Goal: Task Accomplishment & Management: Manage account settings

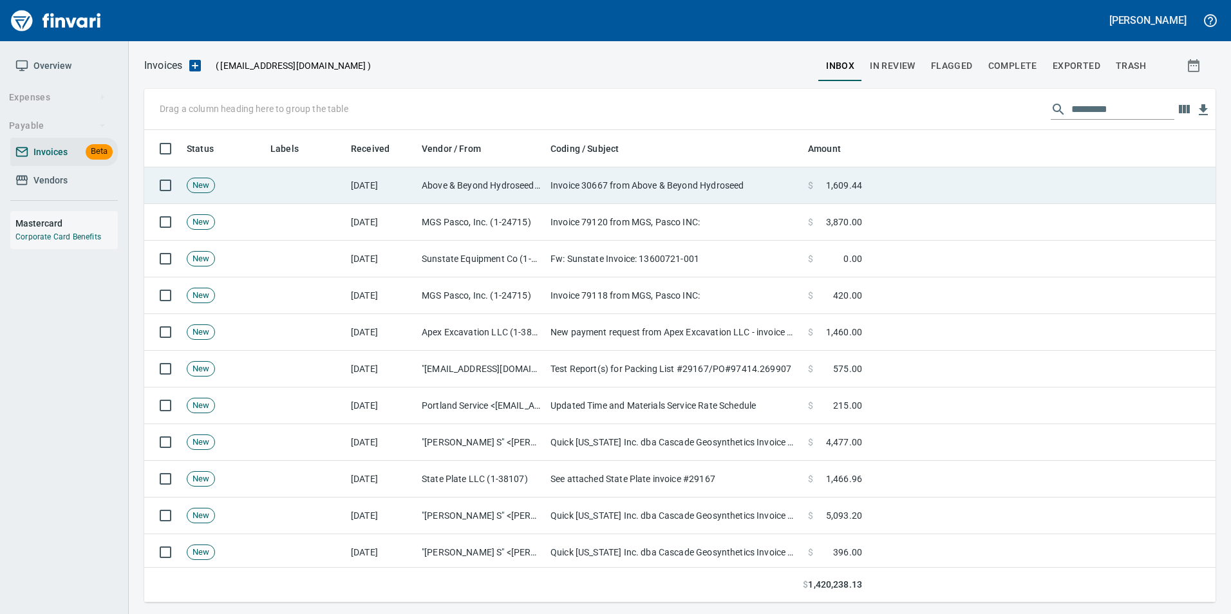
click at [460, 184] on td "Above & Beyond Hydroseed Inc (1-10012)" at bounding box center [481, 185] width 129 height 37
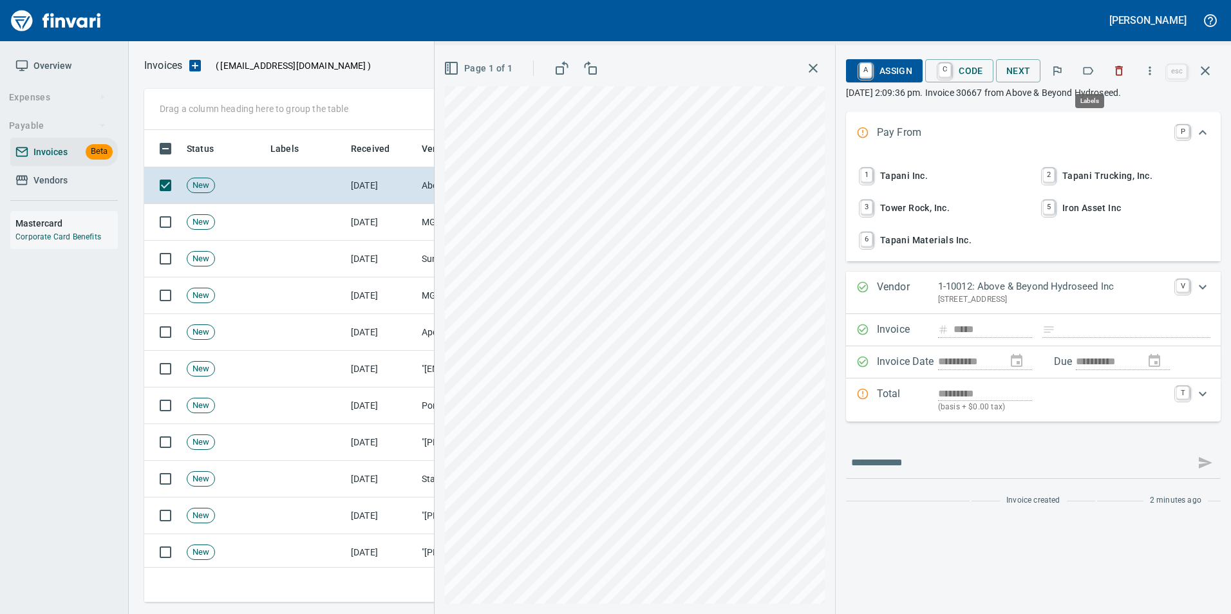
scroll to position [463, 1052]
click at [1088, 72] on icon "button" at bounding box center [1088, 70] width 13 height 13
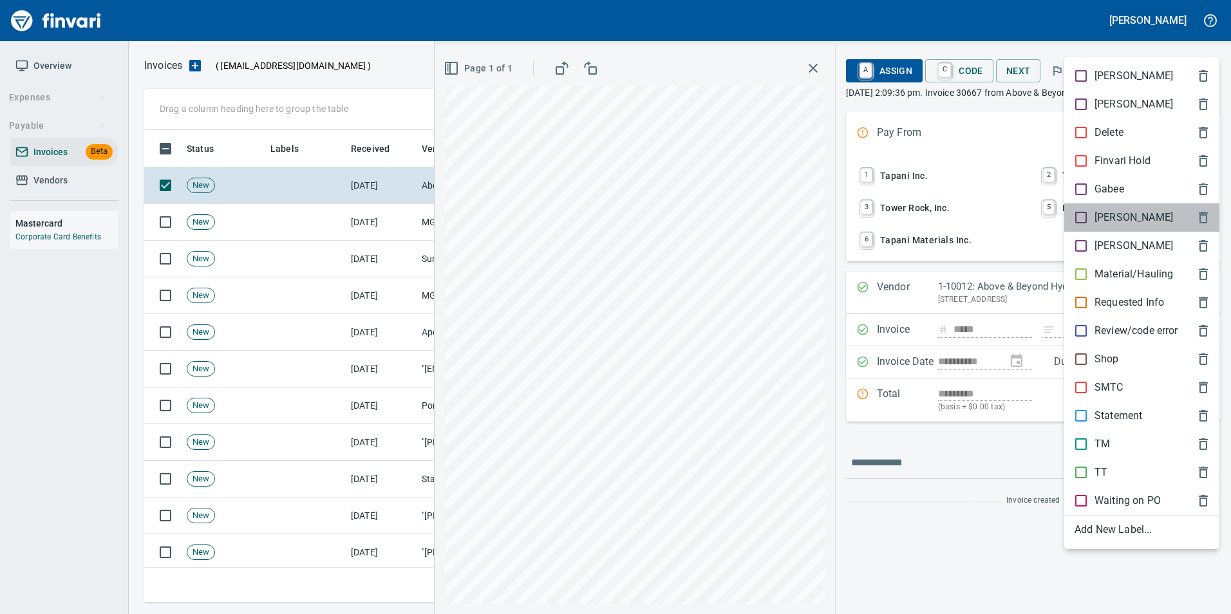
click at [1109, 213] on p "[PERSON_NAME]" at bounding box center [1134, 217] width 79 height 15
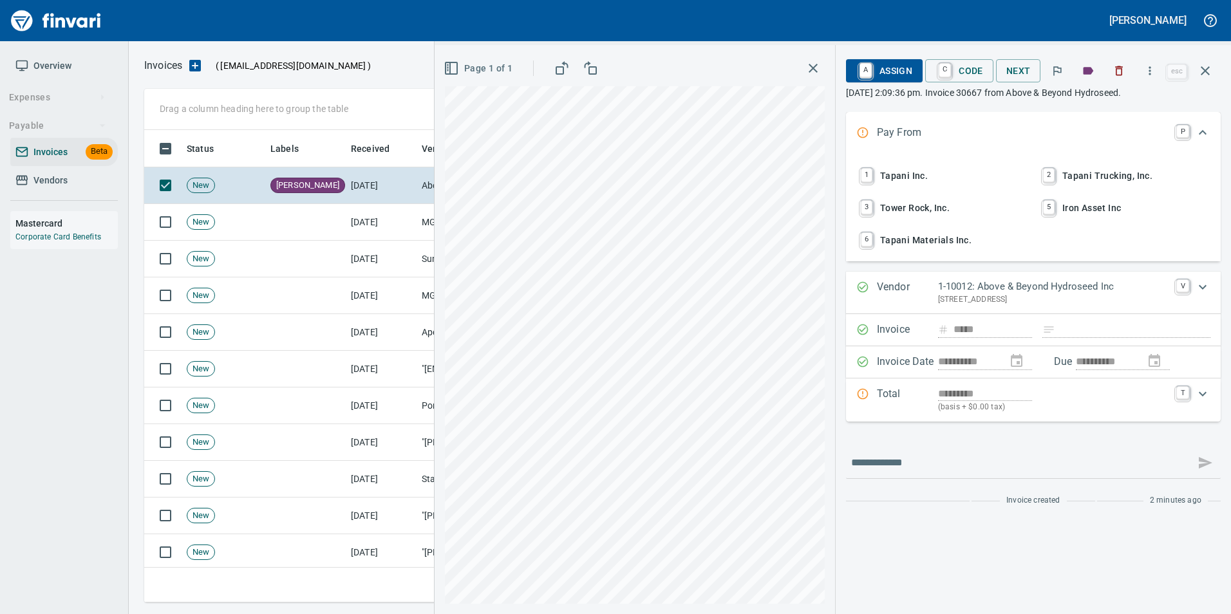
click at [1204, 79] on button "button" at bounding box center [1205, 70] width 31 height 31
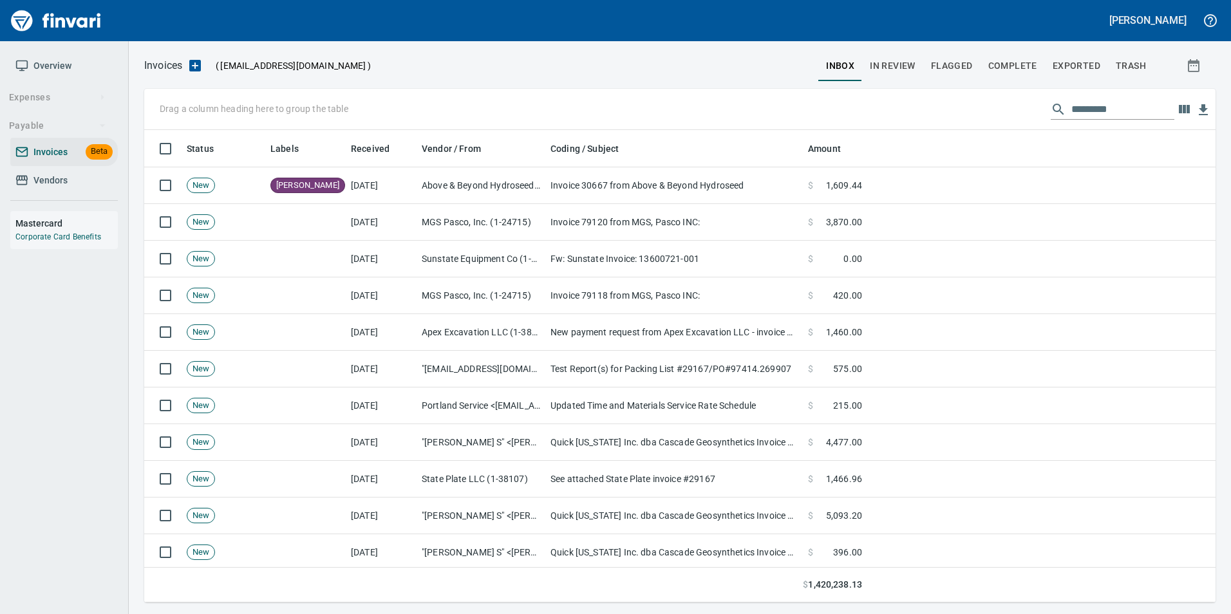
scroll to position [463, 1052]
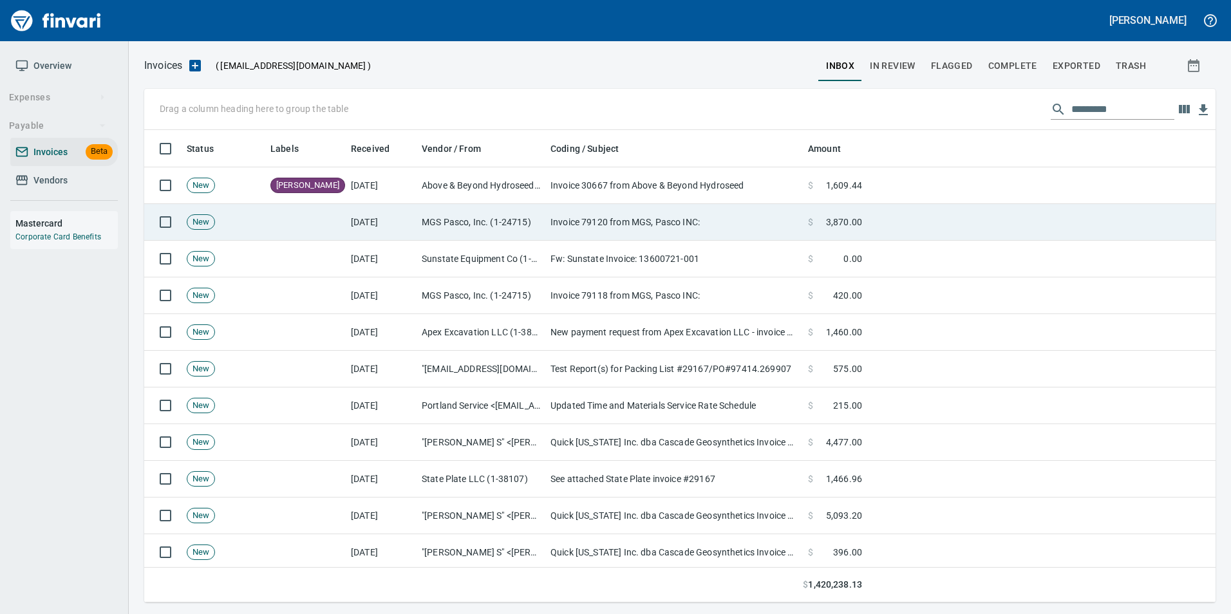
click at [1012, 232] on td at bounding box center [1041, 222] width 348 height 37
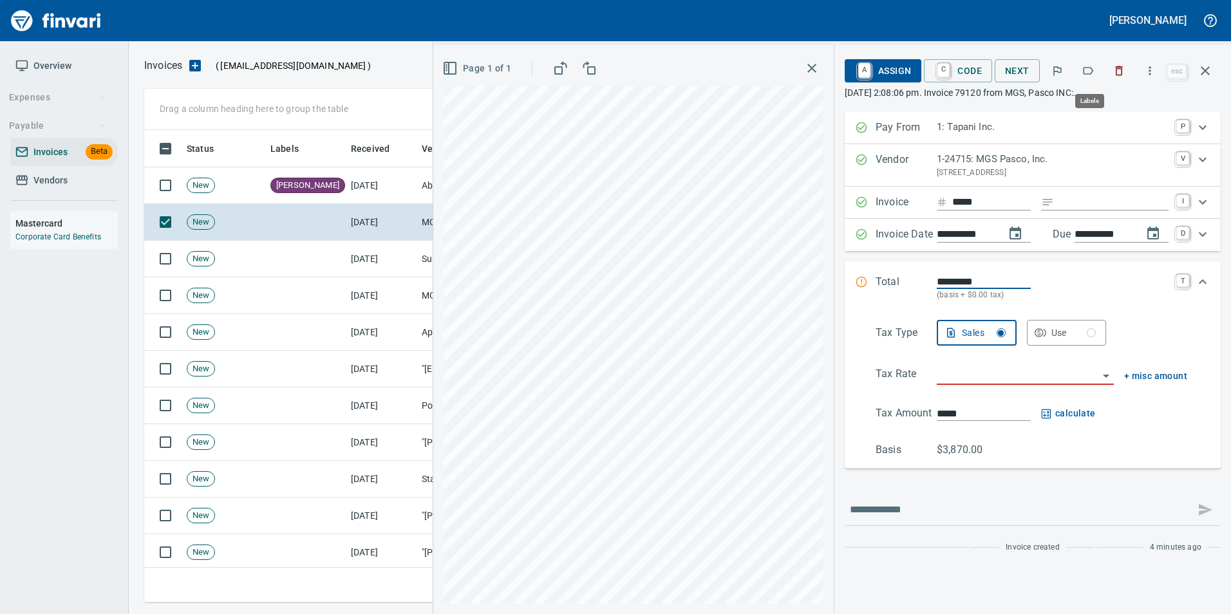
click at [1093, 78] on button "button" at bounding box center [1088, 71] width 28 height 28
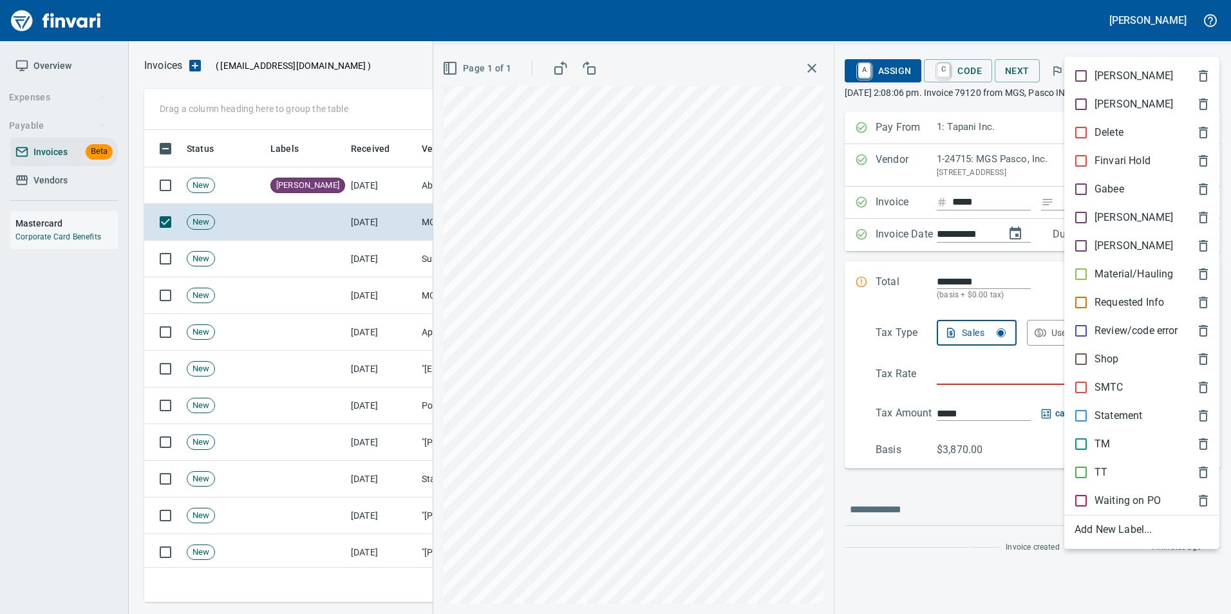
scroll to position [463, 1052]
click at [1098, 213] on p "[PERSON_NAME]" at bounding box center [1134, 217] width 79 height 15
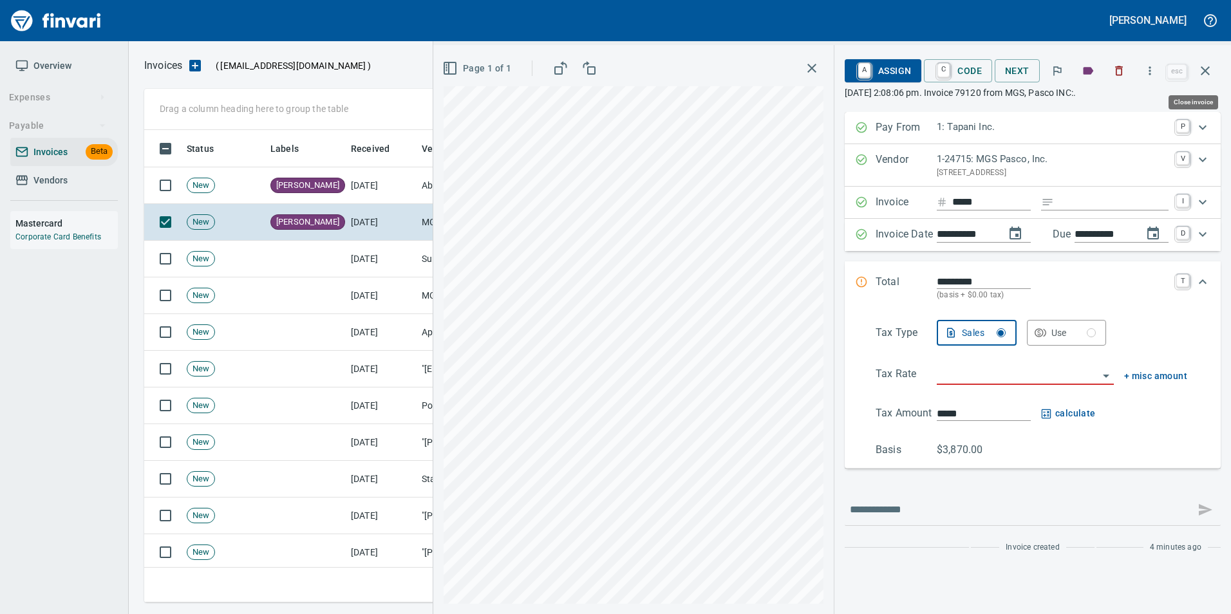
click at [1217, 71] on button "button" at bounding box center [1205, 70] width 31 height 31
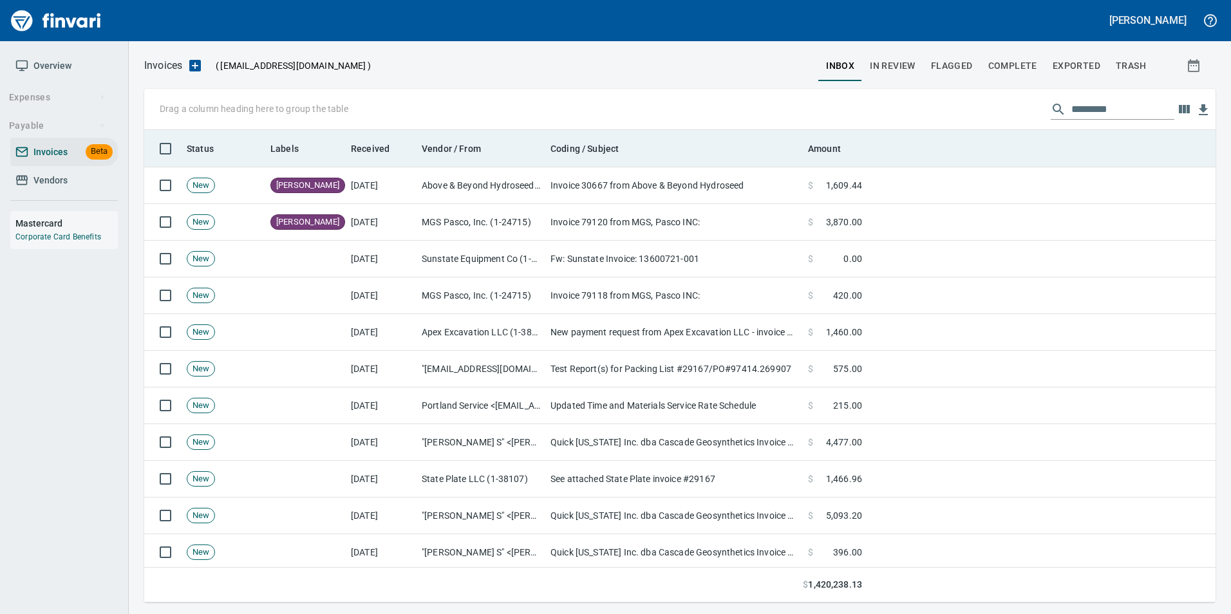
scroll to position [463, 1052]
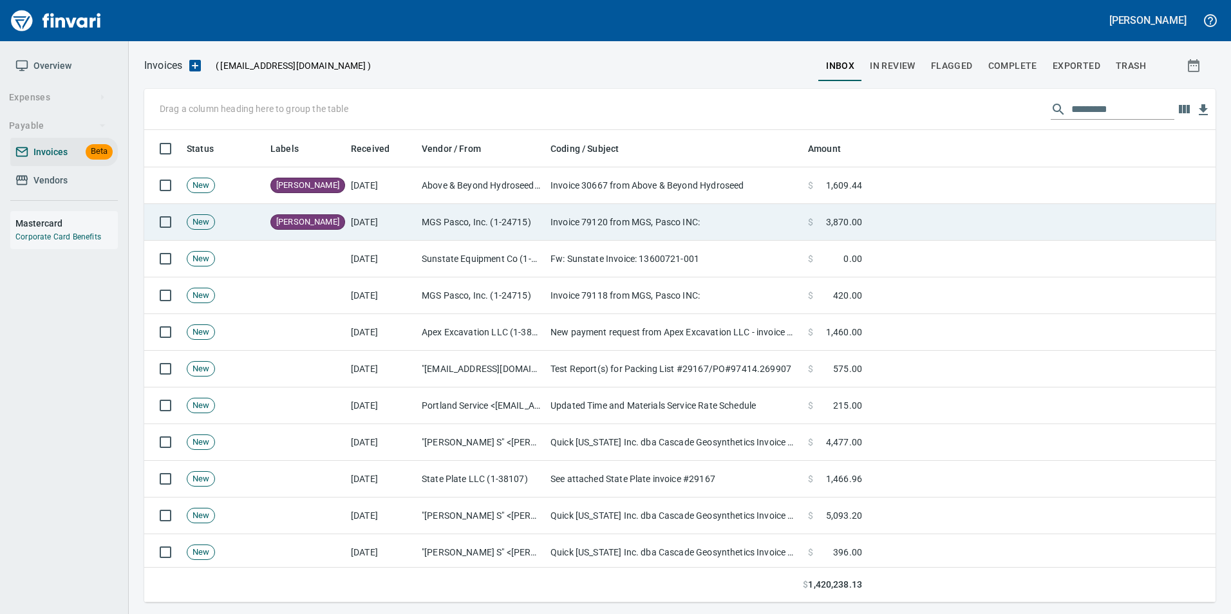
click at [1040, 234] on td at bounding box center [1041, 222] width 348 height 37
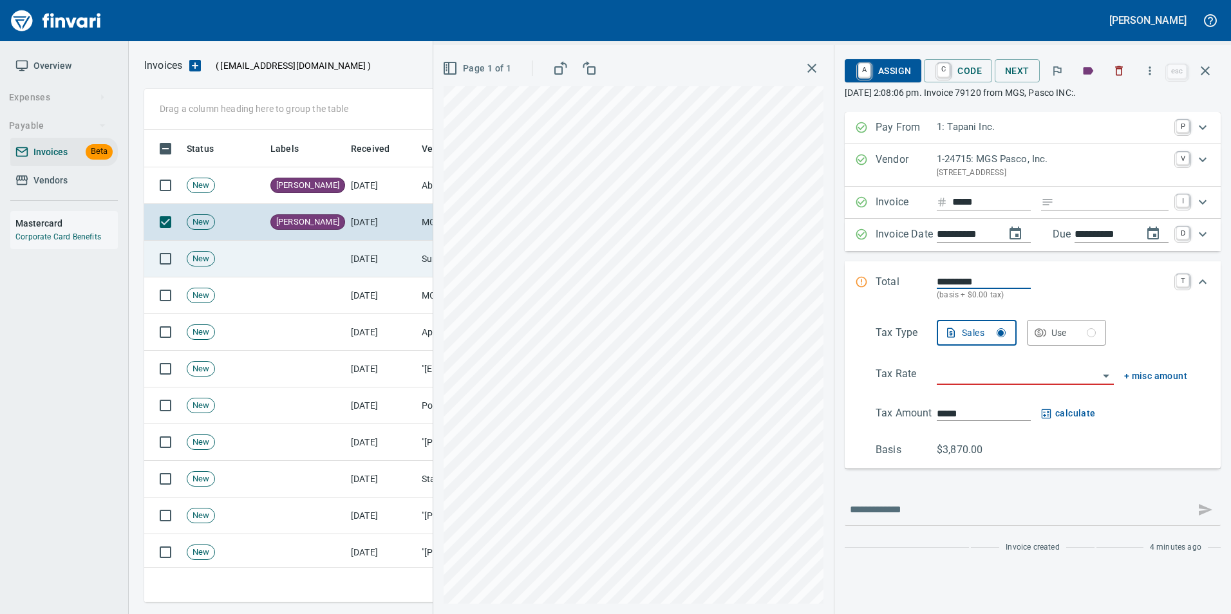
click at [325, 254] on td at bounding box center [305, 259] width 80 height 37
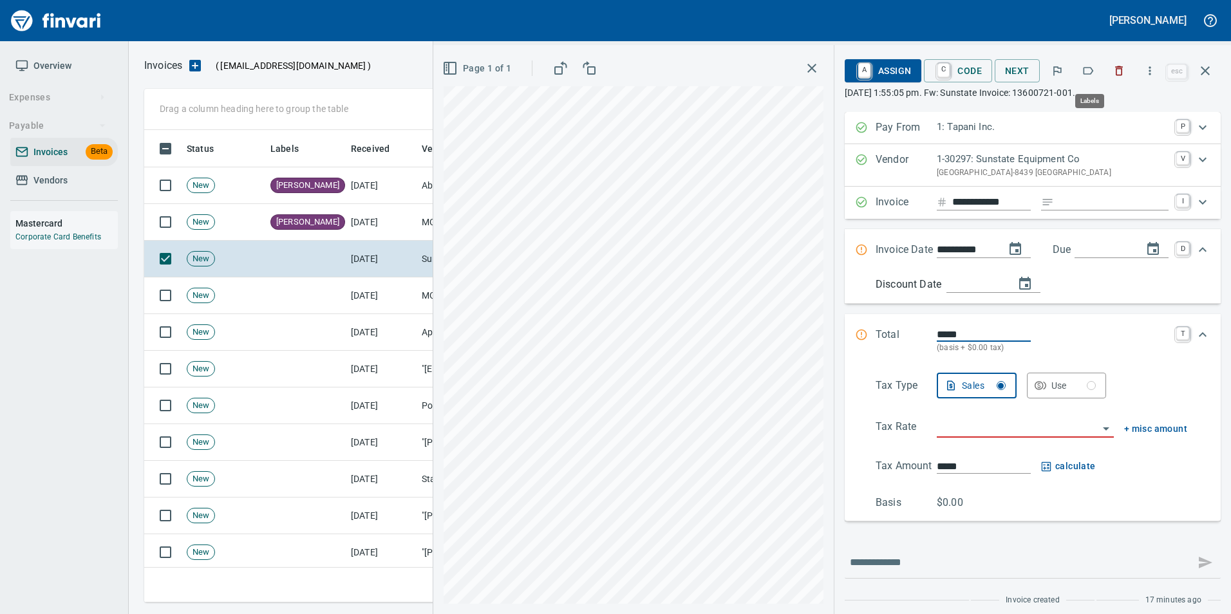
click at [1087, 71] on icon "button" at bounding box center [1088, 70] width 13 height 13
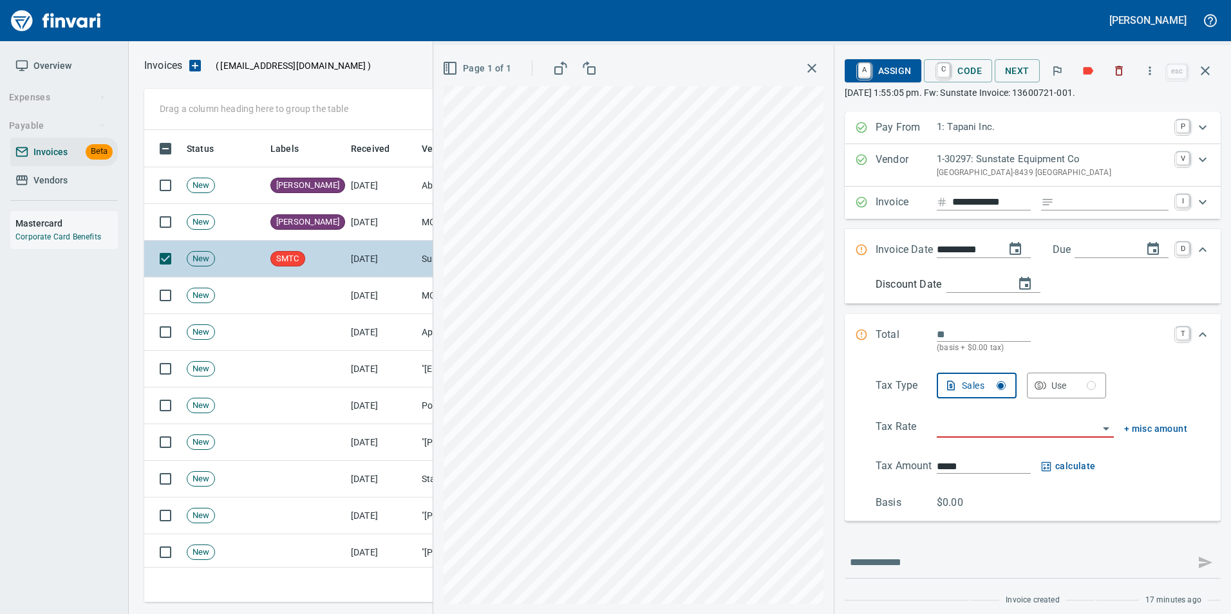
click at [1208, 73] on icon "button" at bounding box center [1205, 70] width 9 height 9
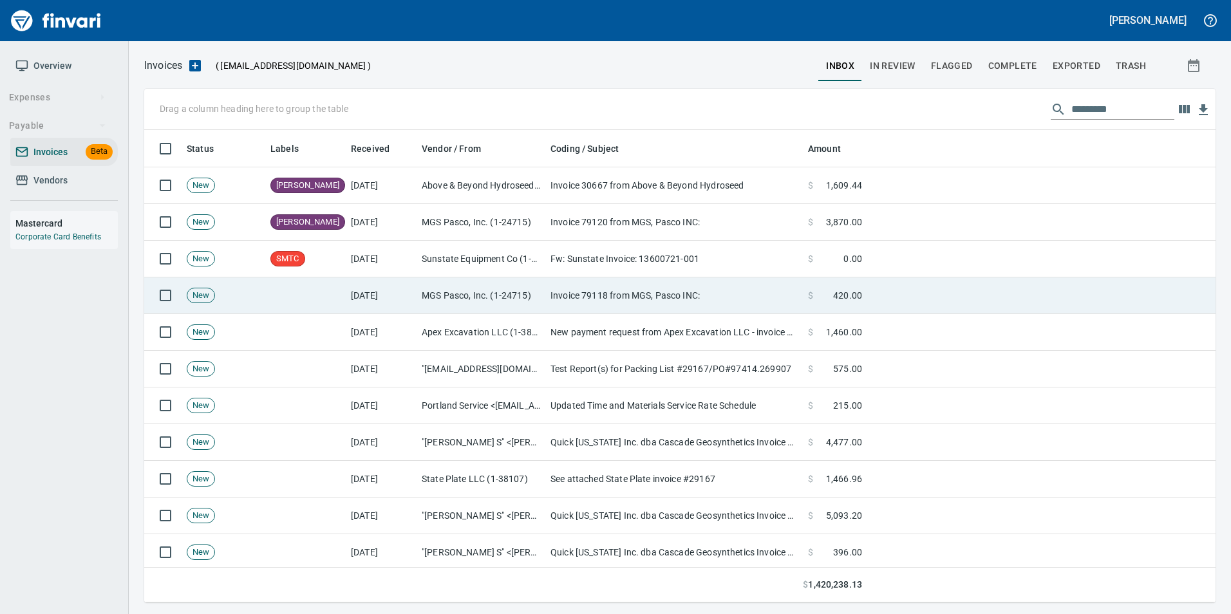
click at [609, 292] on td "Invoice 79118 from MGS, Pasco INC:" at bounding box center [674, 296] width 258 height 37
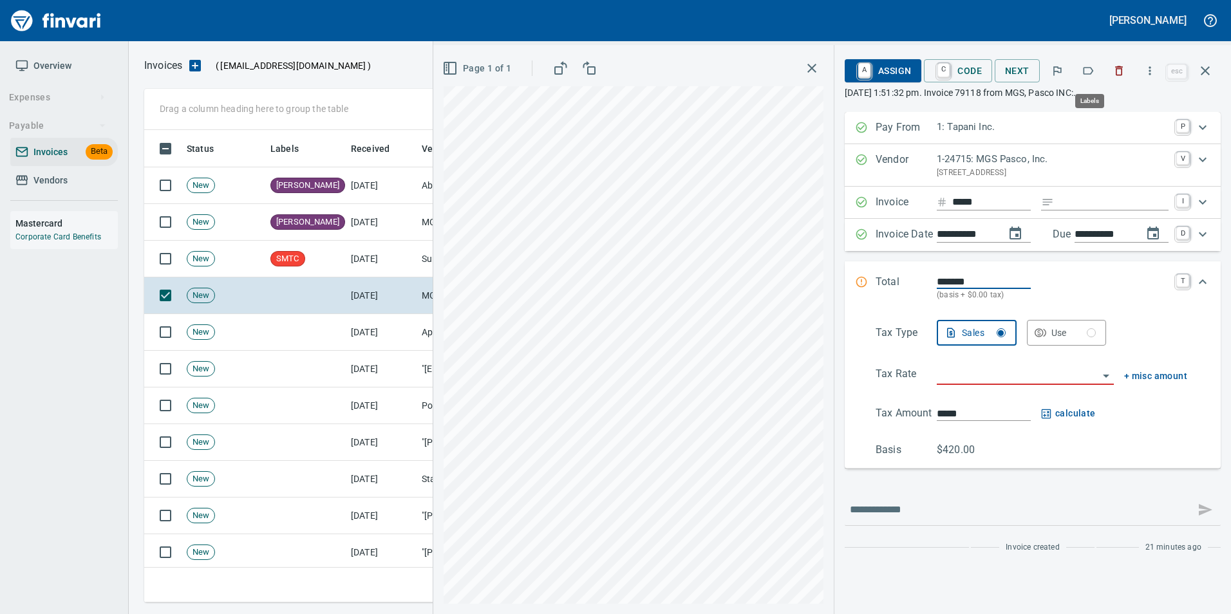
click at [1091, 66] on icon "button" at bounding box center [1088, 70] width 13 height 13
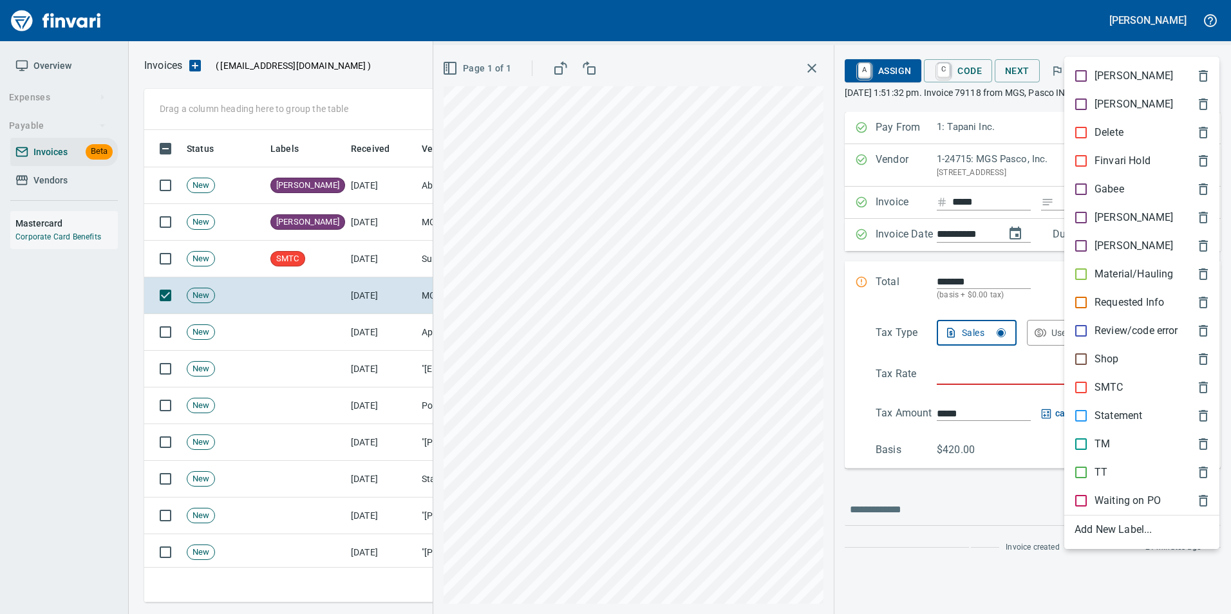
scroll to position [463, 1052]
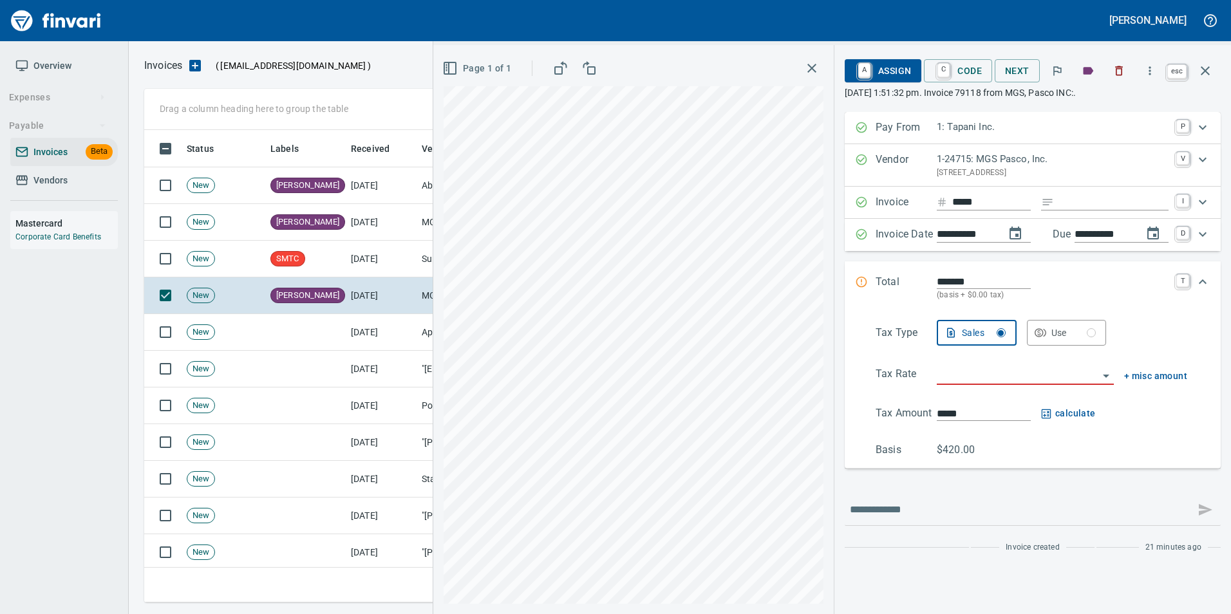
click at [1212, 77] on icon "button" at bounding box center [1205, 70] width 15 height 15
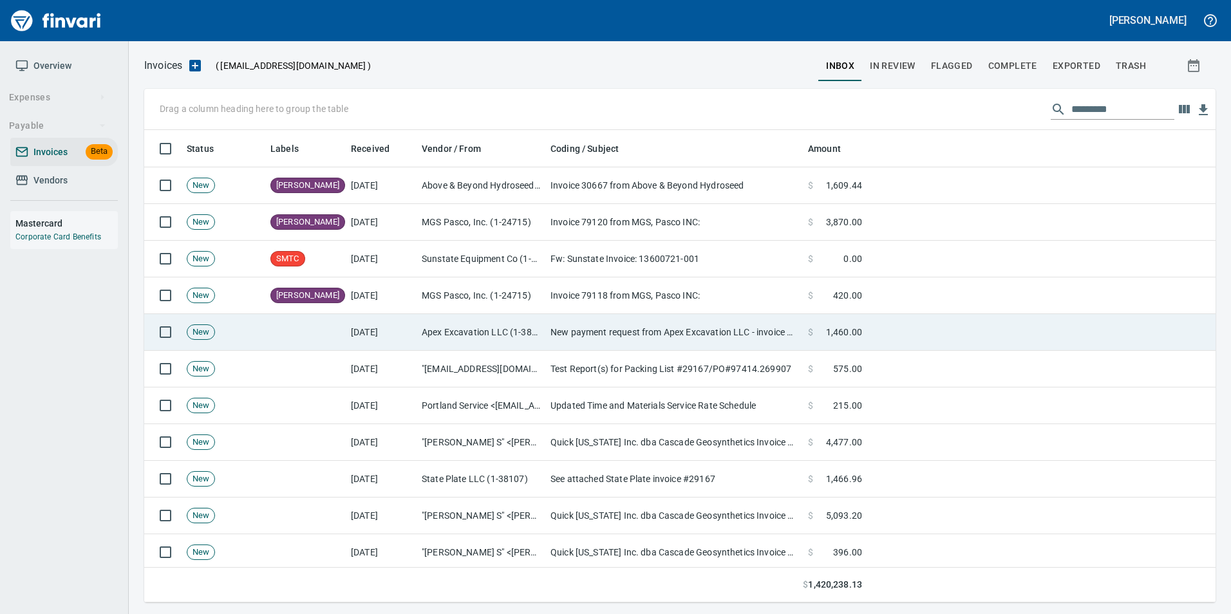
click at [955, 330] on td at bounding box center [1041, 332] width 348 height 37
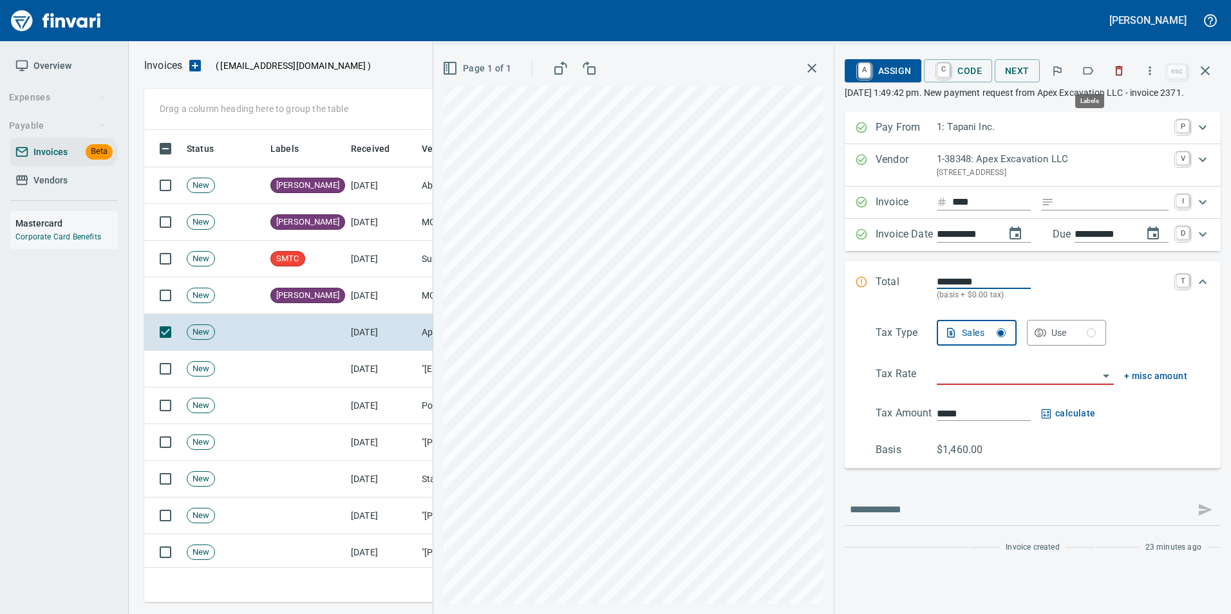
click at [1098, 68] on button "button" at bounding box center [1088, 71] width 28 height 28
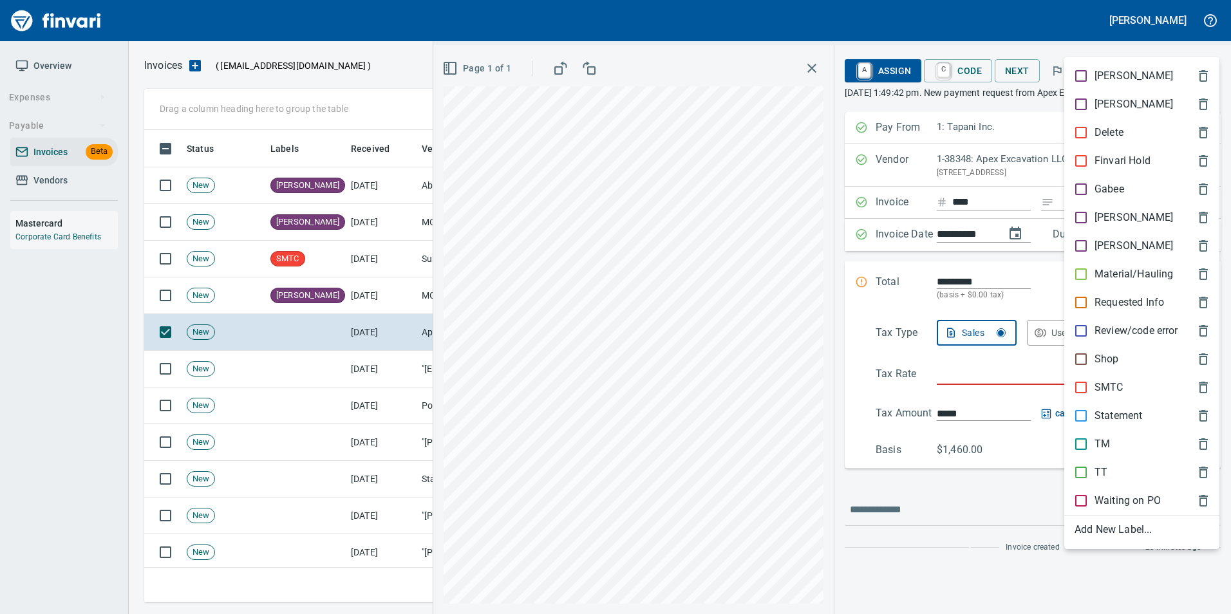
scroll to position [463, 1052]
click at [1122, 277] on p "Material/Hauling" at bounding box center [1134, 274] width 79 height 15
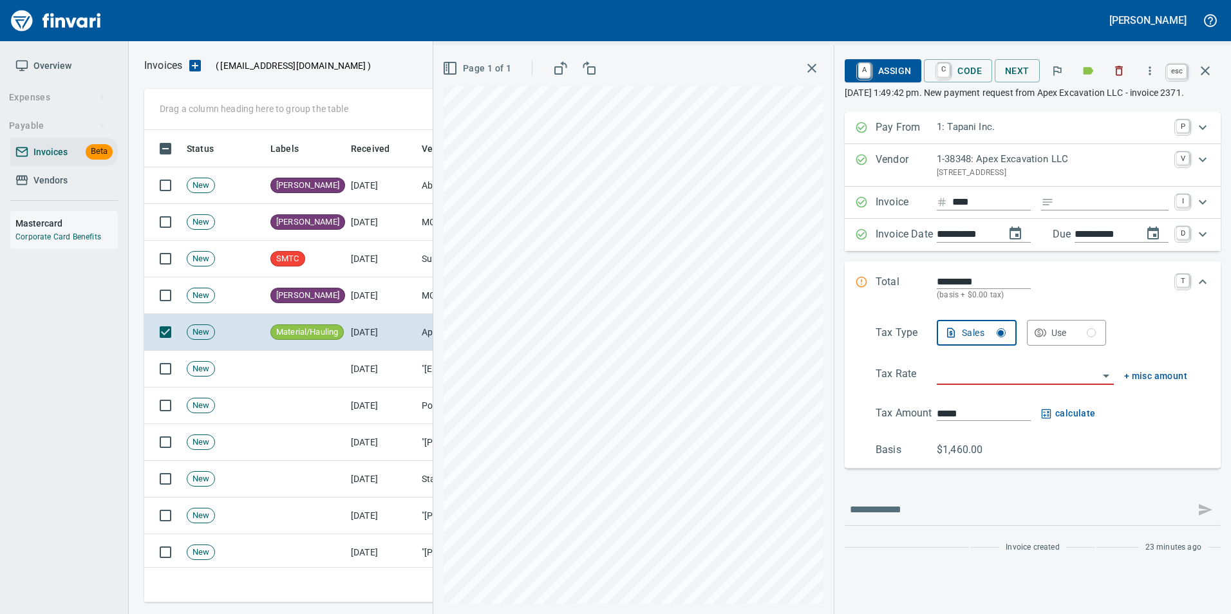
click at [1208, 78] on icon "button" at bounding box center [1205, 70] width 15 height 15
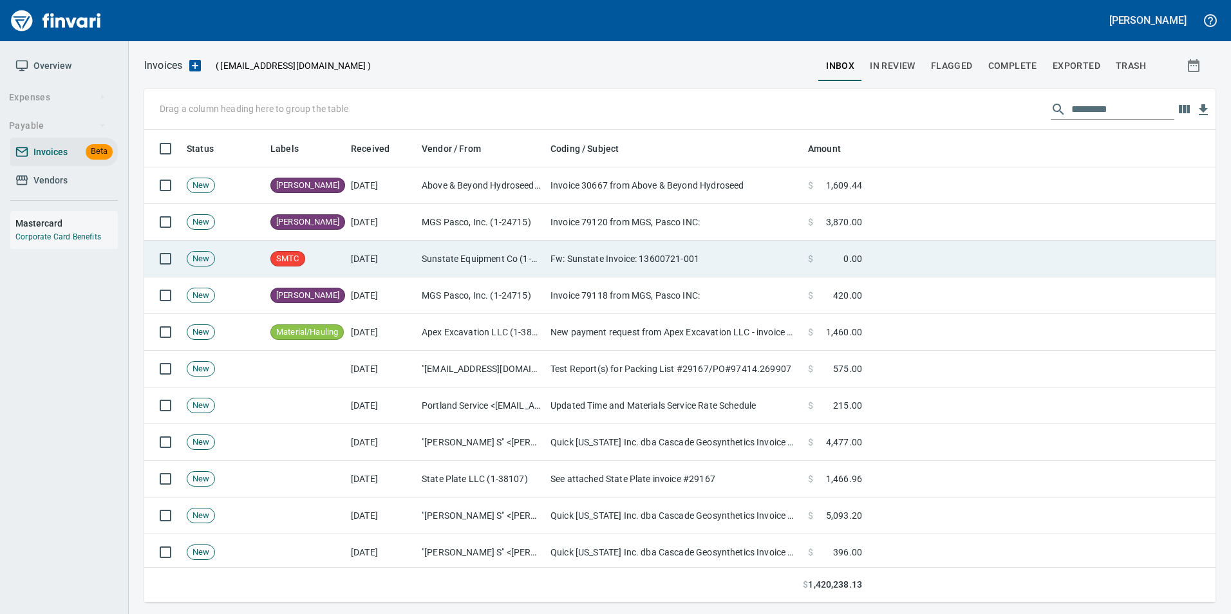
scroll to position [463, 1052]
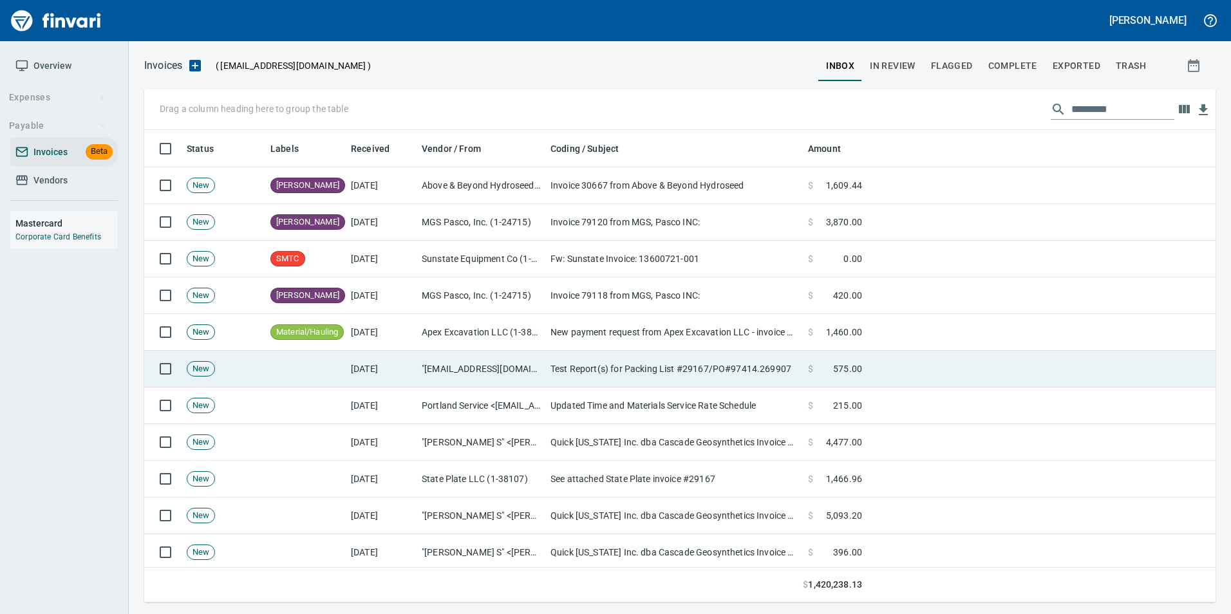
click at [702, 366] on td "Test Report(s) for Packing List #29167/PO#97414.269907" at bounding box center [674, 369] width 258 height 37
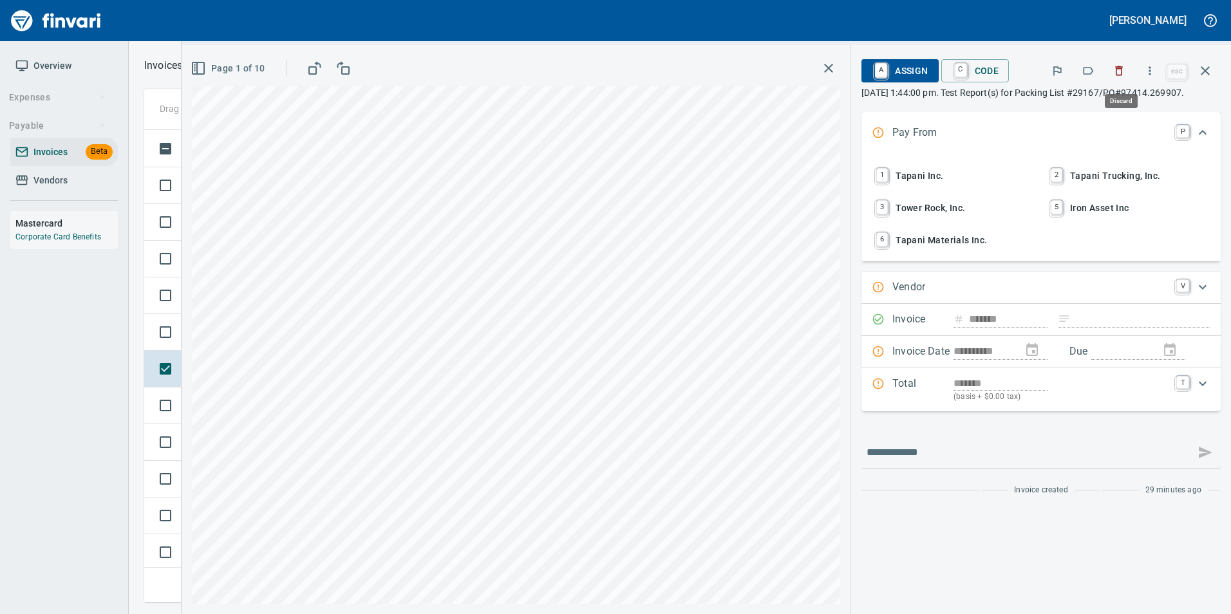
click at [1125, 81] on button "button" at bounding box center [1119, 71] width 28 height 28
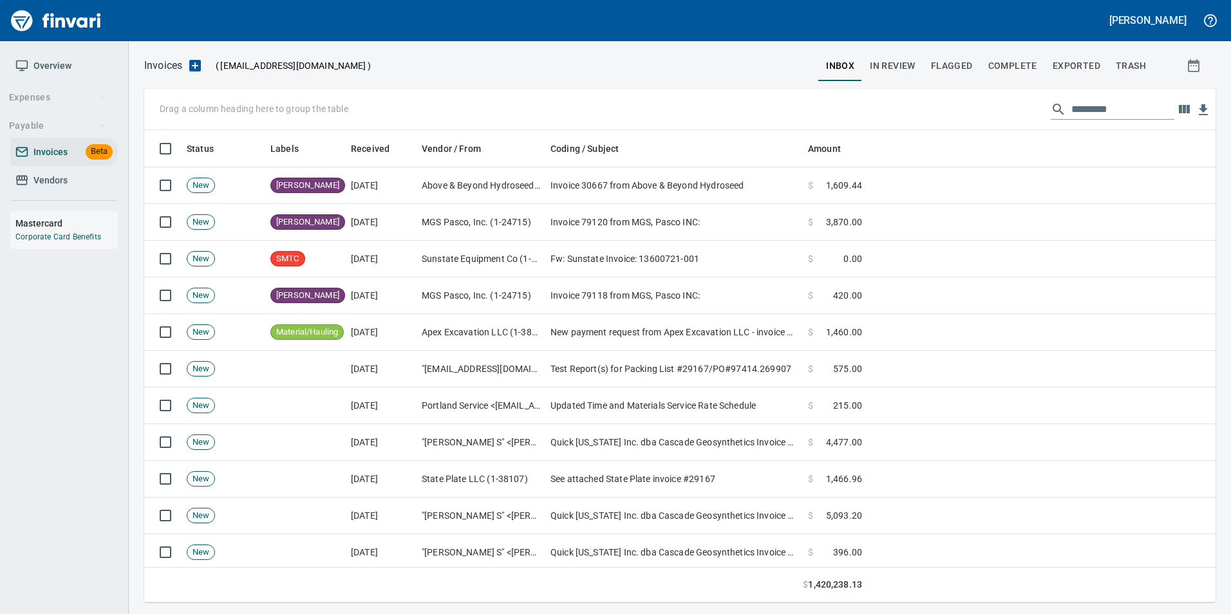
scroll to position [463, 1052]
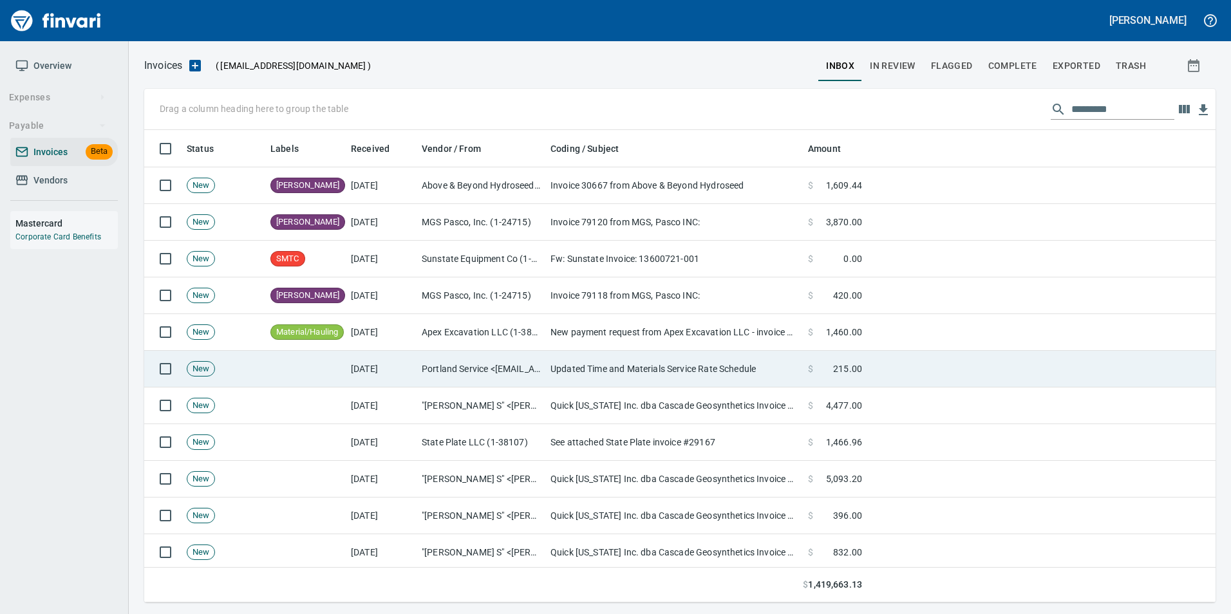
click at [814, 372] on span at bounding box center [823, 369] width 20 height 13
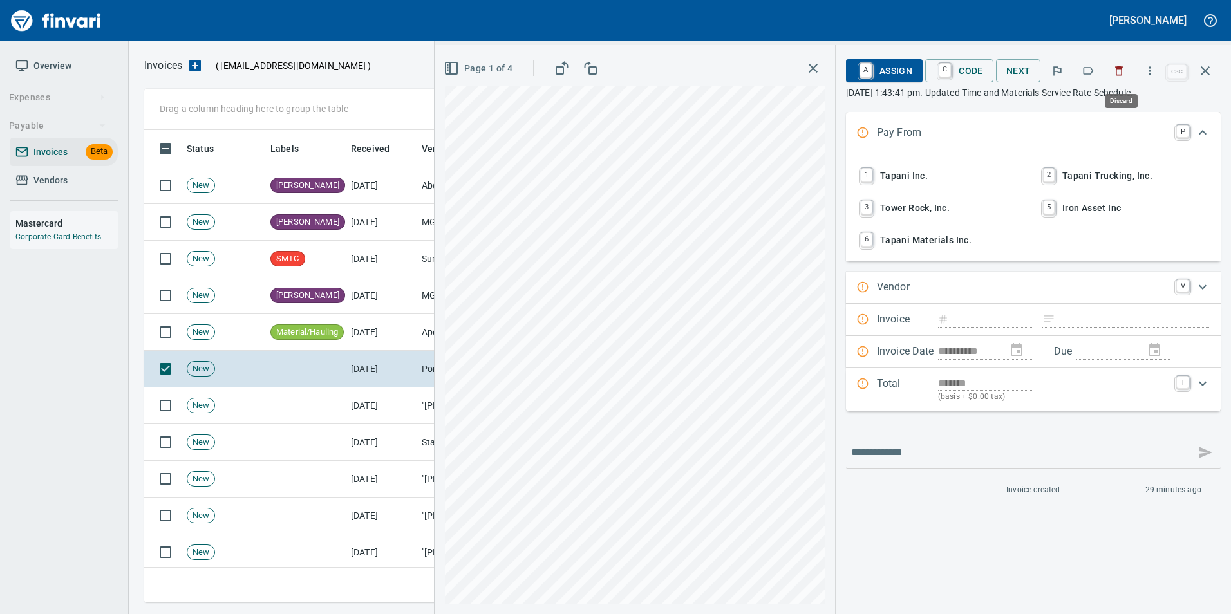
click at [1120, 80] on button "button" at bounding box center [1119, 71] width 28 height 28
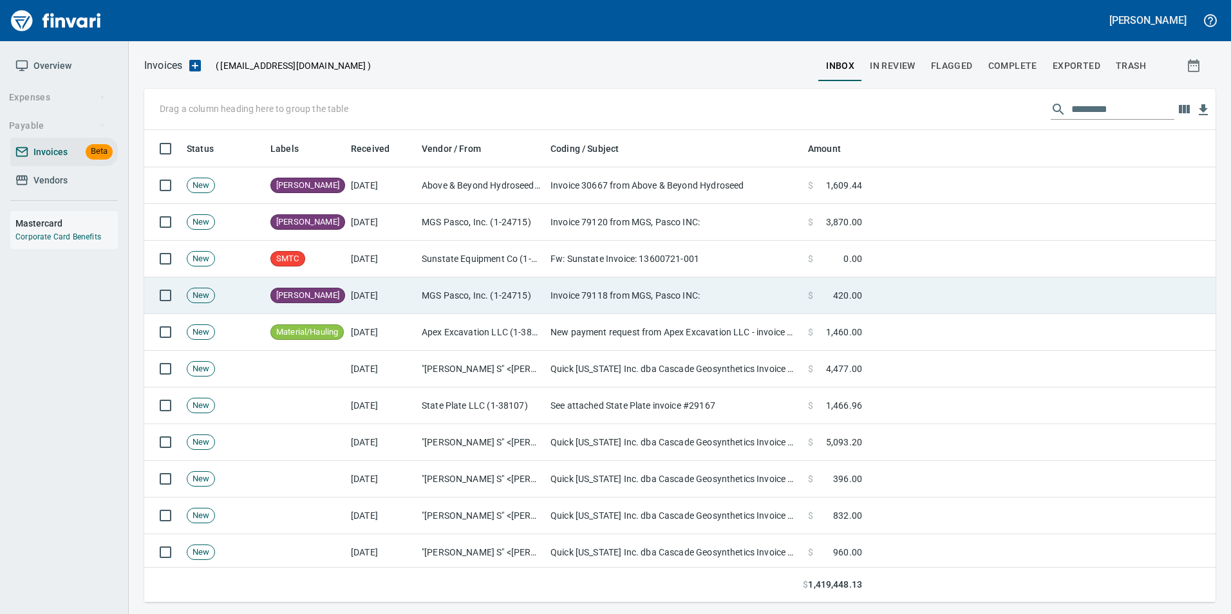
scroll to position [463, 1052]
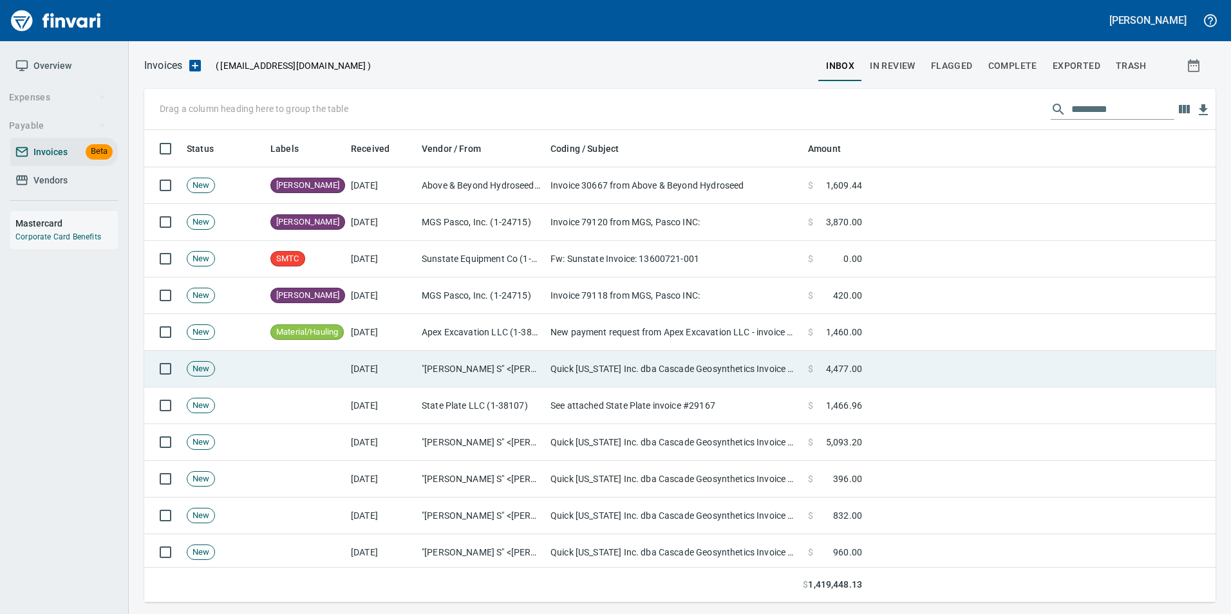
drag, startPoint x: 727, startPoint y: 366, endPoint x: 704, endPoint y: 381, distance: 27.0
click at [727, 365] on td "Quick [US_STATE] Inc. dba Cascade Geosynthetics Invoice #CAS113344 available fo…" at bounding box center [674, 369] width 258 height 37
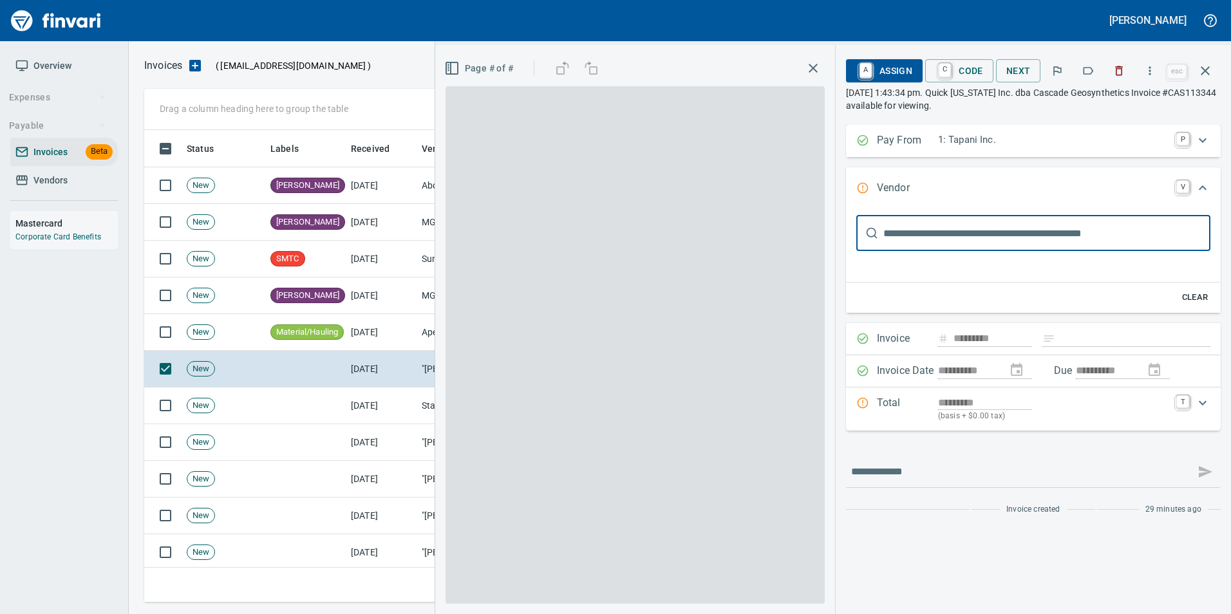
type input "**********"
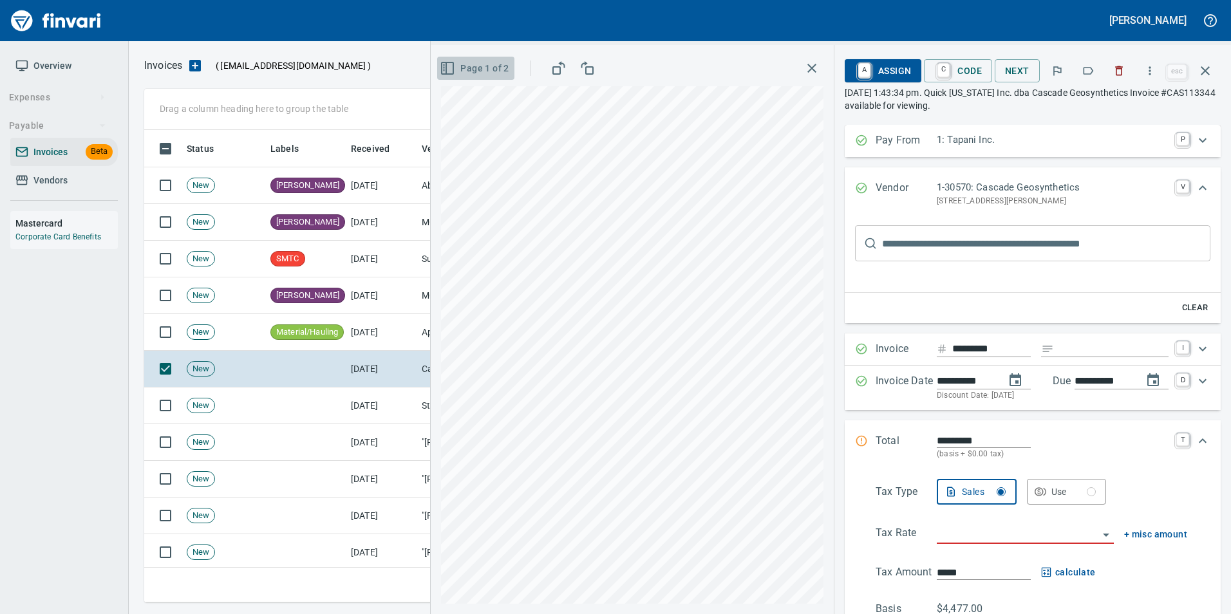
click at [484, 62] on span "Page 1 of 2" at bounding box center [475, 69] width 66 height 16
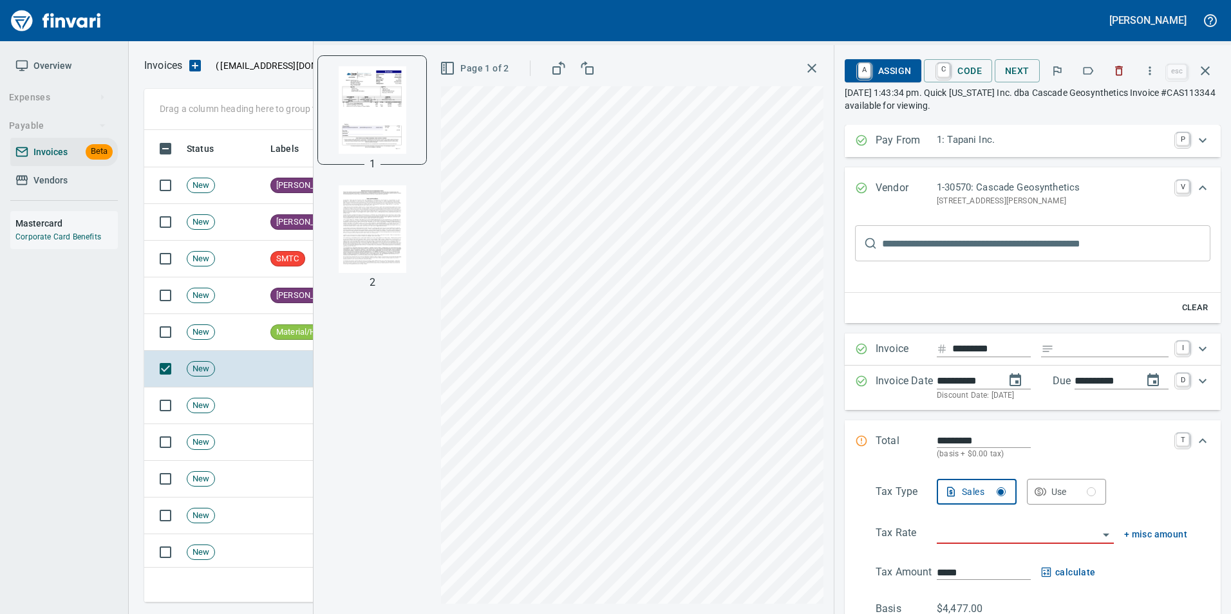
click at [390, 89] on img "button" at bounding box center [372, 110] width 88 height 88
click at [493, 69] on span "Page 1 of 2" at bounding box center [475, 69] width 66 height 16
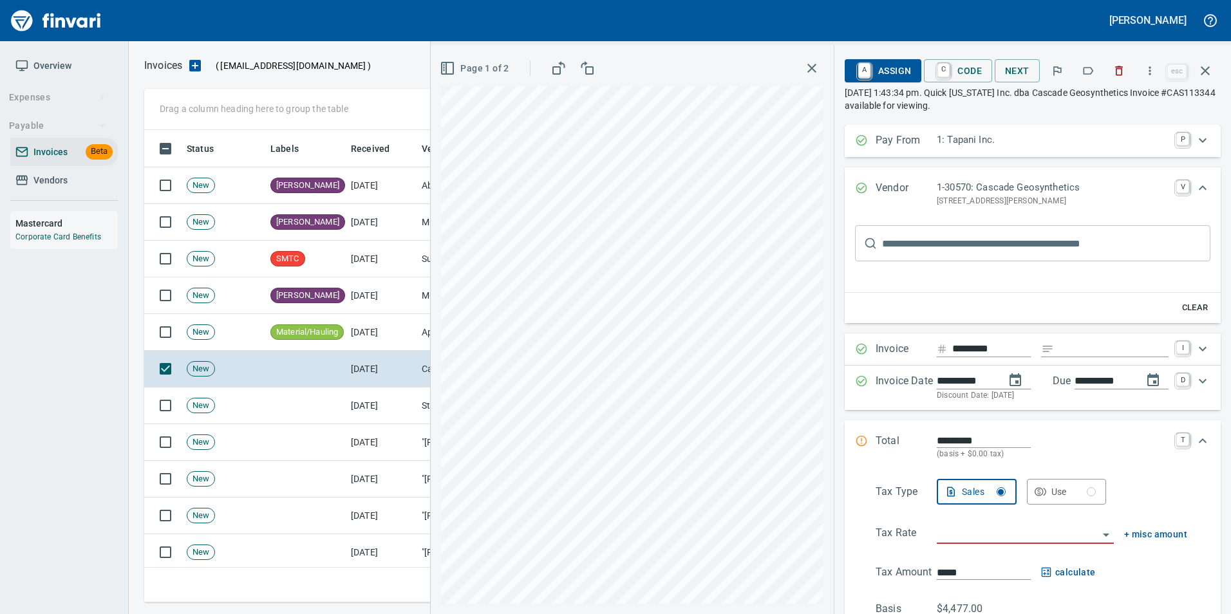
click at [1089, 70] on icon "button" at bounding box center [1088, 70] width 13 height 13
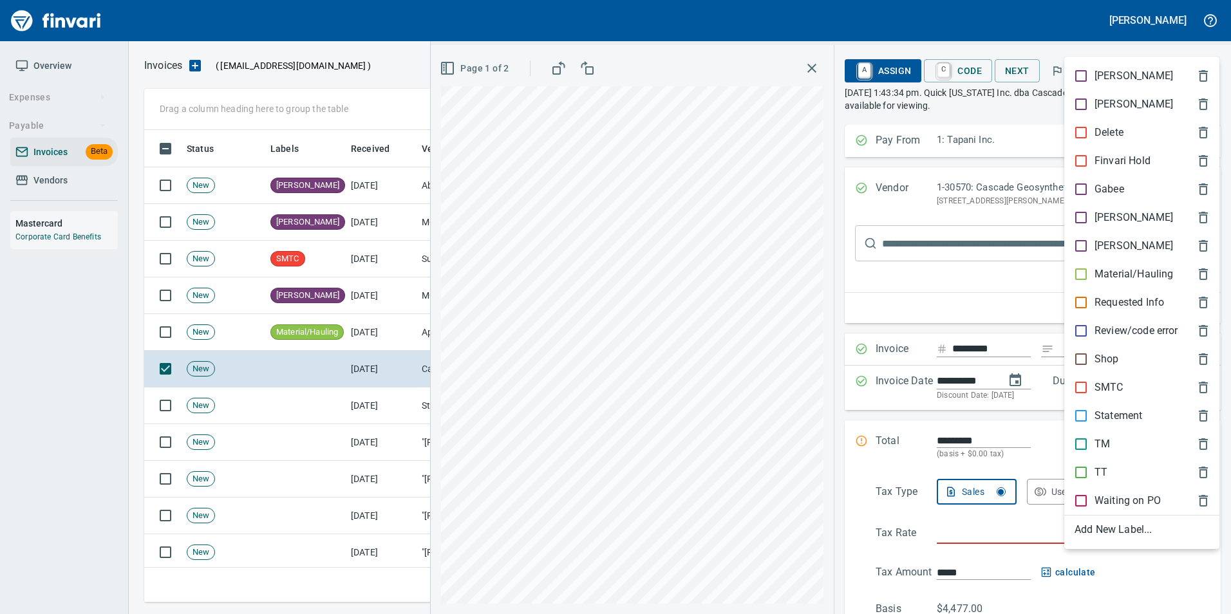
scroll to position [463, 1052]
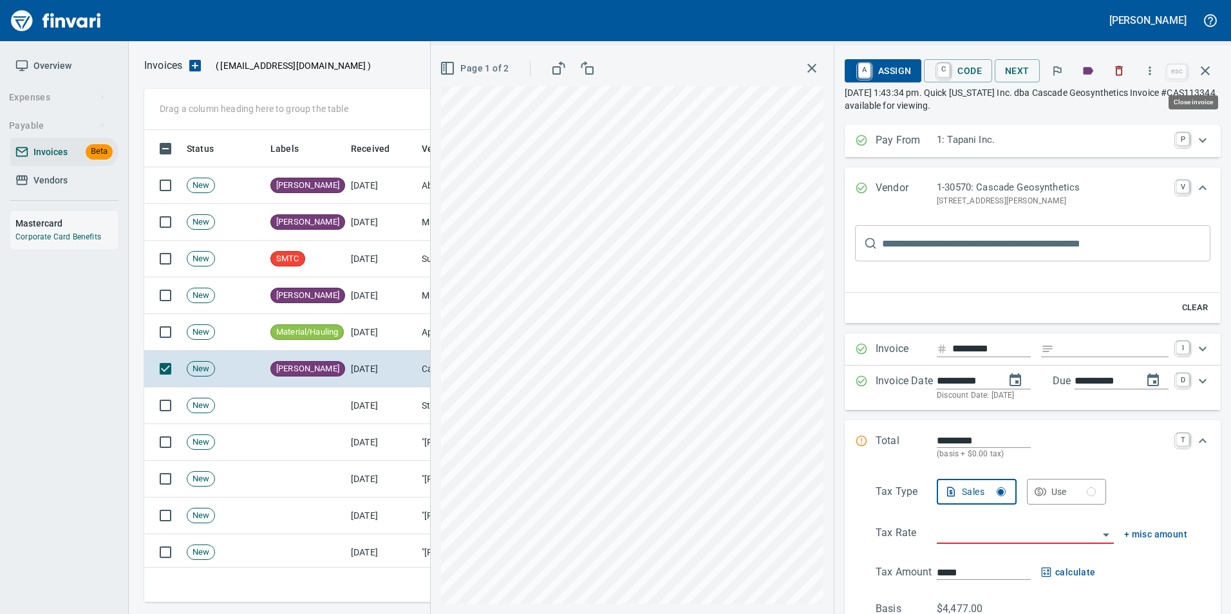
drag, startPoint x: 1204, startPoint y: 67, endPoint x: 1188, endPoint y: 80, distance: 21.0
click at [1205, 67] on icon "button" at bounding box center [1205, 70] width 15 height 15
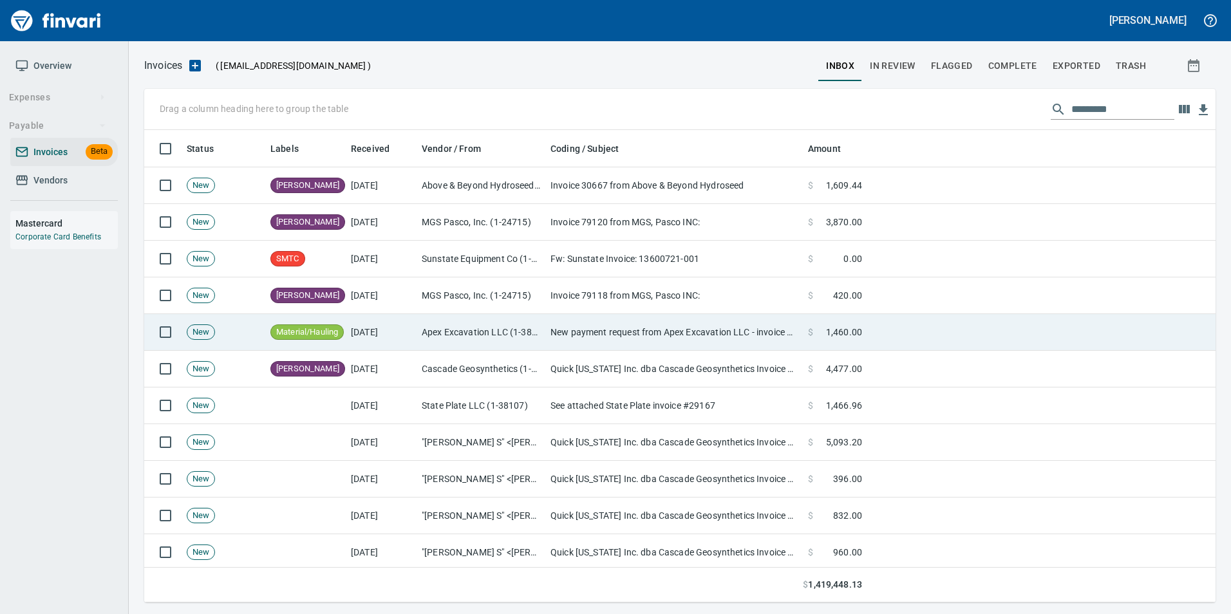
scroll to position [463, 1052]
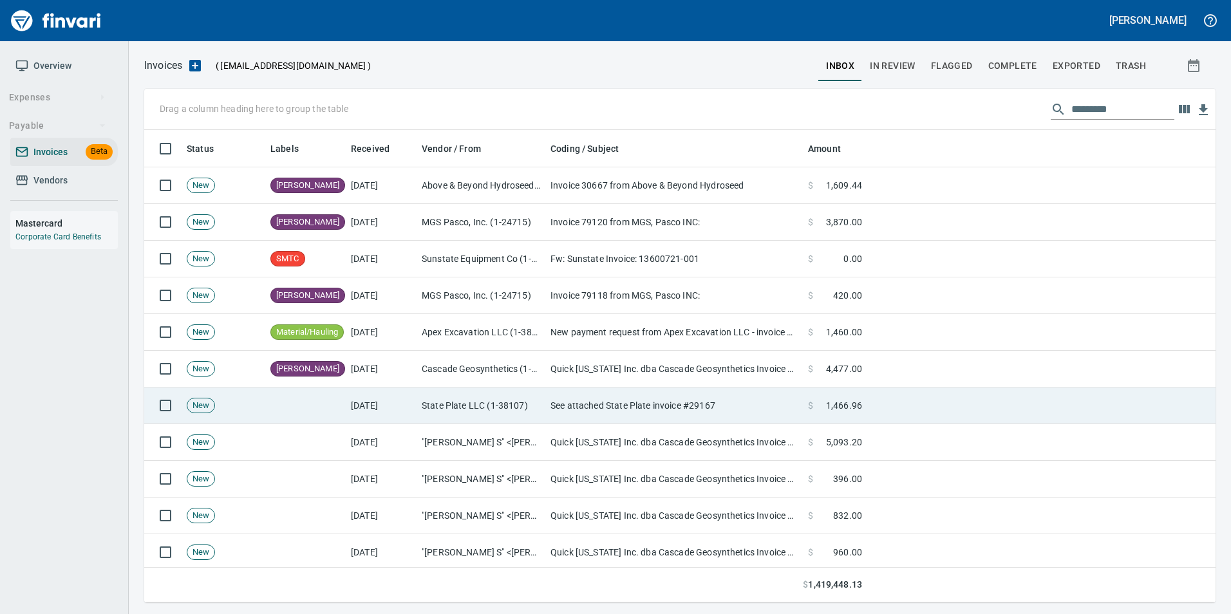
click at [795, 405] on td "See attached State Plate invoice #29167" at bounding box center [674, 406] width 258 height 37
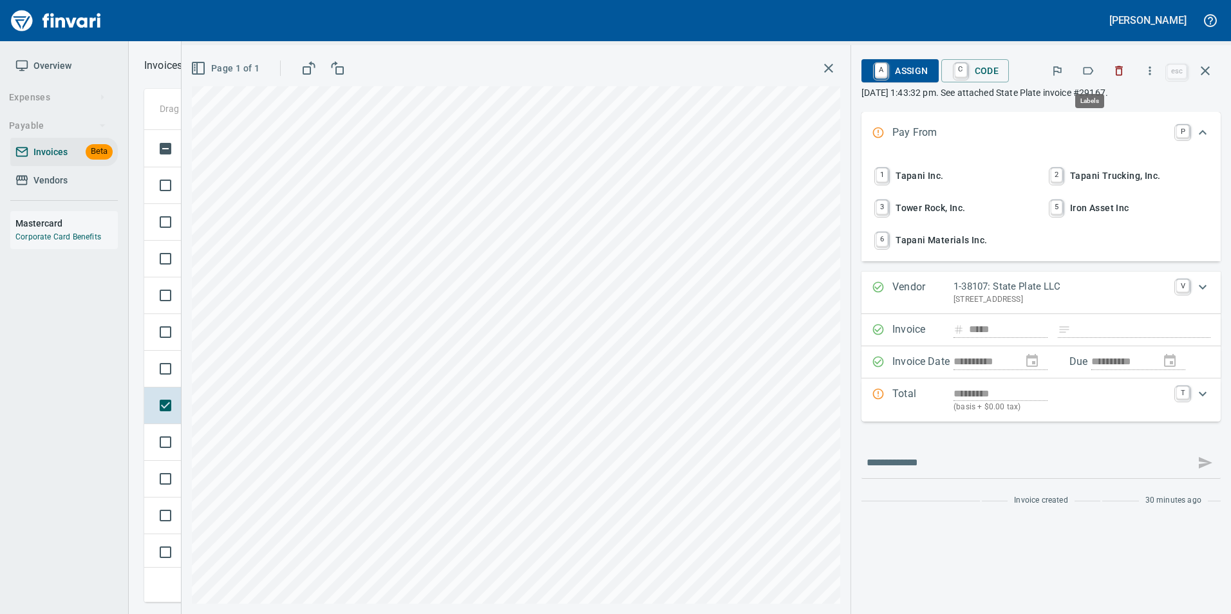
click at [1091, 79] on button "button" at bounding box center [1088, 71] width 28 height 28
click at [1209, 79] on button "button" at bounding box center [1205, 70] width 31 height 31
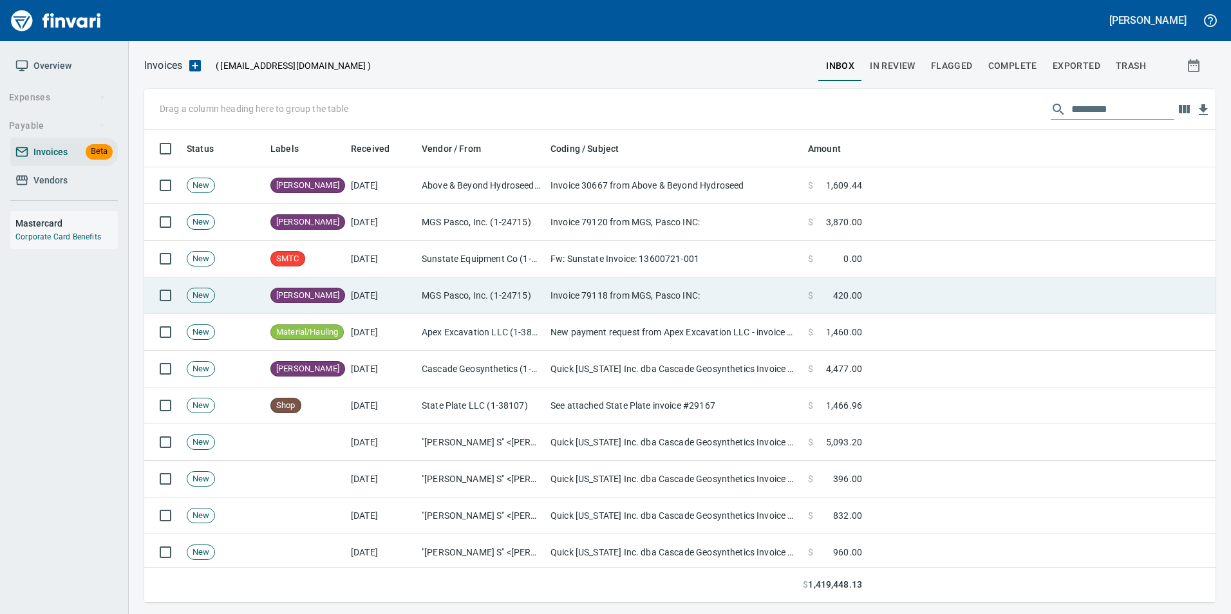
scroll to position [463, 1052]
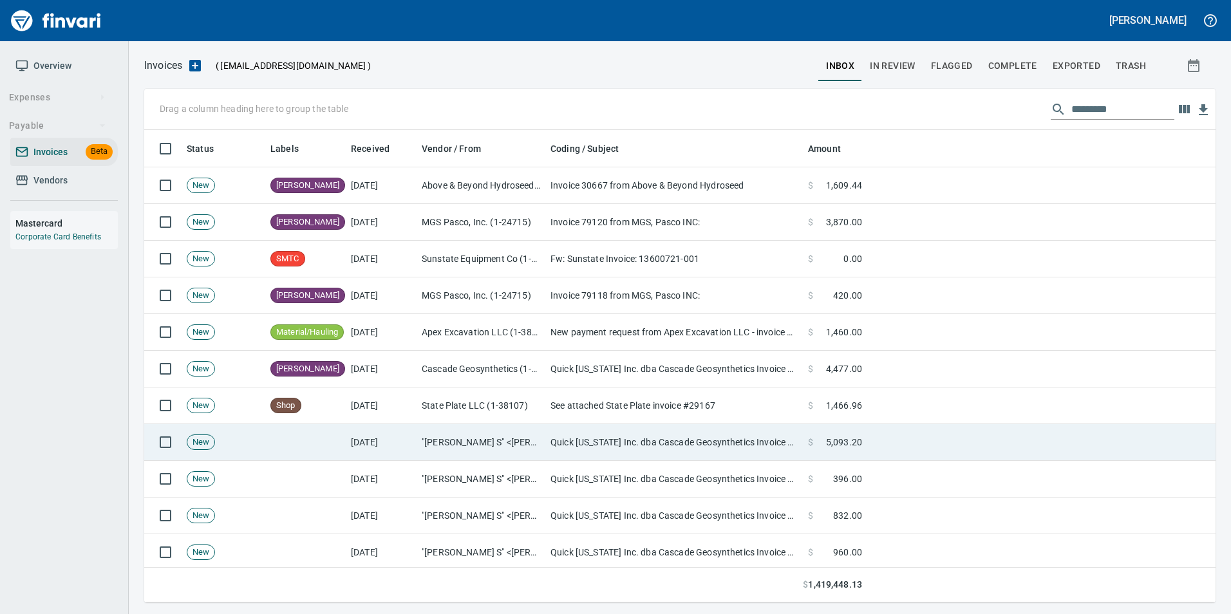
click at [682, 450] on td "Quick [US_STATE] Inc. dba Cascade Geosynthetics Invoice #CAS113338 available fo…" at bounding box center [674, 442] width 258 height 37
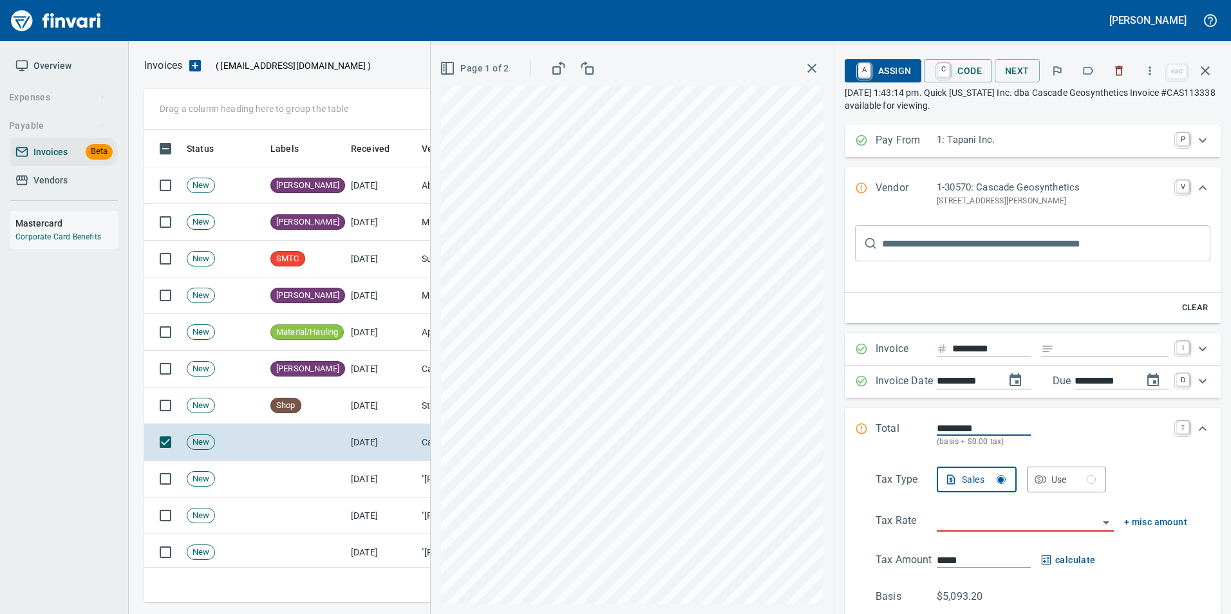
click at [1087, 66] on icon "button" at bounding box center [1088, 70] width 13 height 13
drag, startPoint x: 1197, startPoint y: 79, endPoint x: 1132, endPoint y: 122, distance: 78.0
click at [1197, 79] on button "button" at bounding box center [1205, 70] width 31 height 31
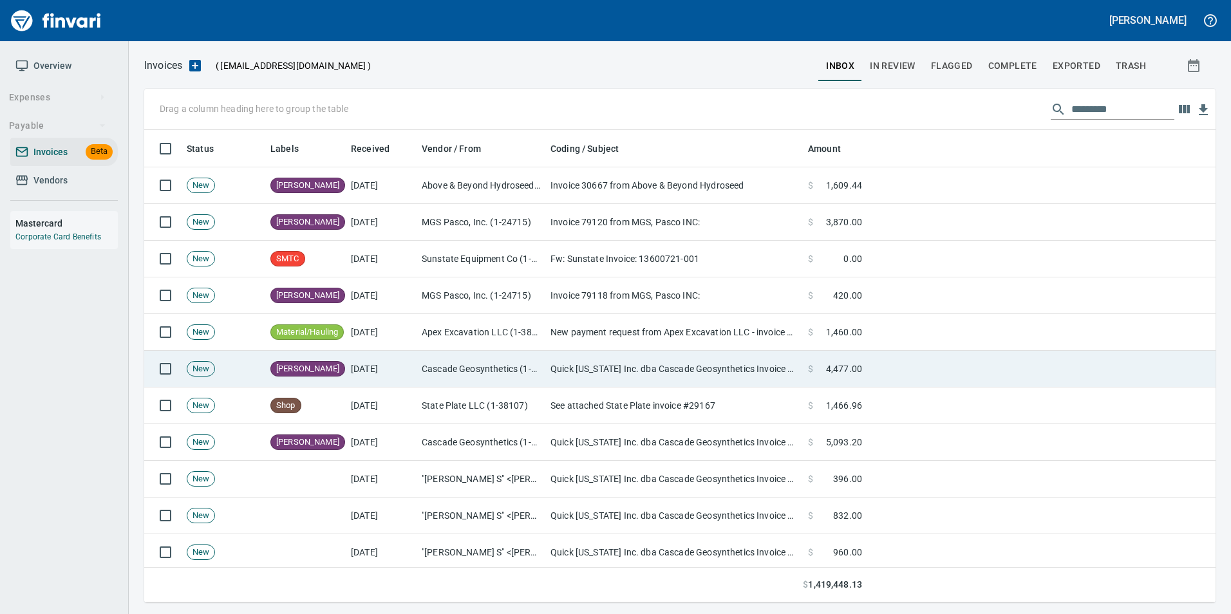
scroll to position [463, 1052]
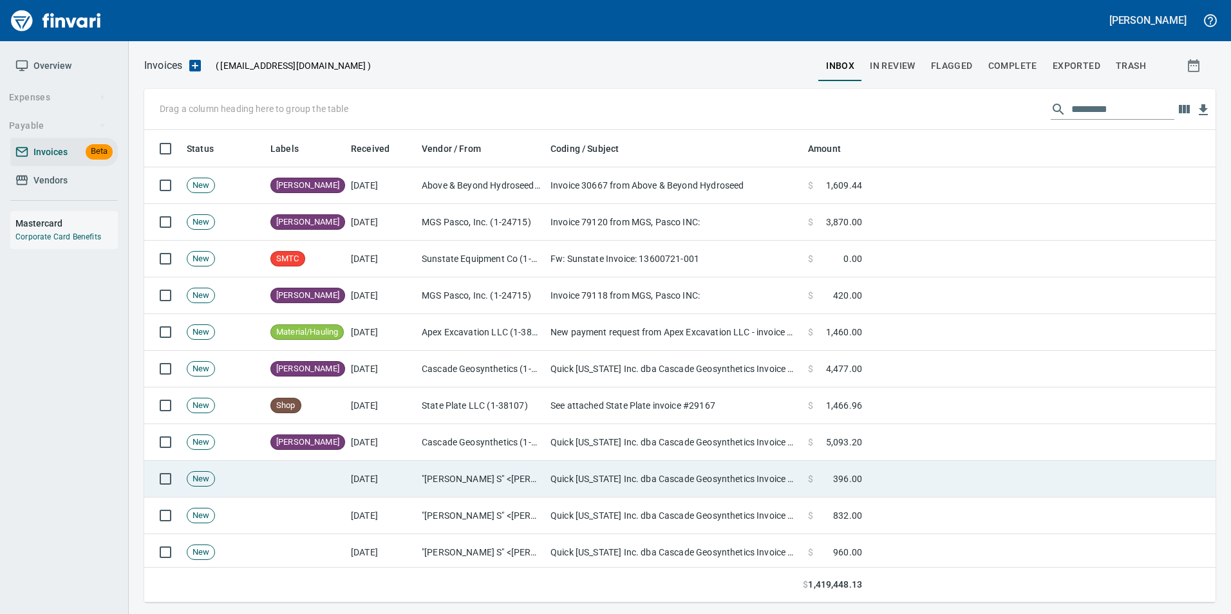
drag, startPoint x: 731, startPoint y: 471, endPoint x: 723, endPoint y: 483, distance: 14.3
click at [730, 471] on td "Quick [US_STATE] Inc. dba Cascade Geosynthetics Invoice #CAS113331 available fo…" at bounding box center [674, 479] width 258 height 37
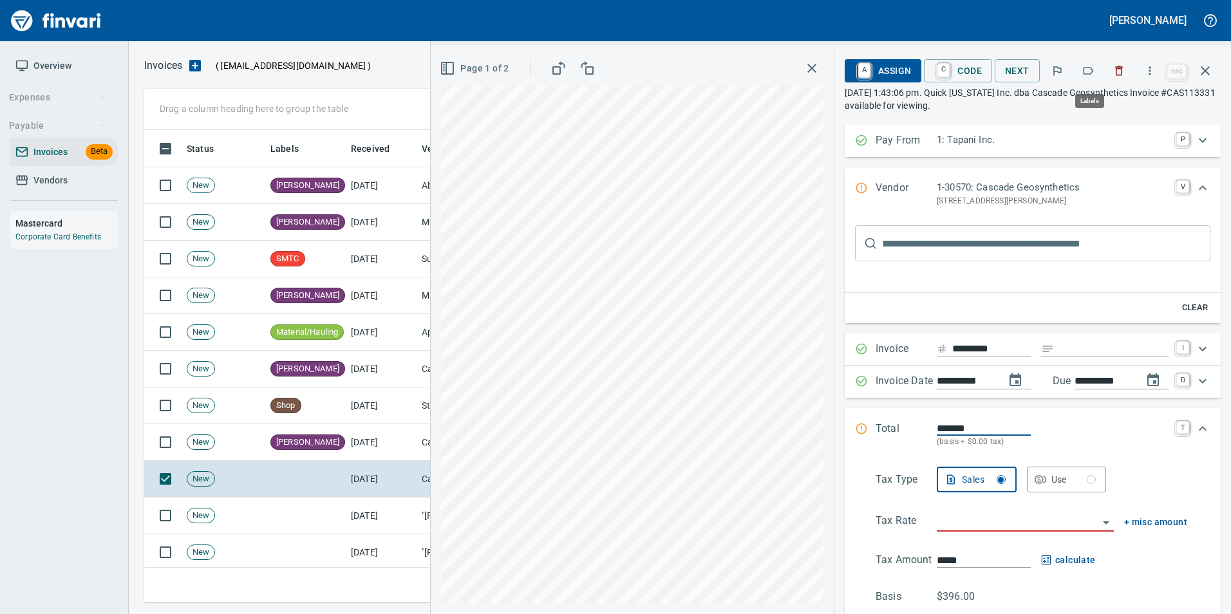
click at [1094, 68] on icon "button" at bounding box center [1088, 70] width 13 height 13
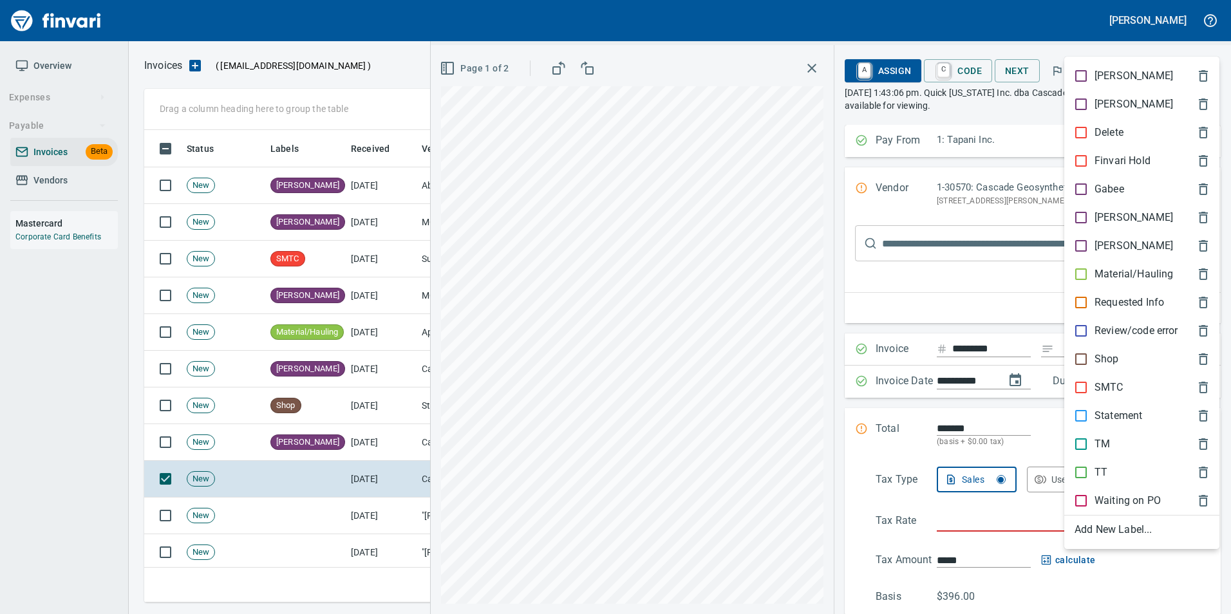
scroll to position [463, 1052]
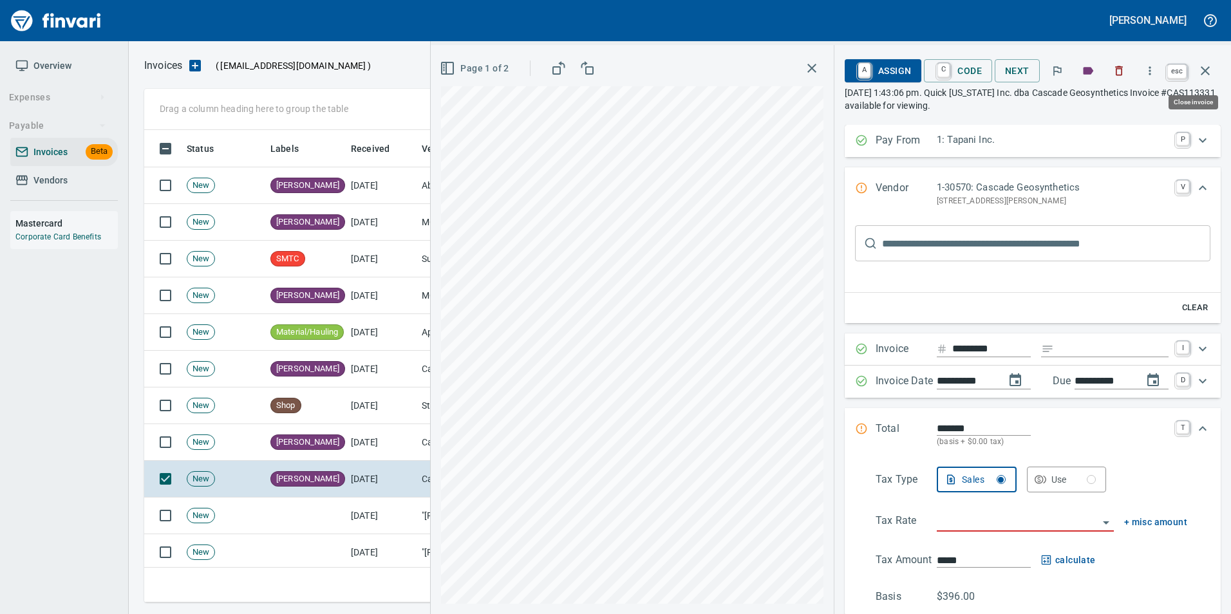
click at [1210, 68] on icon "button" at bounding box center [1205, 70] width 15 height 15
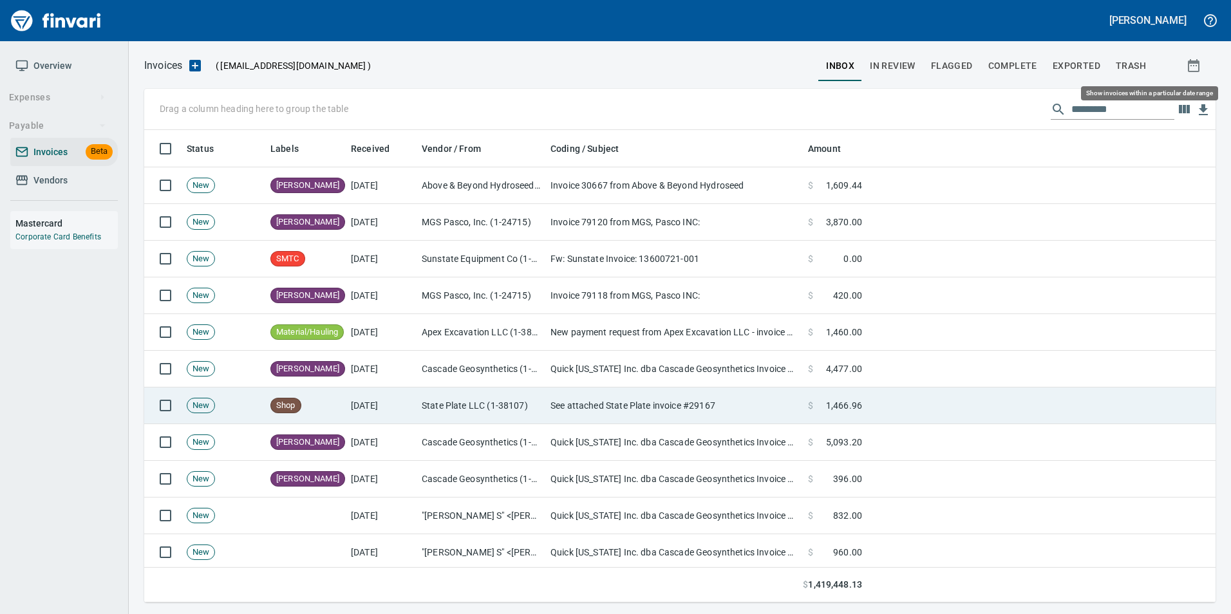
scroll to position [463, 1052]
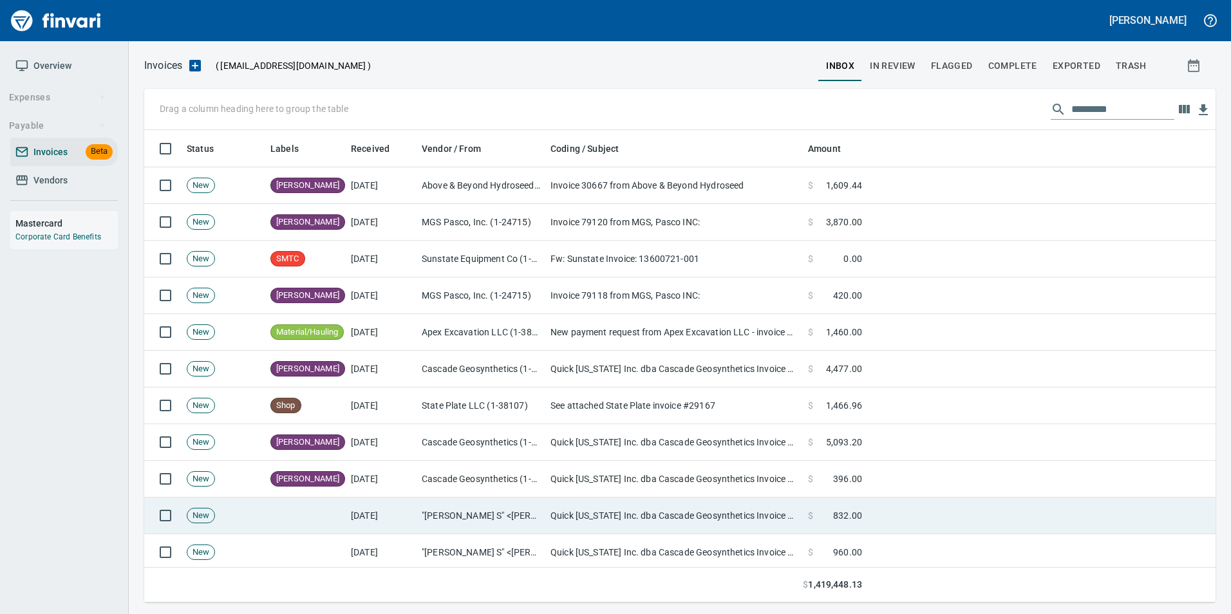
click at [525, 516] on td ""Cruz, Angelina S" <angelina@bowmanconstructionsupply.com>" at bounding box center [481, 516] width 129 height 37
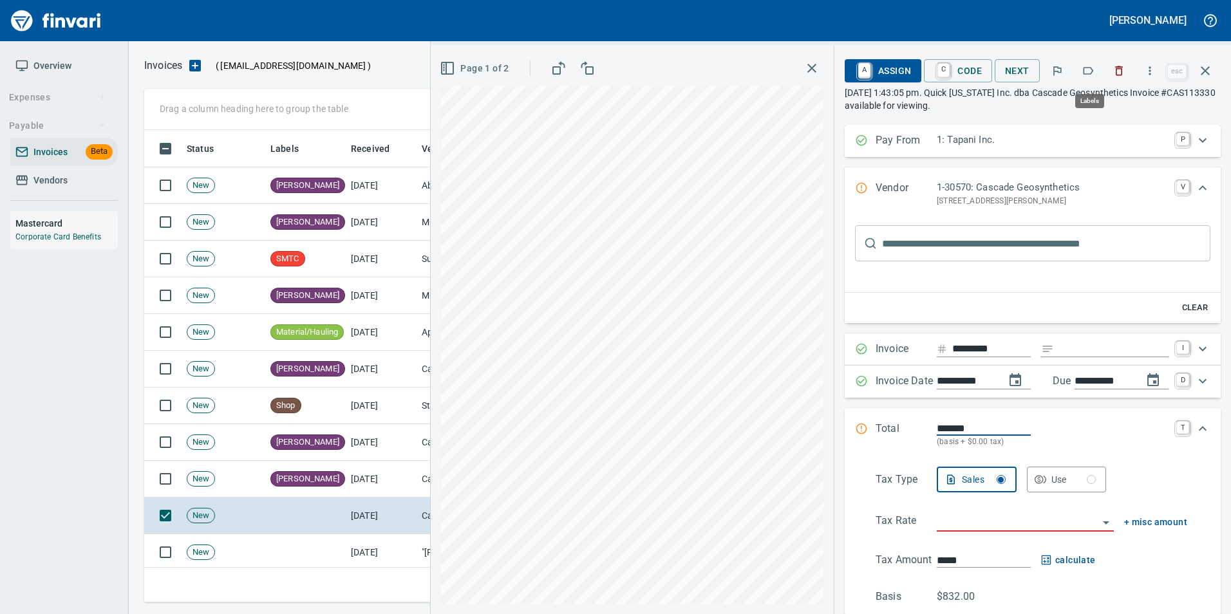
click at [1097, 70] on button "button" at bounding box center [1088, 71] width 28 height 28
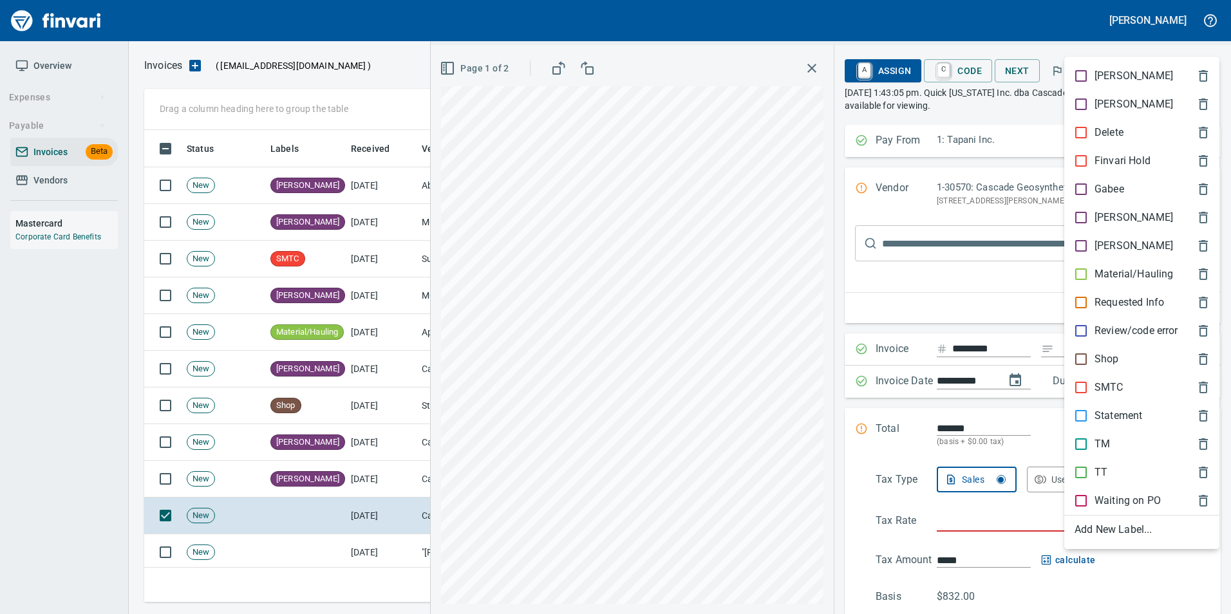
scroll to position [463, 1052]
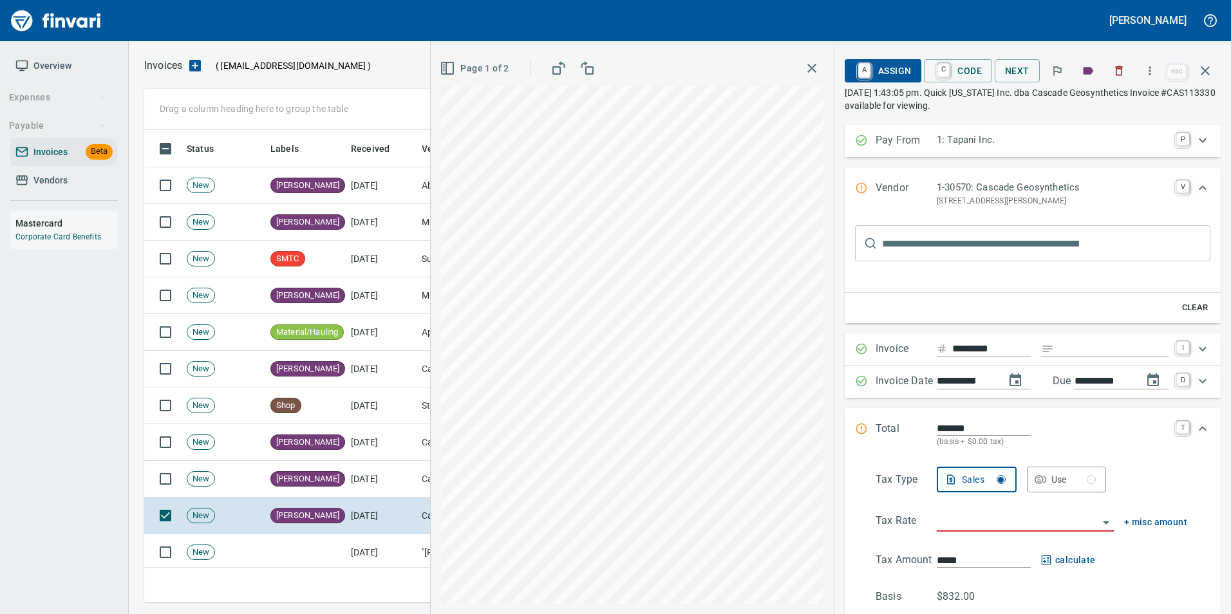
click at [1212, 75] on icon "button" at bounding box center [1205, 70] width 15 height 15
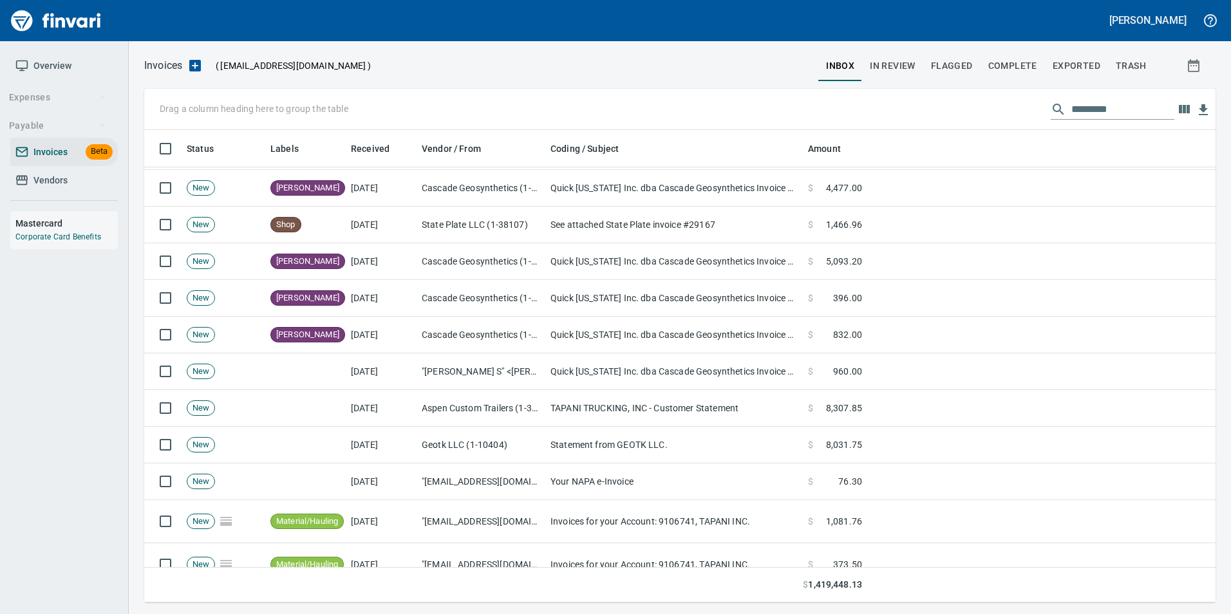
scroll to position [258, 0]
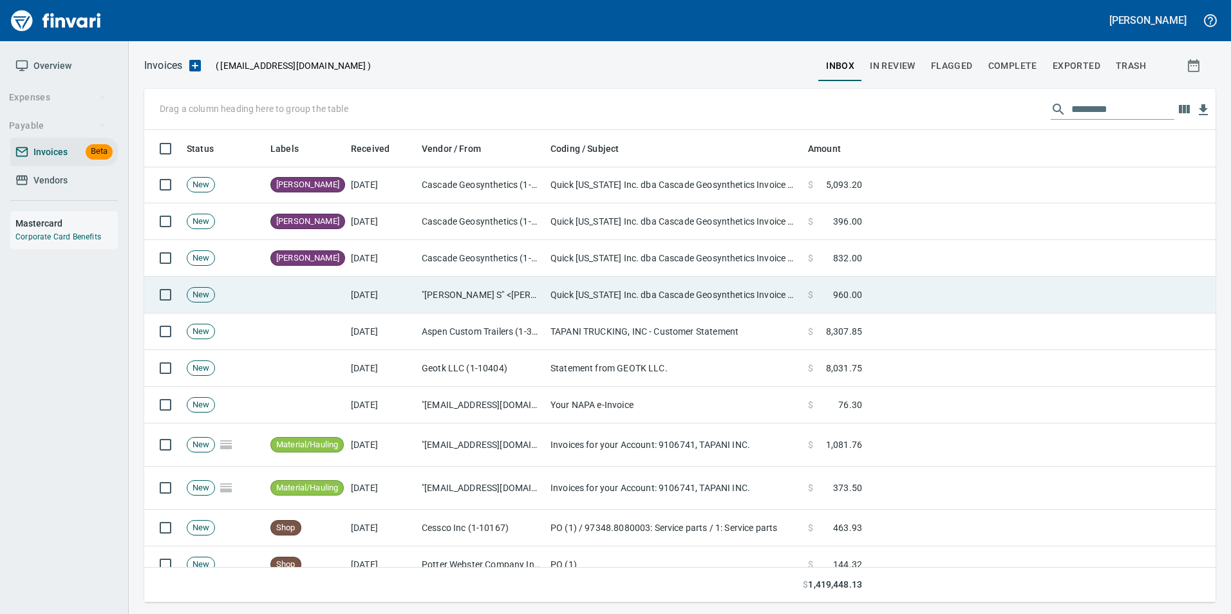
click at [890, 283] on td at bounding box center [1041, 295] width 348 height 37
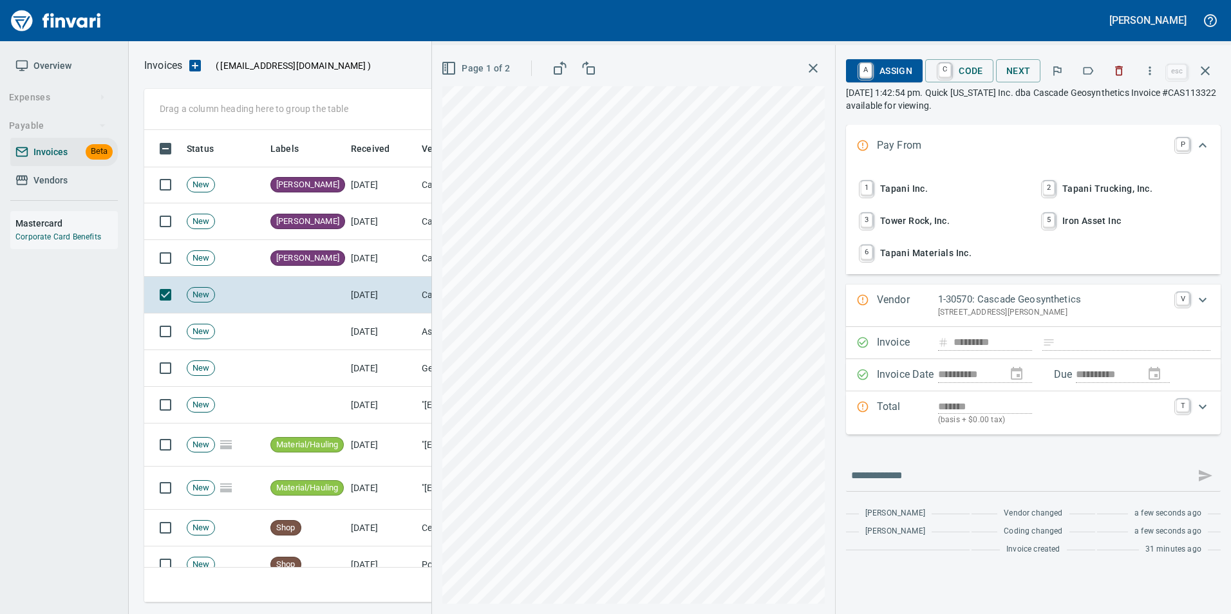
scroll to position [463, 1052]
click at [1088, 66] on icon "button" at bounding box center [1088, 70] width 13 height 13
click at [1218, 71] on button "button" at bounding box center [1205, 70] width 31 height 31
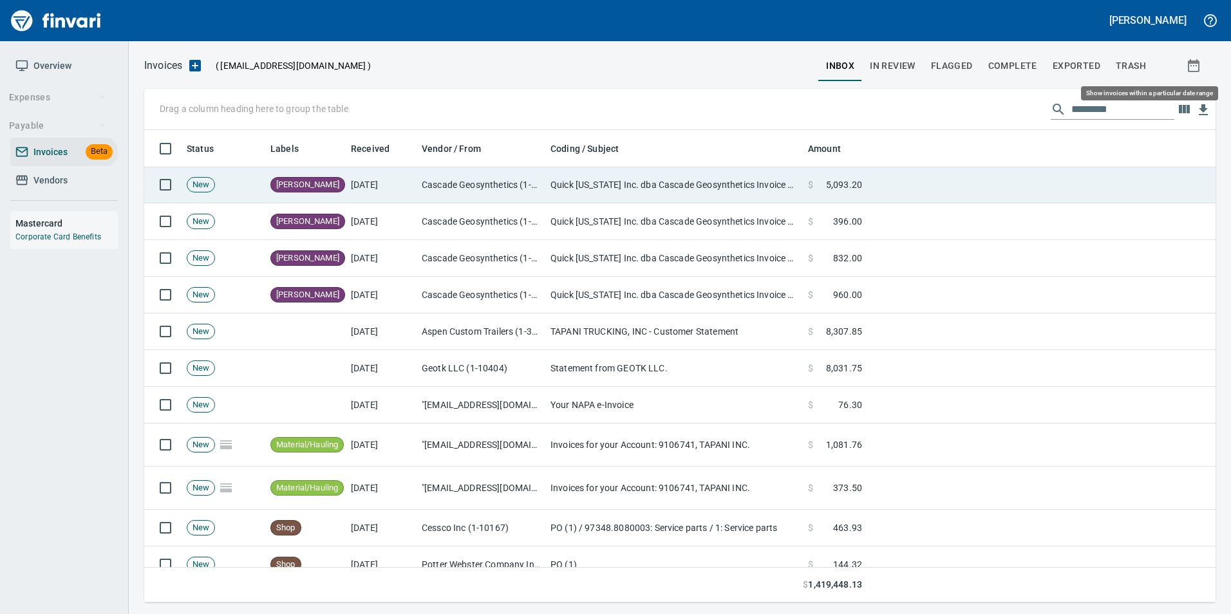
scroll to position [463, 1052]
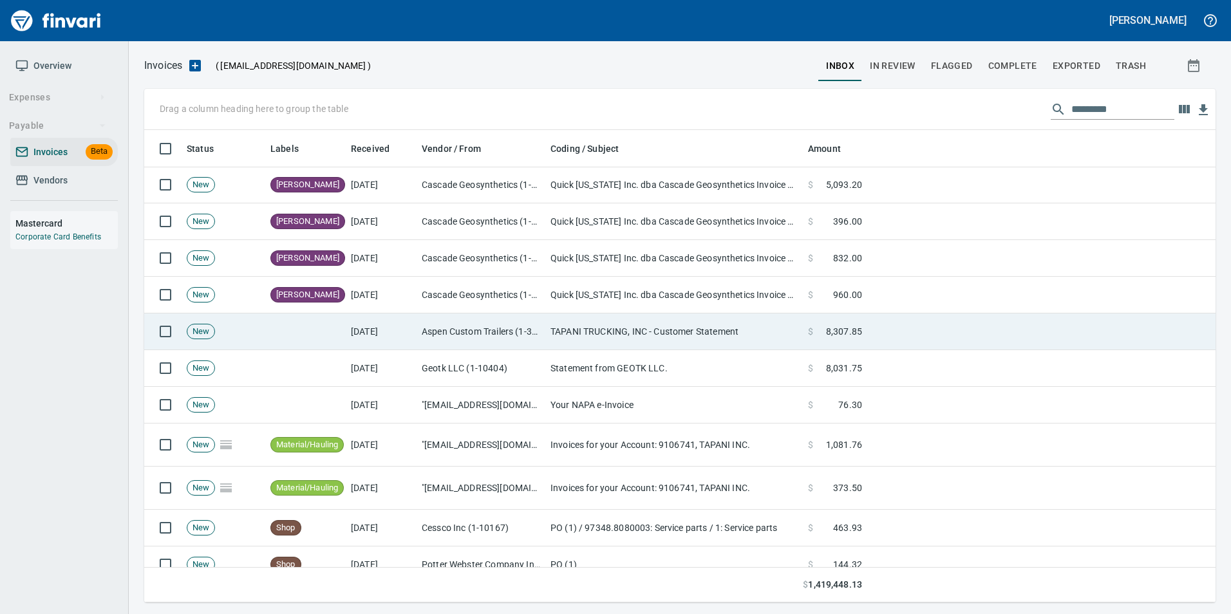
click at [549, 330] on td "TAPANI TRUCKING, INC - Customer Statement" at bounding box center [674, 332] width 258 height 37
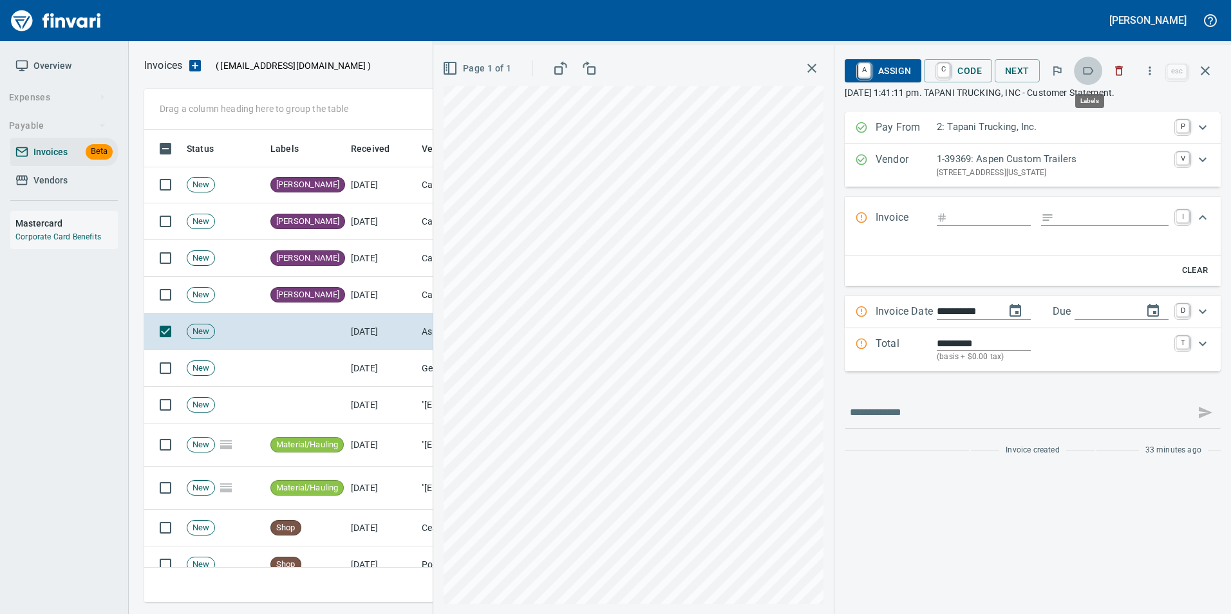
click at [1086, 73] on icon "button" at bounding box center [1089, 71] width 10 height 8
click at [1086, 68] on icon "button" at bounding box center [1088, 70] width 13 height 13
click at [1088, 71] on icon "button" at bounding box center [1088, 70] width 13 height 13
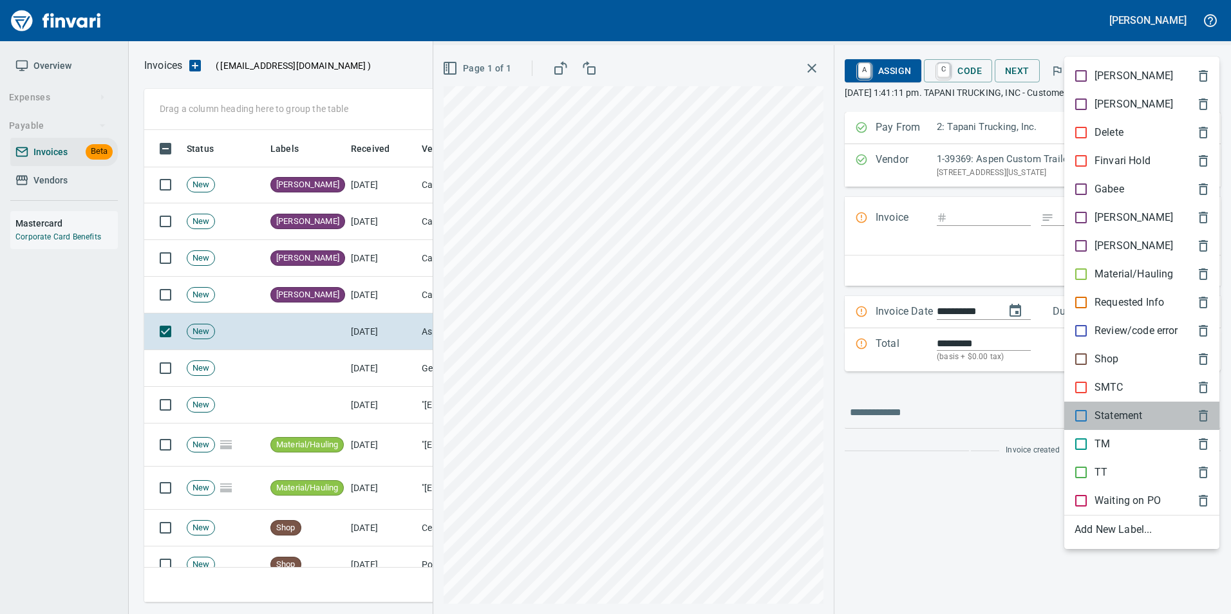
click at [1124, 416] on p "Statement" at bounding box center [1119, 415] width 48 height 15
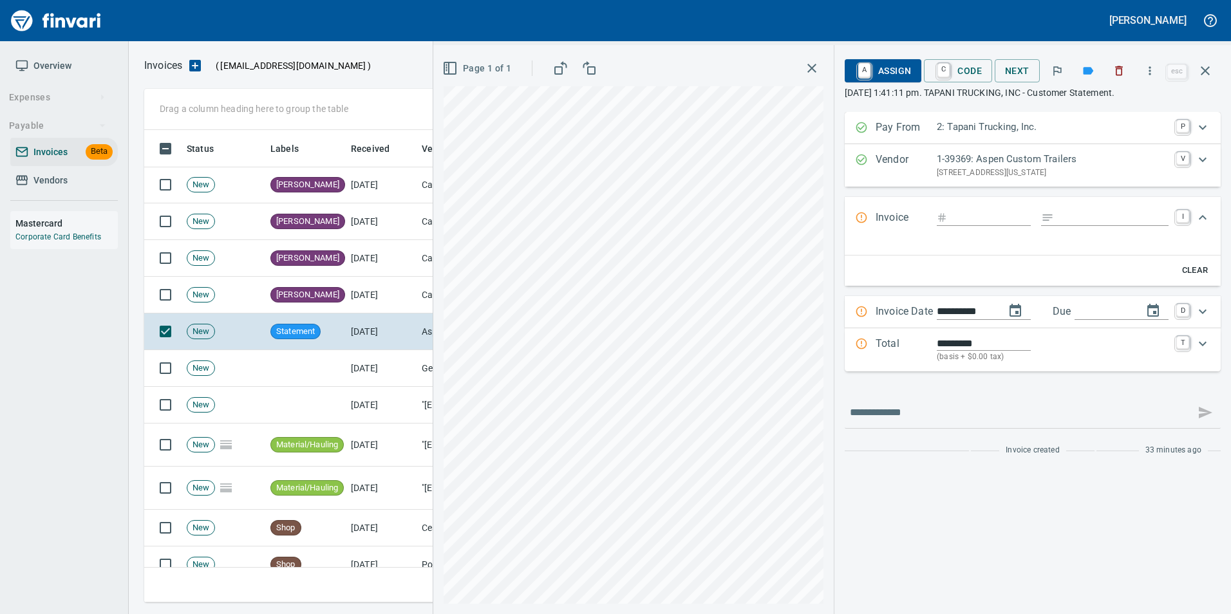
click at [1204, 72] on icon "button" at bounding box center [1205, 70] width 9 height 9
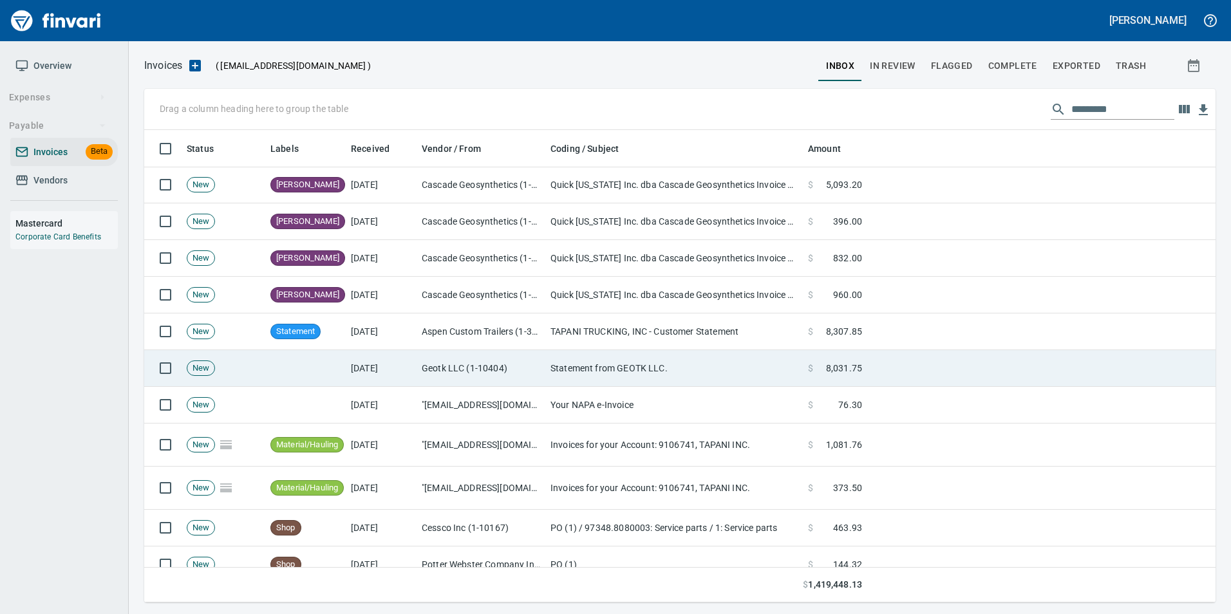
click at [648, 379] on td "Statement from GEOTK LLC." at bounding box center [674, 368] width 258 height 37
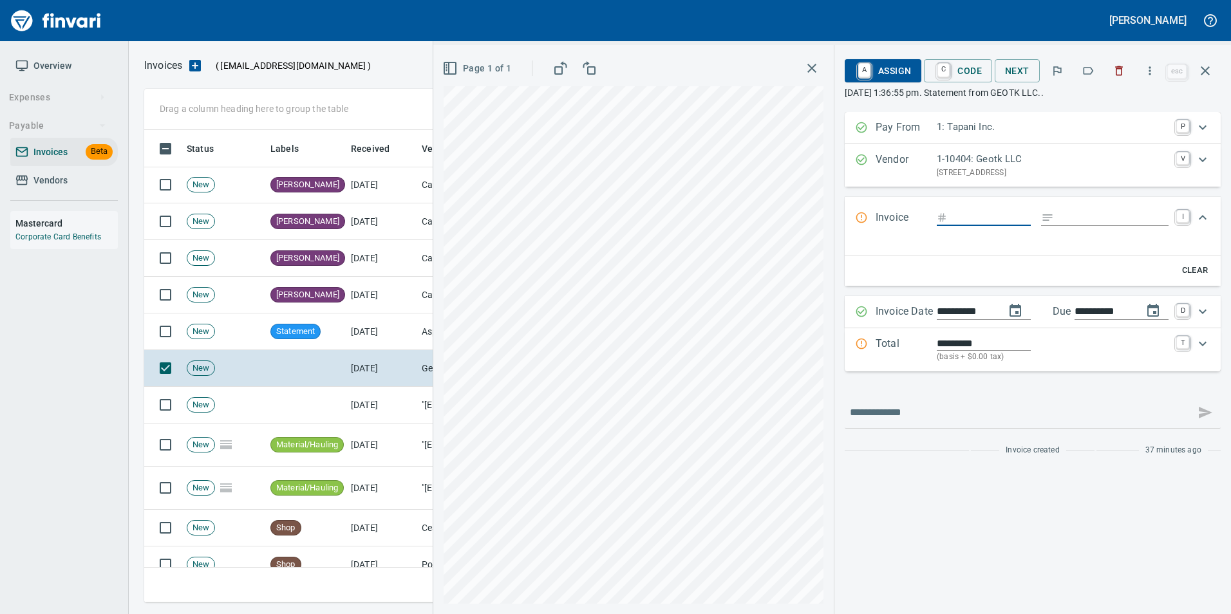
click at [1083, 65] on icon "button" at bounding box center [1088, 70] width 13 height 13
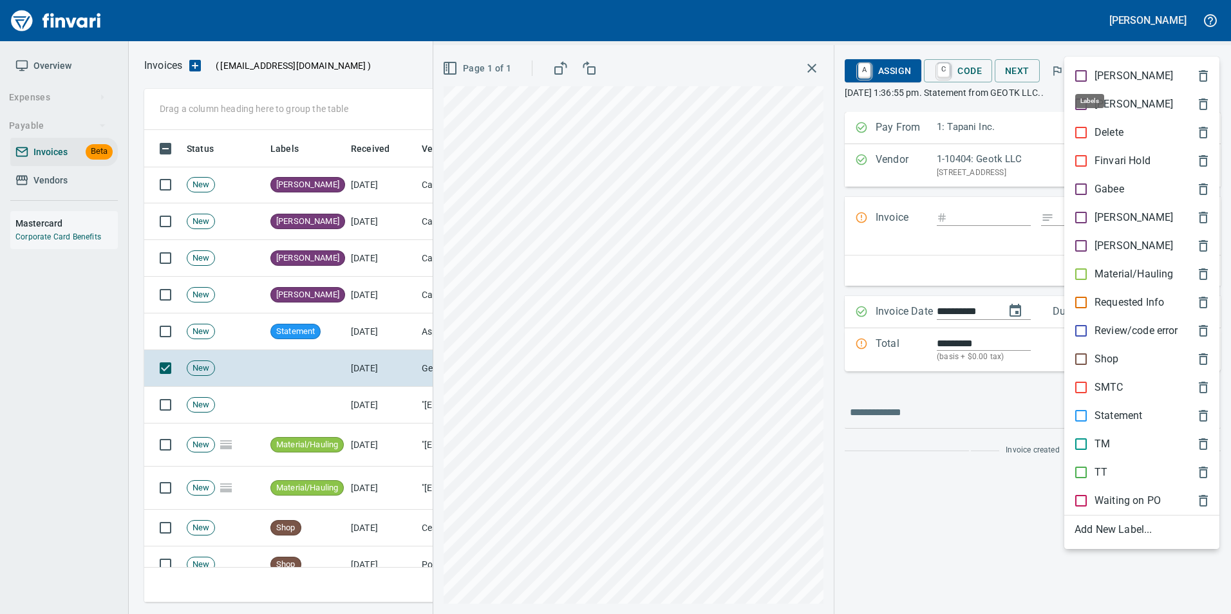
scroll to position [463, 1052]
click at [1097, 417] on p "Statement" at bounding box center [1119, 415] width 48 height 15
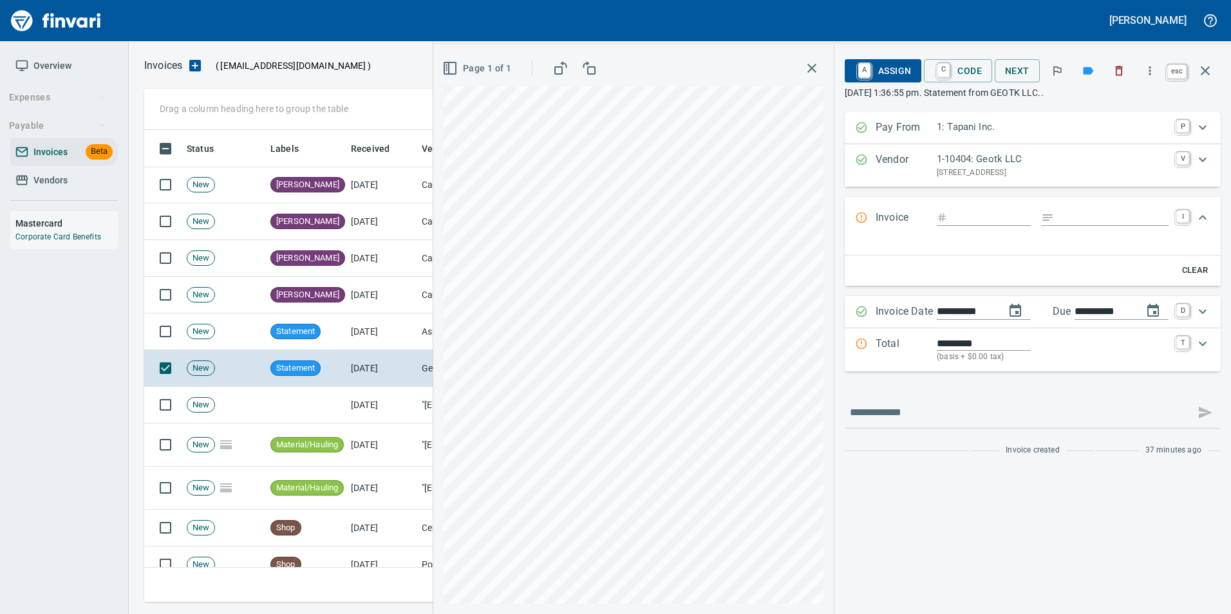
click at [1202, 73] on icon "button" at bounding box center [1205, 70] width 15 height 15
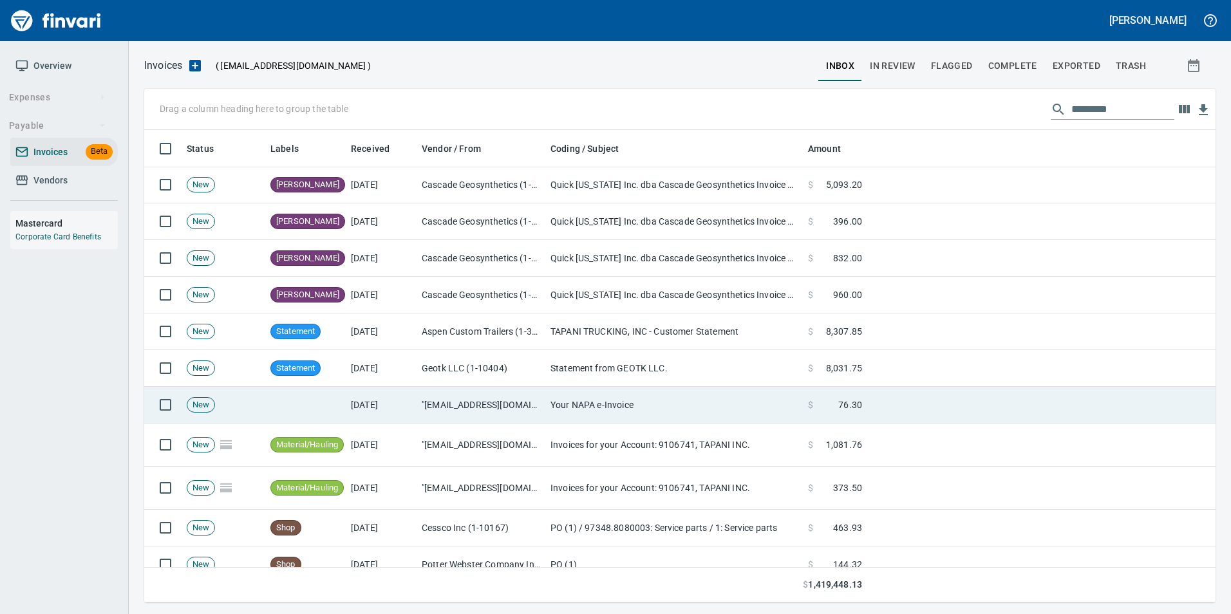
scroll to position [463, 1052]
click at [557, 401] on td "Your NAPA e-Invoice" at bounding box center [674, 405] width 258 height 37
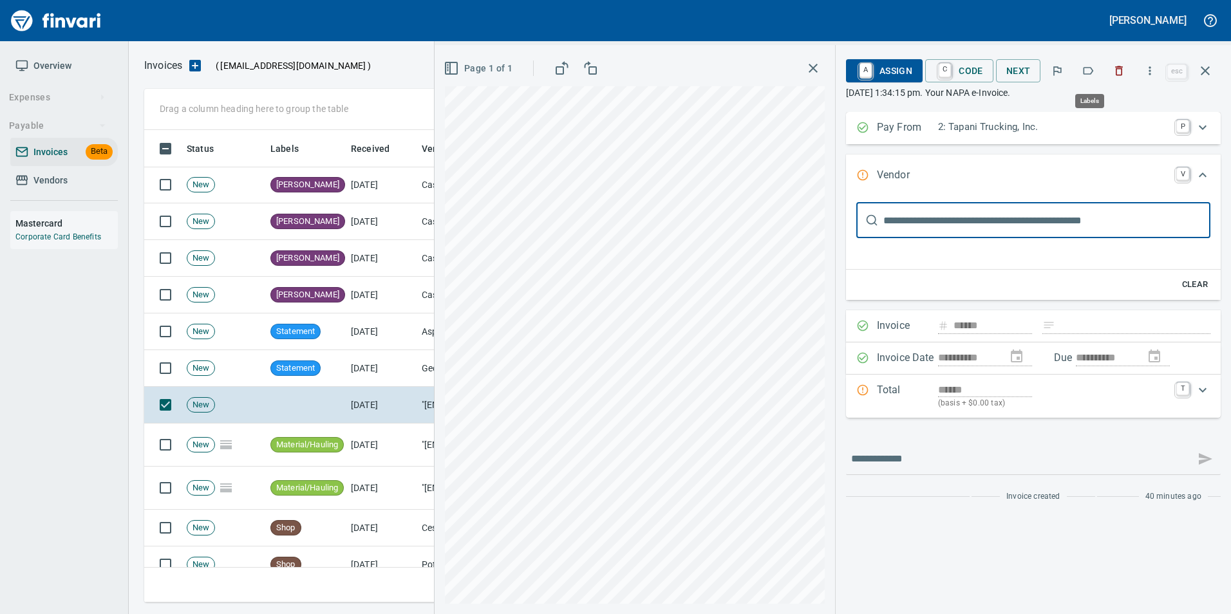
click at [1090, 71] on icon "button" at bounding box center [1088, 70] width 13 height 13
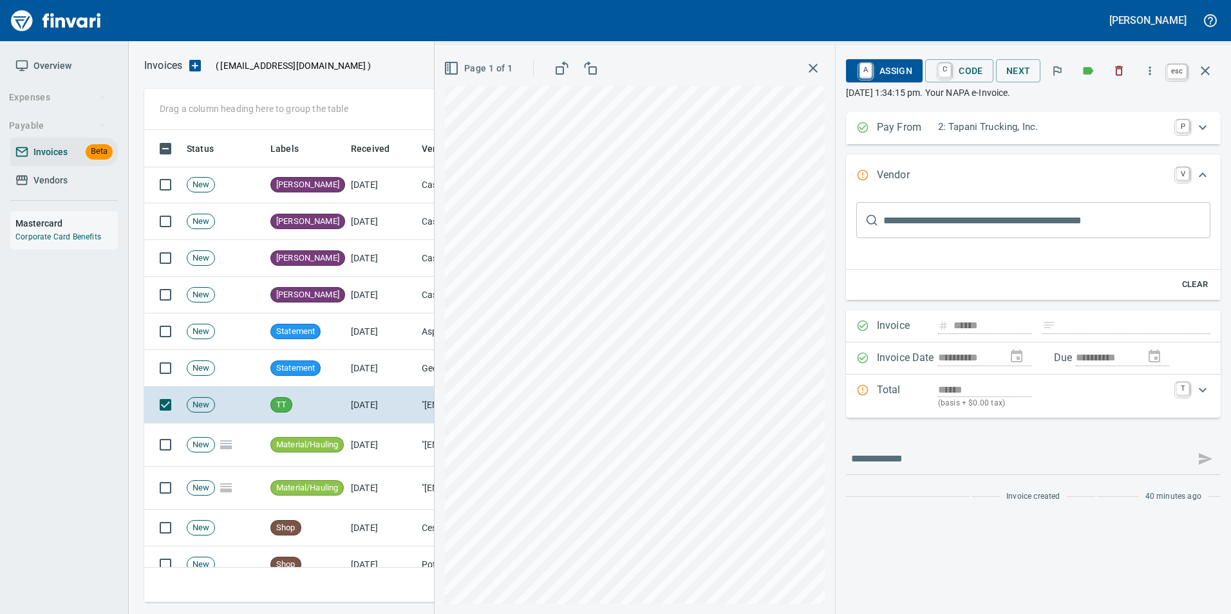
click at [1211, 77] on icon "button" at bounding box center [1205, 70] width 15 height 15
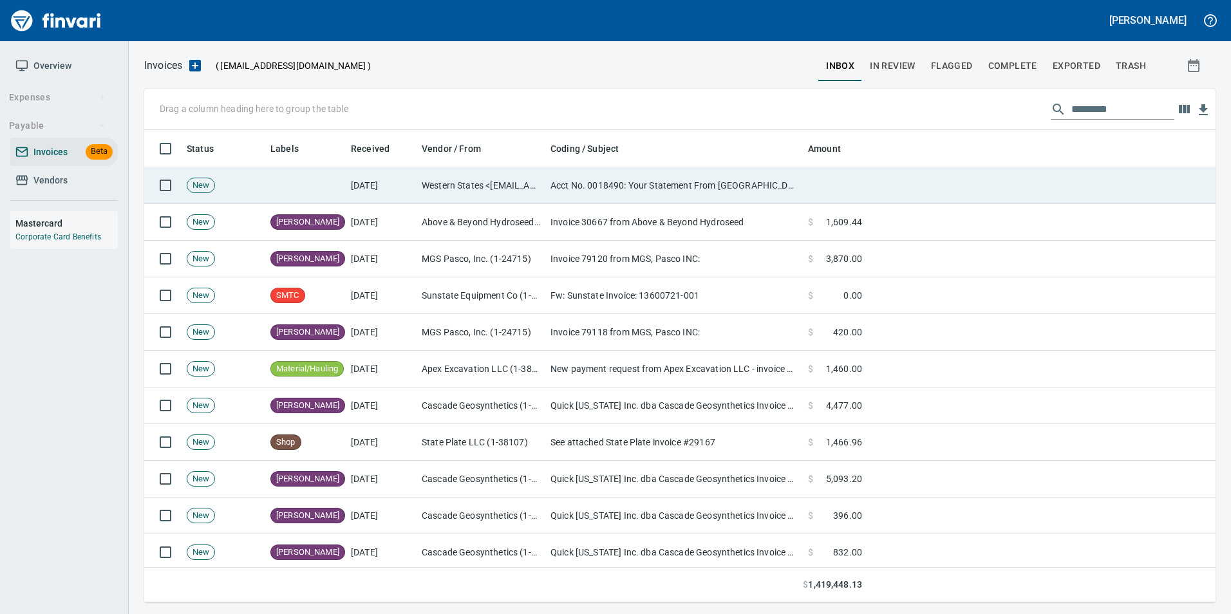
click at [547, 195] on td "Acct No. 0018490: Your Statement From [GEOGRAPHIC_DATA] is Attached" at bounding box center [674, 185] width 258 height 37
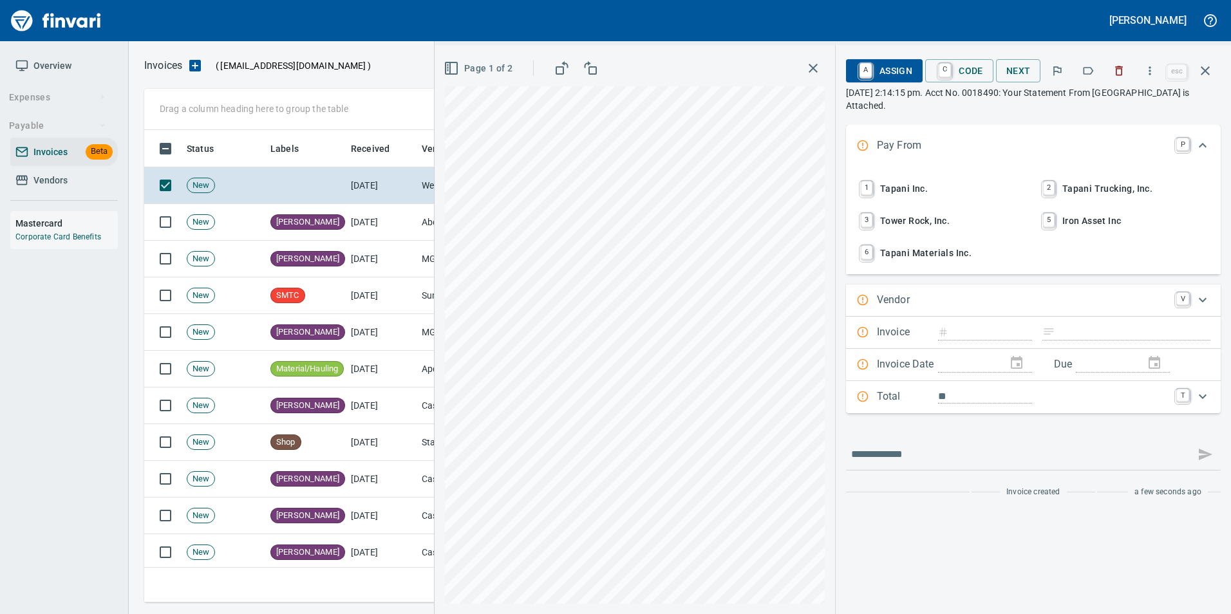
click at [485, 68] on span "Page 1 of 2" at bounding box center [479, 69] width 66 height 16
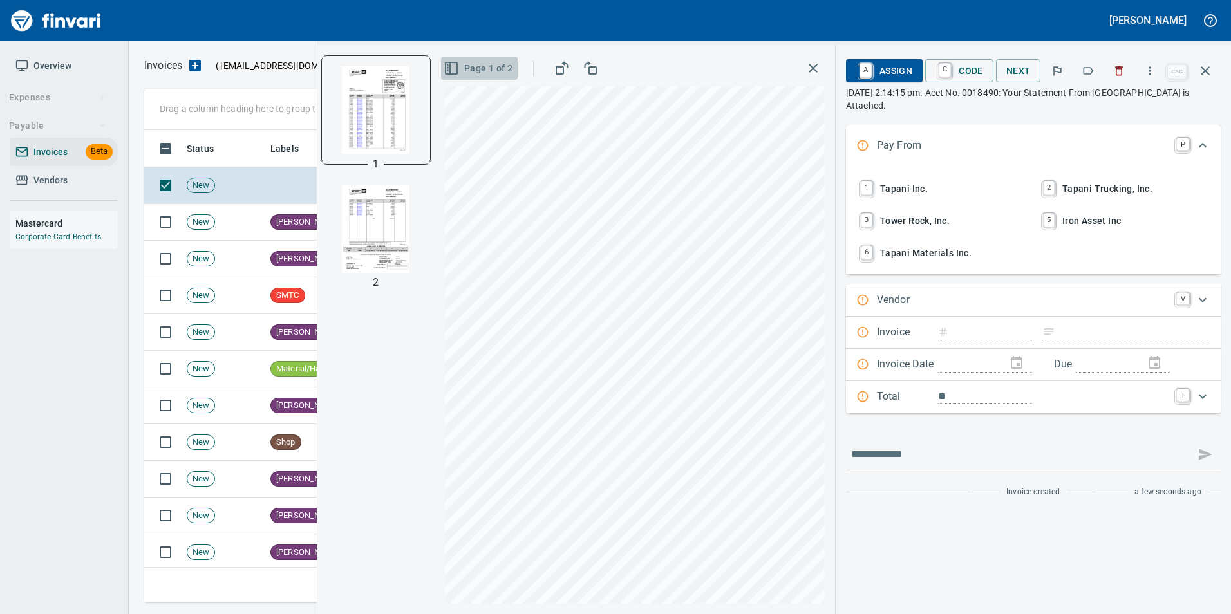
click at [485, 68] on span "Page 1 of 2" at bounding box center [479, 69] width 66 height 16
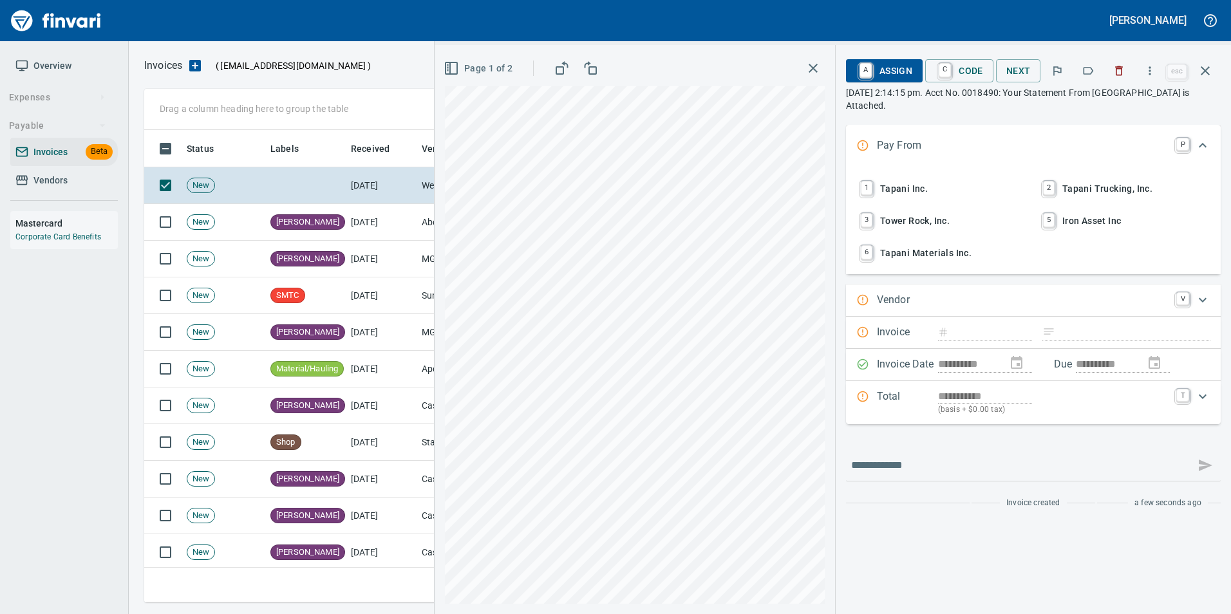
type input "**********"
click at [1088, 75] on icon "button" at bounding box center [1088, 70] width 13 height 13
click at [1210, 77] on icon "button" at bounding box center [1205, 70] width 15 height 15
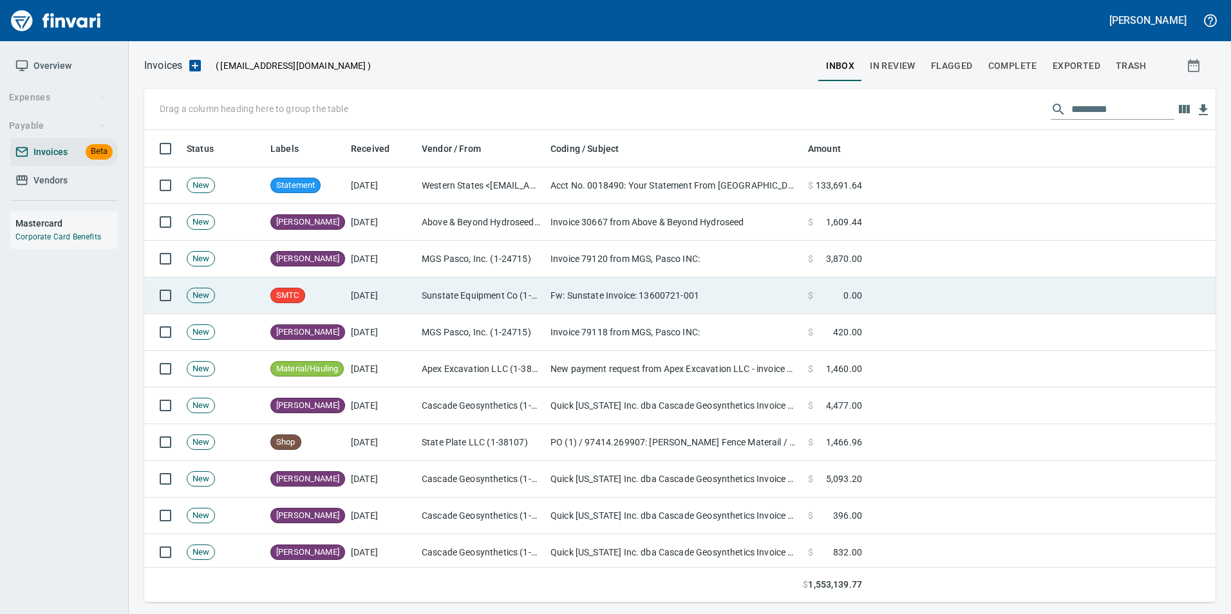
scroll to position [463, 1052]
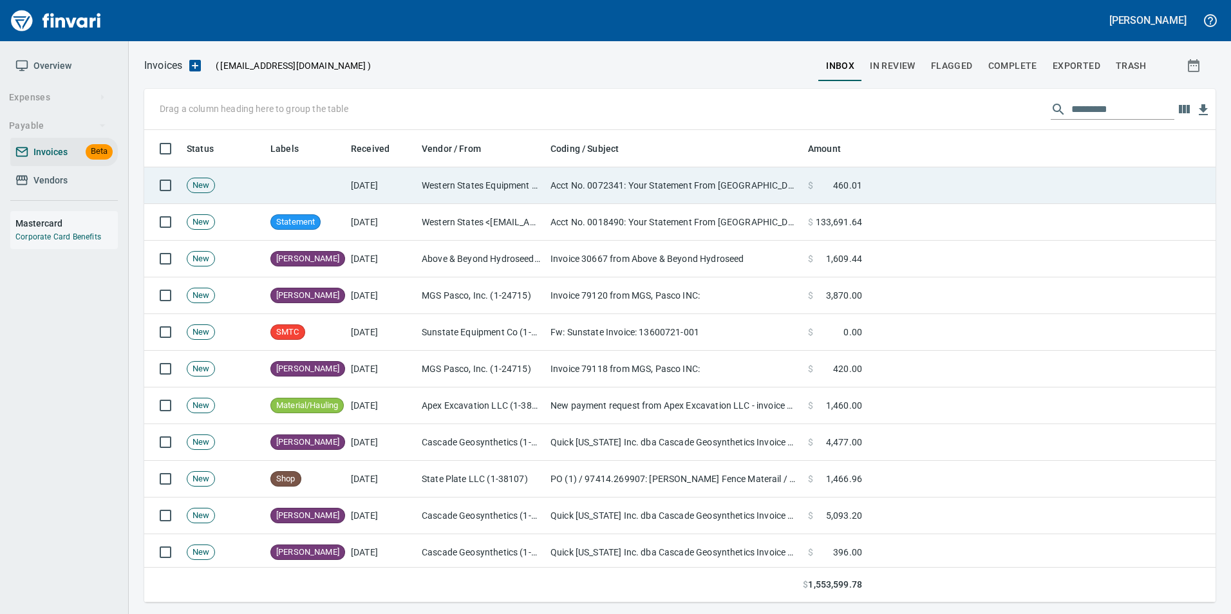
click at [866, 193] on td "$ 460.01" at bounding box center [835, 185] width 64 height 37
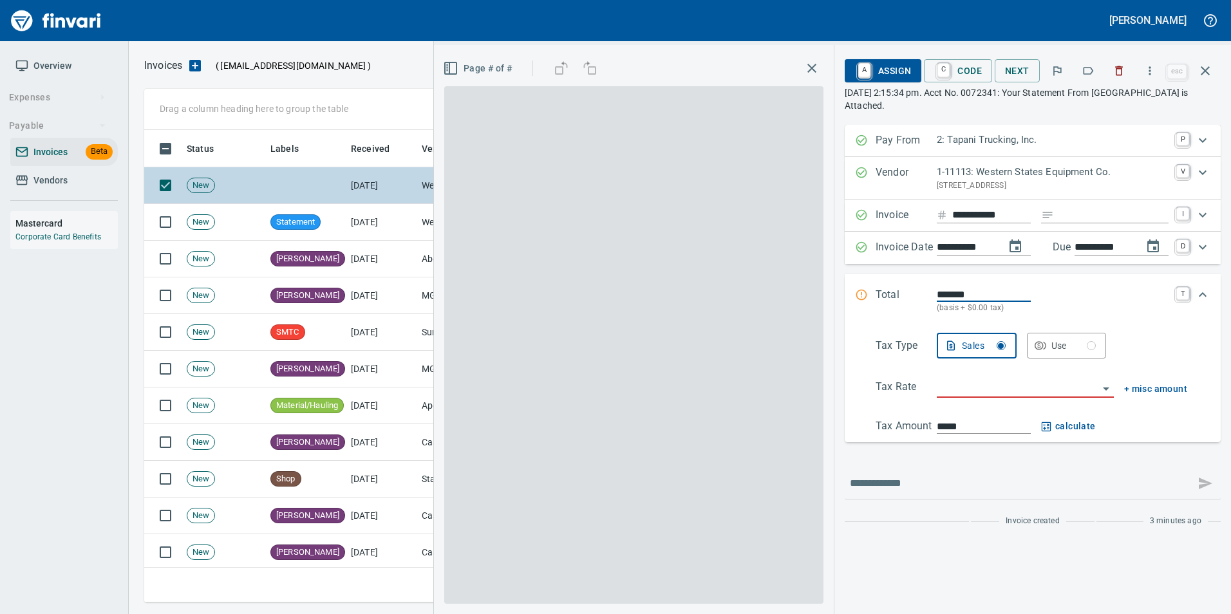
scroll to position [463, 1052]
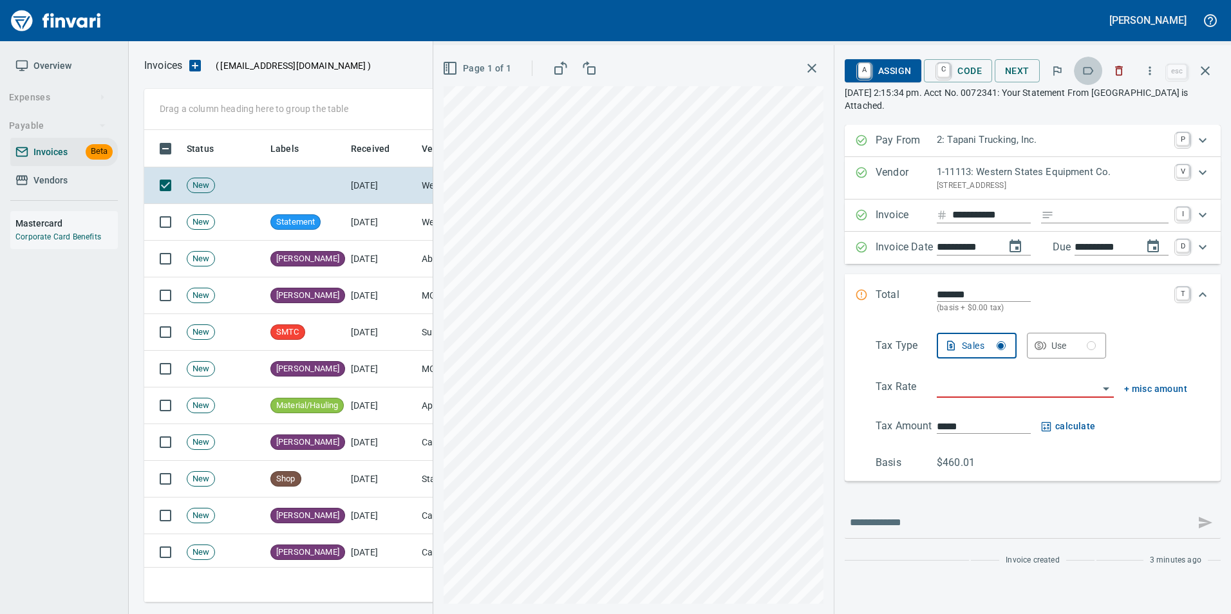
click at [1082, 73] on button "button" at bounding box center [1088, 71] width 28 height 28
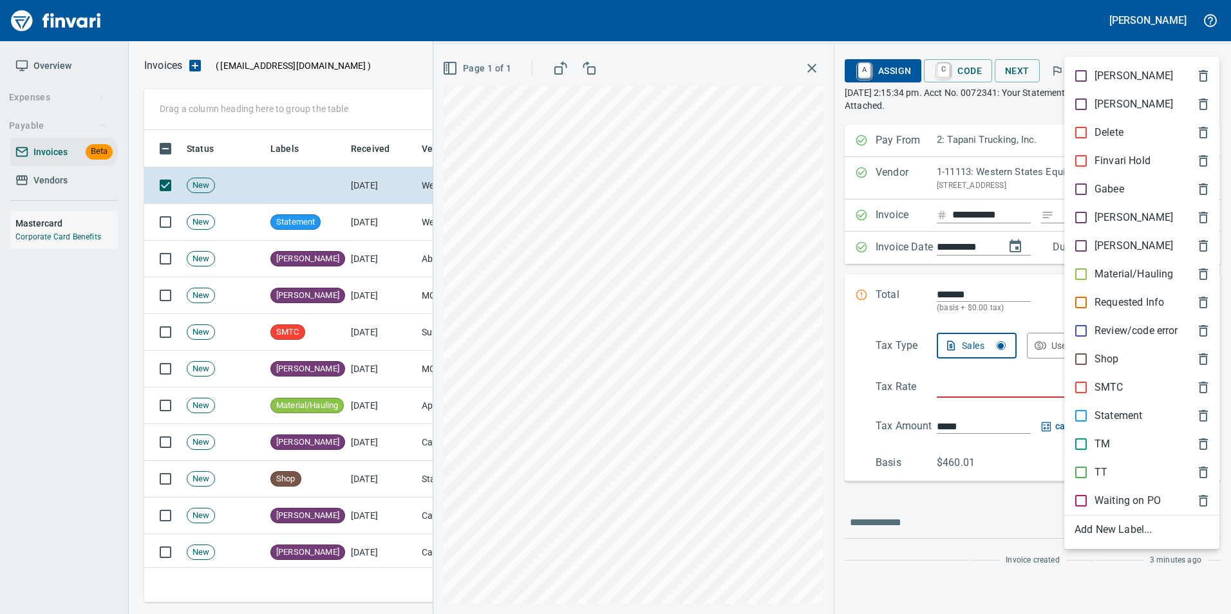
click at [1102, 419] on p "Statement" at bounding box center [1119, 415] width 48 height 15
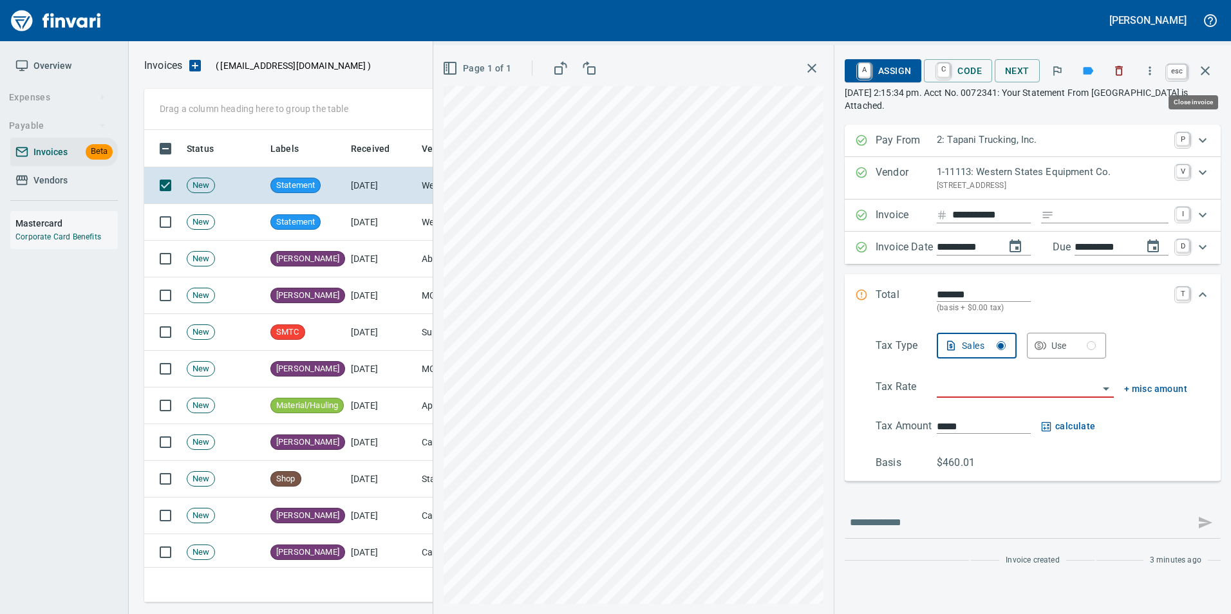
click at [1206, 72] on icon "button" at bounding box center [1205, 70] width 9 height 9
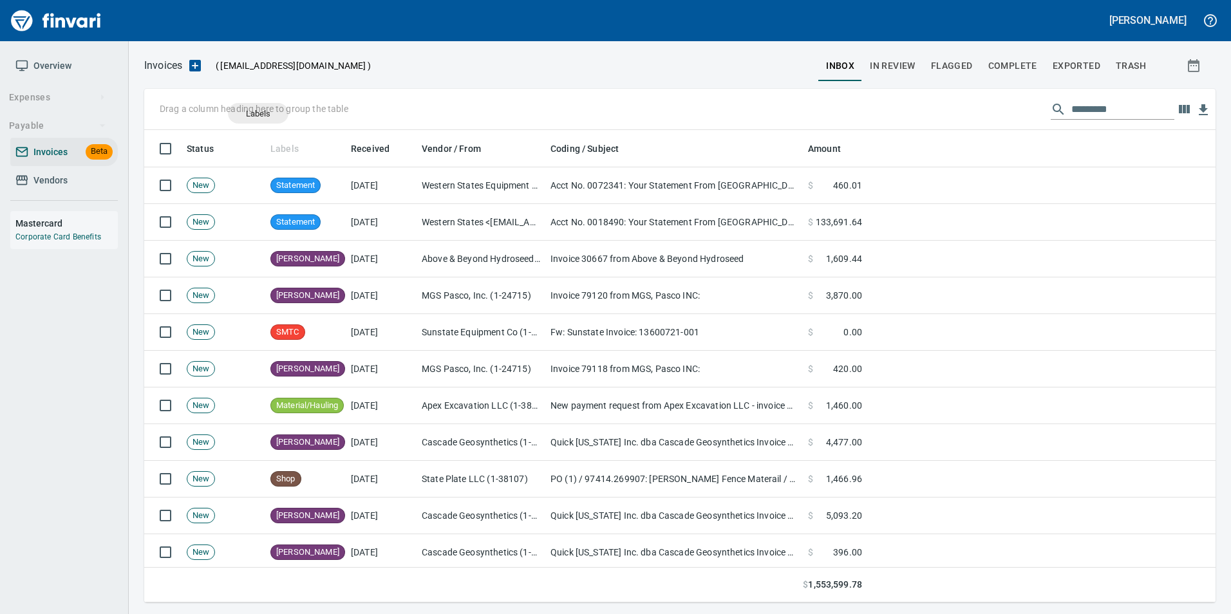
scroll to position [463, 1052]
drag, startPoint x: 283, startPoint y: 148, endPoint x: 175, endPoint y: 108, distance: 115.3
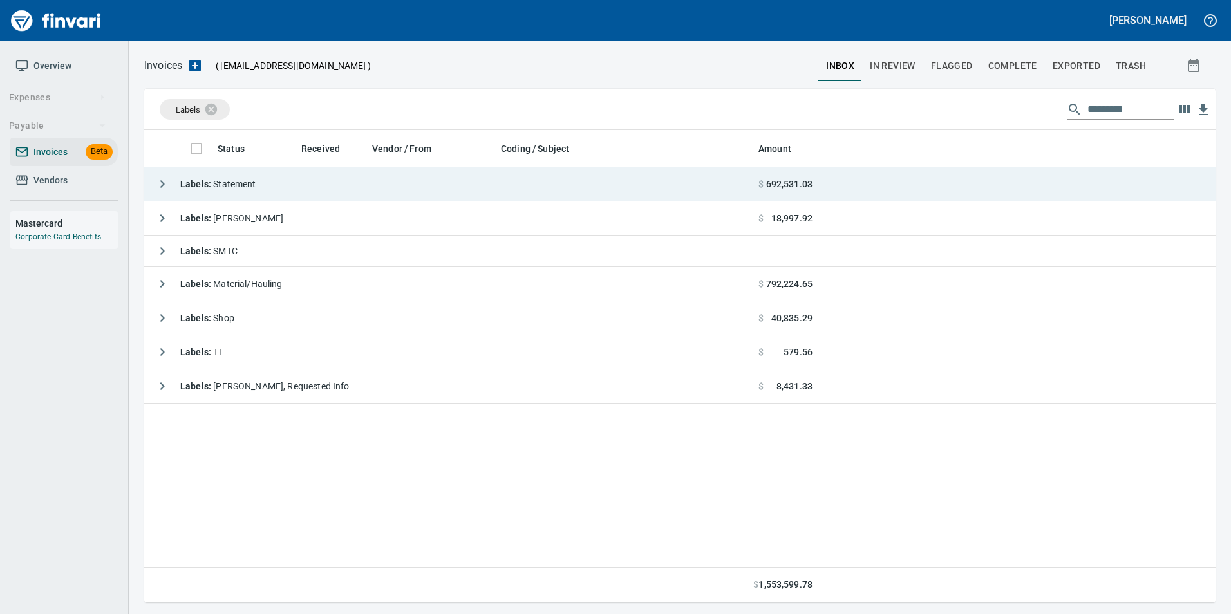
click at [160, 182] on icon "button" at bounding box center [162, 183] width 15 height 15
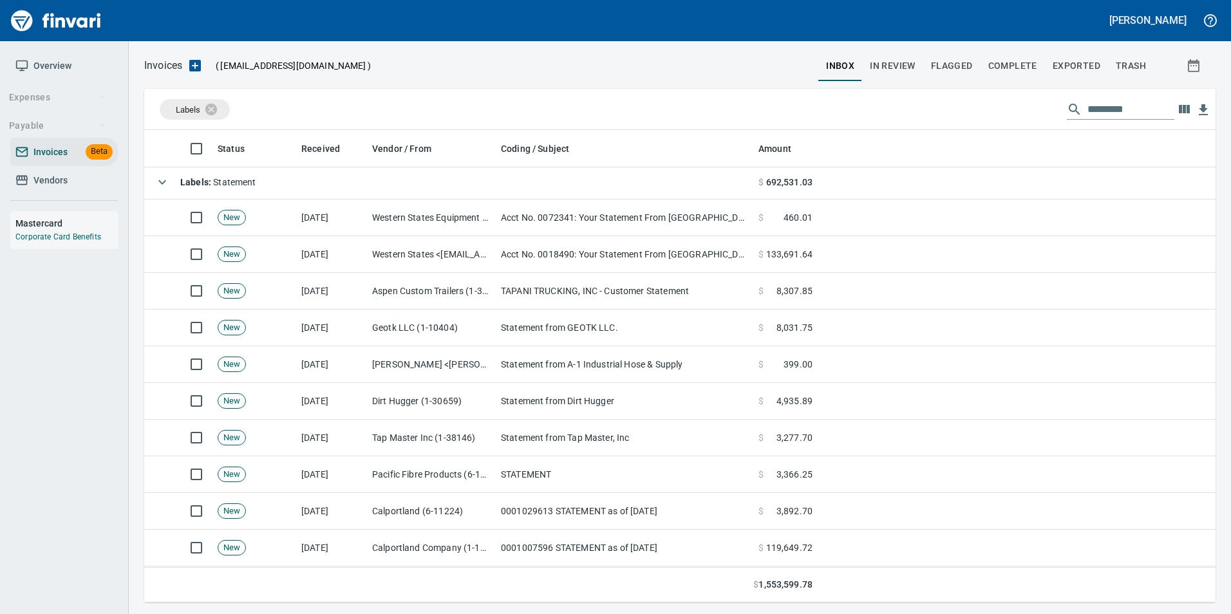
scroll to position [0, 0]
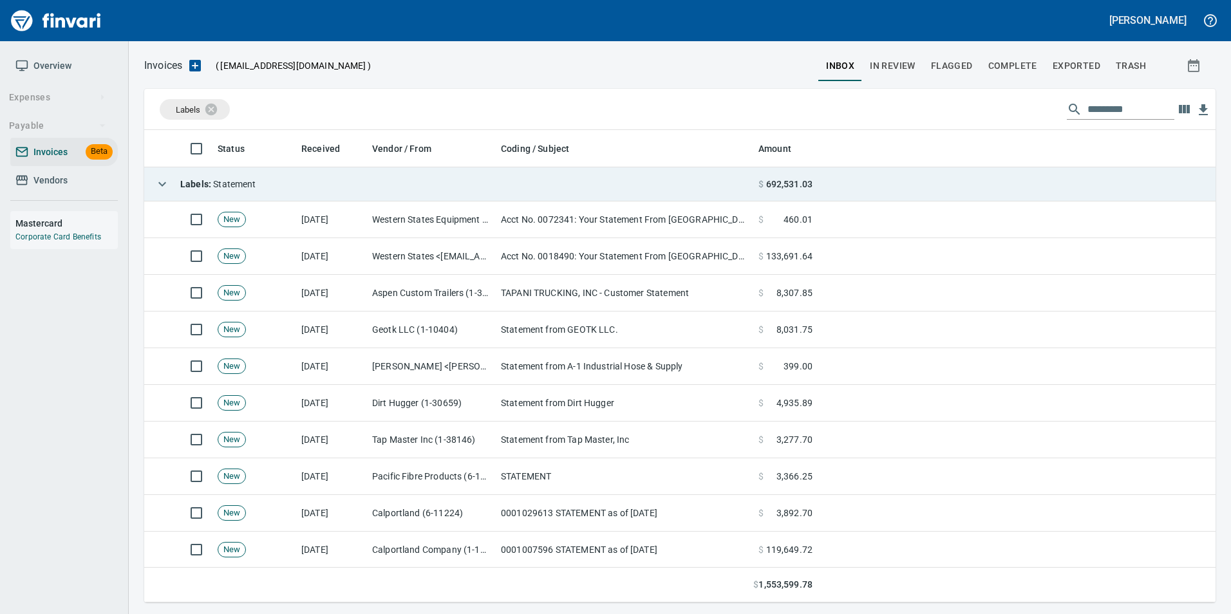
click at [164, 176] on icon "button" at bounding box center [162, 183] width 15 height 15
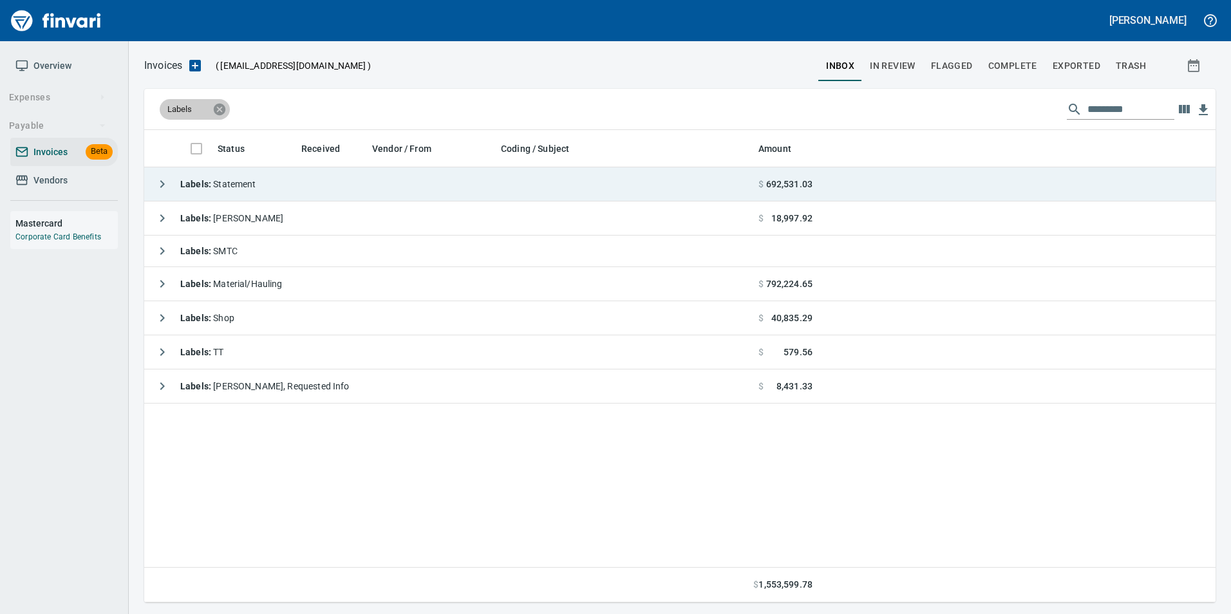
click at [215, 108] on icon at bounding box center [220, 109] width 12 height 12
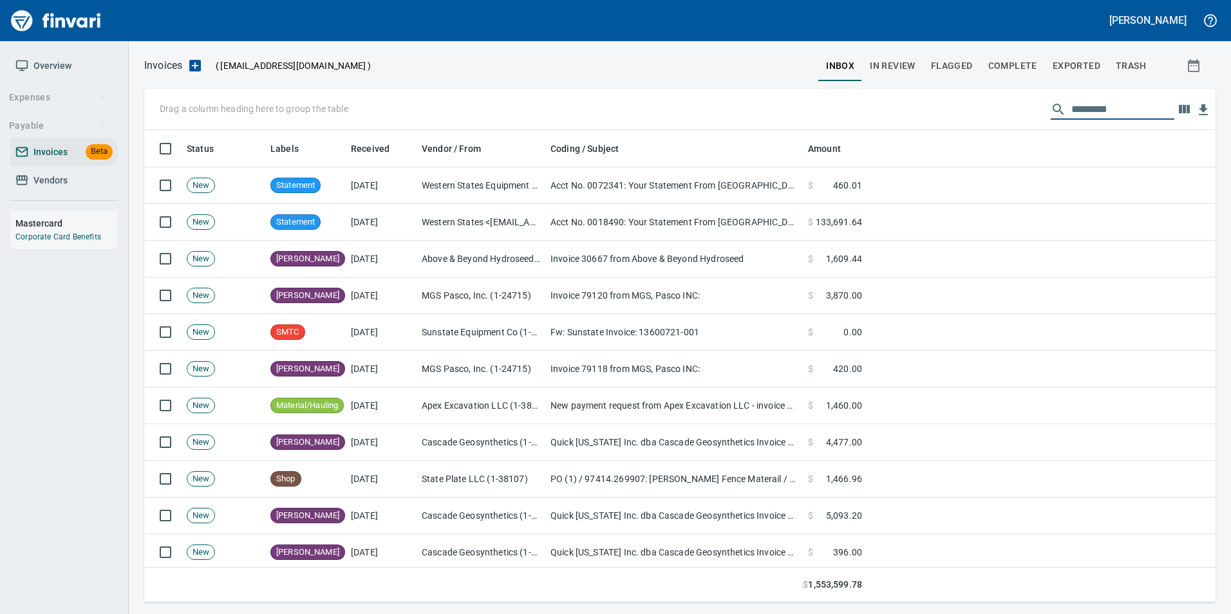
click at [1072, 99] on input "text" at bounding box center [1123, 109] width 103 height 21
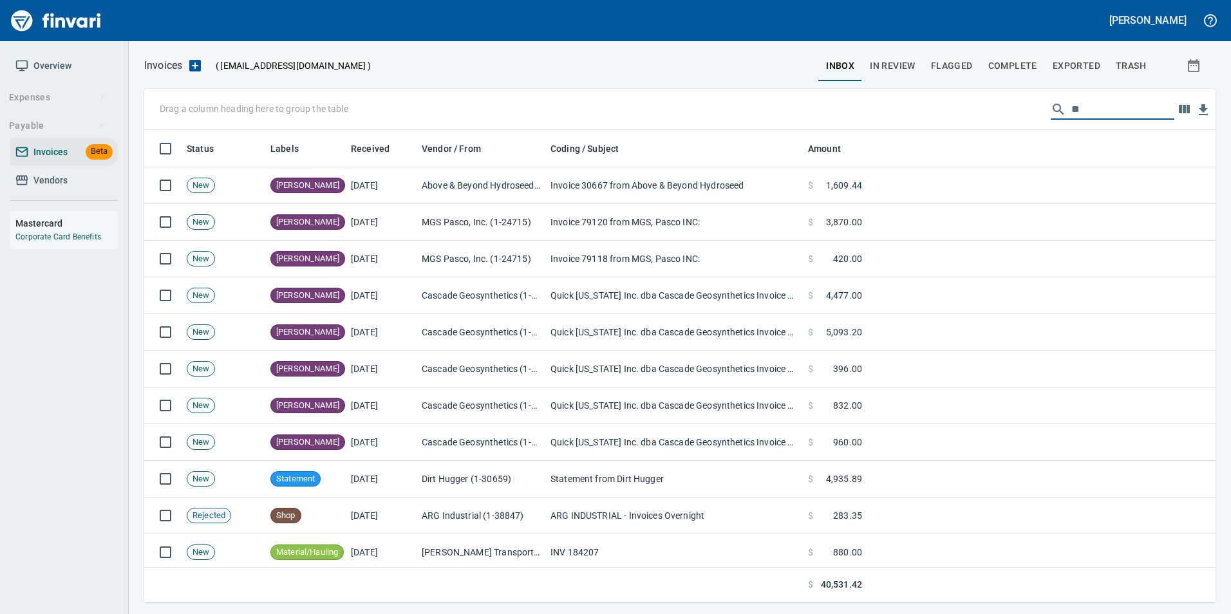
type input "*"
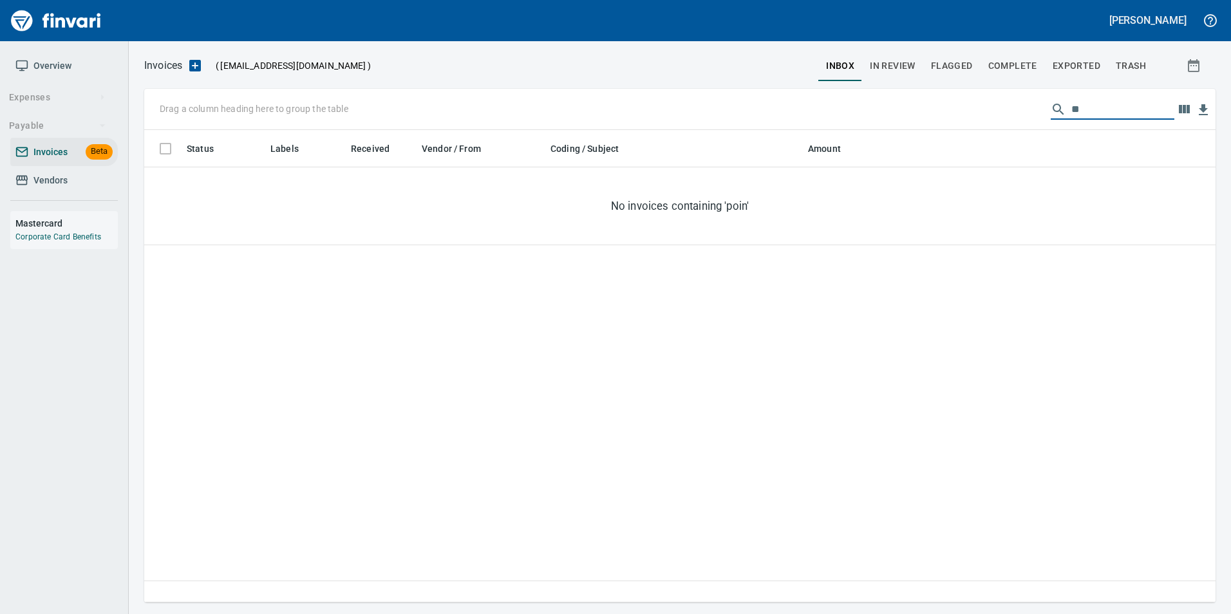
type input "*"
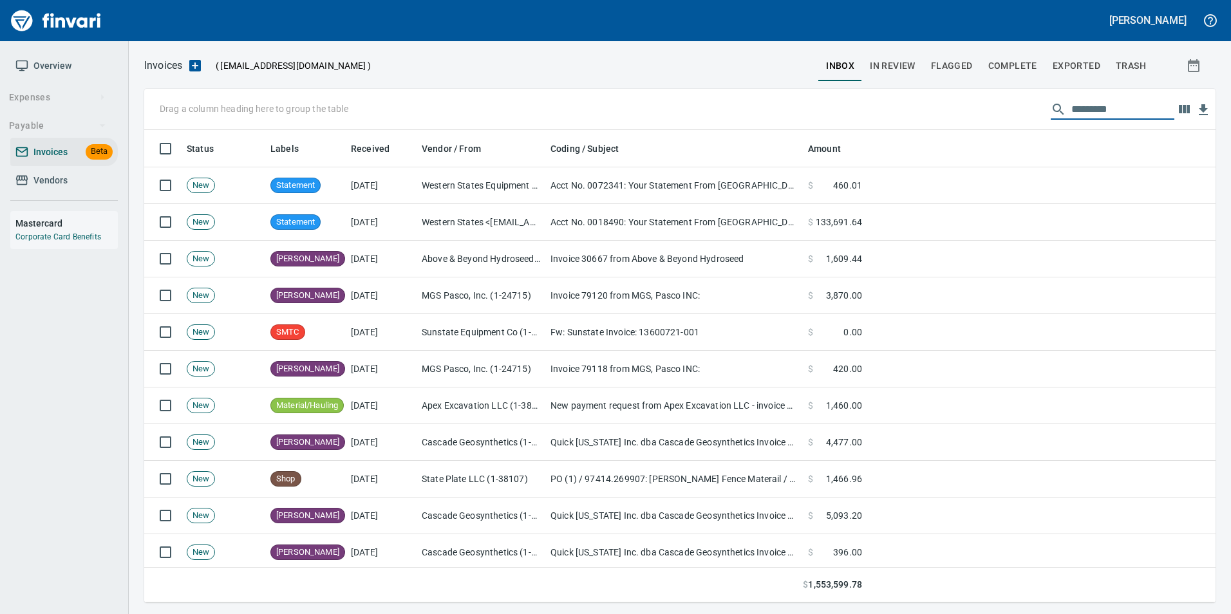
click at [894, 75] on button "In Review" at bounding box center [892, 65] width 61 height 31
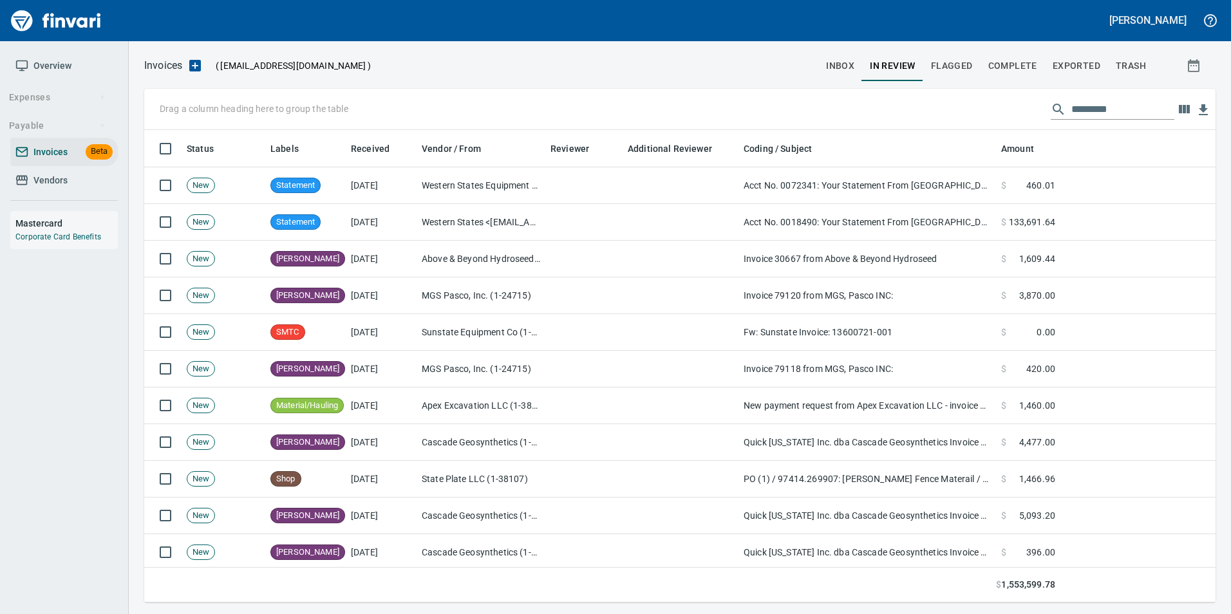
scroll to position [463, 1052]
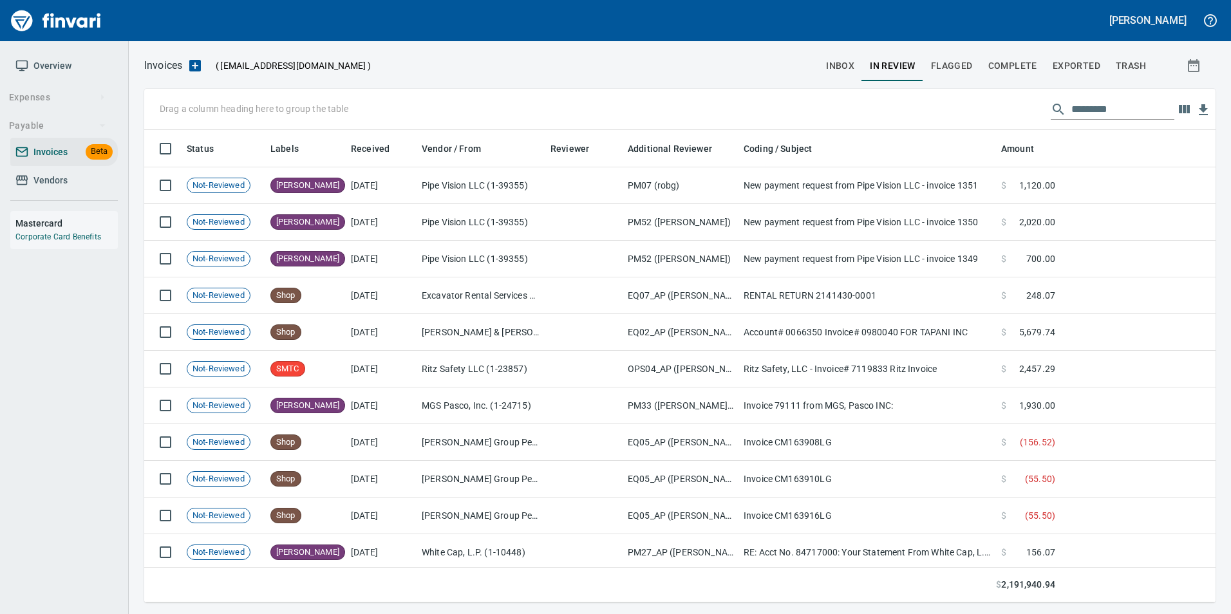
click at [1085, 104] on input "text" at bounding box center [1123, 109] width 103 height 21
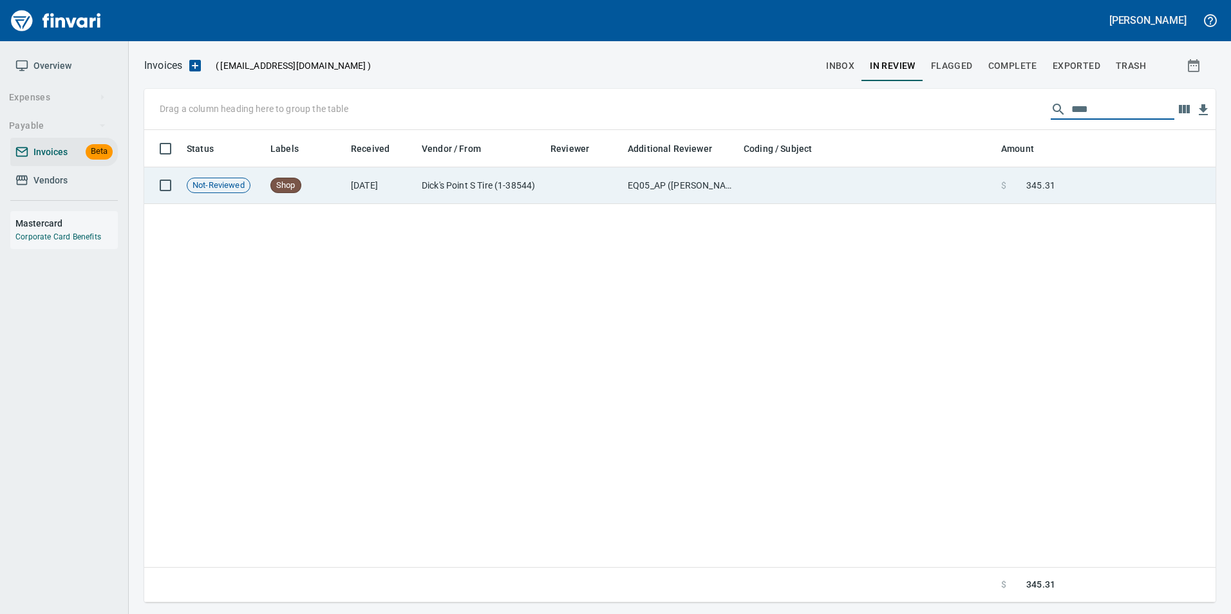
type input "****"
click at [1104, 181] on td at bounding box center [1138, 185] width 155 height 37
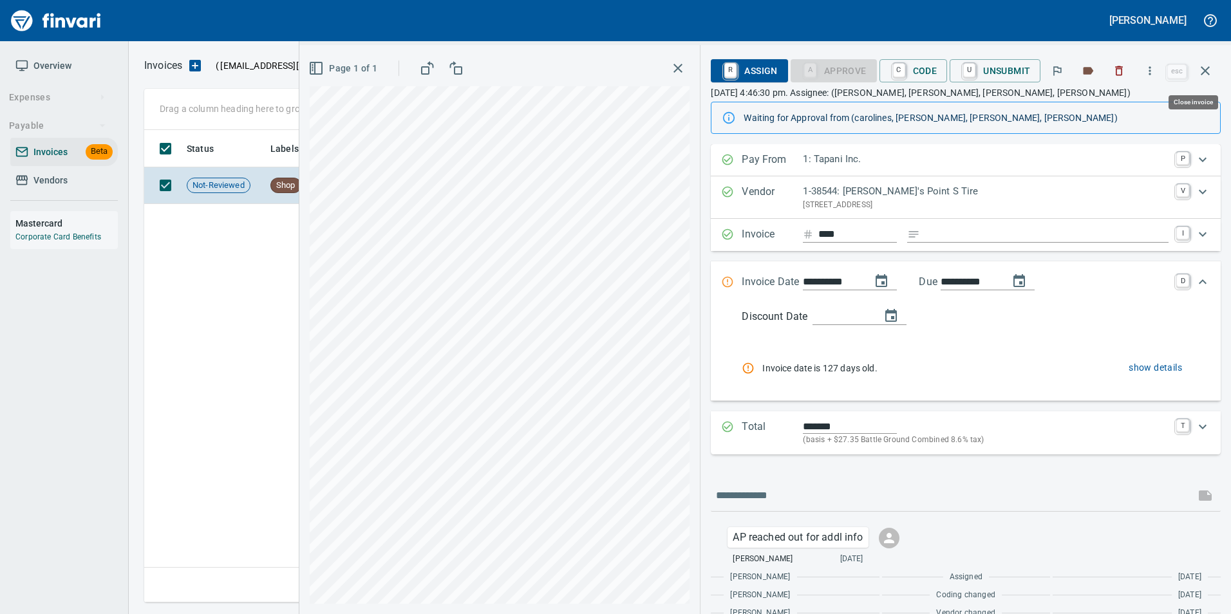
click at [1201, 77] on icon "button" at bounding box center [1205, 70] width 15 height 15
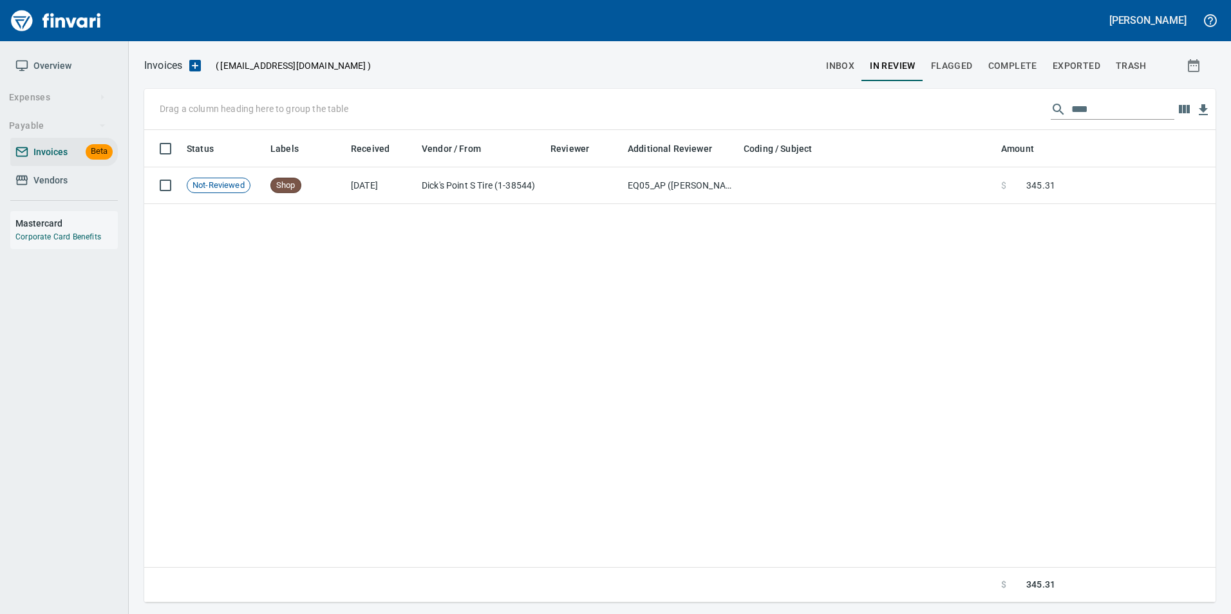
scroll to position [463, 1061]
click at [1108, 111] on input "****" at bounding box center [1123, 109] width 103 height 21
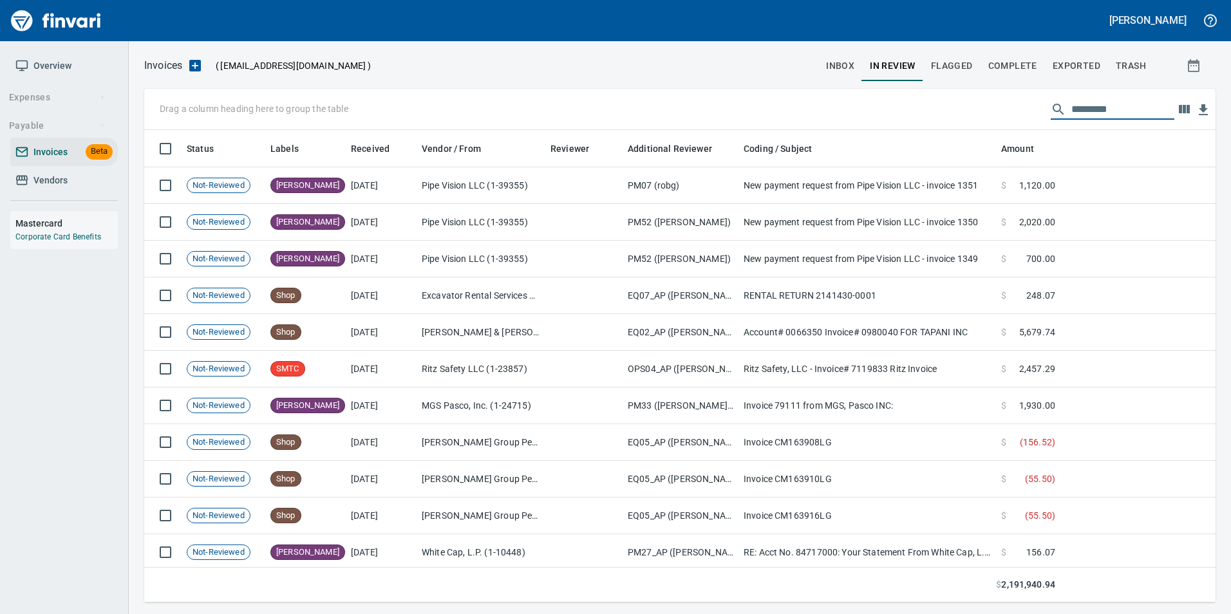
click at [862, 66] on button "inbox" at bounding box center [840, 65] width 44 height 31
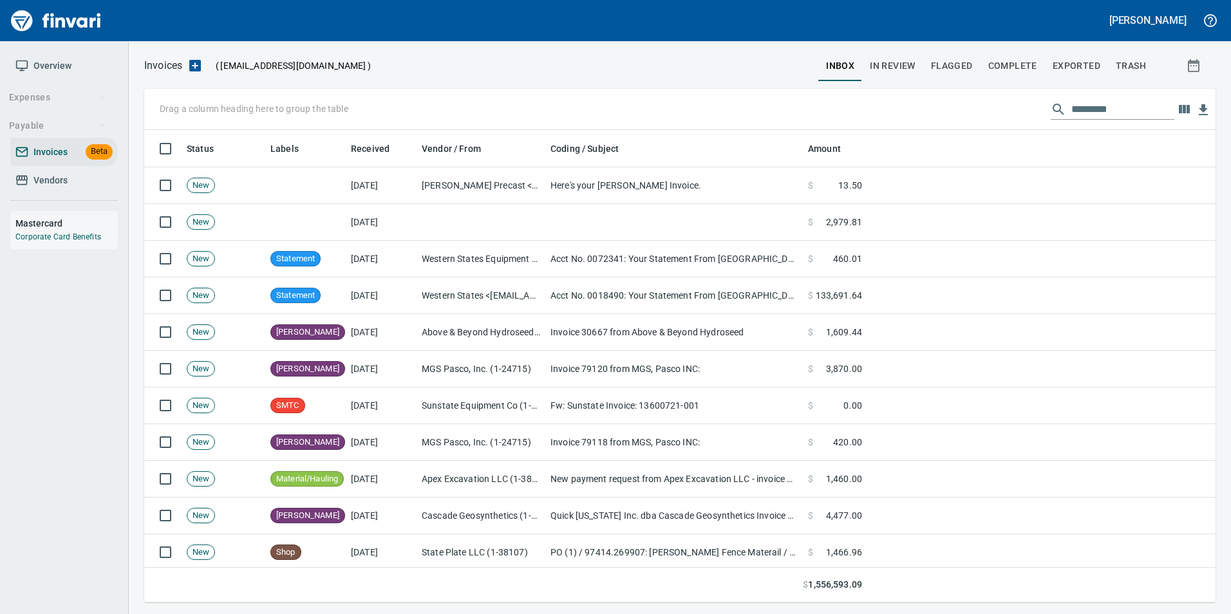
scroll to position [463, 1052]
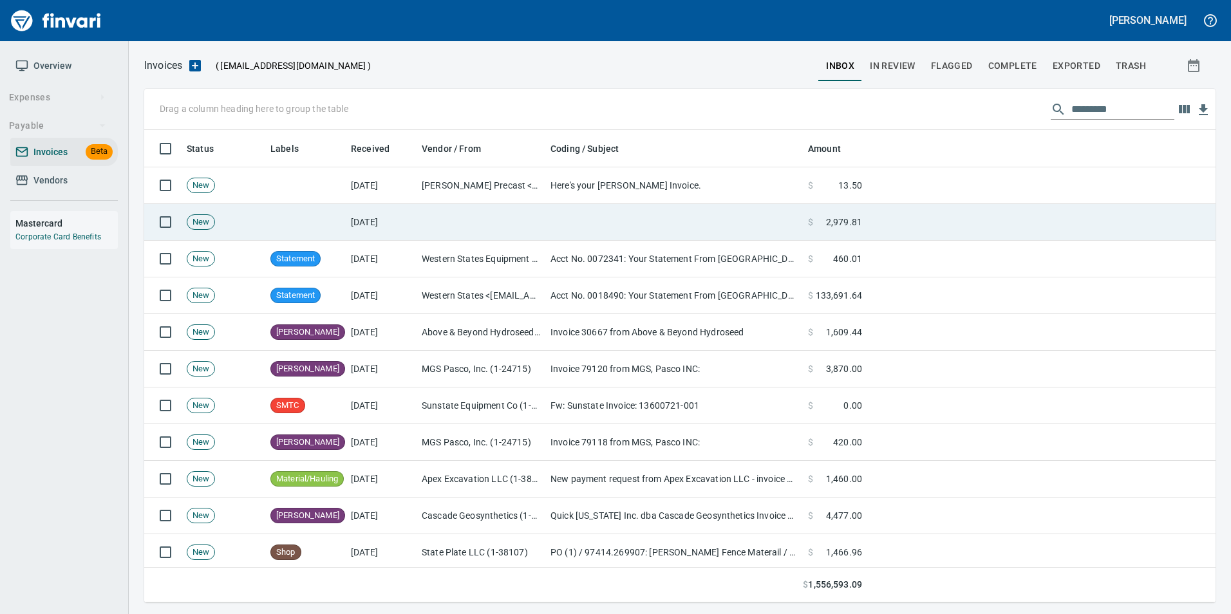
click at [601, 218] on td at bounding box center [674, 222] width 258 height 37
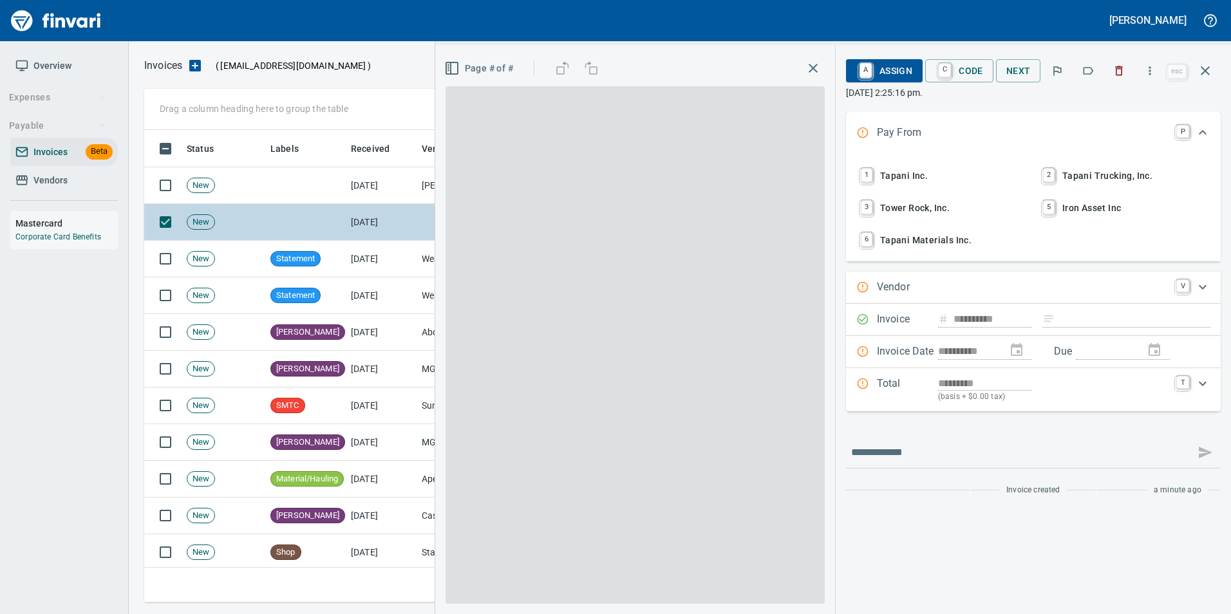
scroll to position [463, 1052]
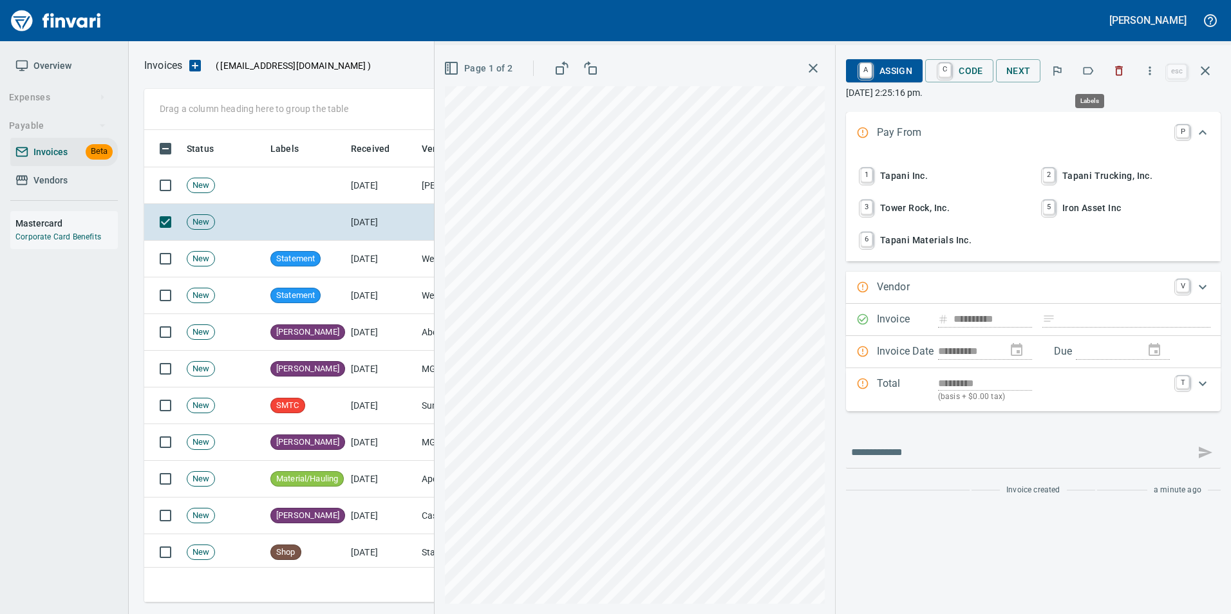
click at [1095, 73] on icon "button" at bounding box center [1088, 70] width 13 height 13
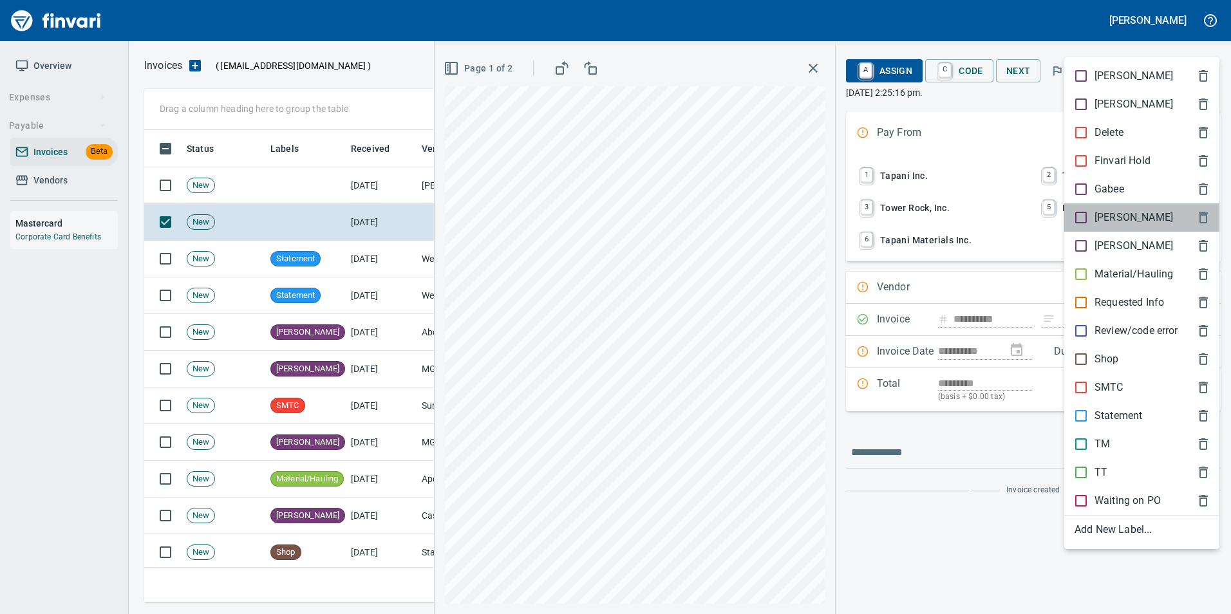
click at [1128, 214] on span "[PERSON_NAME]" at bounding box center [1132, 217] width 114 height 15
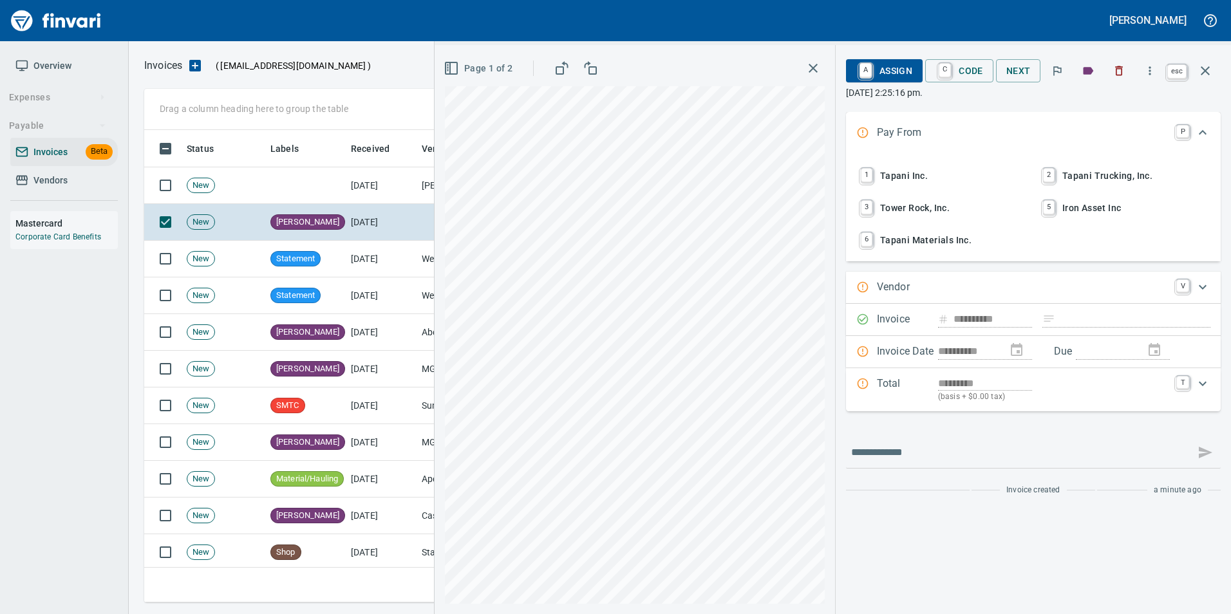
click at [1215, 79] on button "button" at bounding box center [1205, 70] width 31 height 31
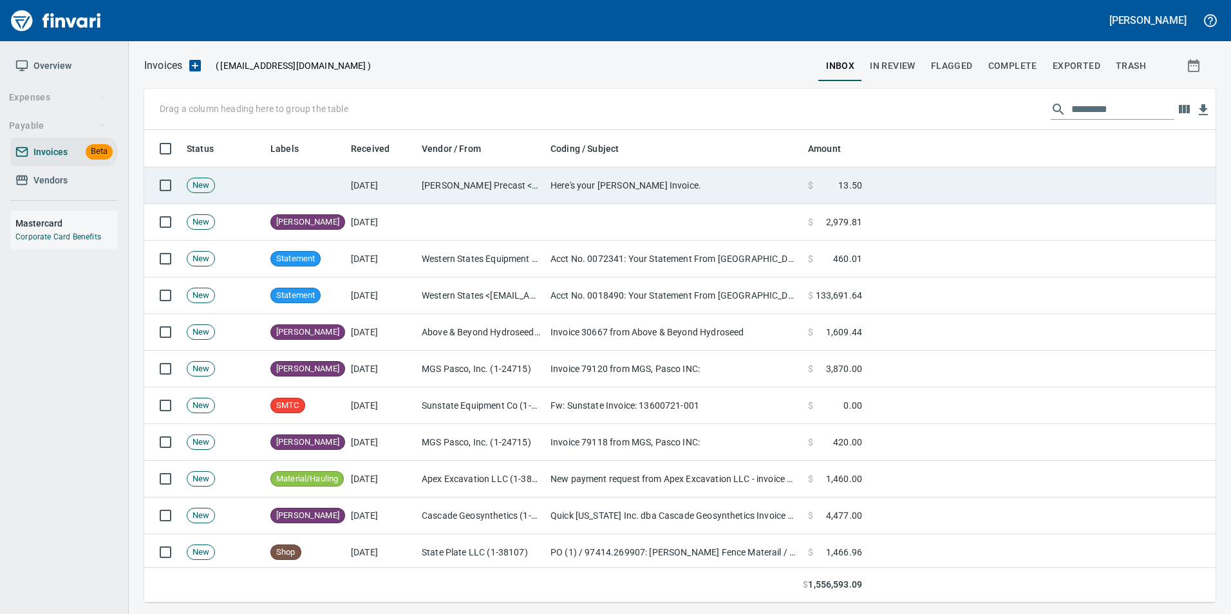
click at [873, 182] on td at bounding box center [1041, 185] width 348 height 37
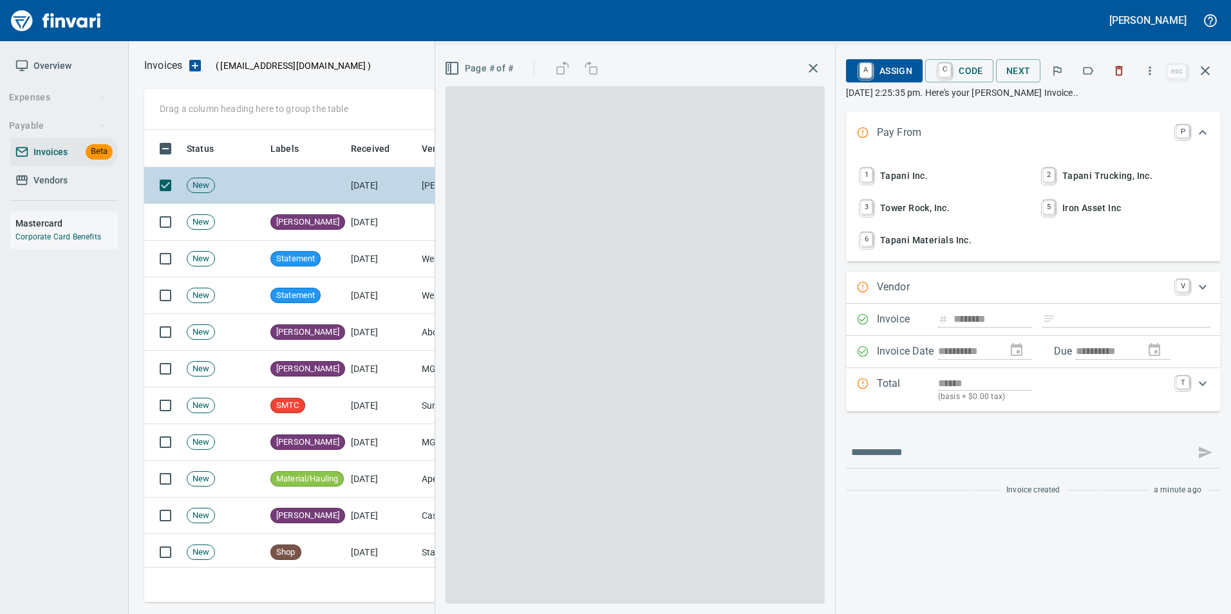
type input "**********"
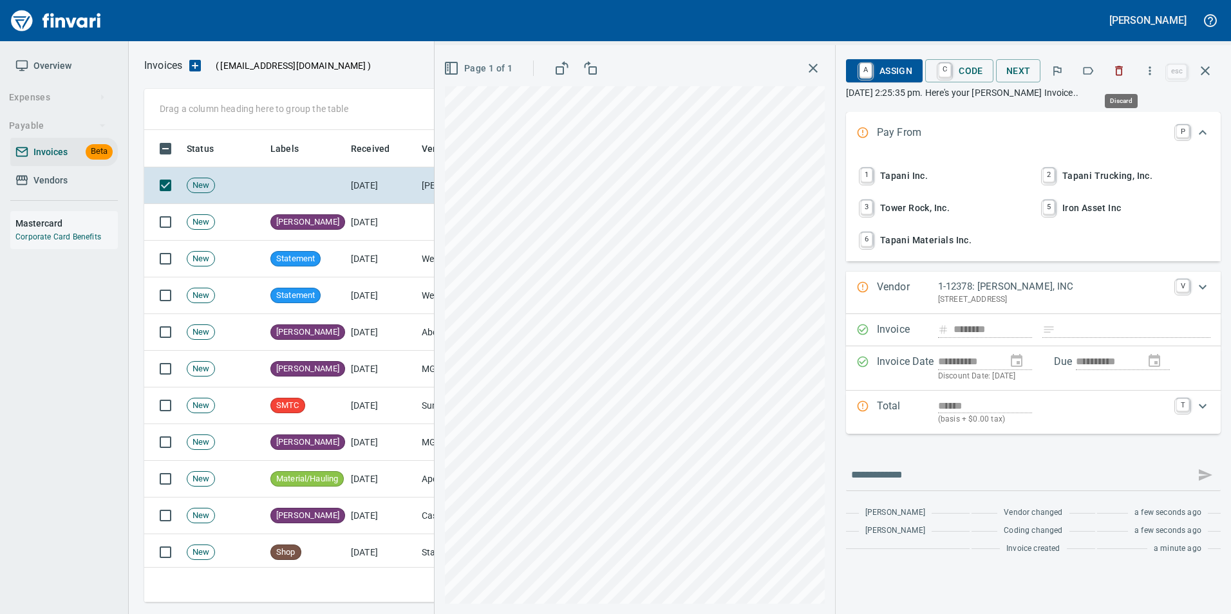
scroll to position [463, 1052]
click at [1082, 65] on button "button" at bounding box center [1088, 71] width 28 height 28
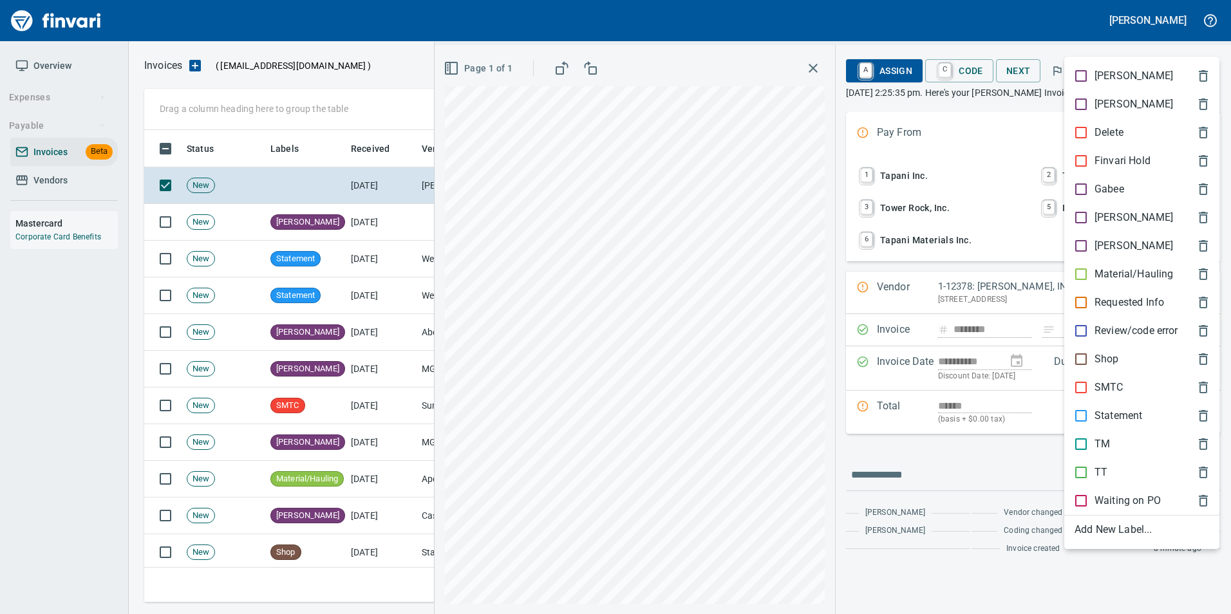
scroll to position [463, 1052]
click at [1103, 211] on p "[PERSON_NAME]" at bounding box center [1134, 217] width 79 height 15
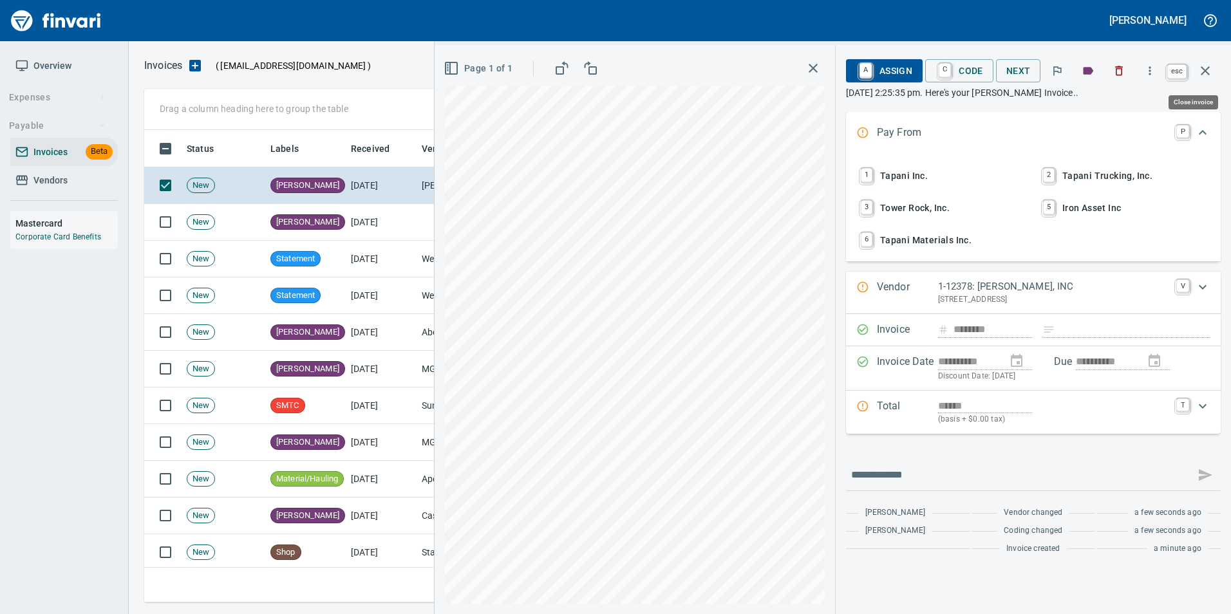
click at [1200, 76] on icon "button" at bounding box center [1205, 70] width 15 height 15
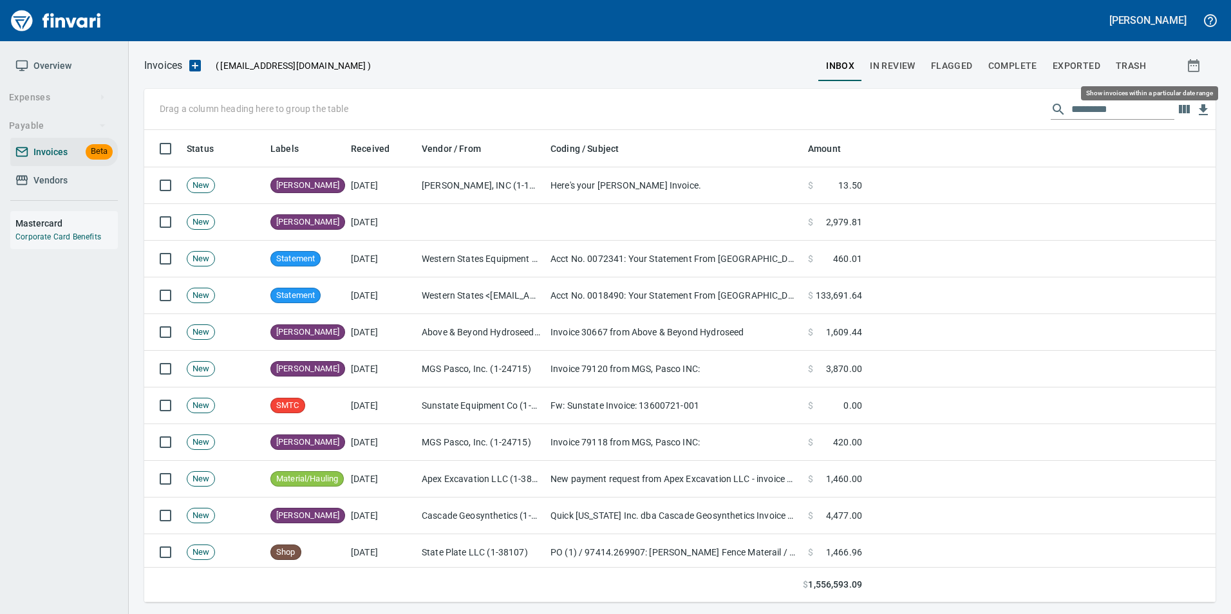
scroll to position [463, 1052]
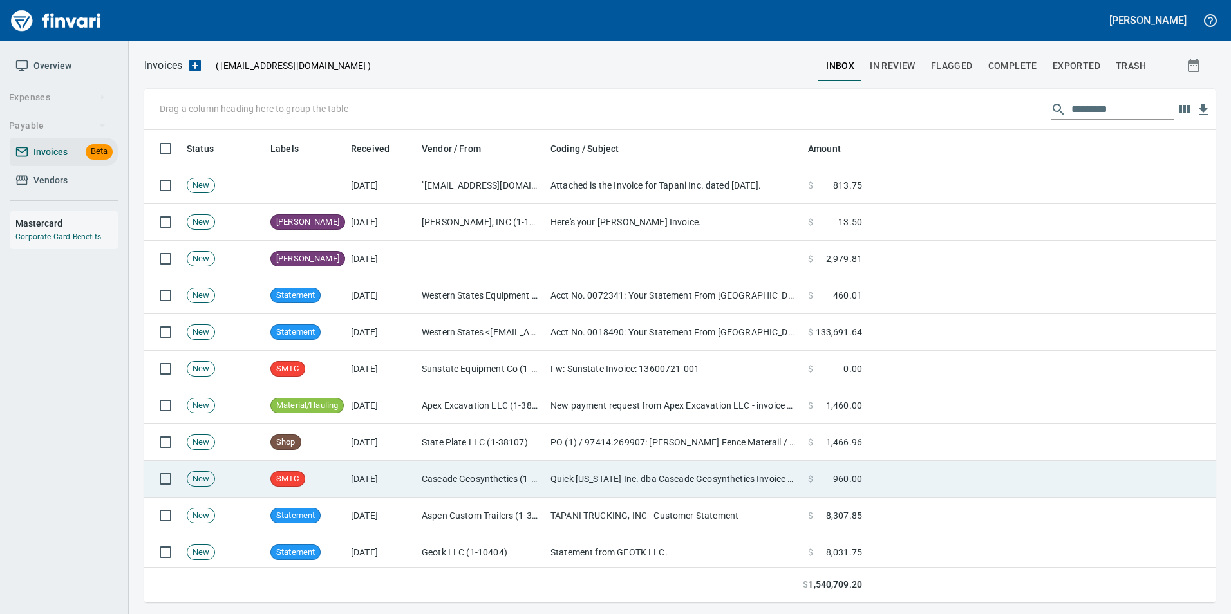
click at [423, 489] on td "Cascade Geosynthetics (1-30570)" at bounding box center [481, 479] width 129 height 37
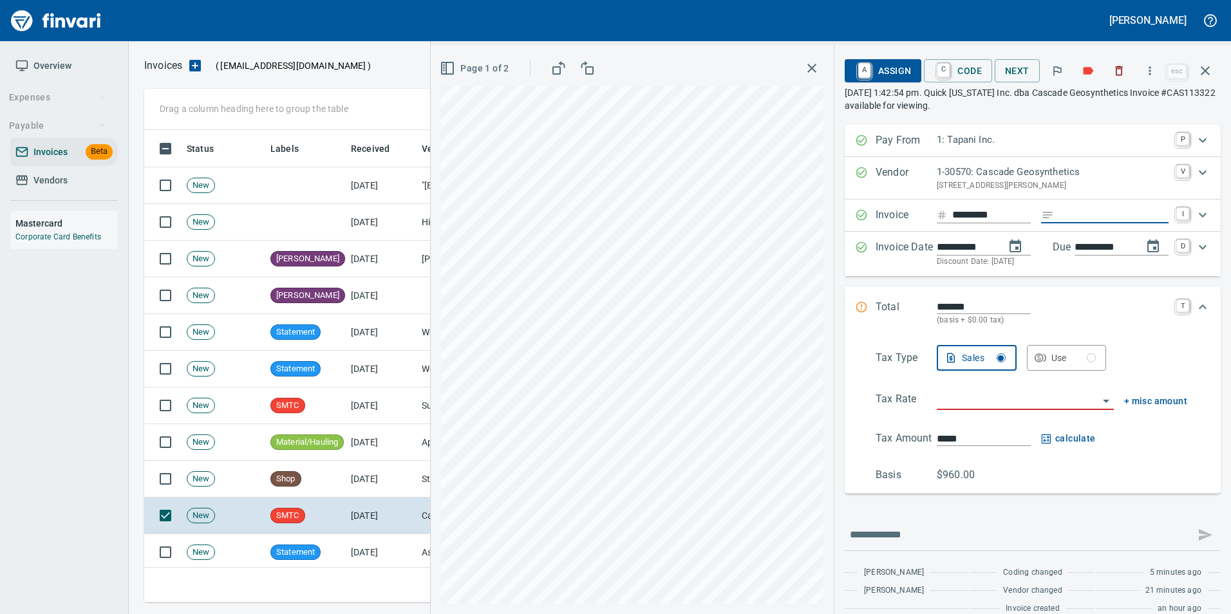
click at [1073, 222] on input "Expand" at bounding box center [1113, 215] width 109 height 16
type input "**********"
click at [988, 410] on div at bounding box center [1025, 401] width 177 height 19
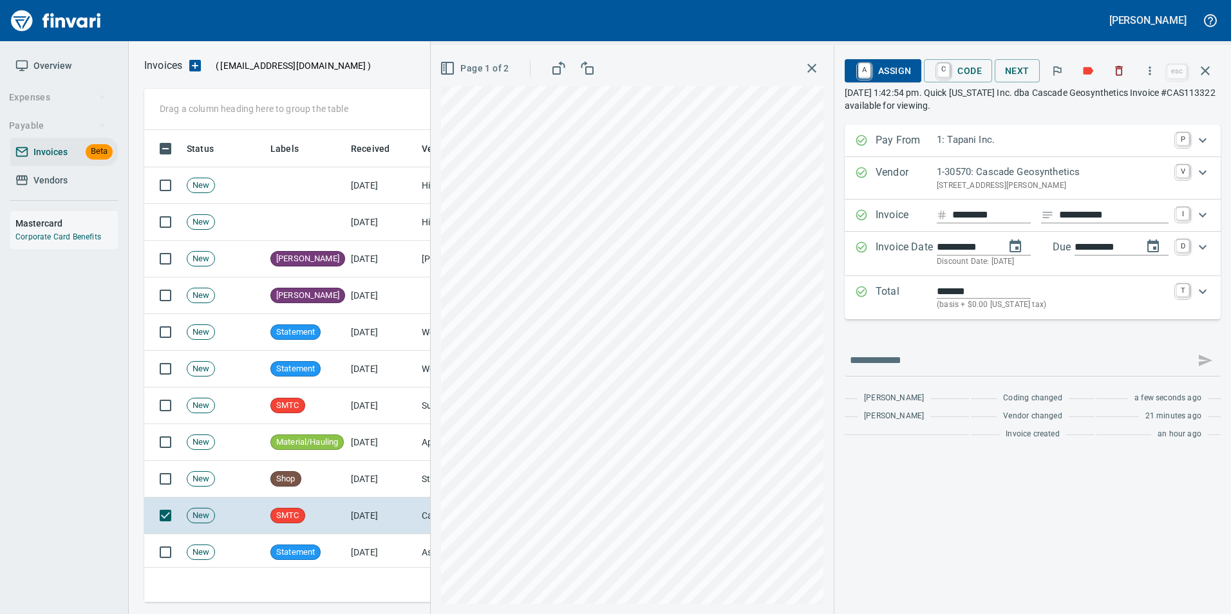
type input "**********"
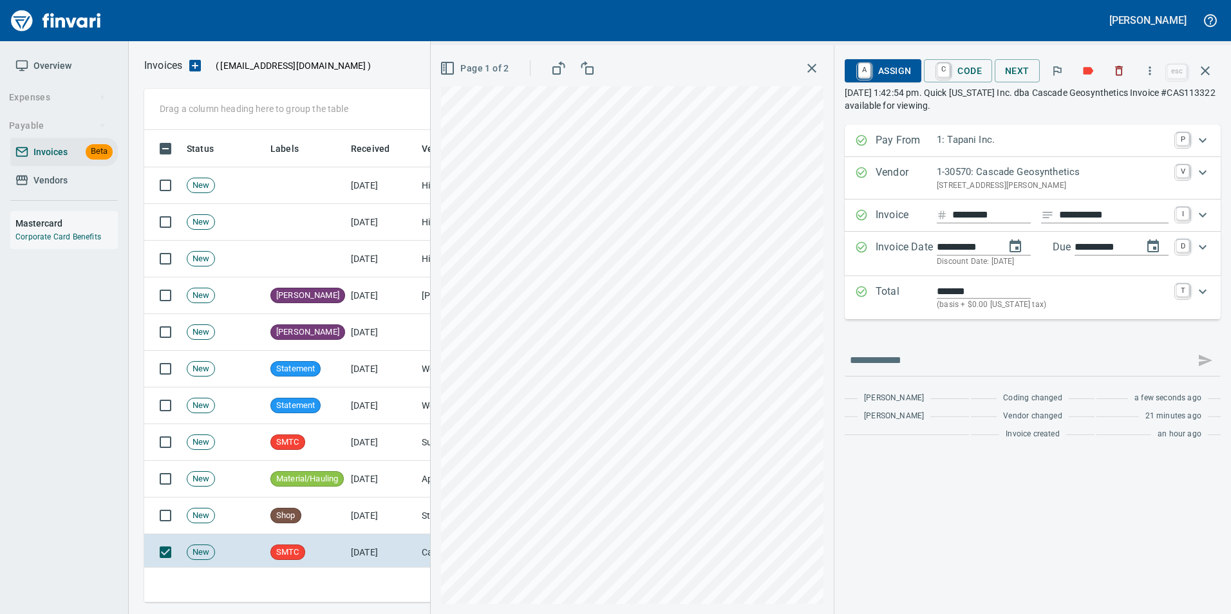
click at [863, 86] on div "A Assign C Code Next esc" at bounding box center [1033, 70] width 376 height 31
click at [866, 78] on link "A" at bounding box center [864, 71] width 12 height 14
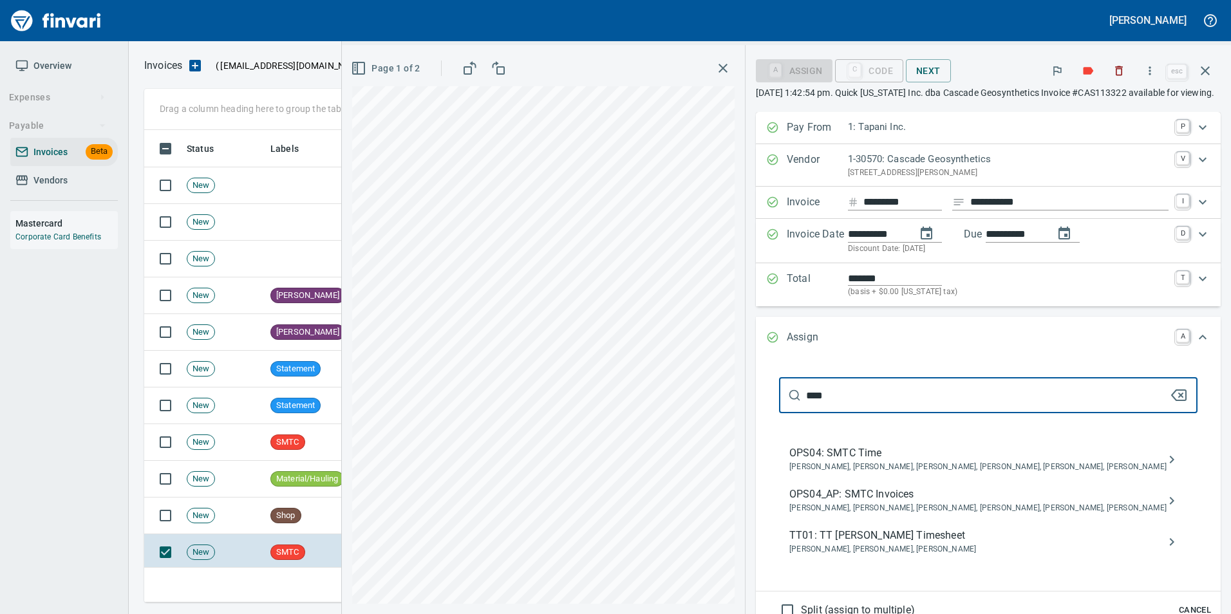
type input "****"
click at [978, 502] on span "OPS04_AP: SMTC Invoices" at bounding box center [977, 494] width 377 height 15
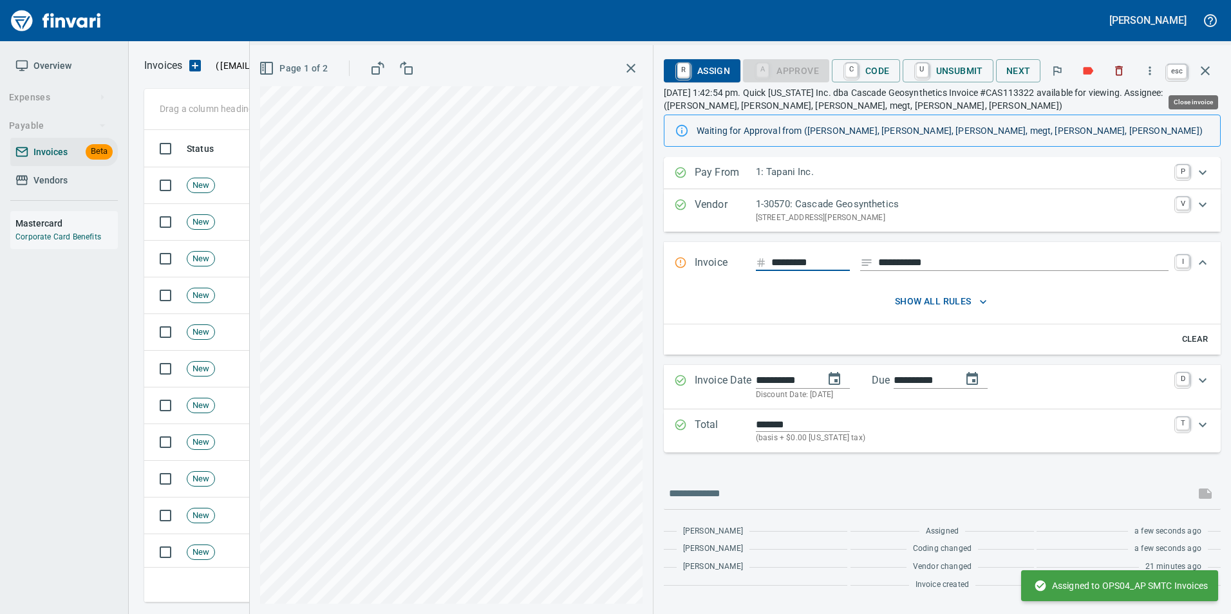
click at [1212, 73] on icon "button" at bounding box center [1205, 70] width 15 height 15
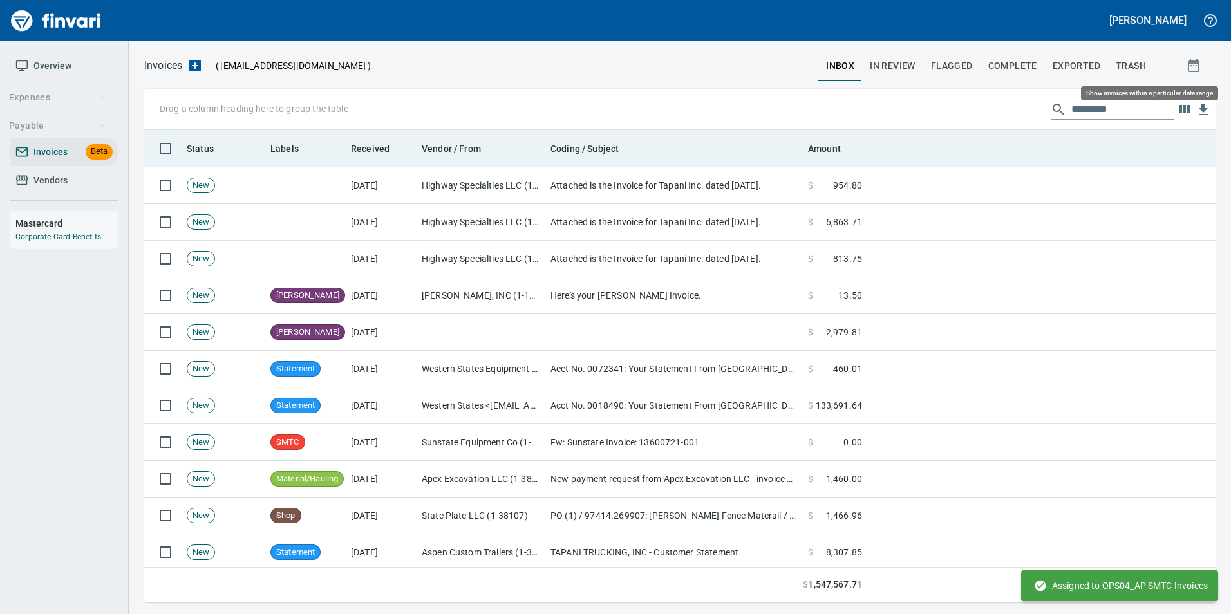
scroll to position [463, 1052]
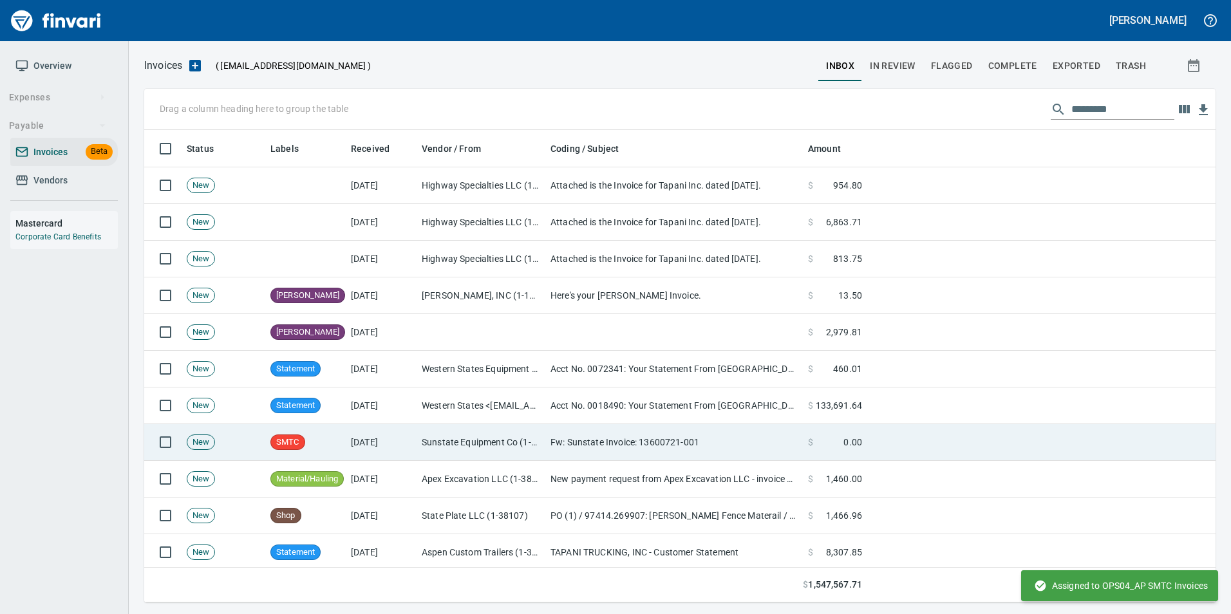
click at [461, 451] on td "Sunstate Equipment Co (1-30297)" at bounding box center [481, 442] width 129 height 37
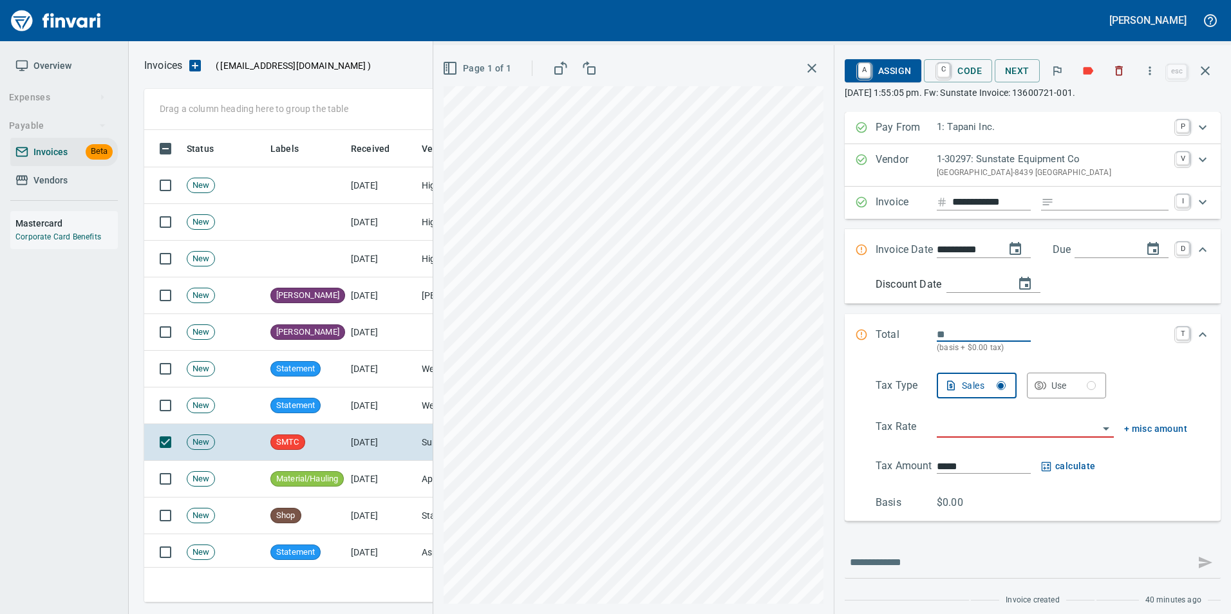
click at [1070, 198] on input "Expand" at bounding box center [1113, 202] width 109 height 16
type input "**********"
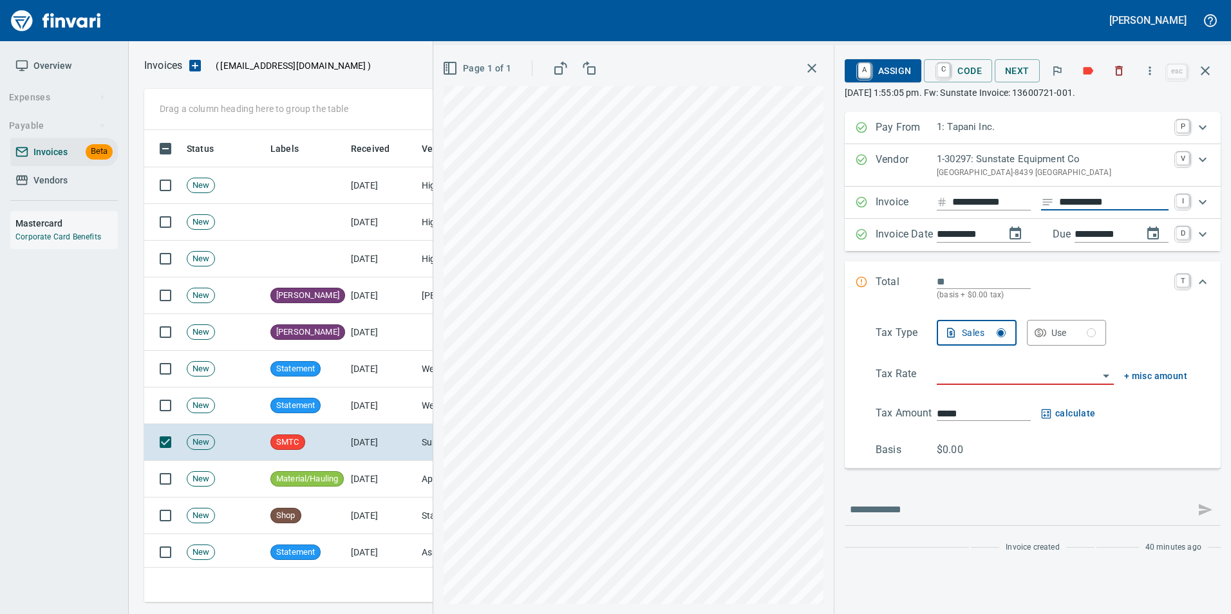
click at [997, 274] on input "Expand" at bounding box center [984, 281] width 94 height 15
click at [484, 73] on span "Page 1 of 1" at bounding box center [478, 69] width 66 height 16
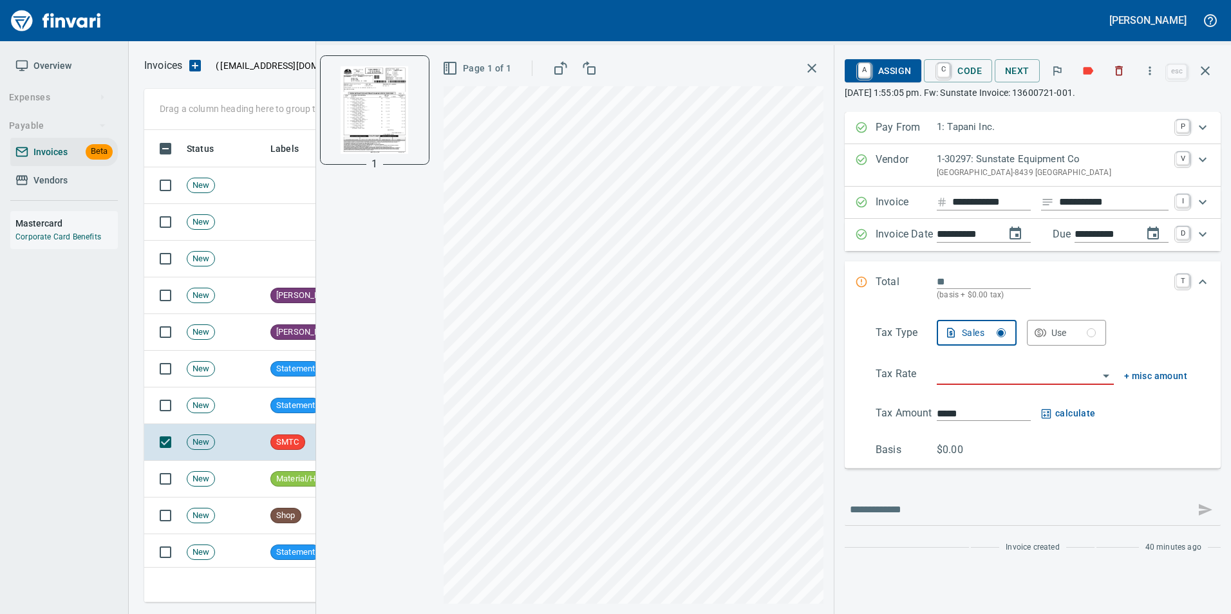
click at [484, 73] on span "Page 1 of 1" at bounding box center [478, 69] width 66 height 16
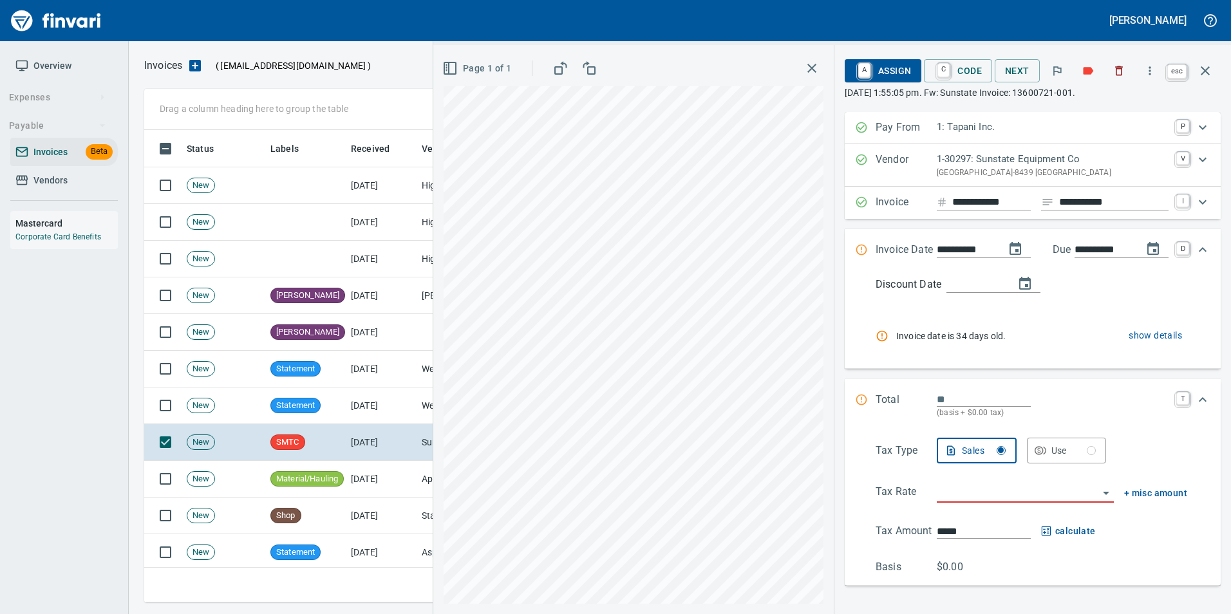
click at [1206, 71] on icon "button" at bounding box center [1205, 70] width 9 height 9
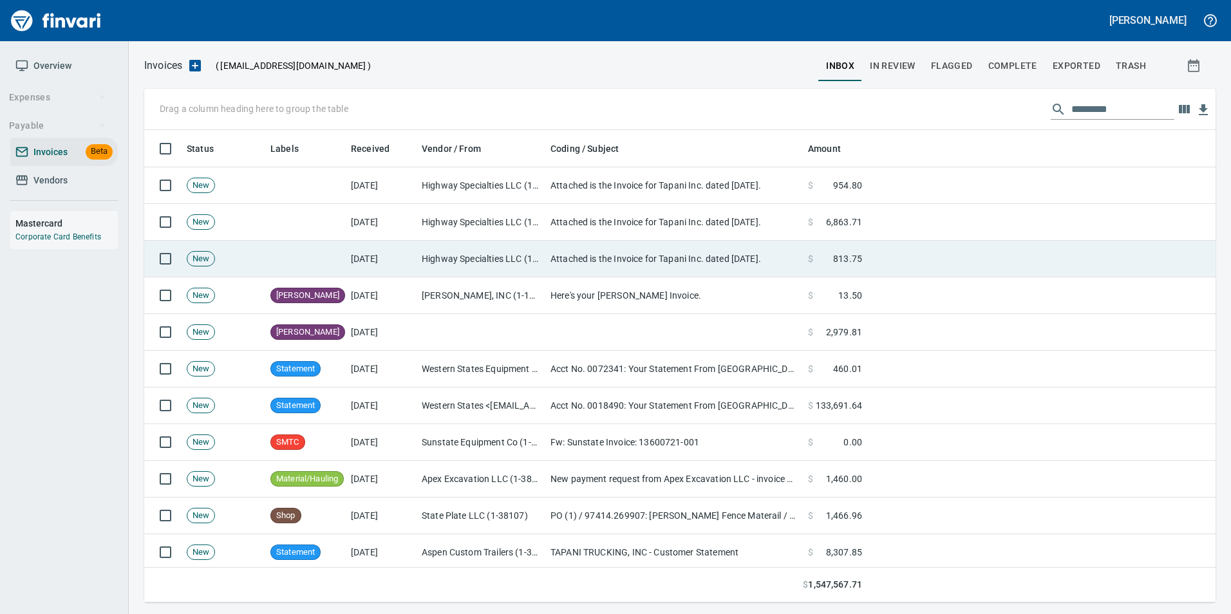
click at [361, 263] on td "[DATE]" at bounding box center [381, 259] width 71 height 37
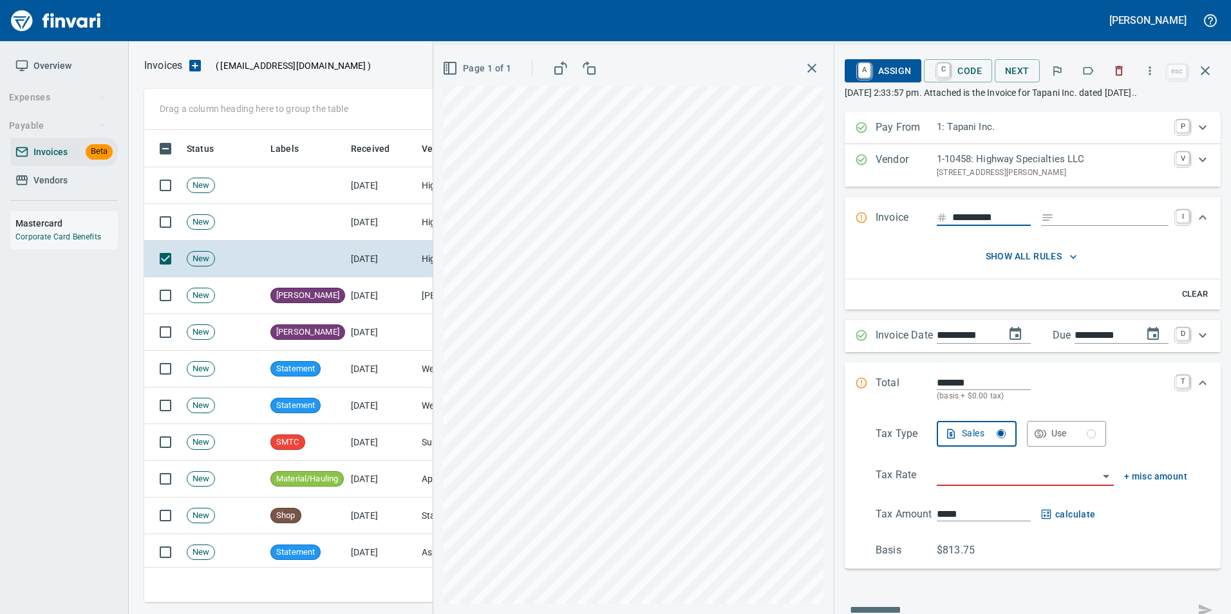
click at [1088, 77] on icon "button" at bounding box center [1088, 70] width 13 height 13
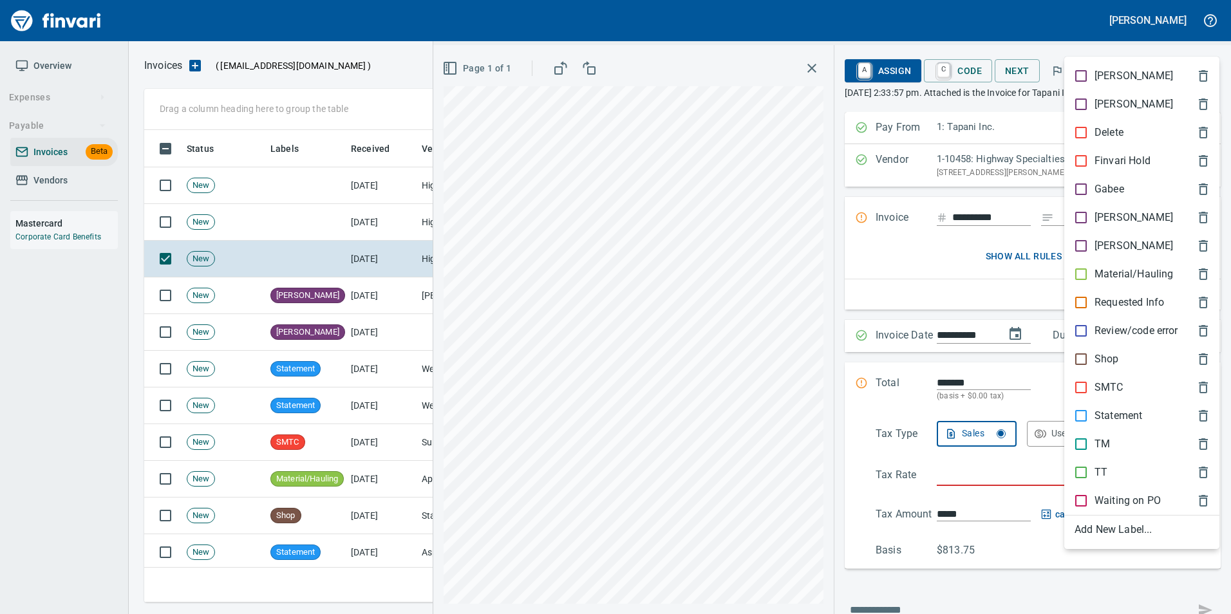
click at [1098, 222] on p "[PERSON_NAME]" at bounding box center [1134, 217] width 79 height 15
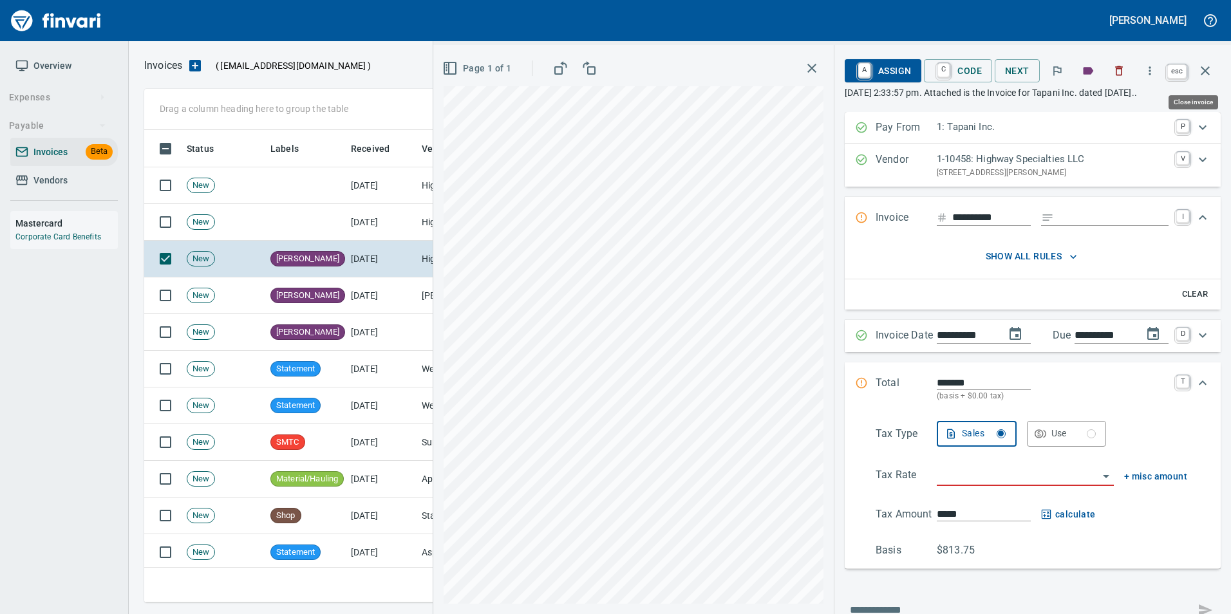
drag, startPoint x: 1211, startPoint y: 77, endPoint x: 1200, endPoint y: 83, distance: 13.0
click at [1211, 77] on icon "button" at bounding box center [1205, 70] width 15 height 15
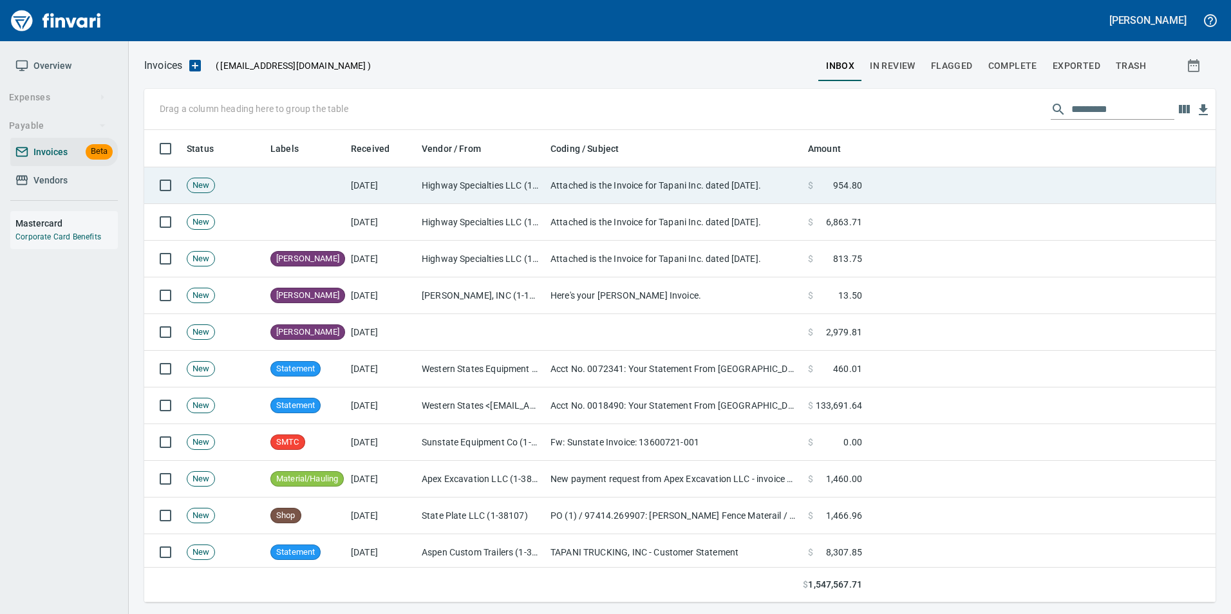
scroll to position [463, 1052]
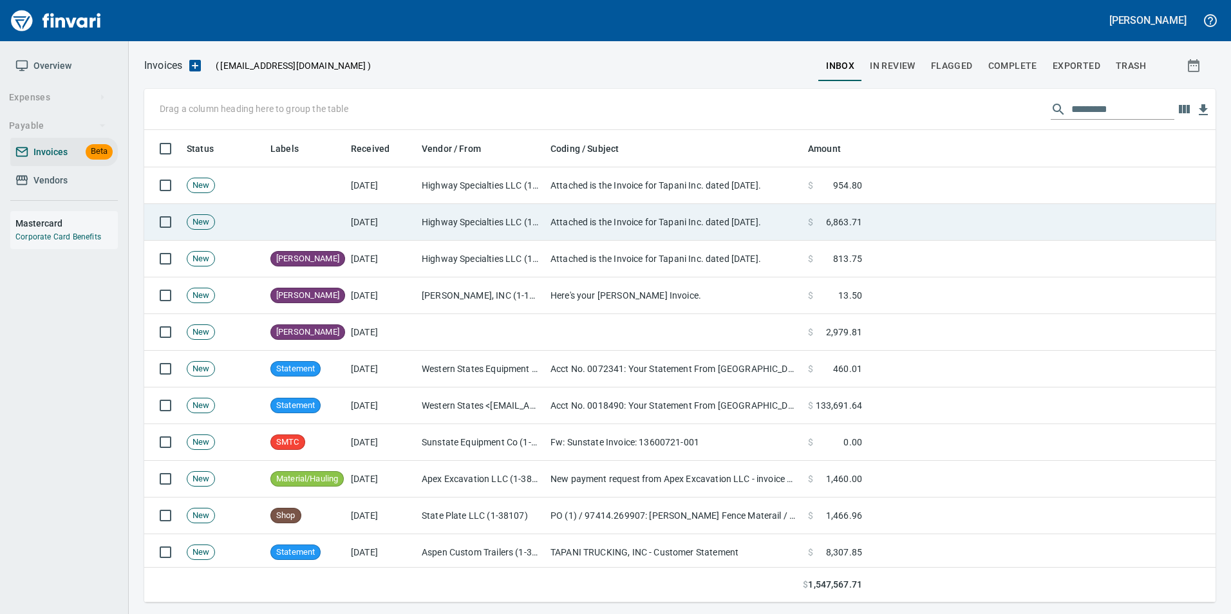
click at [721, 238] on td "Attached is the Invoice for Tapani Inc. dated [DATE]." at bounding box center [674, 222] width 258 height 37
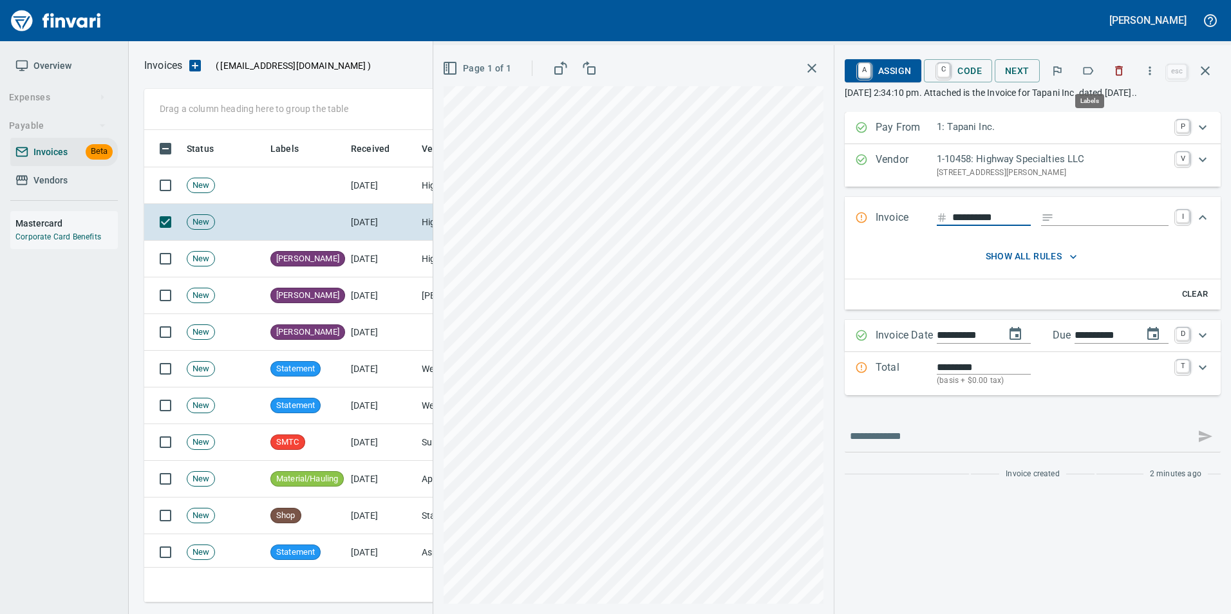
click at [1088, 73] on icon "button" at bounding box center [1088, 70] width 13 height 13
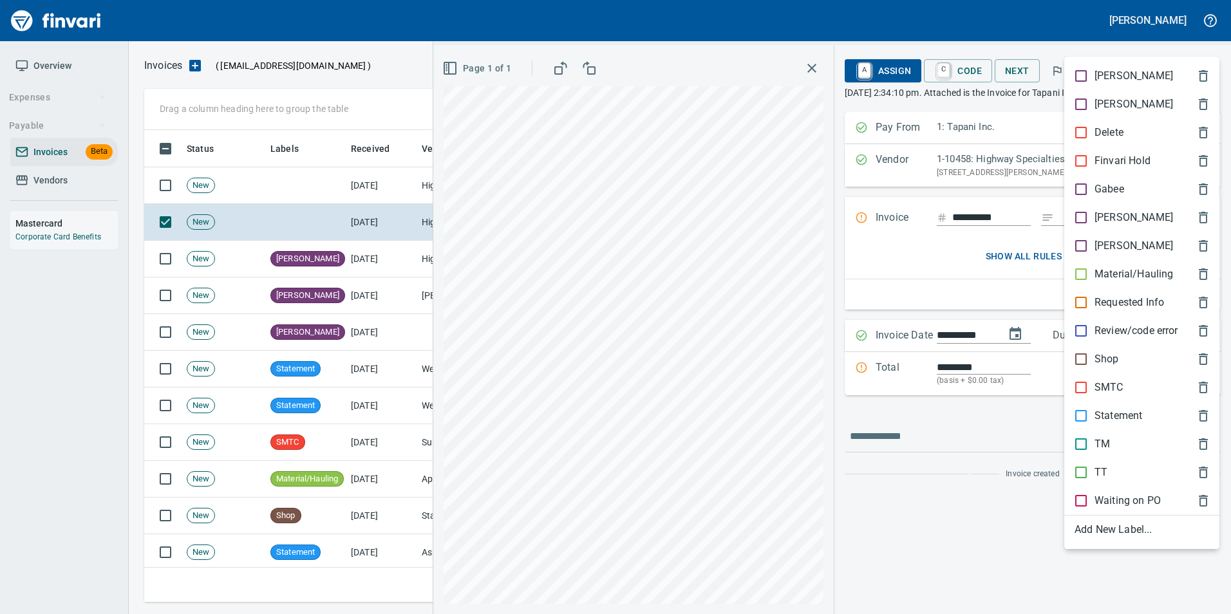
scroll to position [463, 1052]
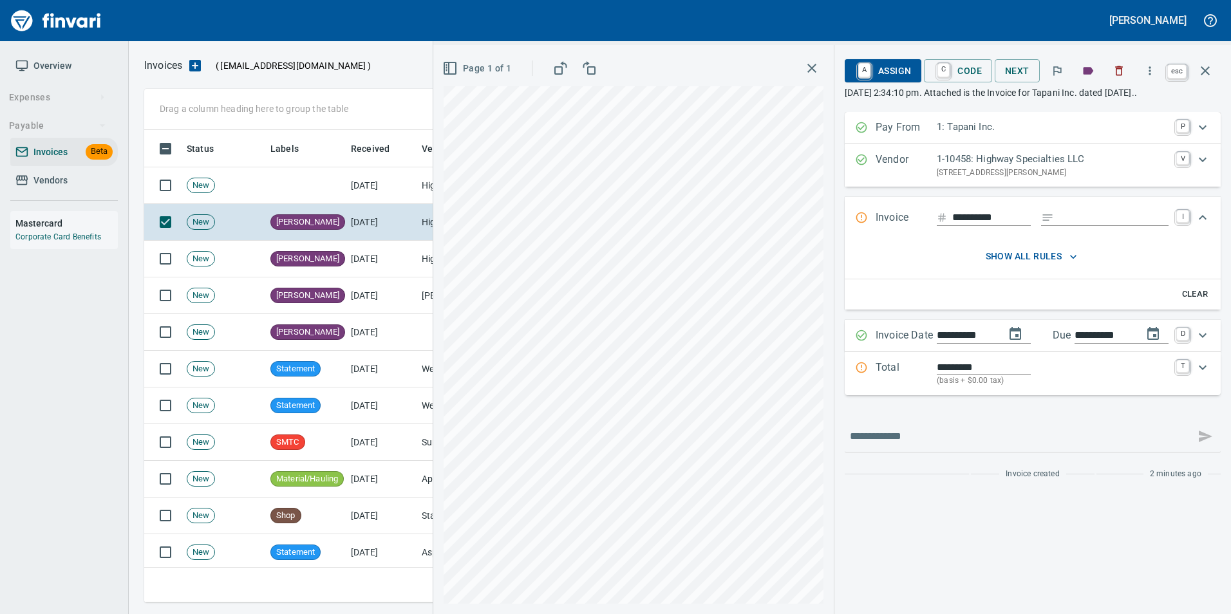
click at [1205, 76] on icon "button" at bounding box center [1205, 70] width 15 height 15
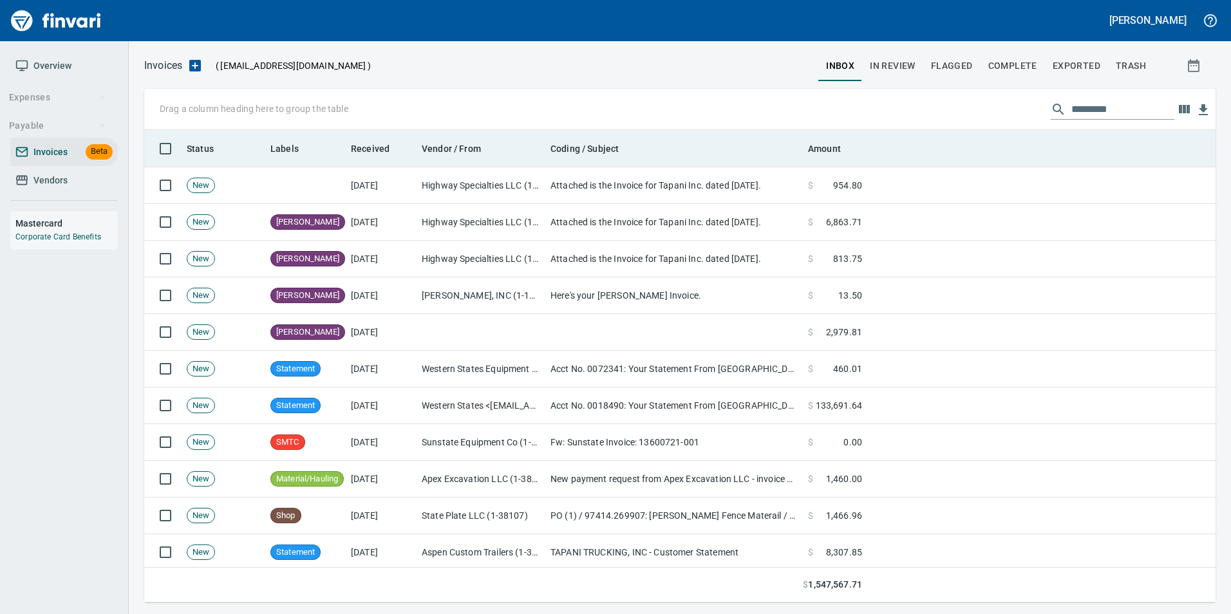
scroll to position [463, 1052]
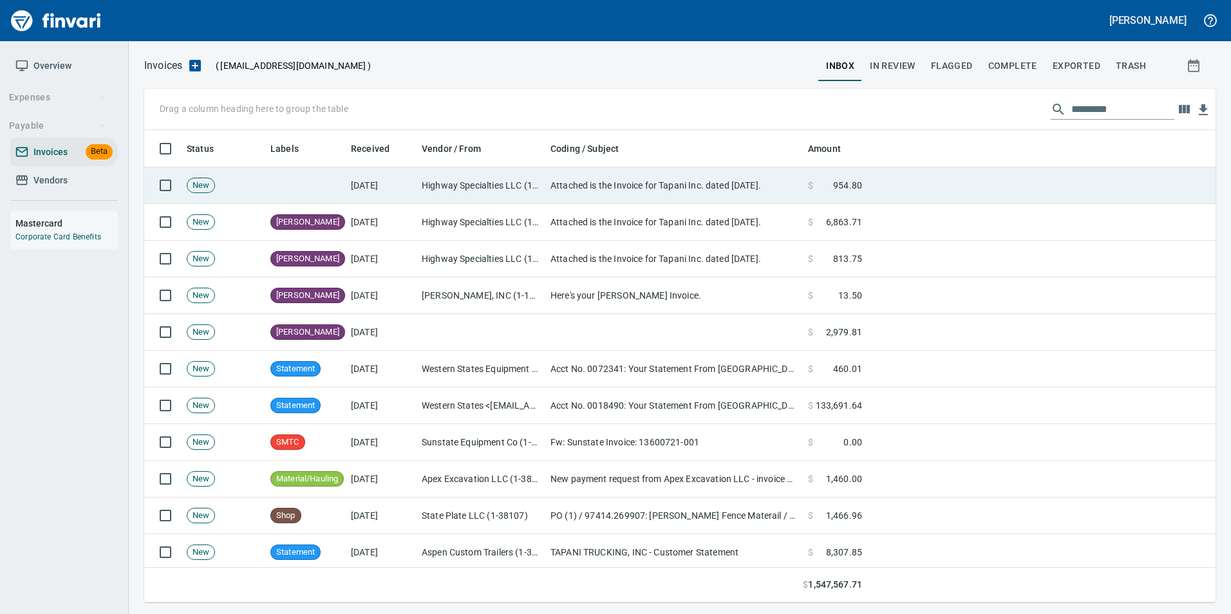
click at [905, 185] on td at bounding box center [1041, 185] width 348 height 37
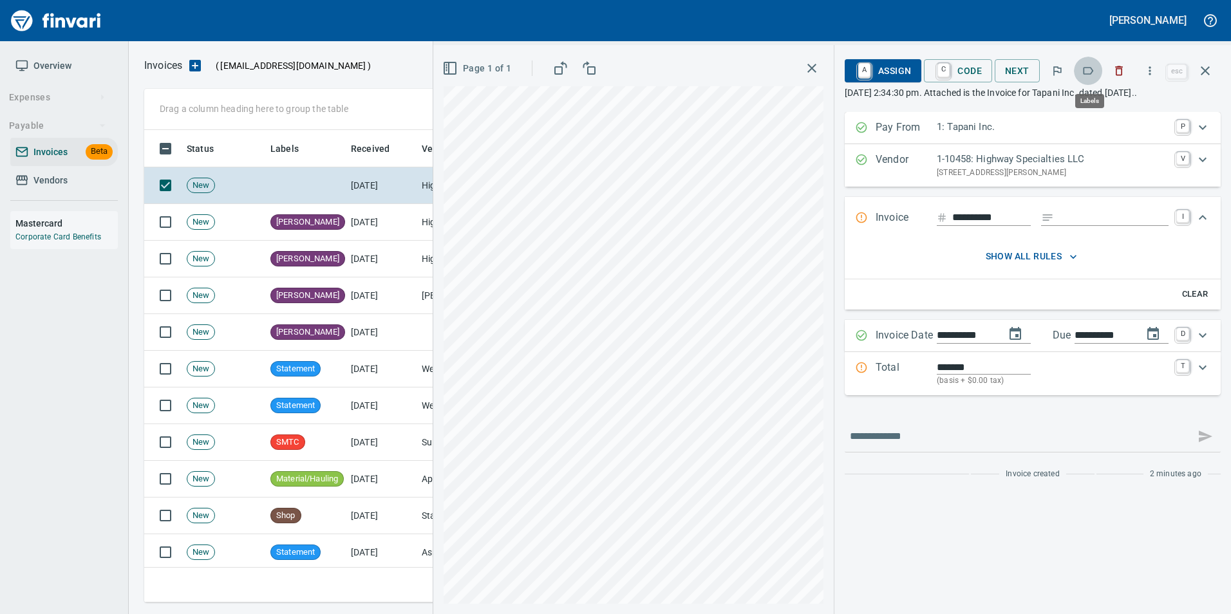
click at [1091, 80] on button "button" at bounding box center [1088, 71] width 28 height 28
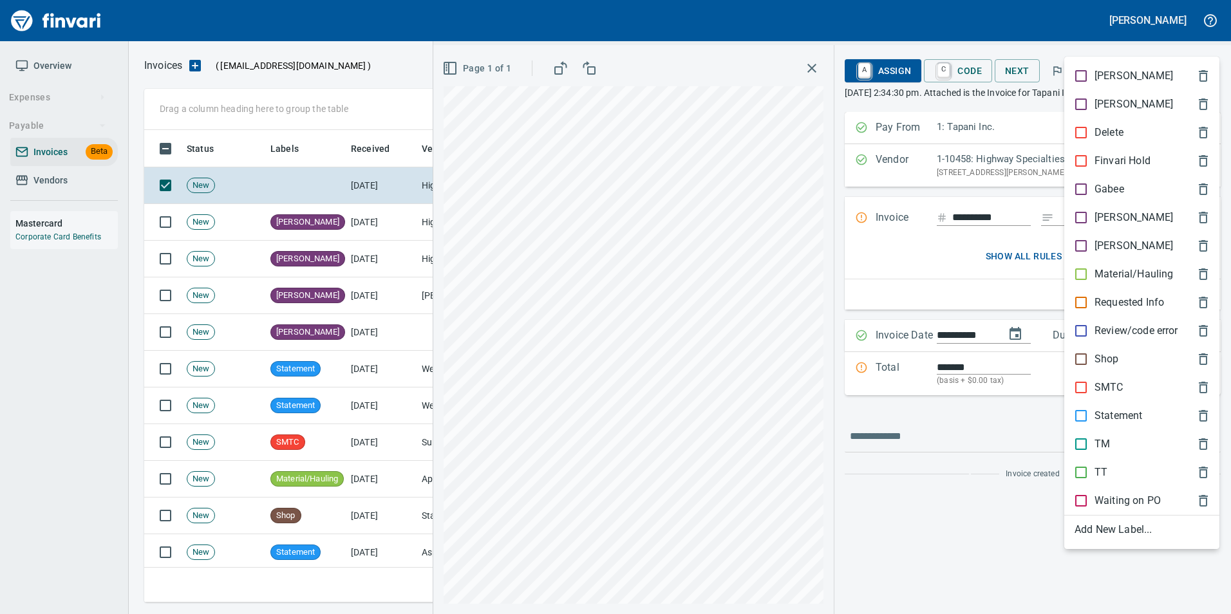
click at [1119, 217] on span "[PERSON_NAME]" at bounding box center [1132, 217] width 114 height 15
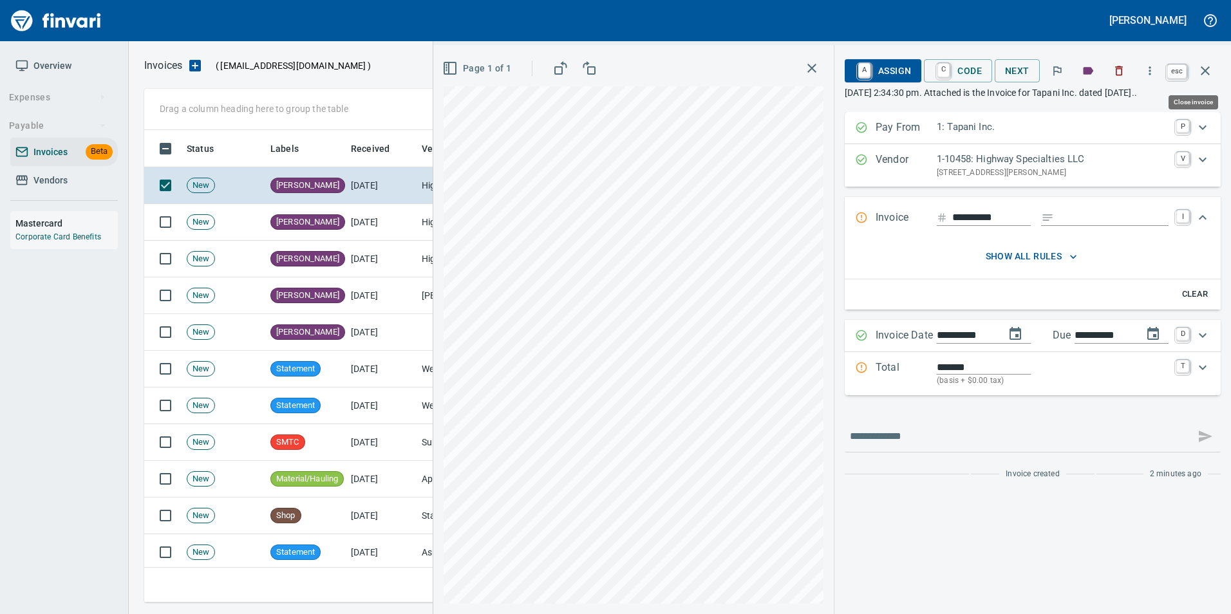
click at [1209, 75] on icon "button" at bounding box center [1205, 70] width 15 height 15
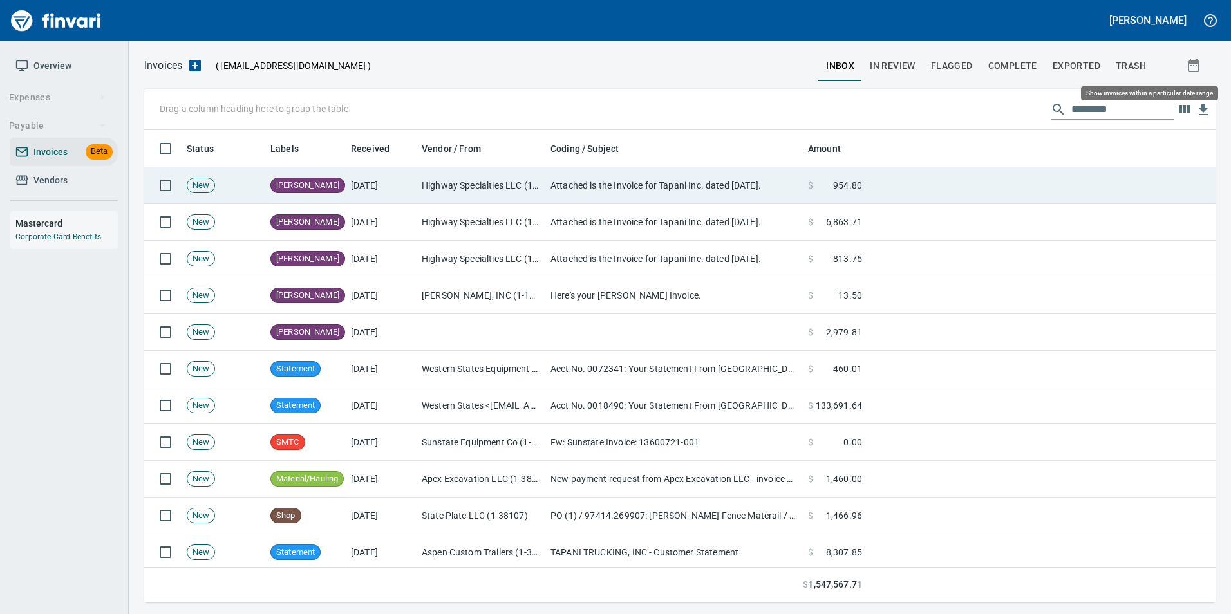
scroll to position [463, 1052]
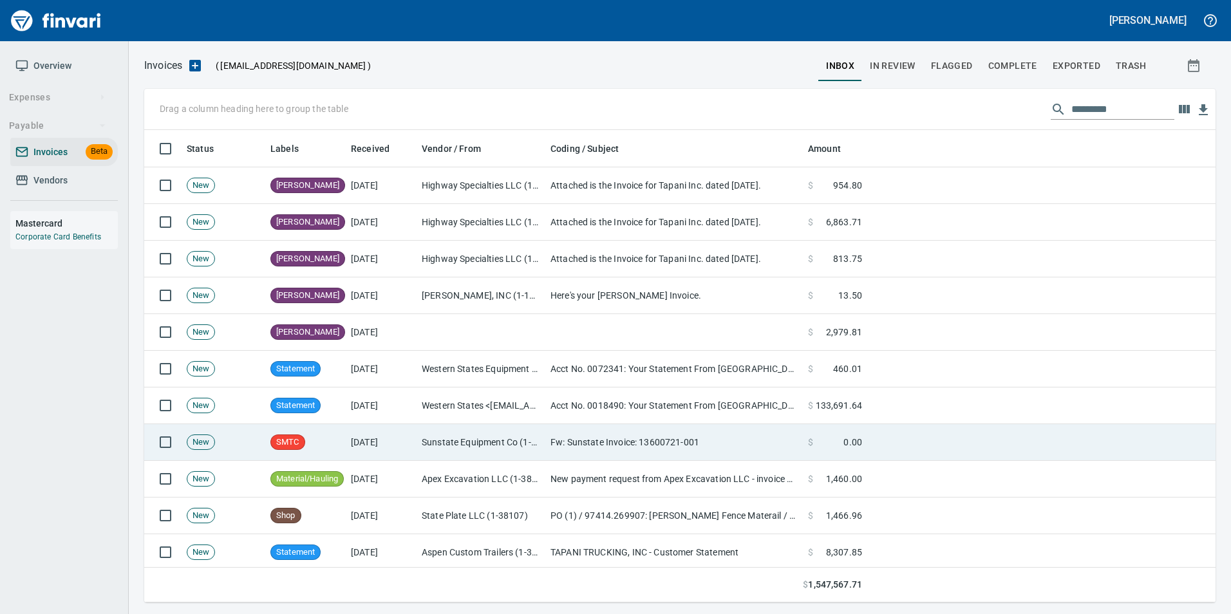
click at [761, 442] on td "Fw: Sunstate Invoice: 13600721-001" at bounding box center [674, 442] width 258 height 37
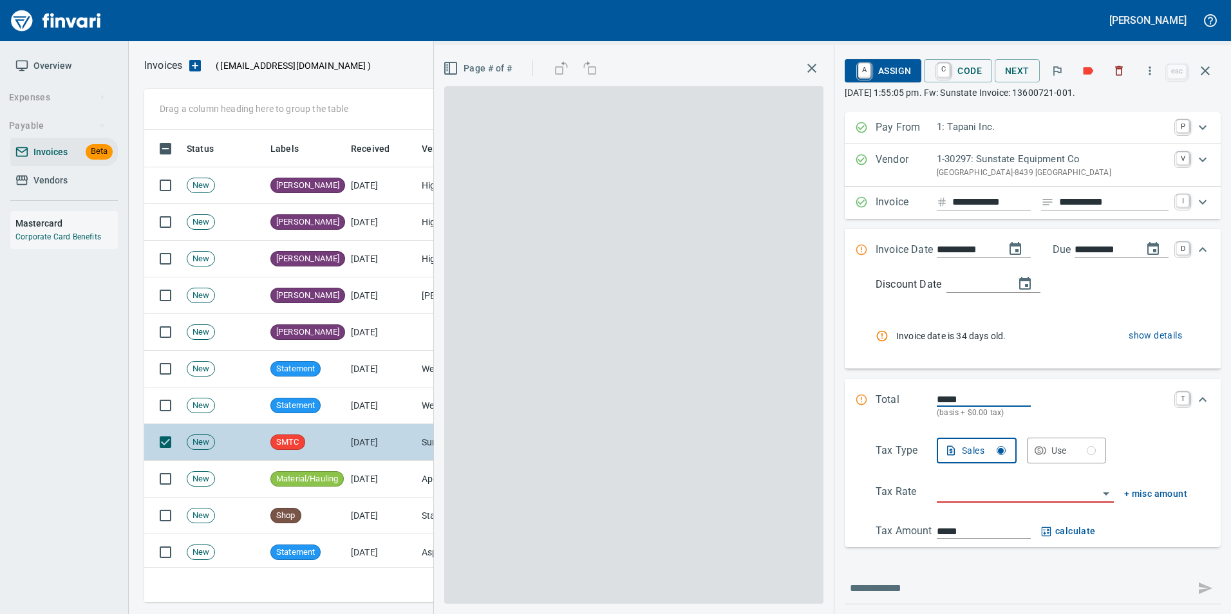
scroll to position [463, 1052]
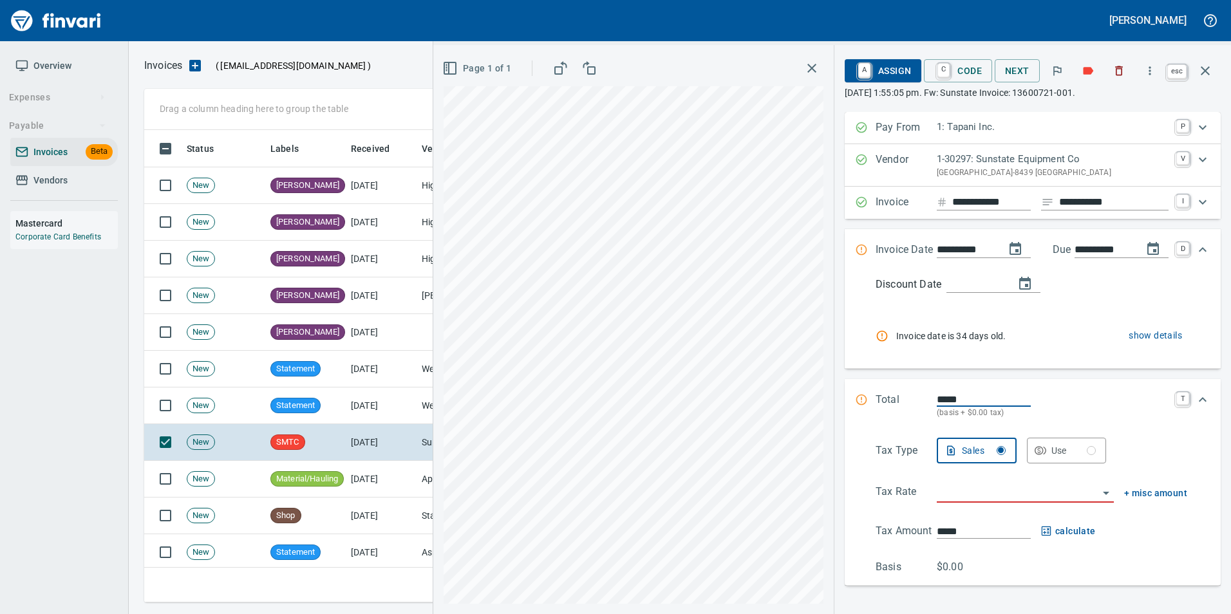
click at [1208, 75] on icon "button" at bounding box center [1205, 70] width 15 height 15
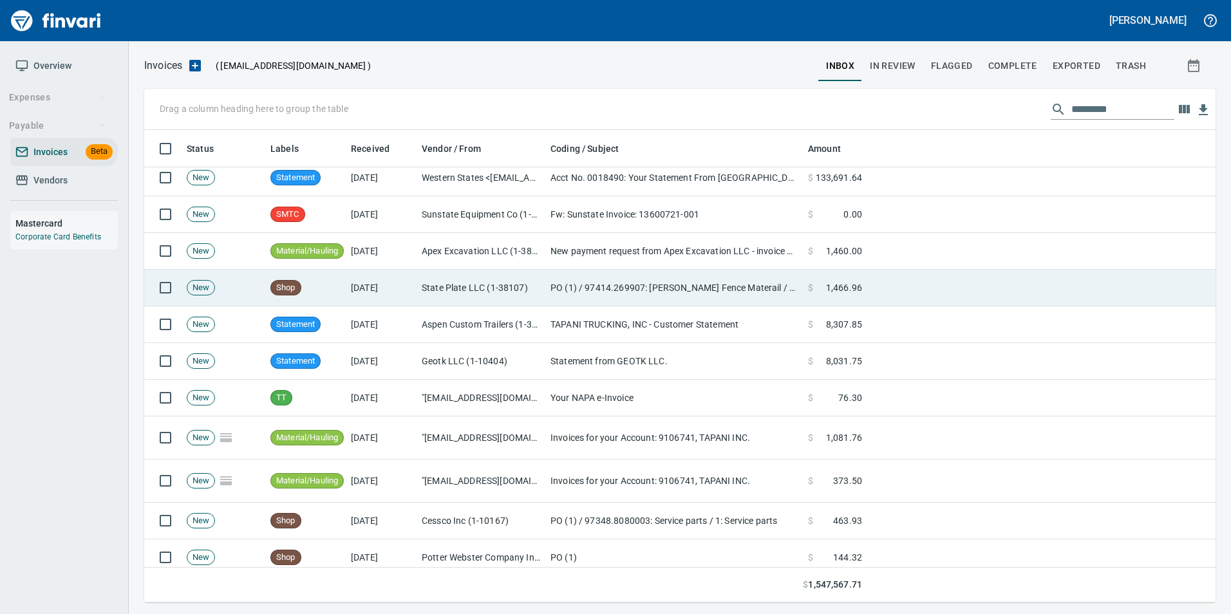
scroll to position [258, 0]
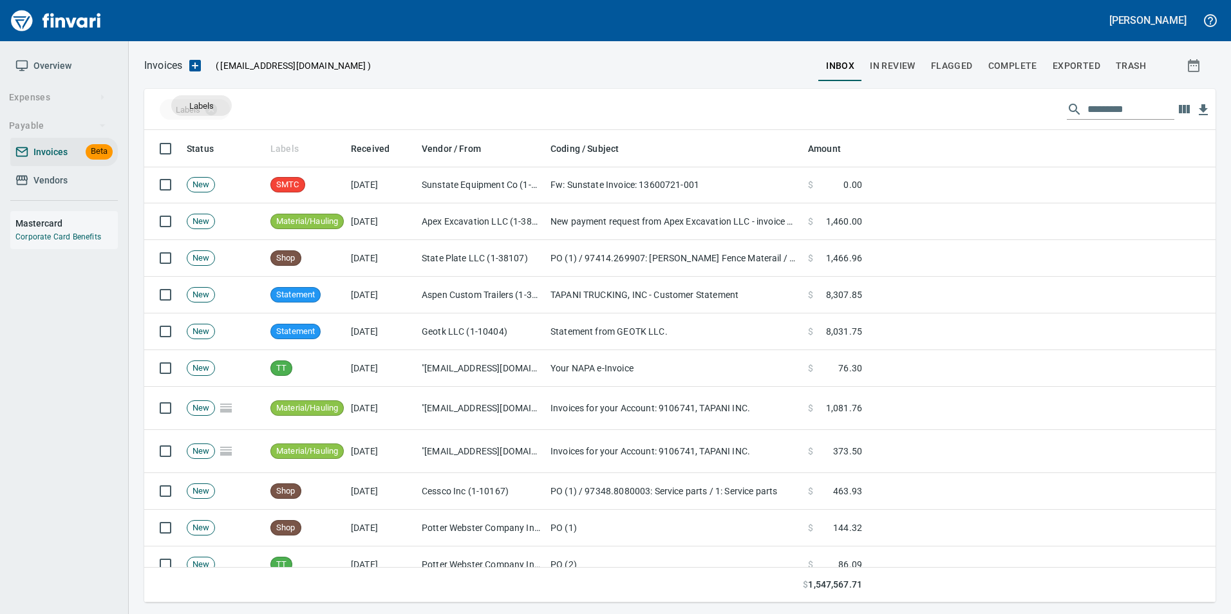
drag, startPoint x: 296, startPoint y: 143, endPoint x: 202, endPoint y: 106, distance: 101.8
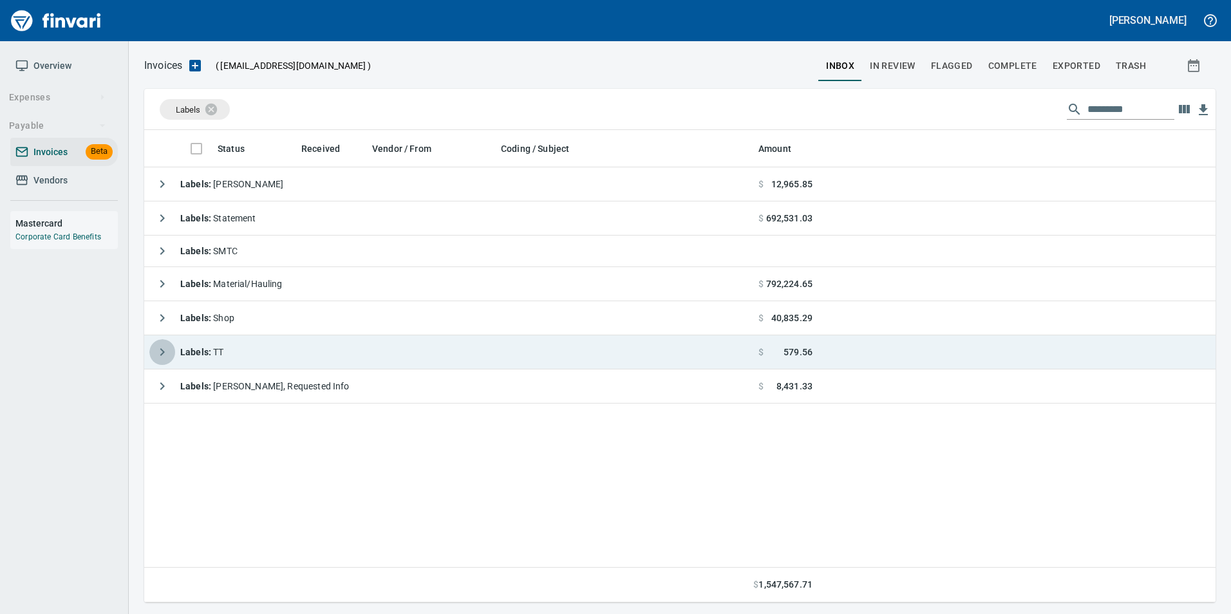
click at [167, 343] on button "button" at bounding box center [162, 352] width 26 height 26
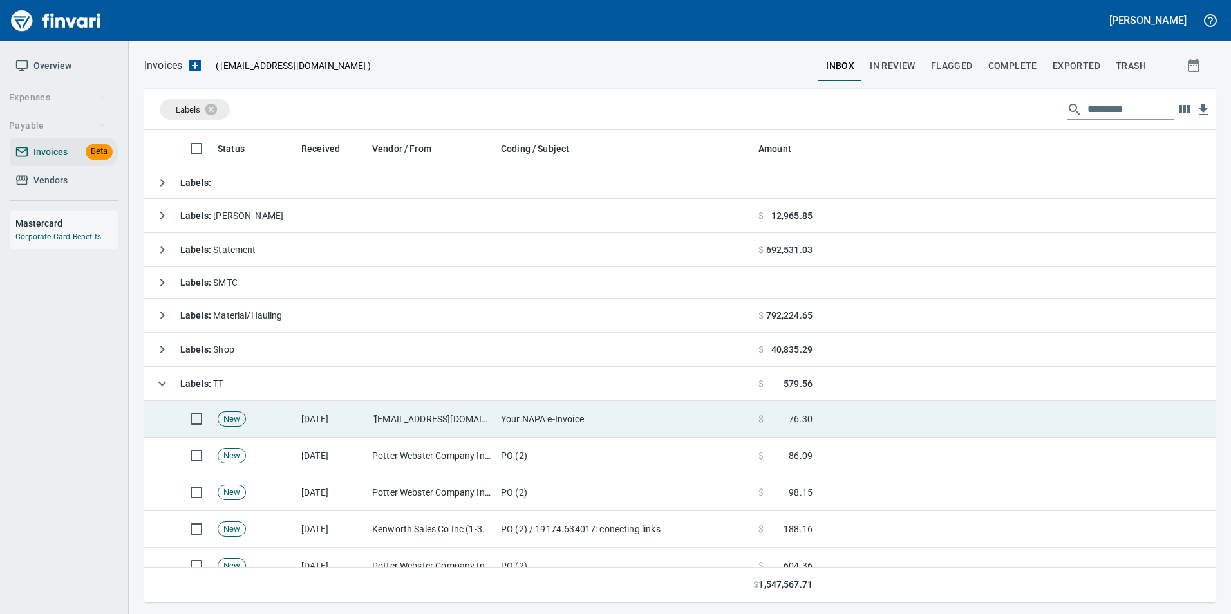
click at [538, 425] on td "Your NAPA e-Invoice" at bounding box center [625, 419] width 258 height 37
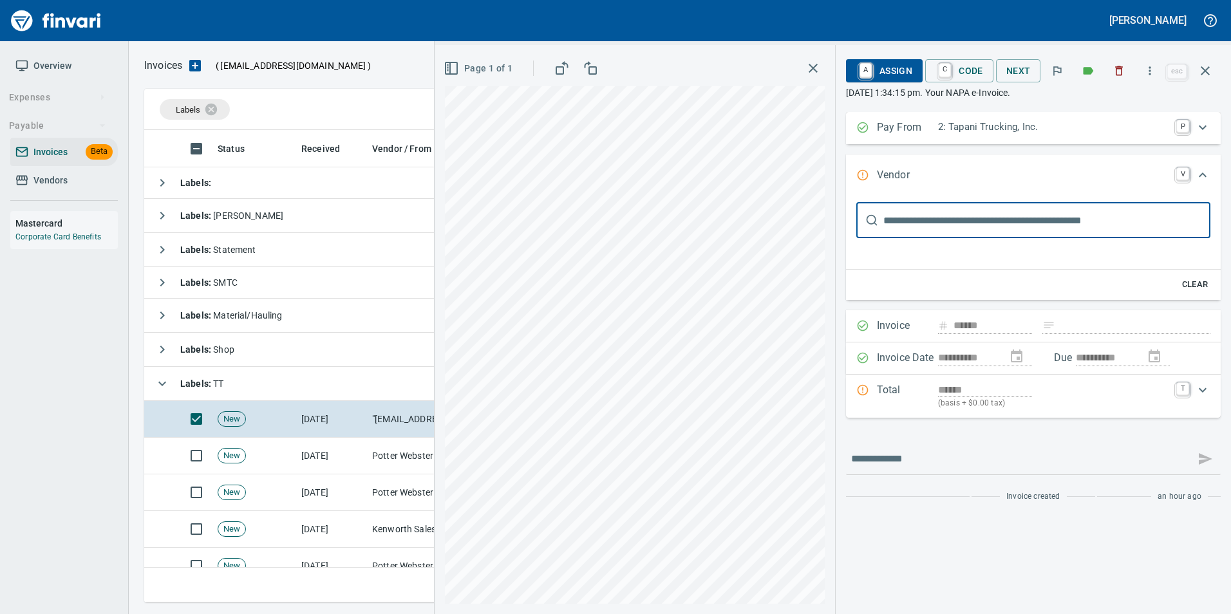
click at [930, 217] on input "text" at bounding box center [1046, 220] width 327 height 36
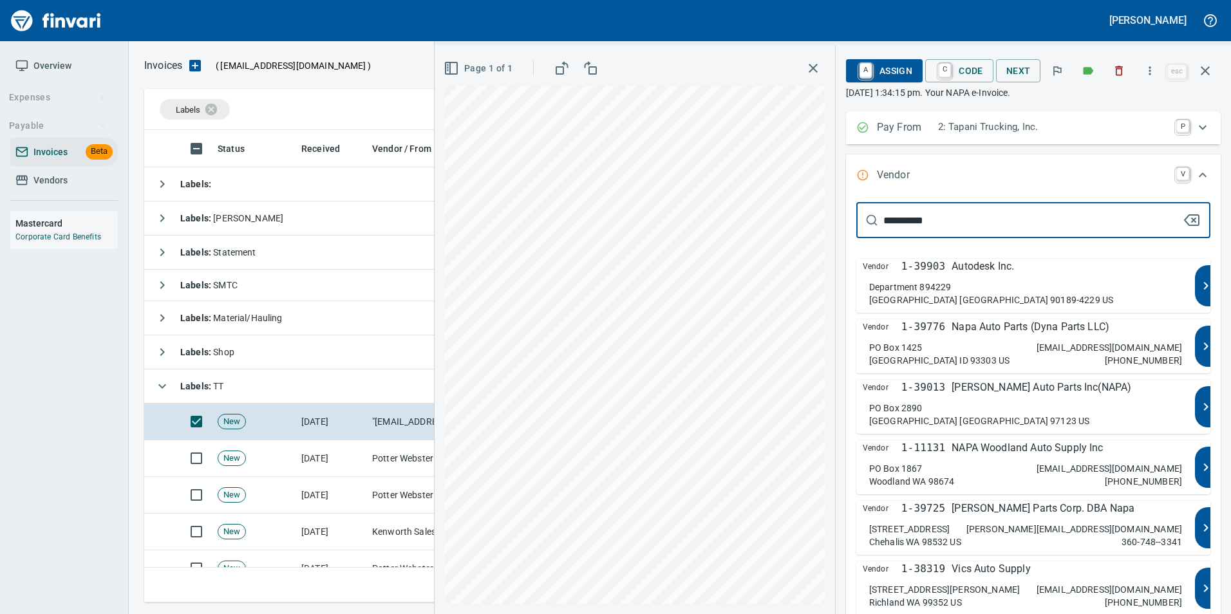
type input "*********"
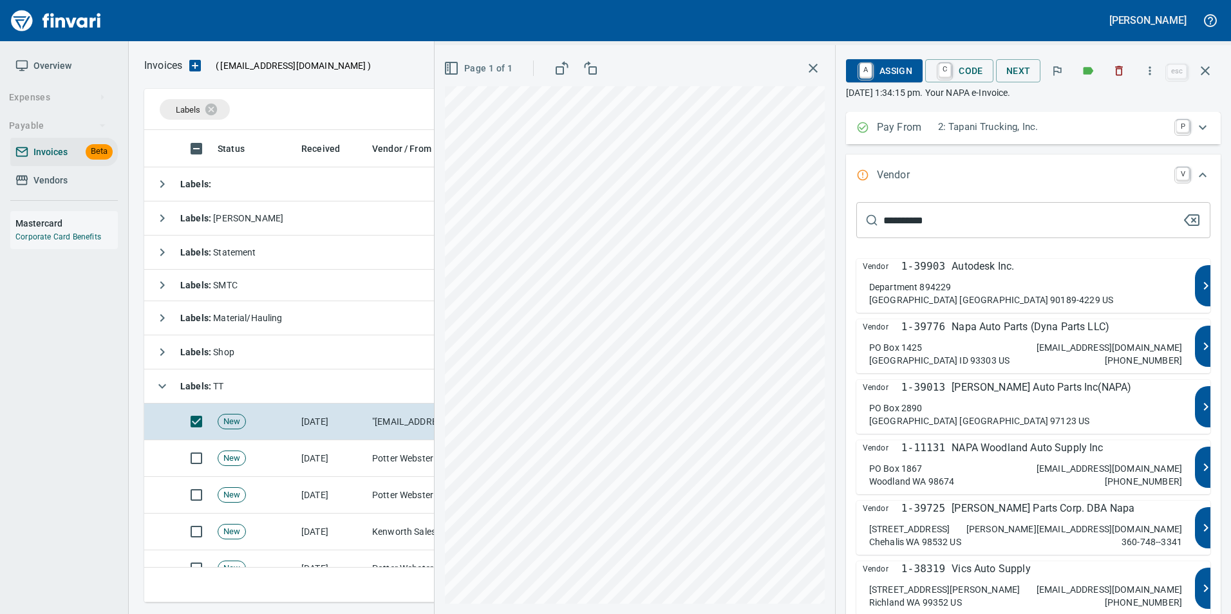
click at [966, 223] on input "*********" at bounding box center [1032, 220] width 299 height 36
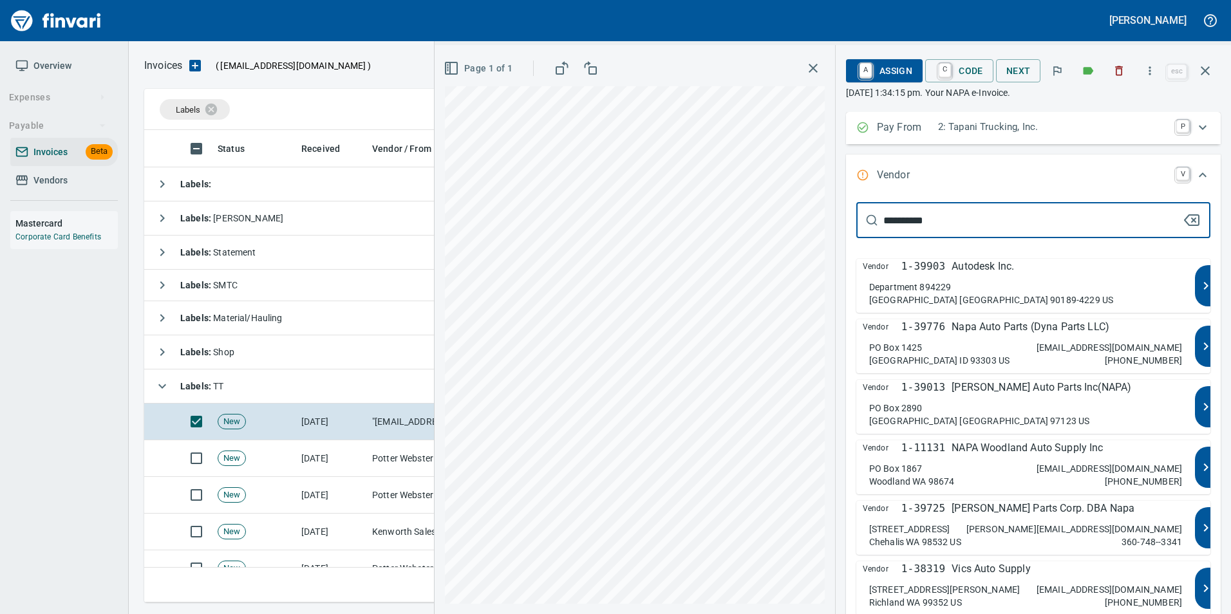
click at [1191, 220] on button "button" at bounding box center [1191, 220] width 19 height 19
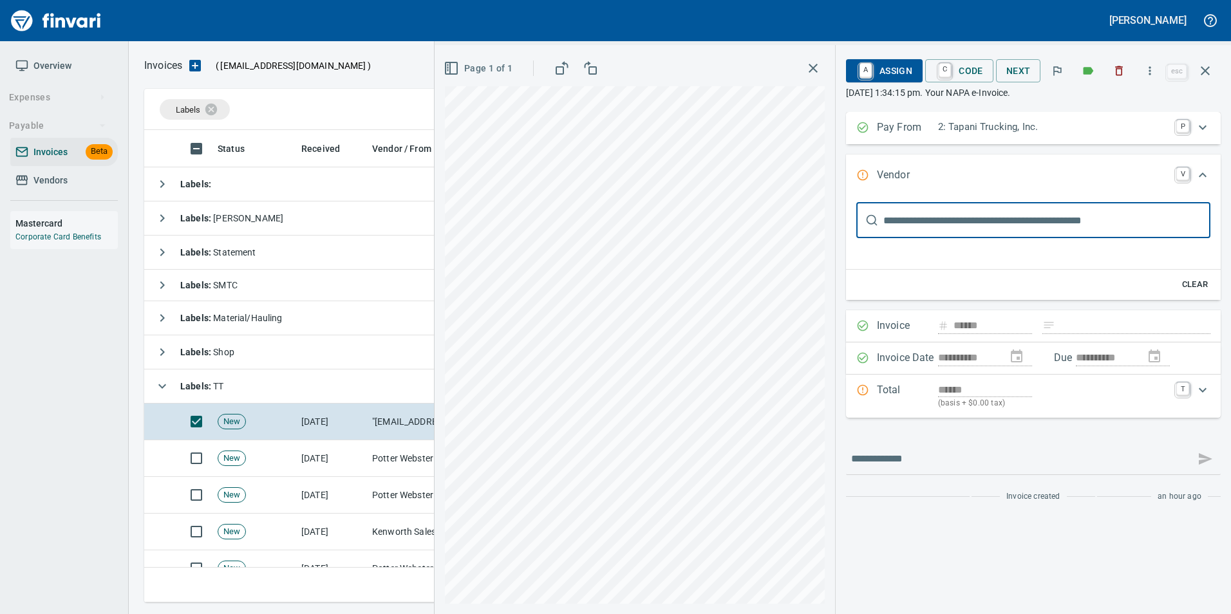
click at [1086, 229] on input "text" at bounding box center [1046, 220] width 327 height 36
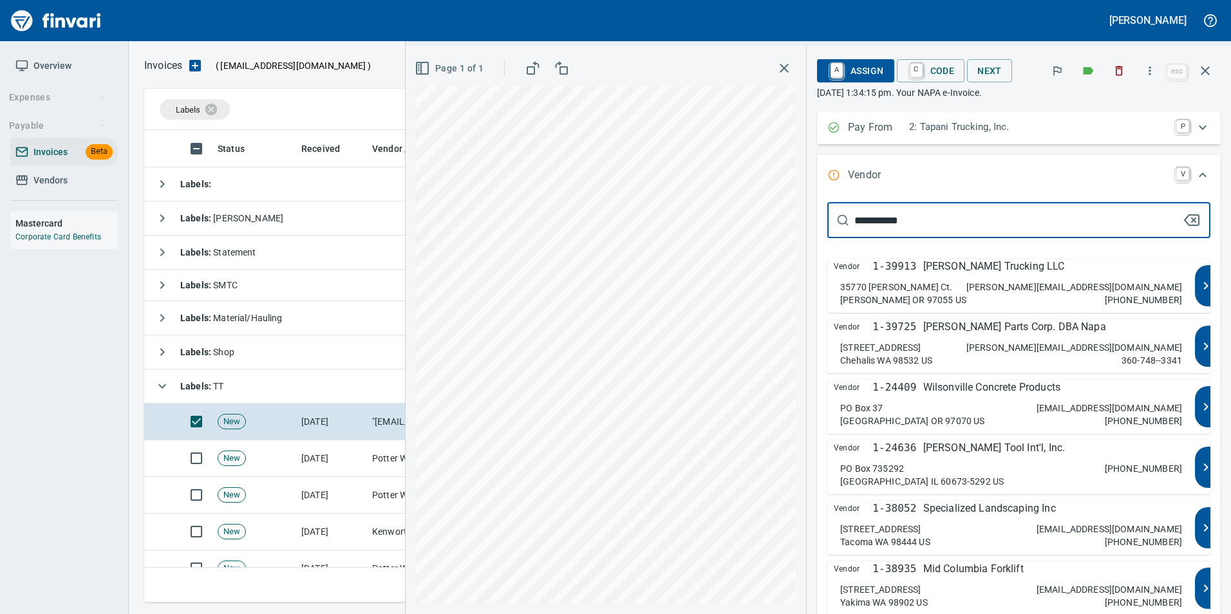
type input "**********"
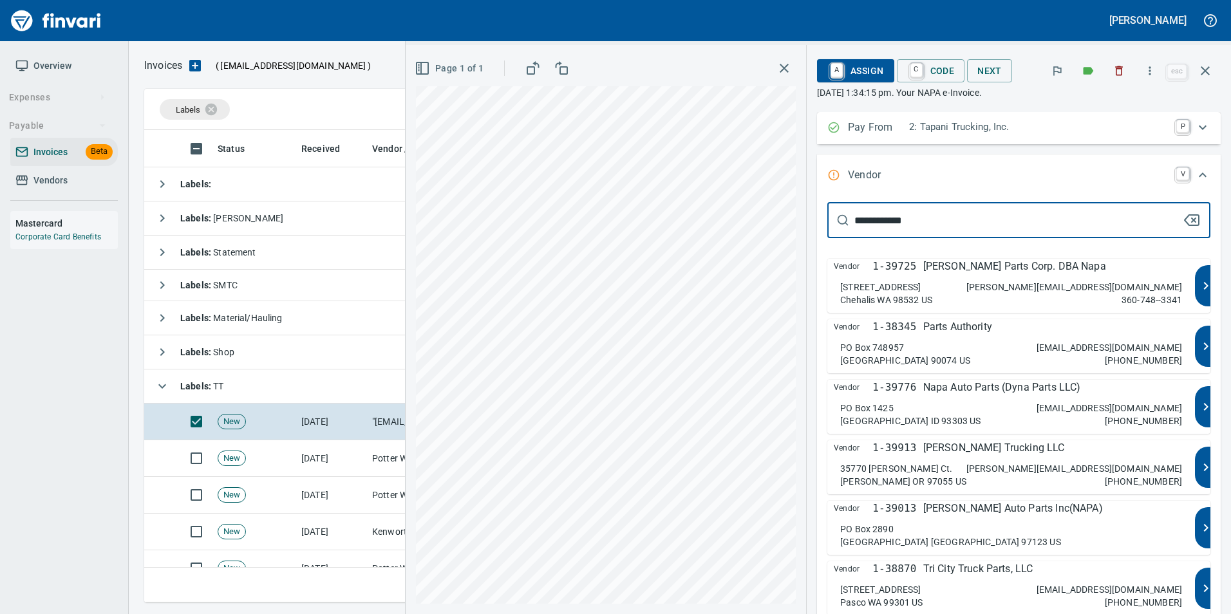
click at [1024, 277] on div "Vendor 1-39725 [PERSON_NAME] Parts Corp. DBA Napa [STREET_ADDRESS] Chehalis WA …" at bounding box center [1011, 286] width 368 height 54
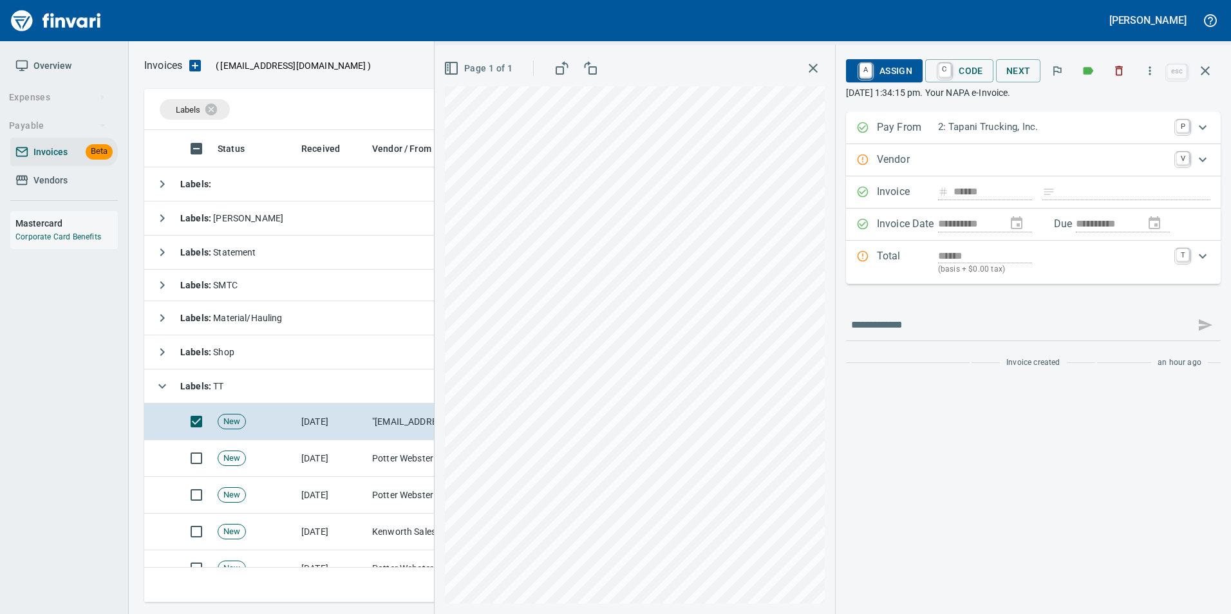
type input "**********"
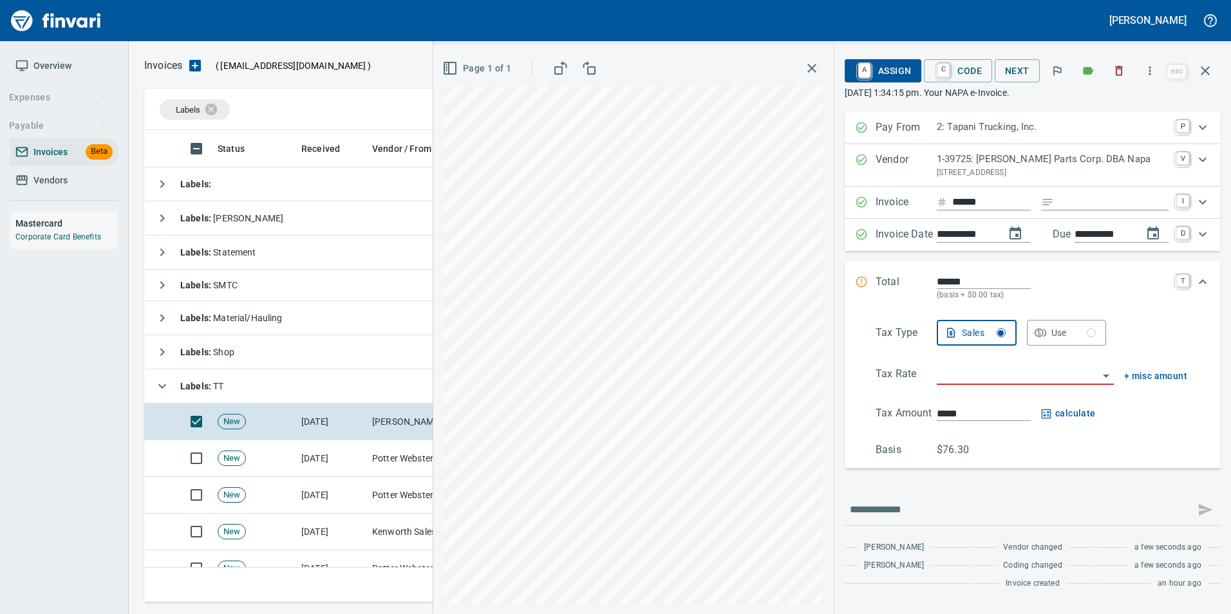
click at [988, 372] on input "search" at bounding box center [1018, 375] width 162 height 18
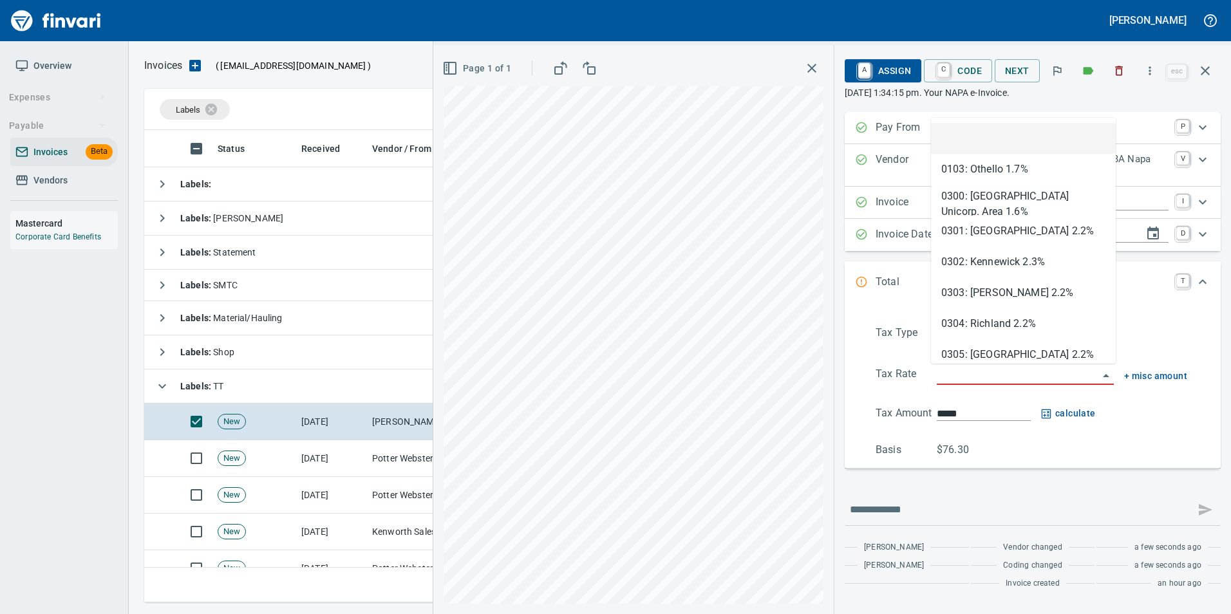
scroll to position [463, 1052]
click at [1197, 326] on div "Tax Type Sales Use Tax Rate + misc amount Tax Amount ***** calculate Basis $76.…" at bounding box center [1032, 389] width 355 height 138
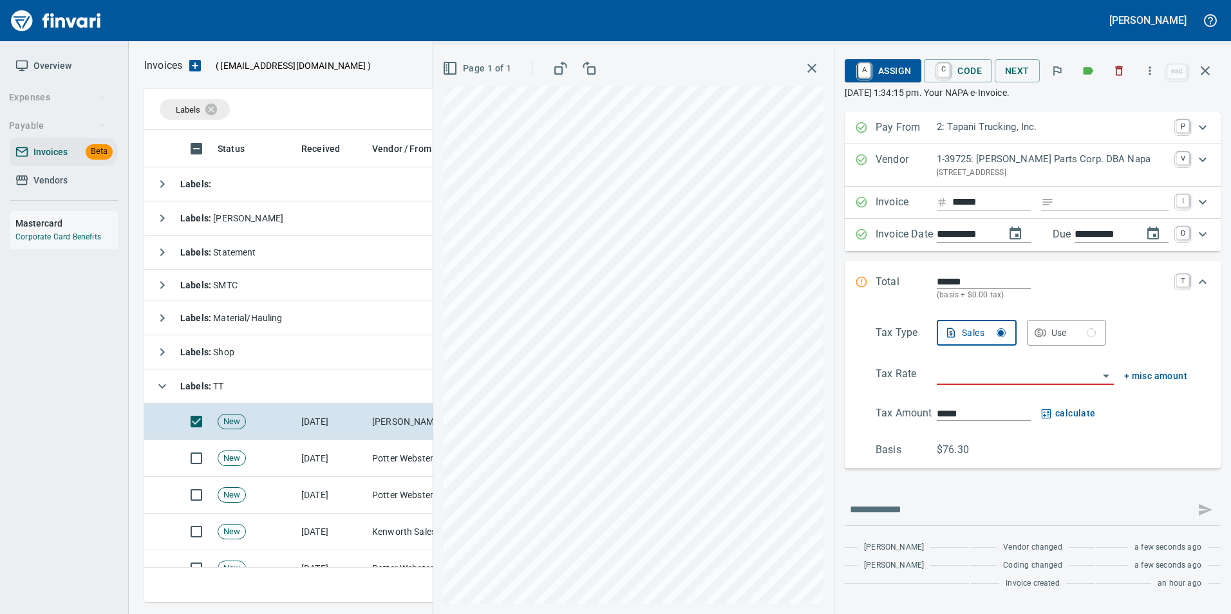
click at [1068, 340] on div "Use" at bounding box center [1074, 333] width 45 height 16
click at [979, 377] on input "search" at bounding box center [1018, 375] width 162 height 18
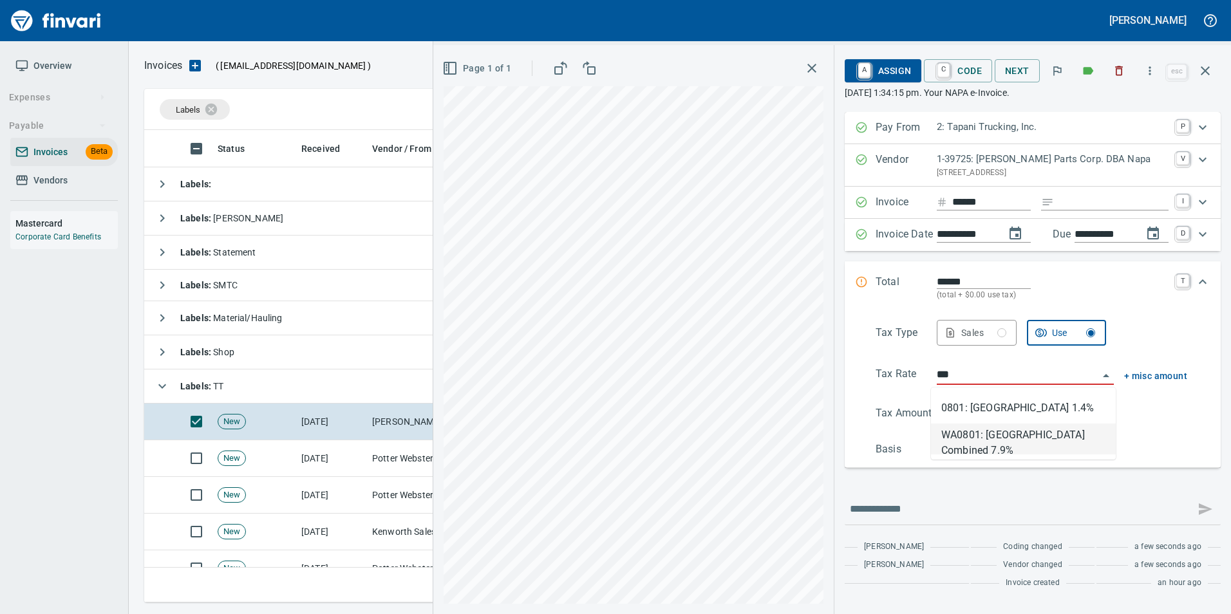
click at [1007, 446] on li "WA0801: [GEOGRAPHIC_DATA] Combined 7.9%" at bounding box center [1023, 439] width 185 height 31
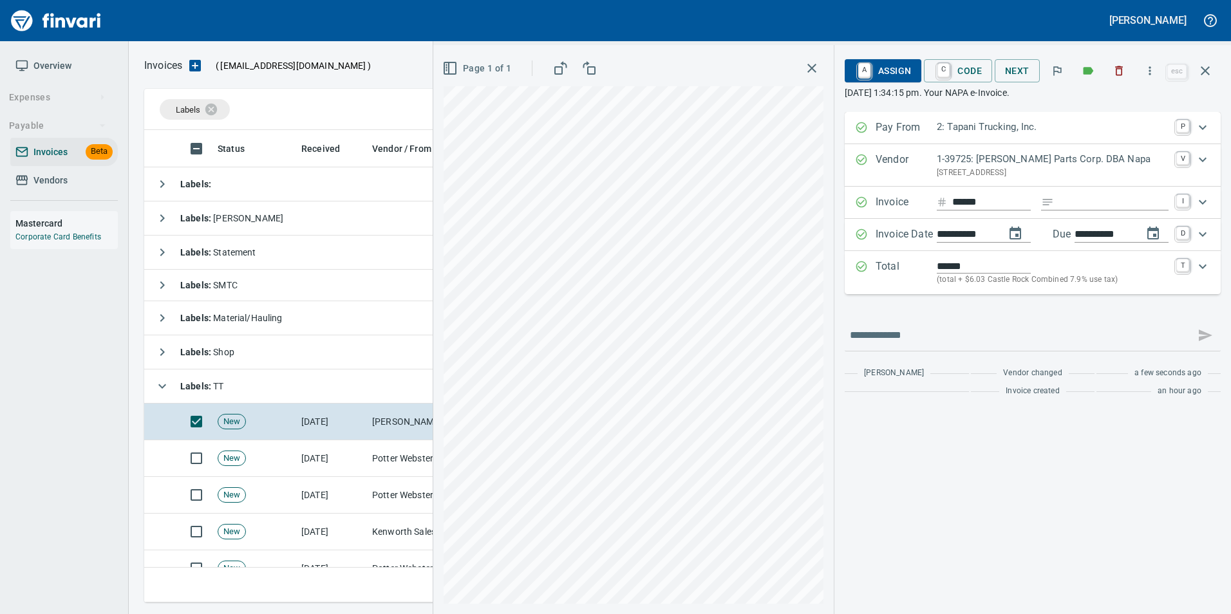
type input "**********"
type input "*****"
type input "**********"
click at [898, 73] on span "A Assign" at bounding box center [883, 71] width 56 height 22
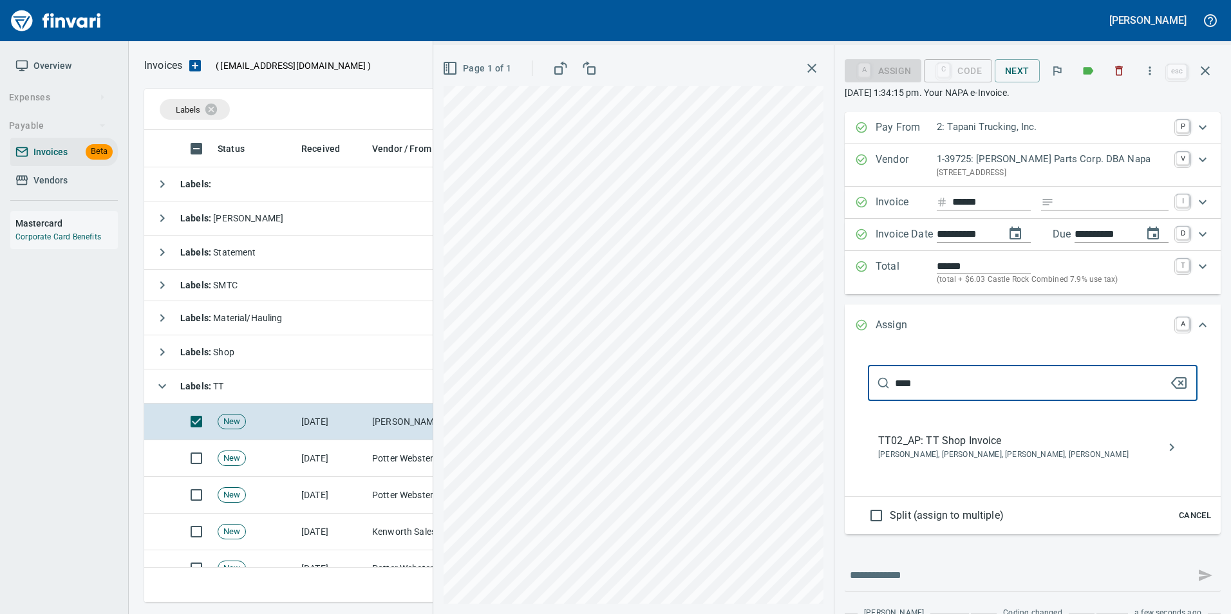
type input "****"
click at [1039, 453] on span "[PERSON_NAME], [PERSON_NAME], [PERSON_NAME], [PERSON_NAME]" at bounding box center [1022, 455] width 288 height 13
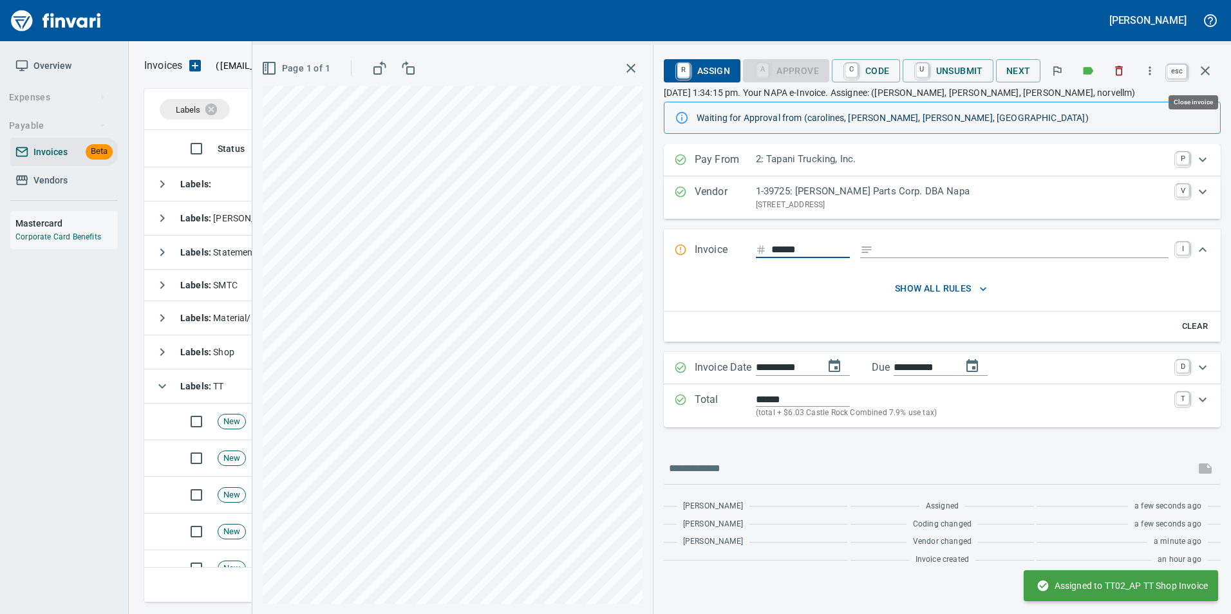
click at [1204, 78] on icon "button" at bounding box center [1205, 70] width 15 height 15
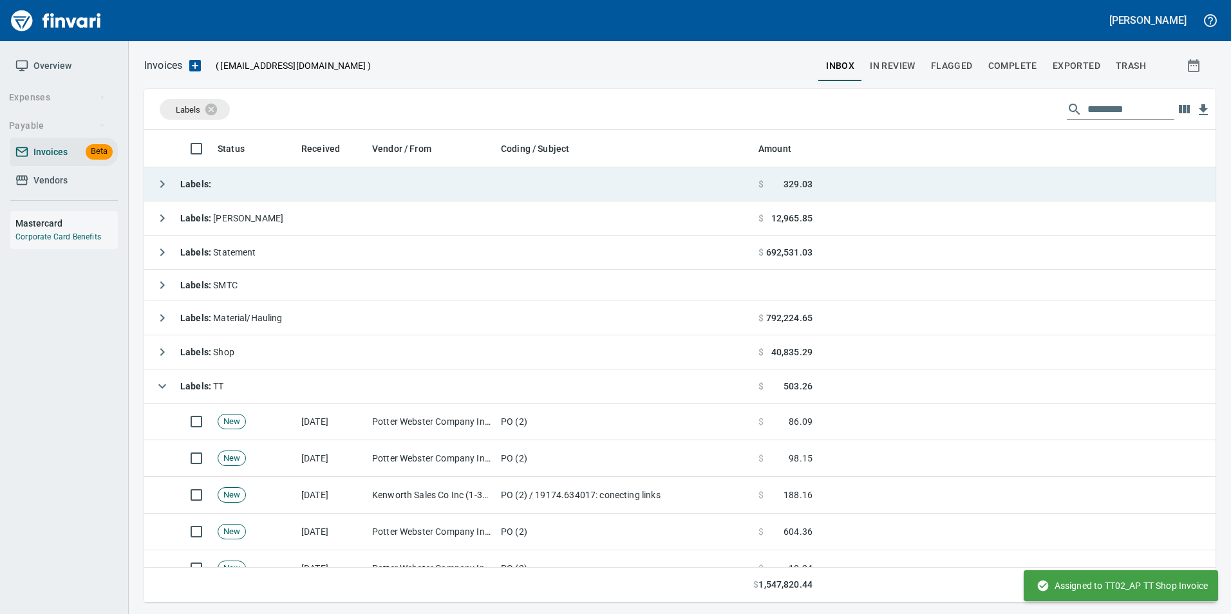
scroll to position [463, 1052]
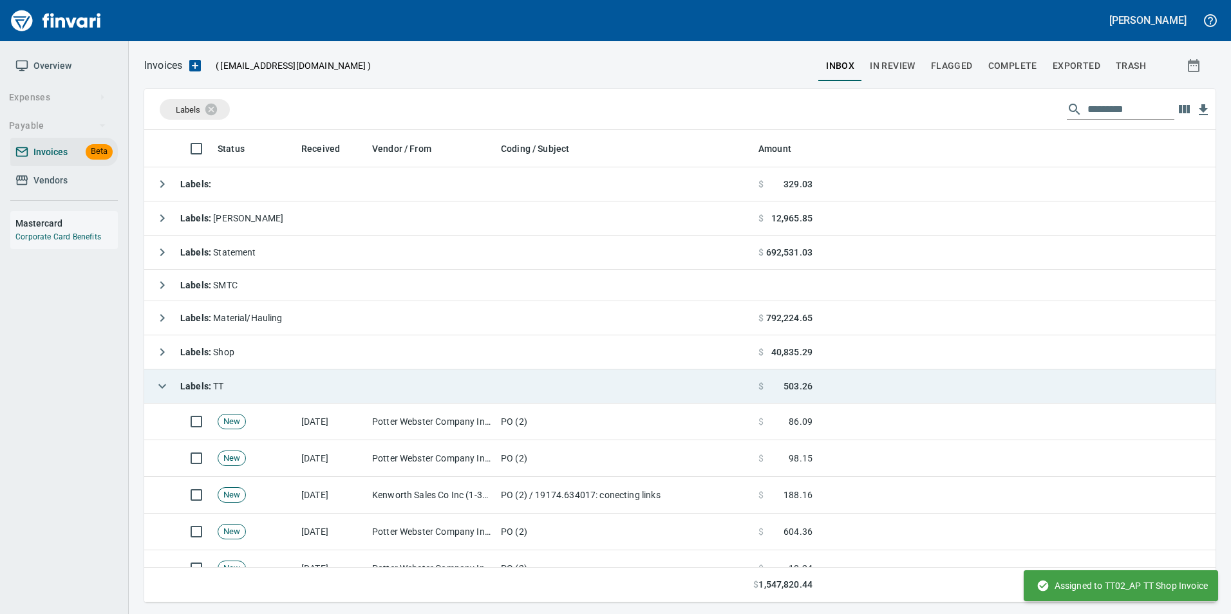
click at [167, 382] on icon "button" at bounding box center [162, 386] width 15 height 15
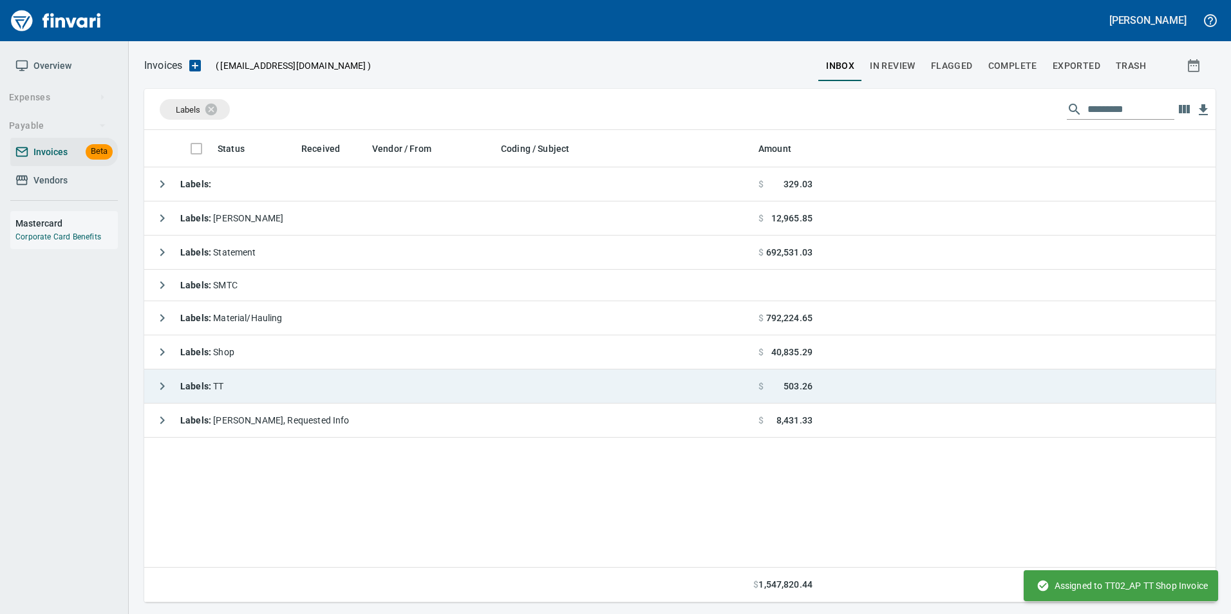
scroll to position [463, 1062]
click at [900, 67] on span "In Review" at bounding box center [893, 66] width 46 height 16
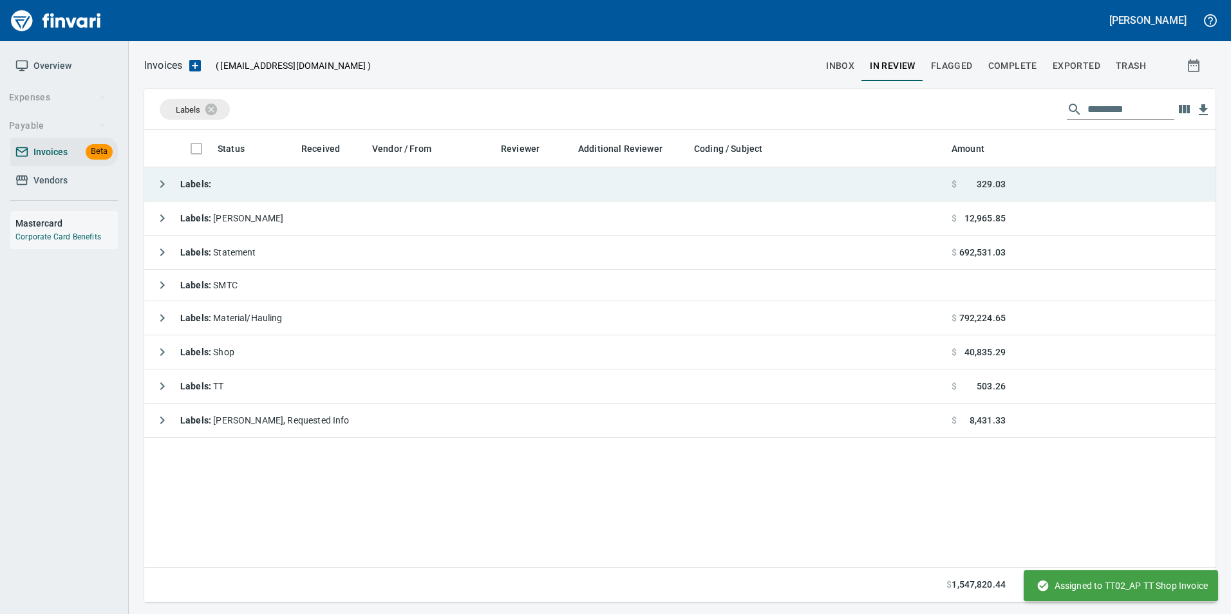
scroll to position [463, 1062]
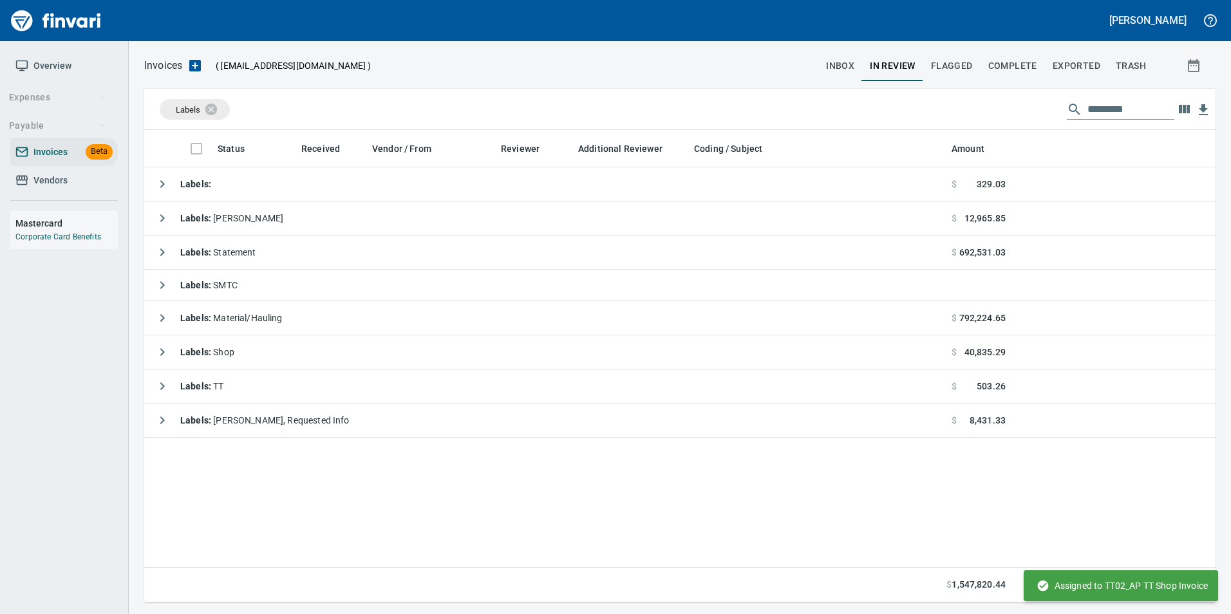
click at [1132, 111] on input "text" at bounding box center [1131, 109] width 87 height 21
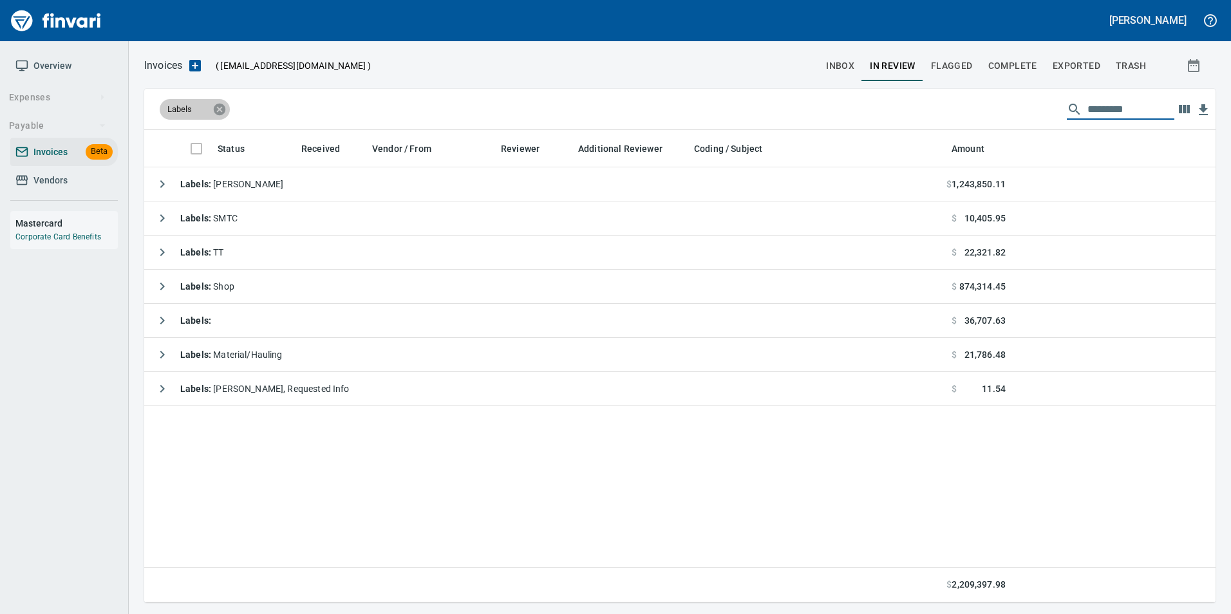
click at [222, 108] on icon at bounding box center [220, 109] width 12 height 12
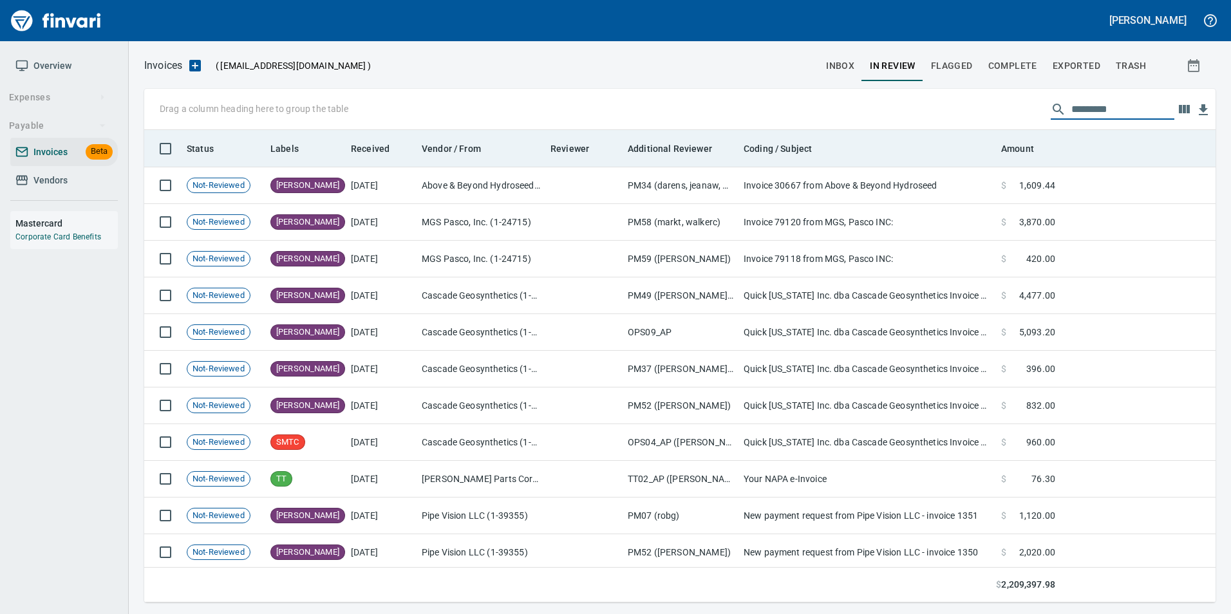
scroll to position [463, 1052]
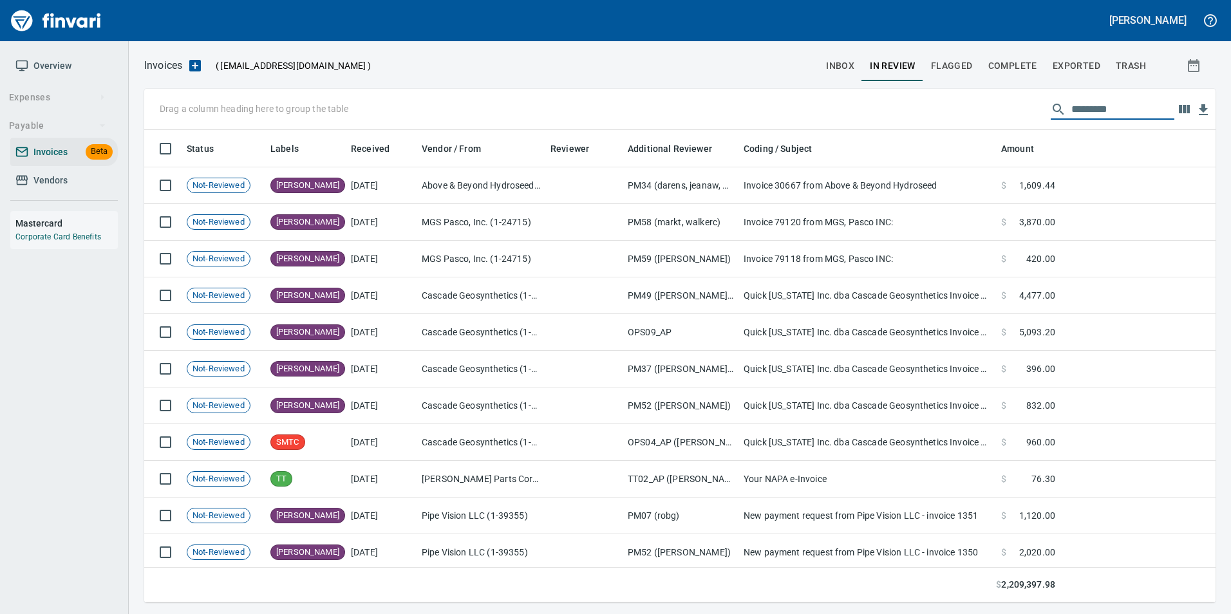
click at [1073, 115] on input "text" at bounding box center [1123, 109] width 103 height 21
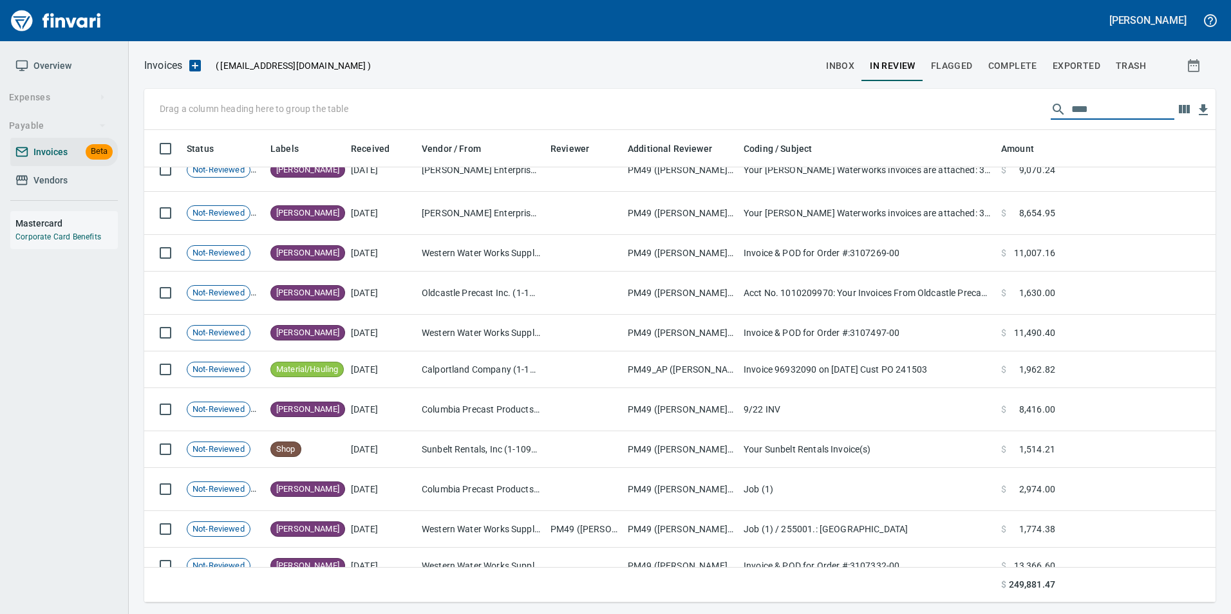
scroll to position [1305, 0]
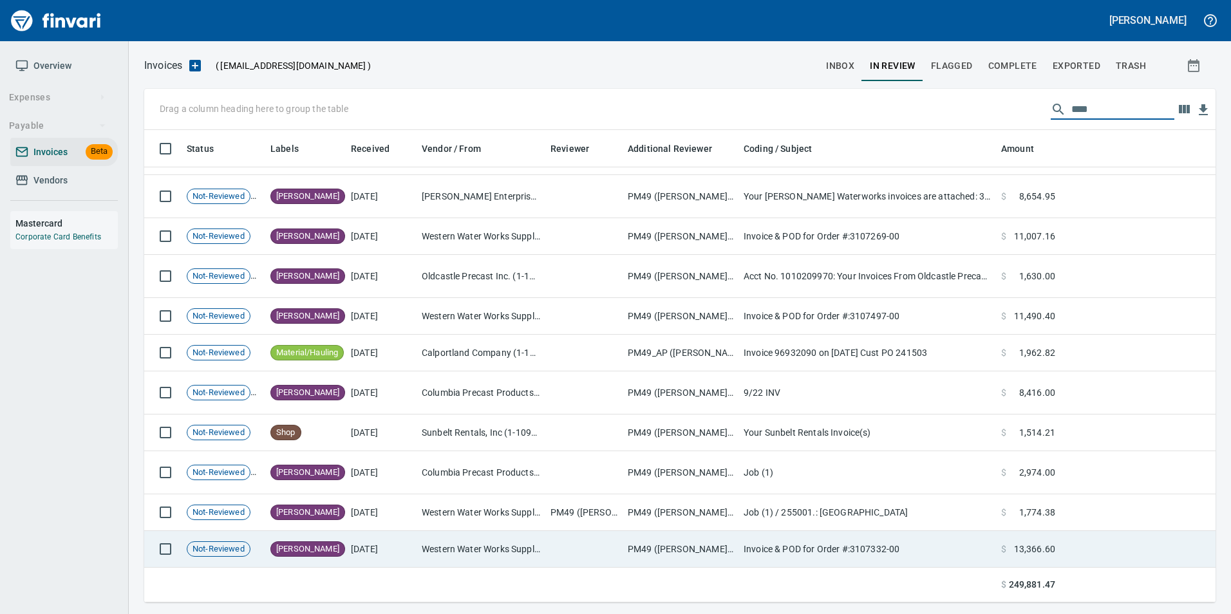
type input "****"
click at [459, 557] on td "Western Water Works Supply Co Inc (1-30586)" at bounding box center [481, 549] width 129 height 37
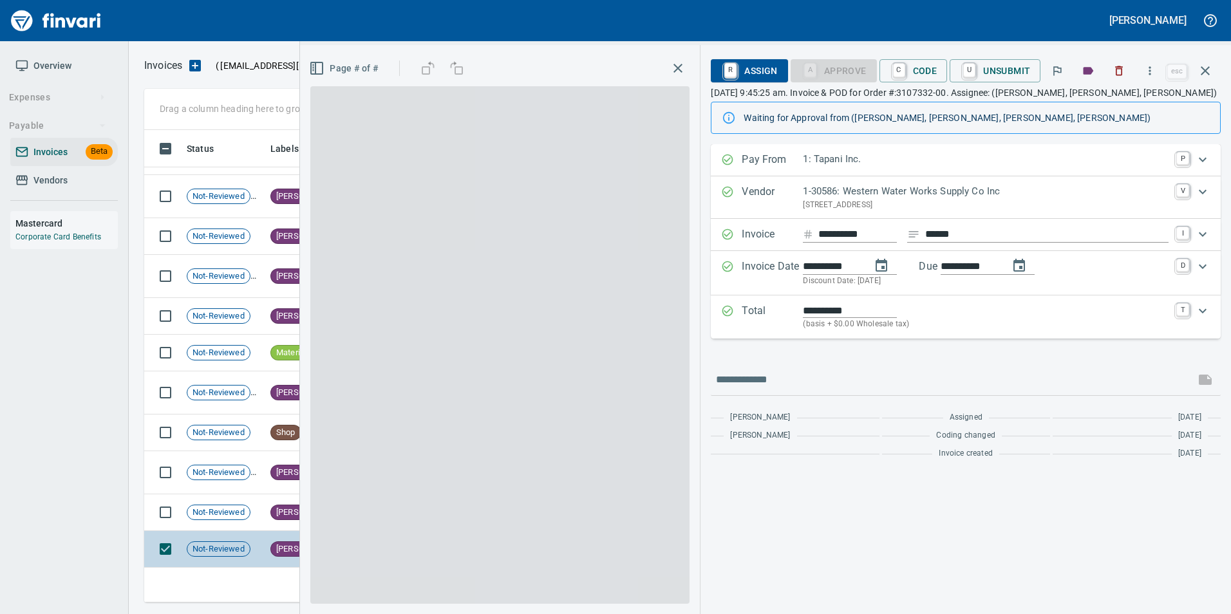
scroll to position [463, 1052]
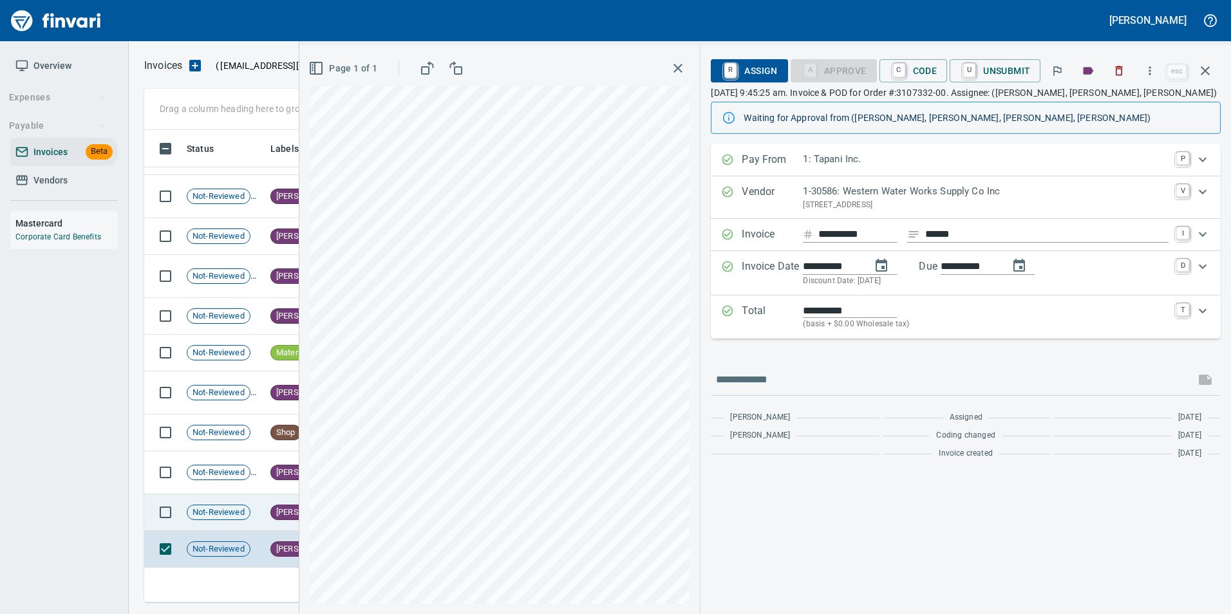
click at [288, 518] on span "[PERSON_NAME]" at bounding box center [307, 513] width 73 height 12
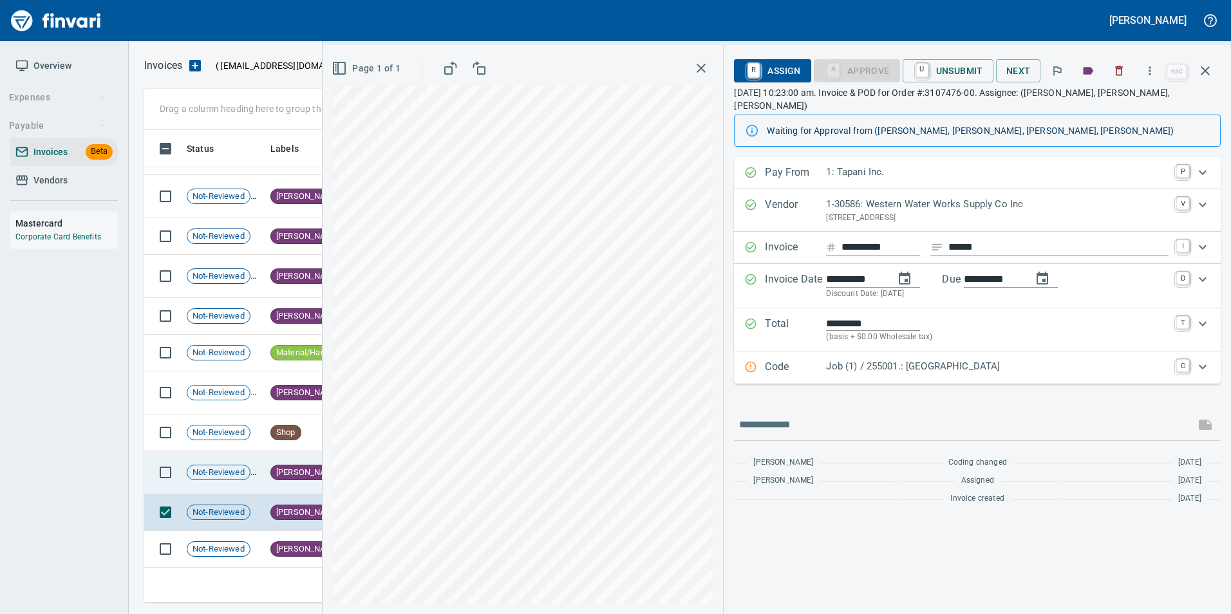
click at [254, 480] on td "Not-Reviewed" at bounding box center [224, 472] width 84 height 43
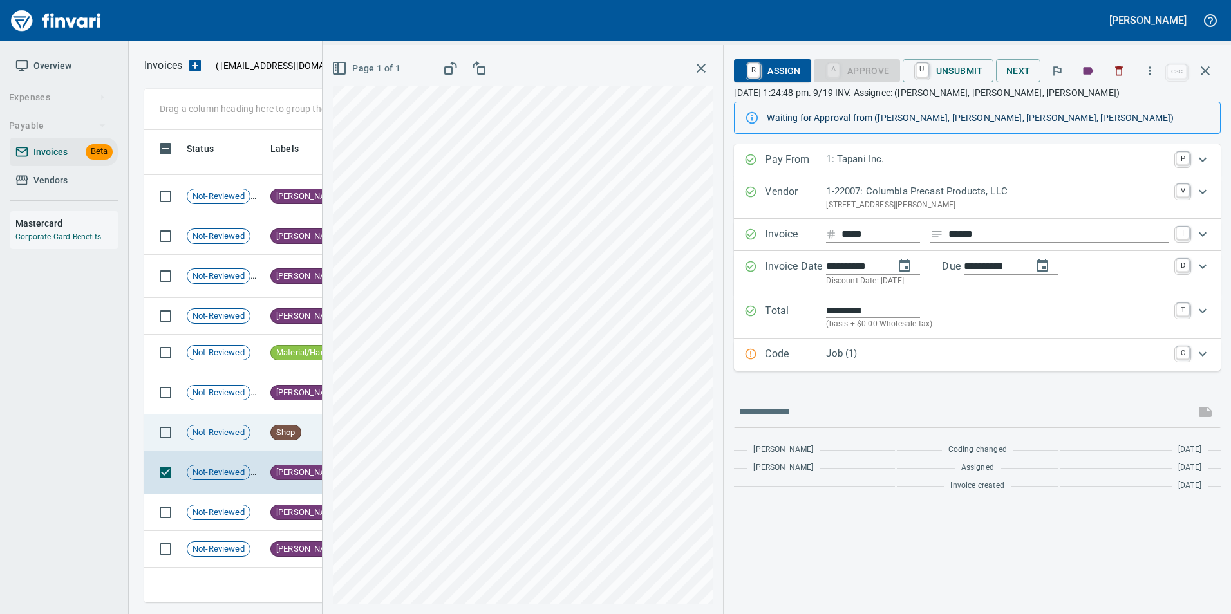
click at [252, 446] on td "Not-Reviewed" at bounding box center [224, 433] width 84 height 37
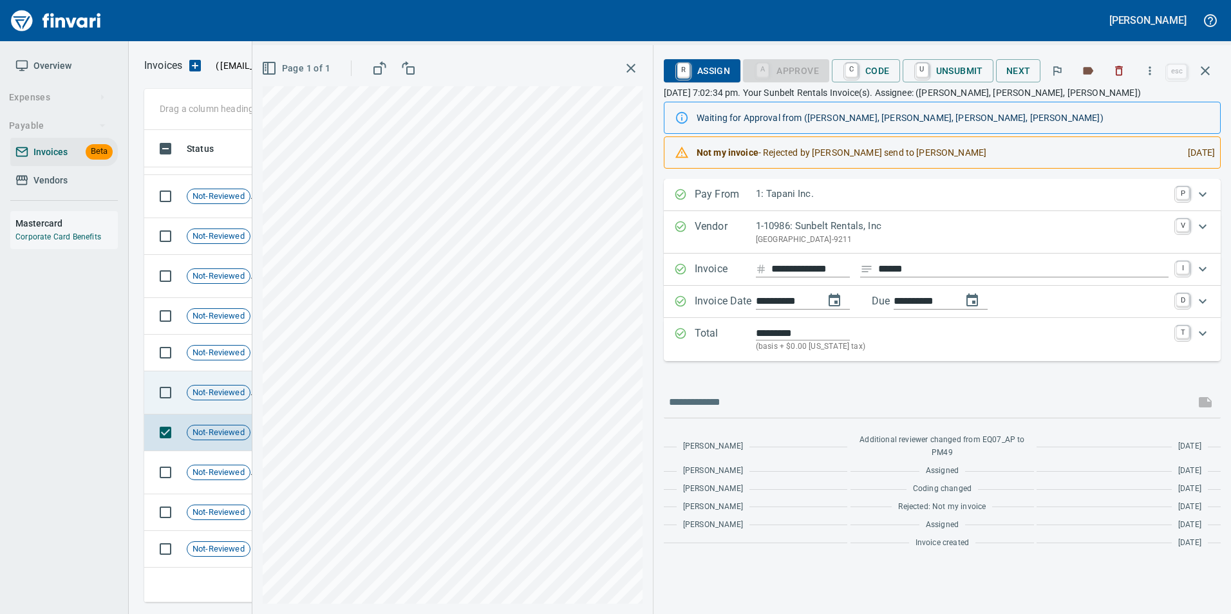
click at [219, 390] on span "Not-Reviewed" at bounding box center [218, 393] width 62 height 12
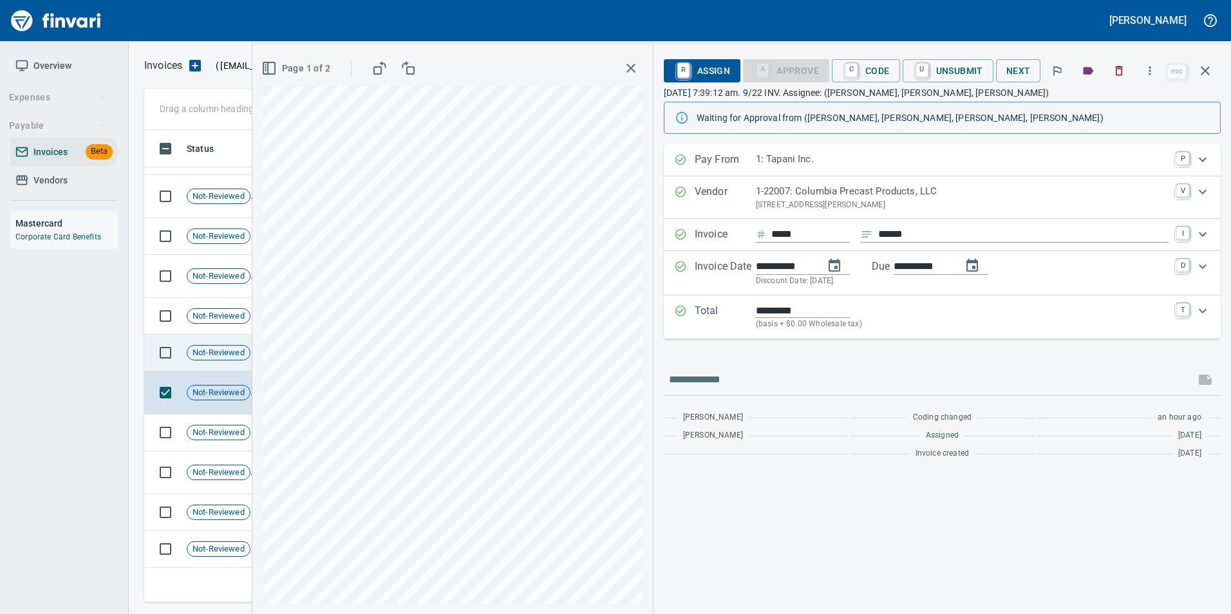
click at [210, 355] on span "Not-Reviewed" at bounding box center [218, 353] width 62 height 12
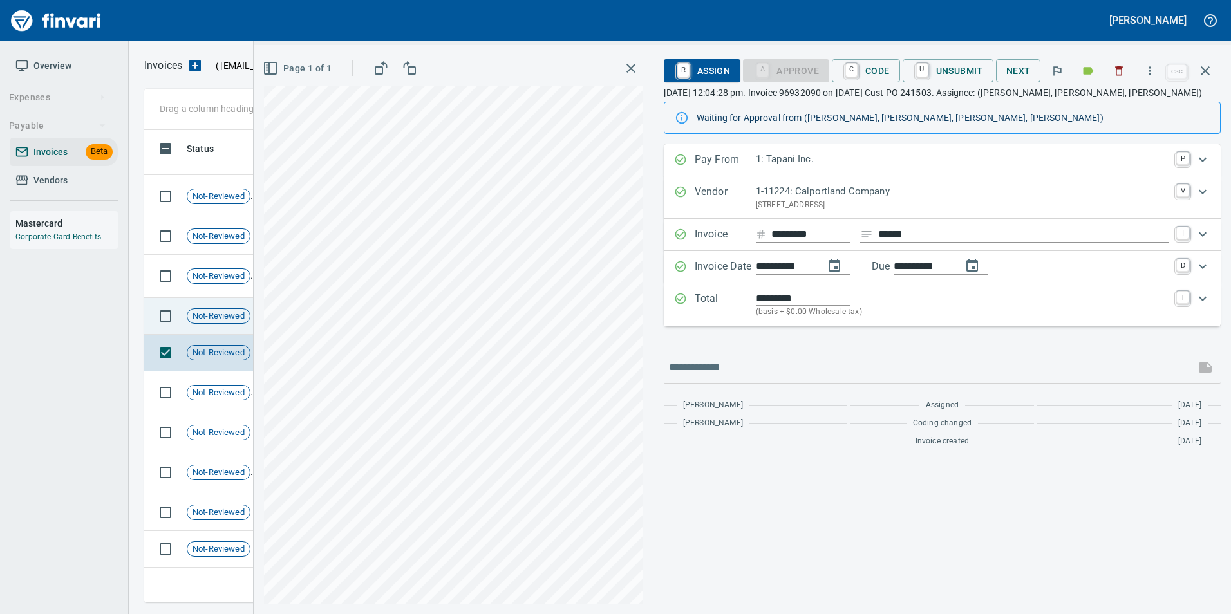
click at [196, 323] on div "Not-Reviewed" at bounding box center [219, 315] width 64 height 15
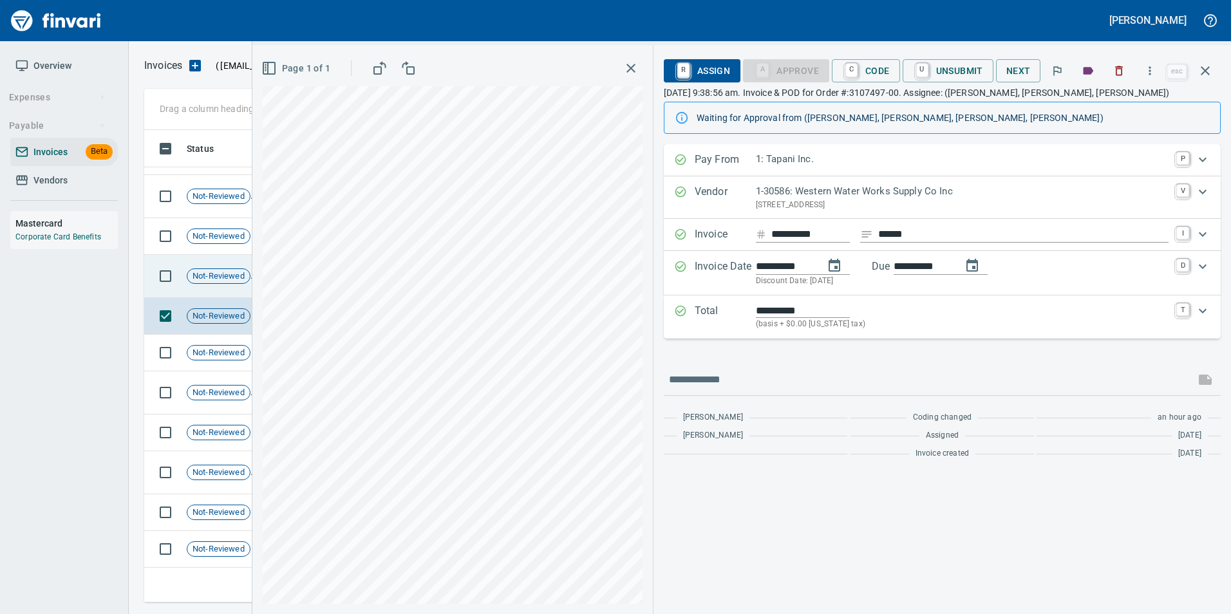
click at [215, 285] on td "Not-Reviewed" at bounding box center [224, 276] width 84 height 43
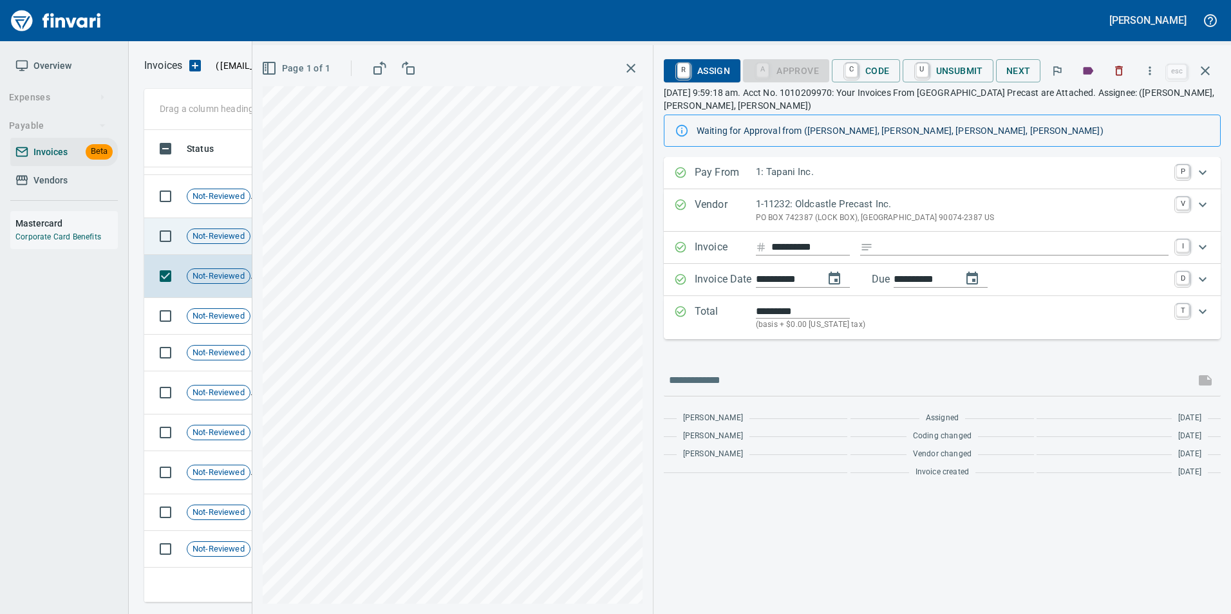
click at [216, 249] on td "Not-Reviewed" at bounding box center [224, 236] width 84 height 37
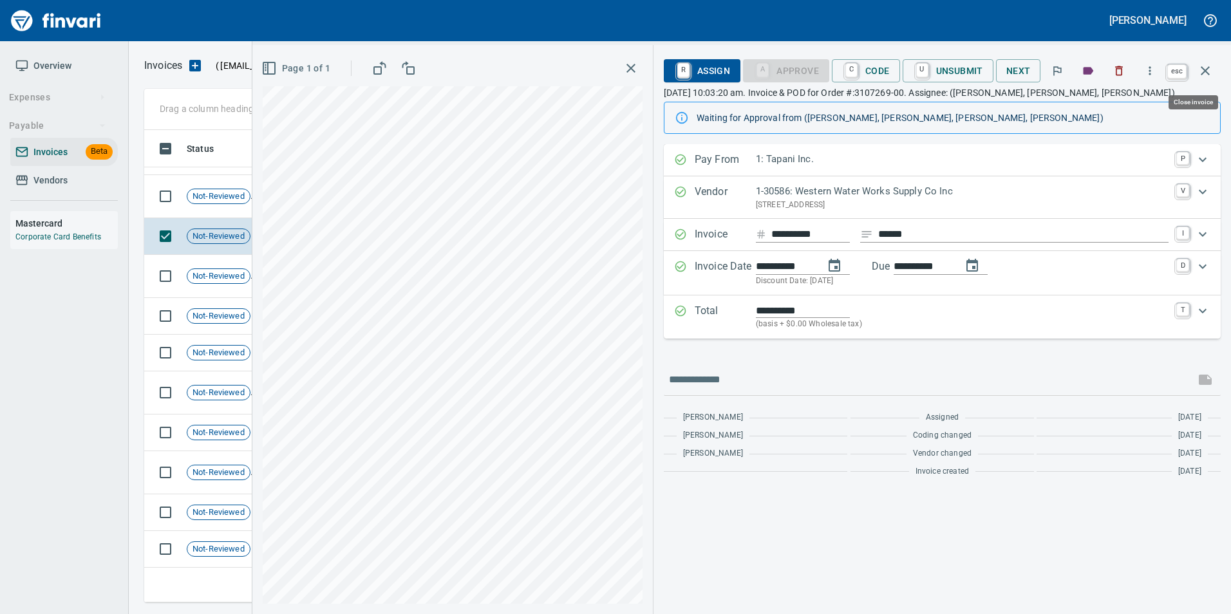
click at [1210, 80] on button "button" at bounding box center [1205, 70] width 31 height 31
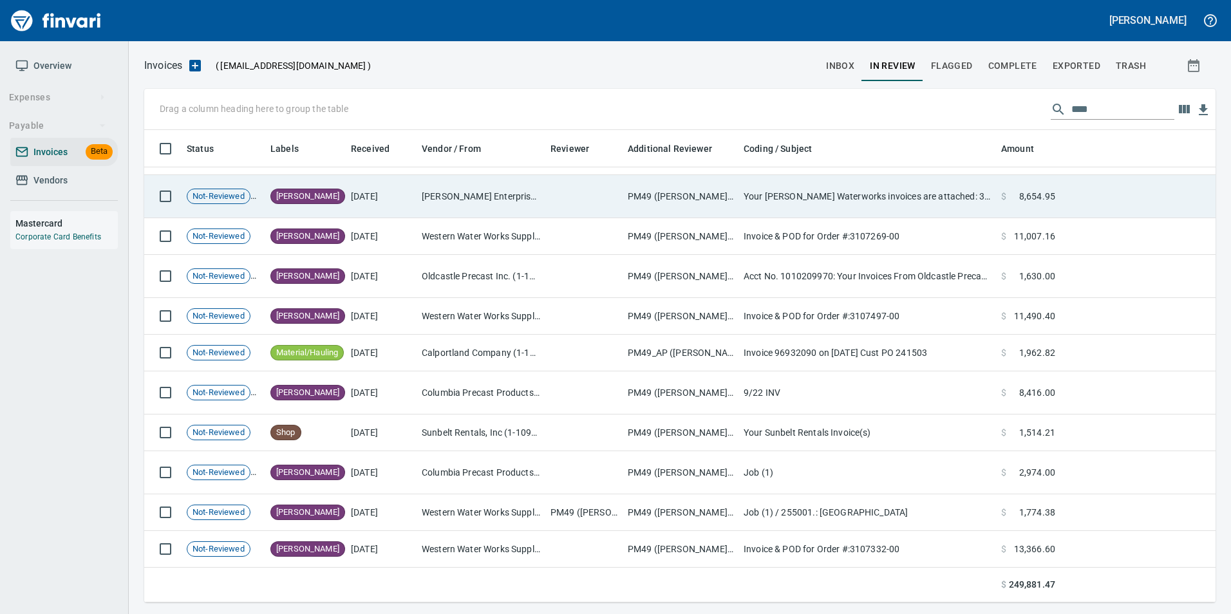
scroll to position [463, 1052]
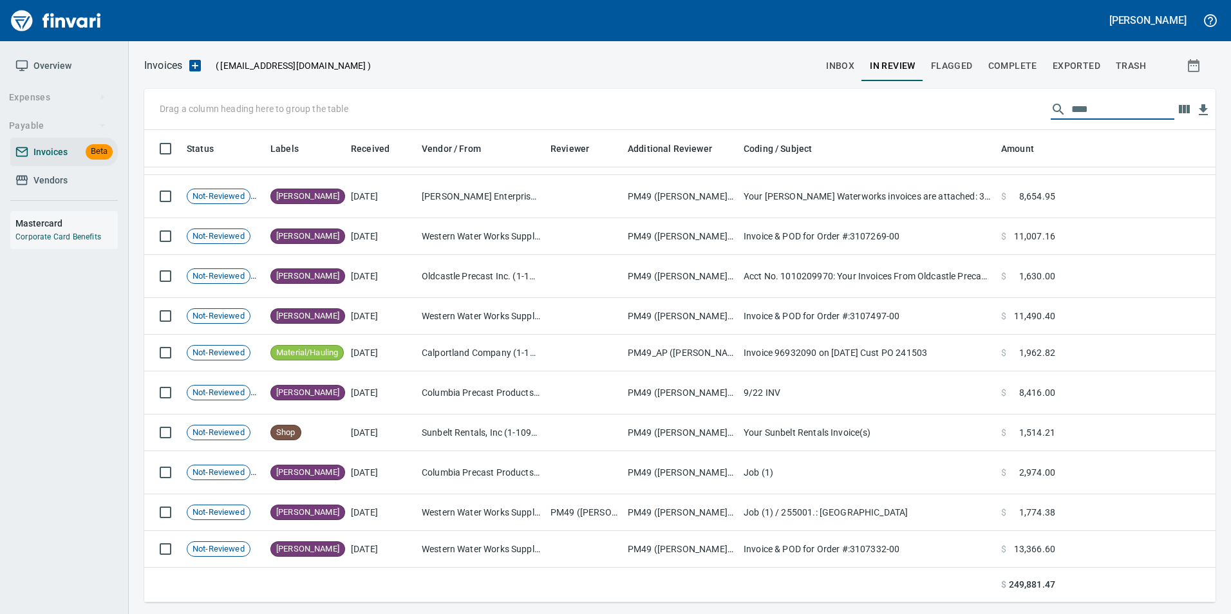
click at [1077, 106] on input "****" at bounding box center [1123, 109] width 103 height 21
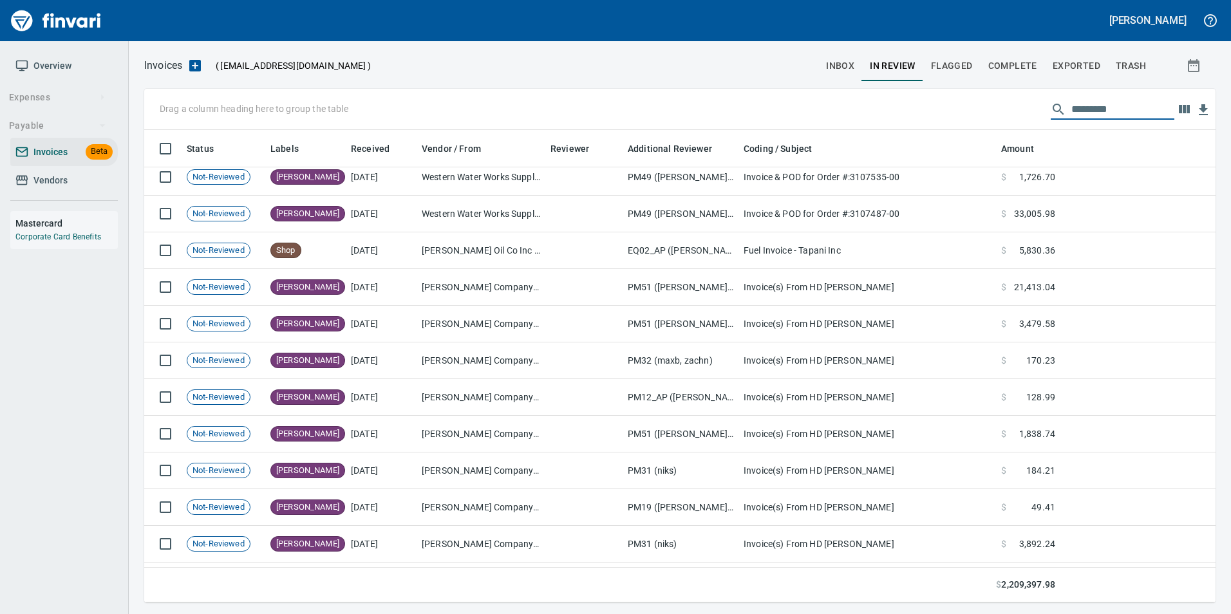
click at [1077, 104] on input "text" at bounding box center [1123, 109] width 103 height 21
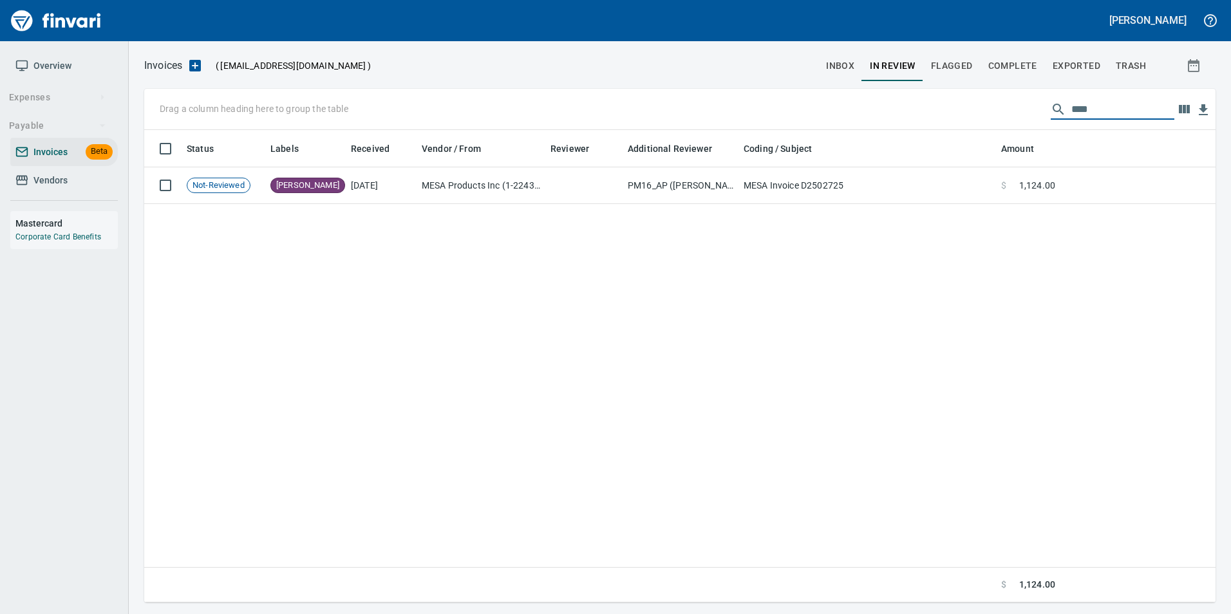
scroll to position [463, 1062]
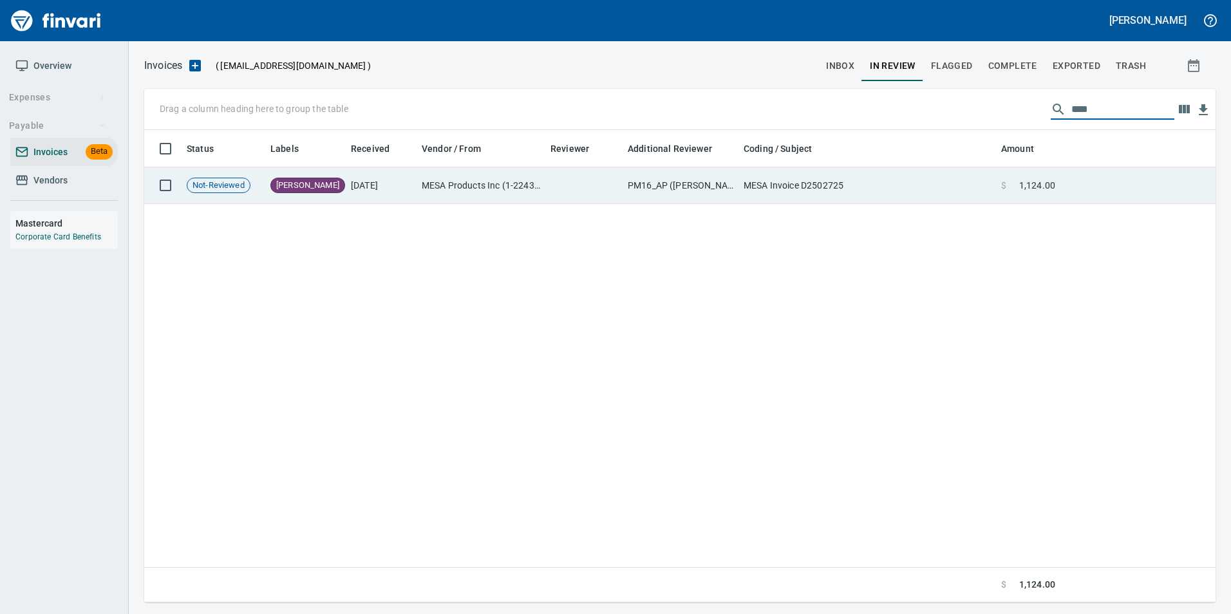
type input "****"
click at [1001, 189] on td "$ 1,124.00" at bounding box center [1028, 185] width 64 height 37
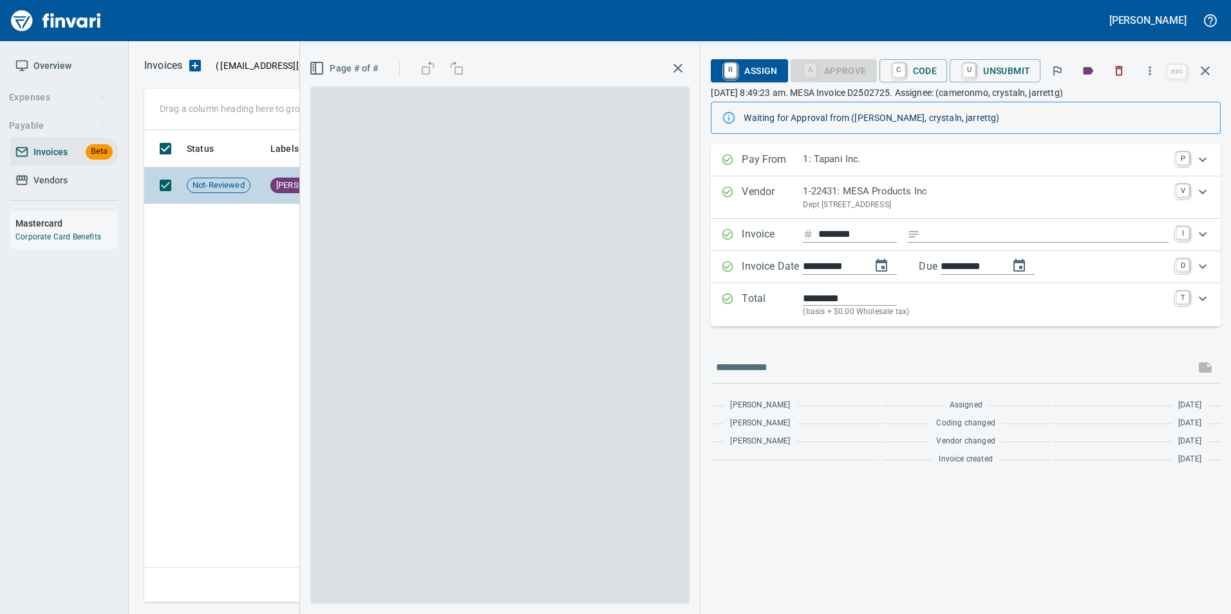
scroll to position [463, 1061]
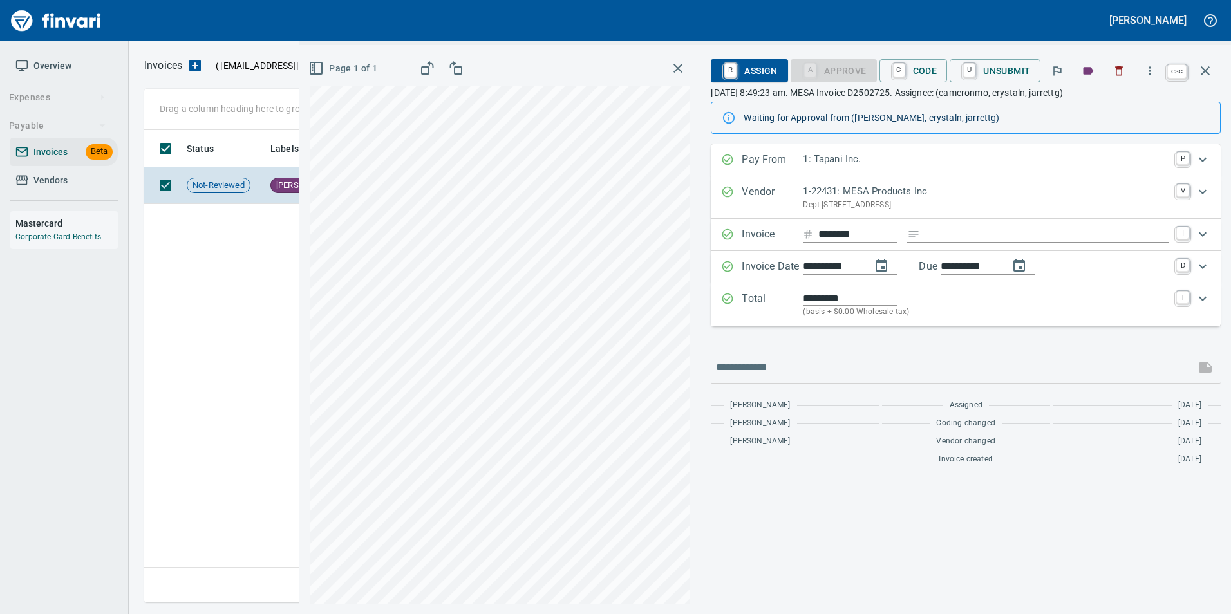
click at [1207, 66] on icon "button" at bounding box center [1205, 70] width 15 height 15
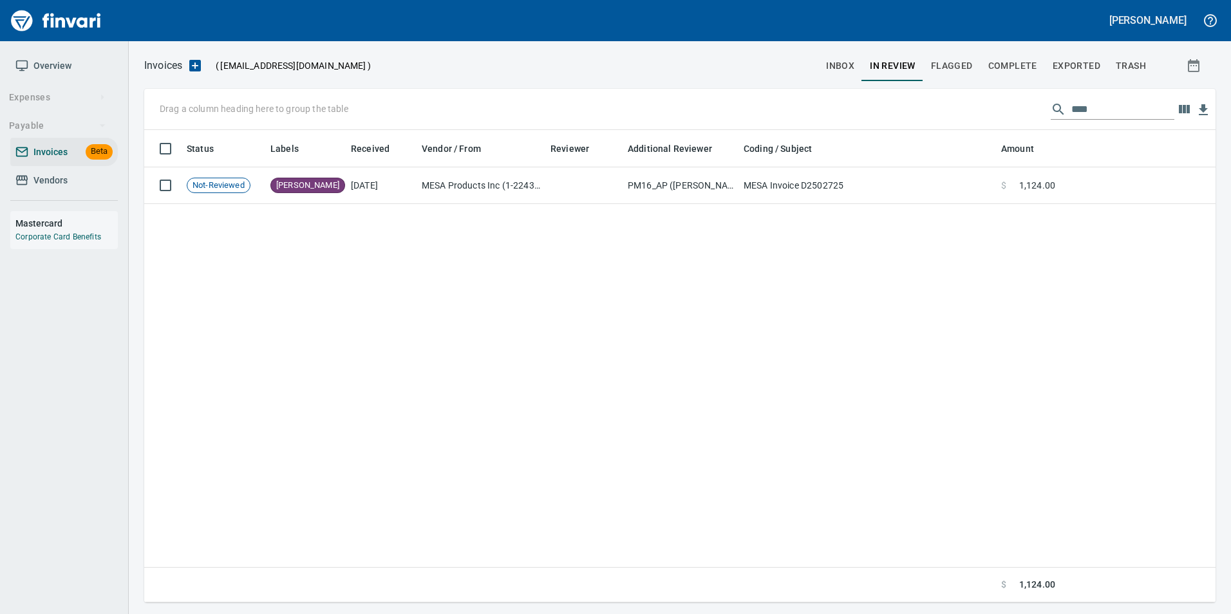
scroll to position [463, 1061]
click at [1129, 115] on input "****" at bounding box center [1123, 109] width 103 height 21
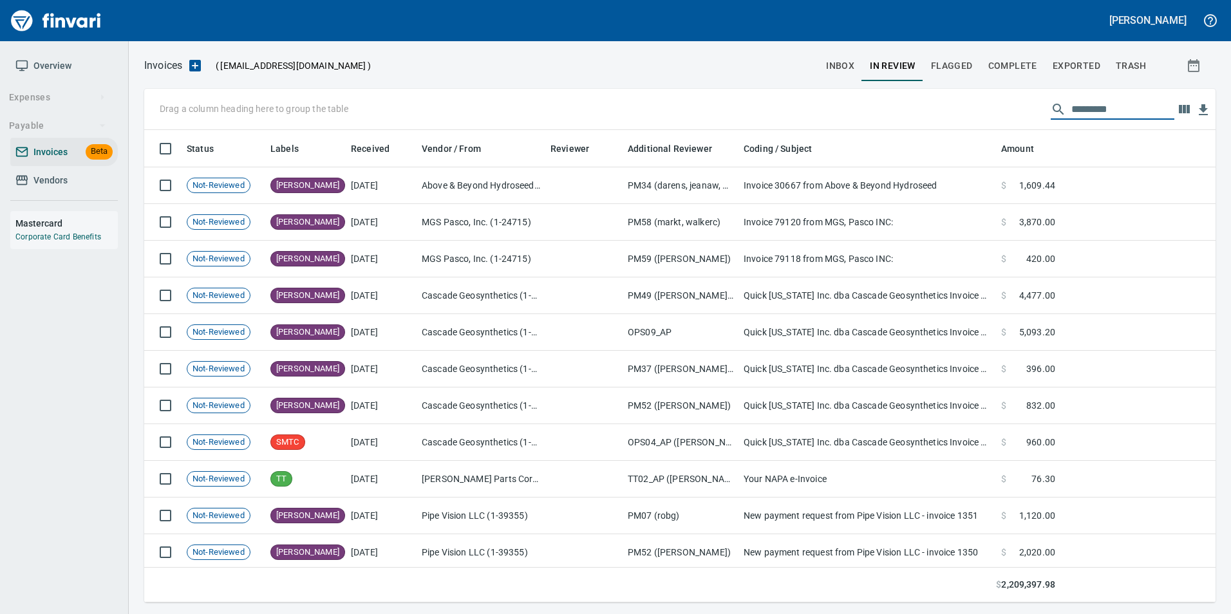
scroll to position [463, 1052]
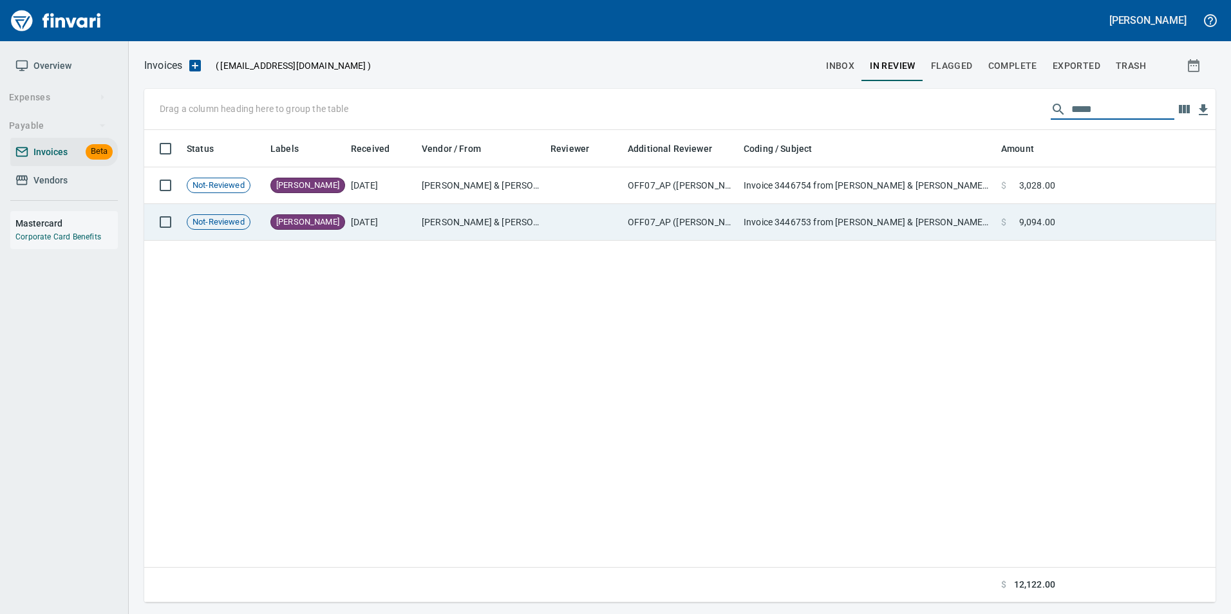
click at [936, 211] on td "Invoice 3446753 from [PERSON_NAME] & [PERSON_NAME] re: General Construction, 13…" at bounding box center [868, 222] width 258 height 37
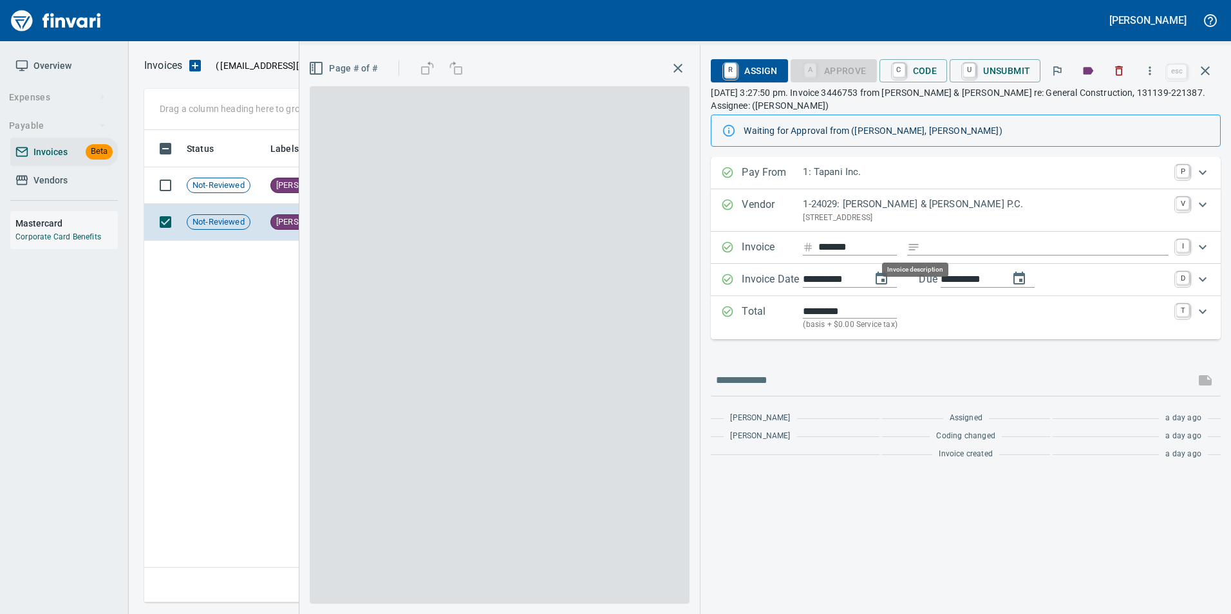
scroll to position [463, 1061]
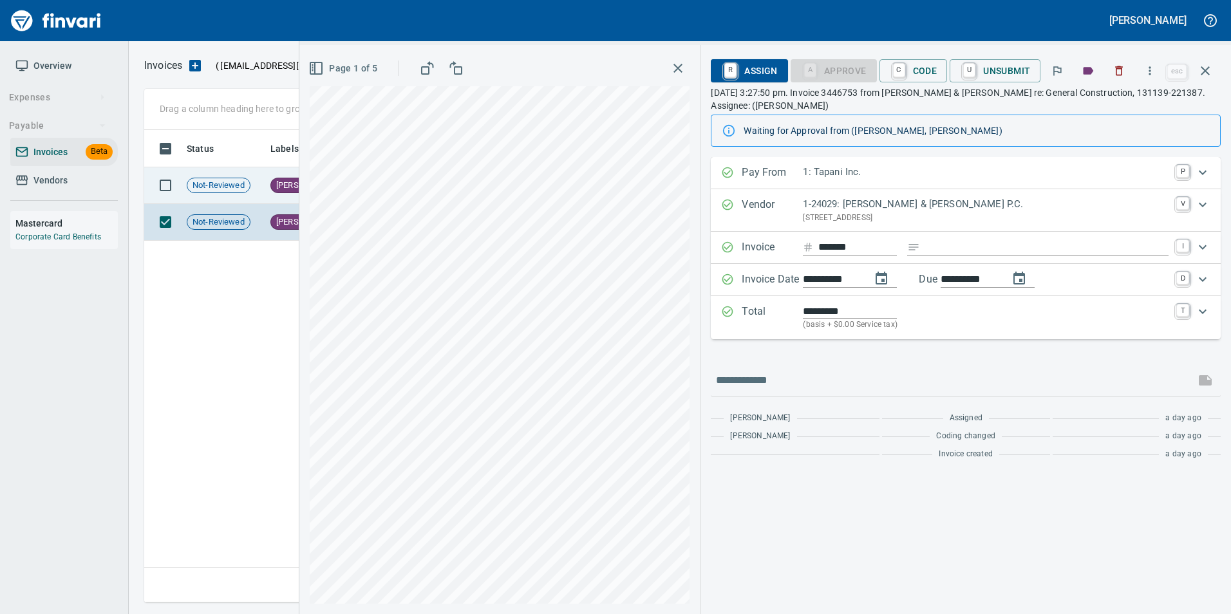
click at [269, 182] on td "[PERSON_NAME]" at bounding box center [305, 185] width 80 height 37
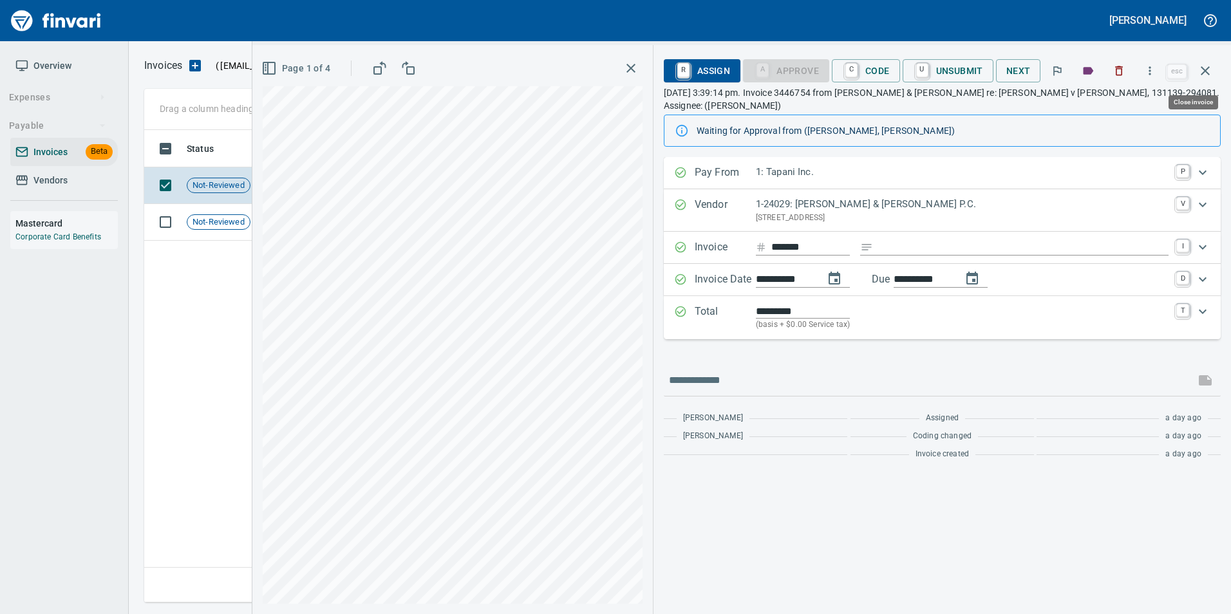
click at [1196, 76] on button "button" at bounding box center [1205, 70] width 31 height 31
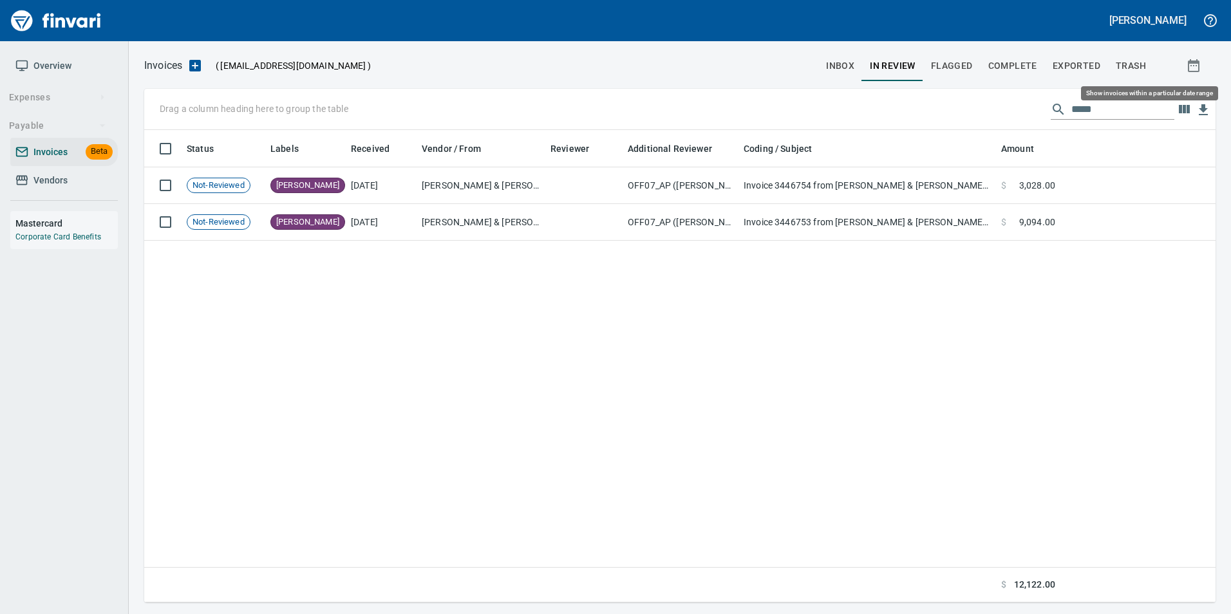
scroll to position [463, 1061]
click at [1140, 104] on input "*****" at bounding box center [1123, 109] width 103 height 21
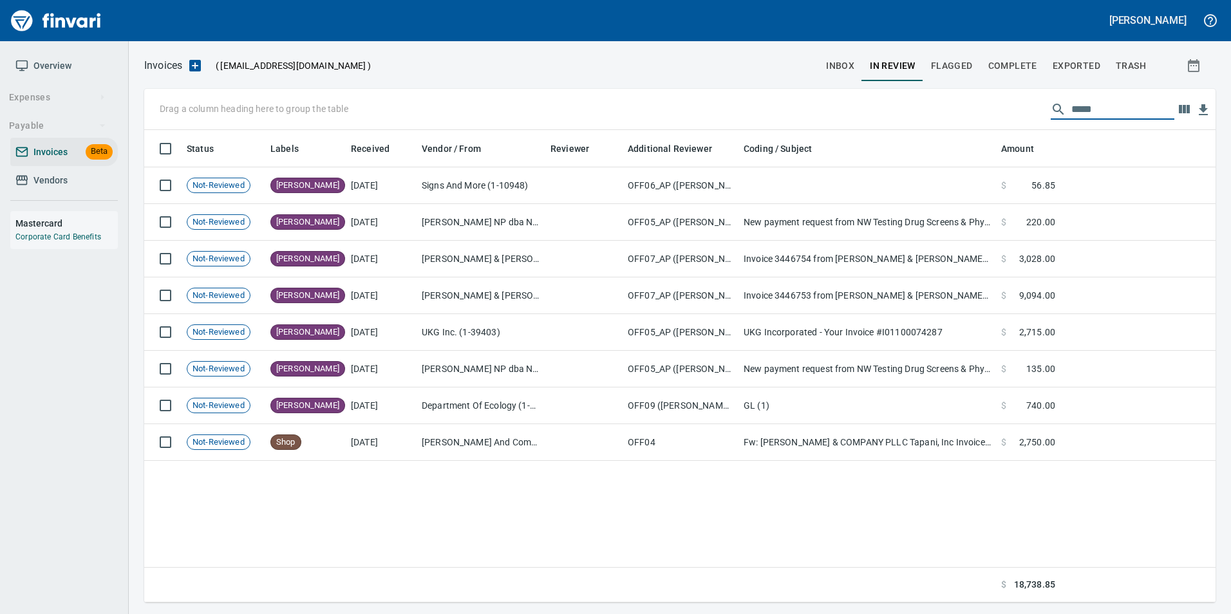
scroll to position [463, 1062]
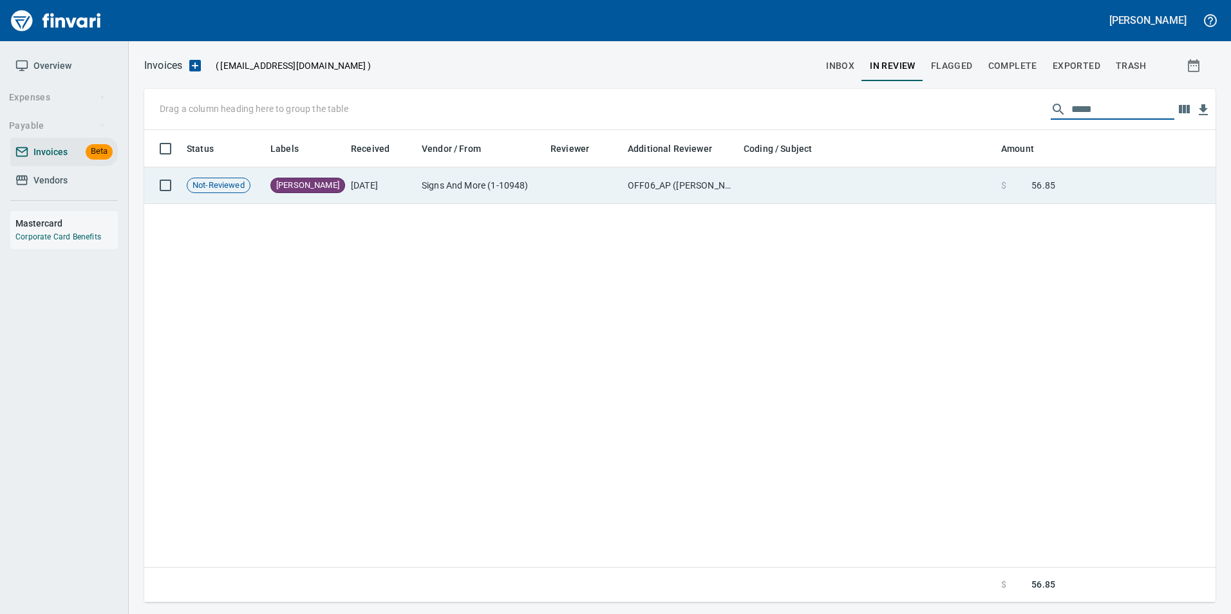
type input "*****"
click at [757, 191] on td at bounding box center [868, 185] width 258 height 37
